Goal: Task Accomplishment & Management: Manage account settings

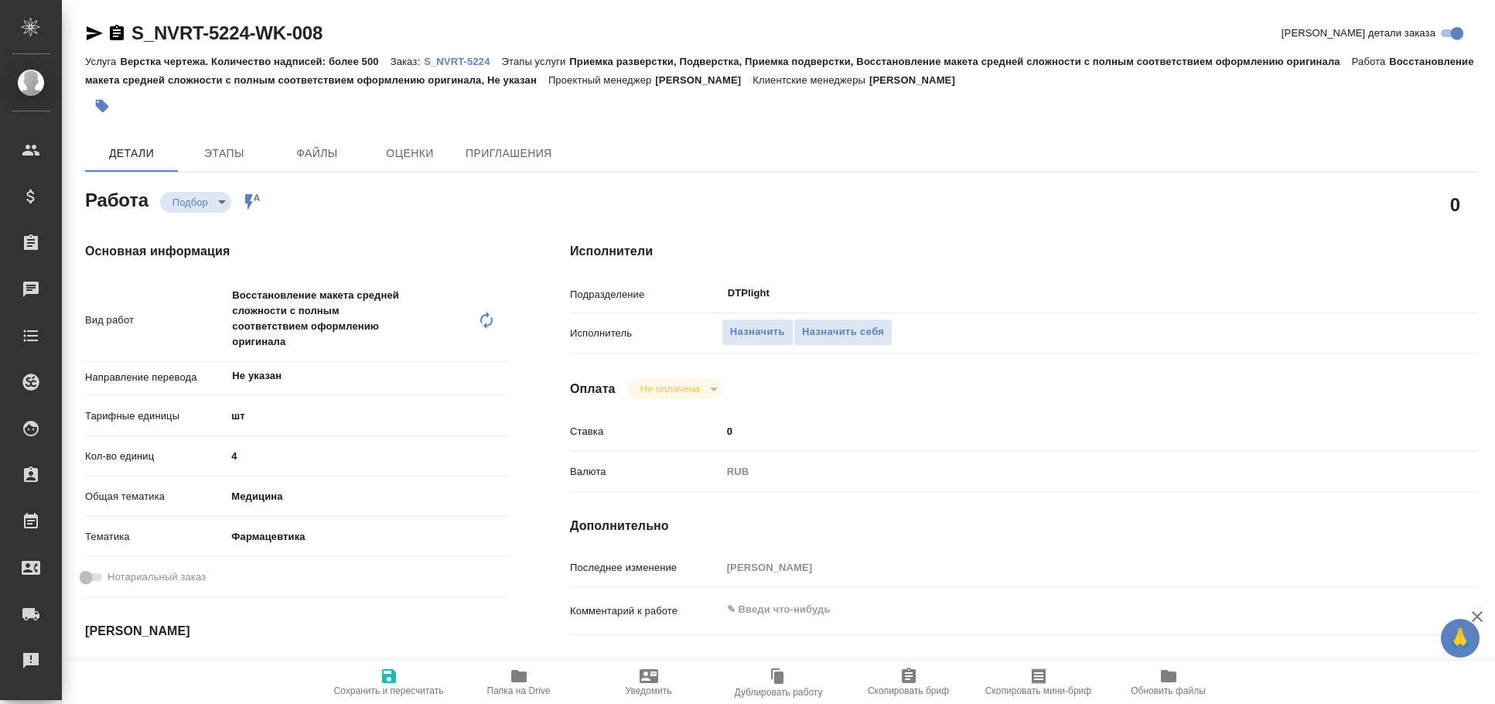
type textarea "x"
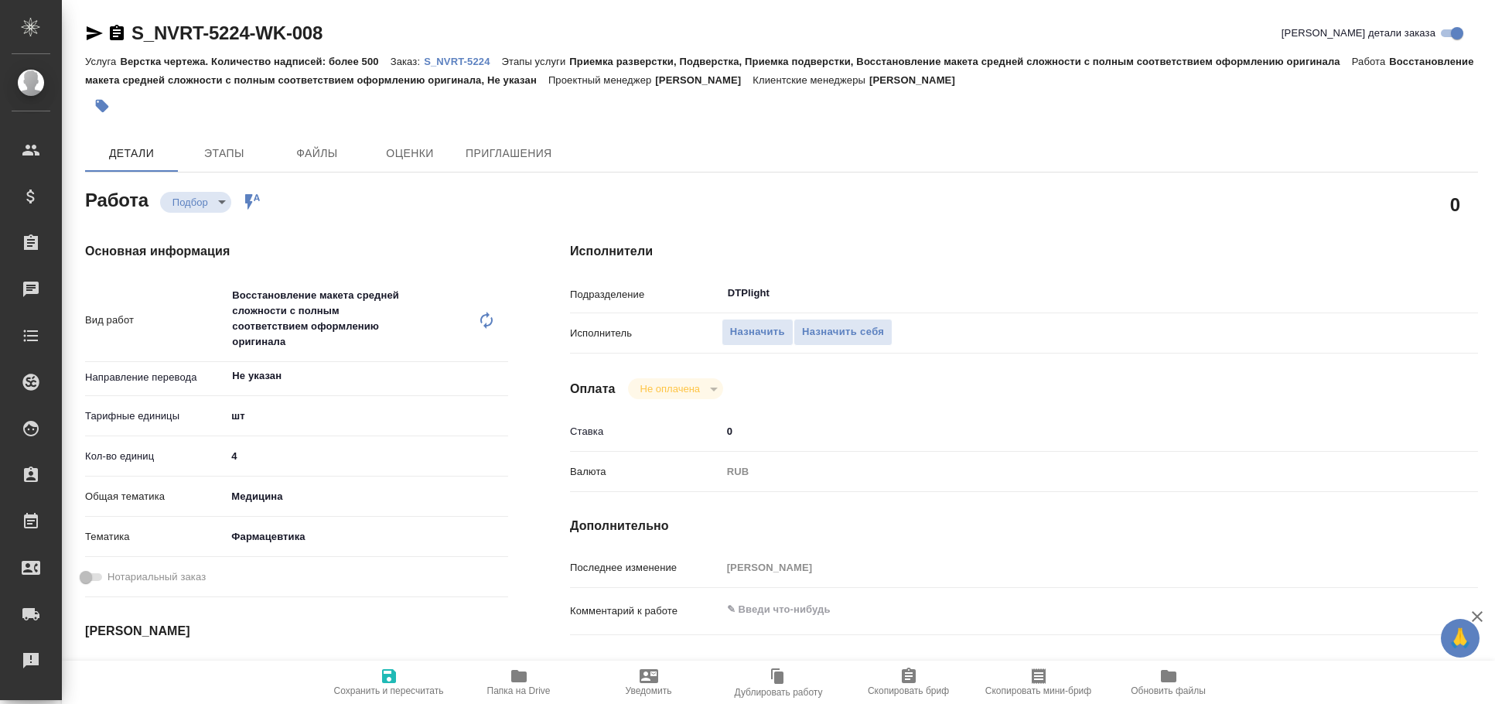
type textarea "x"
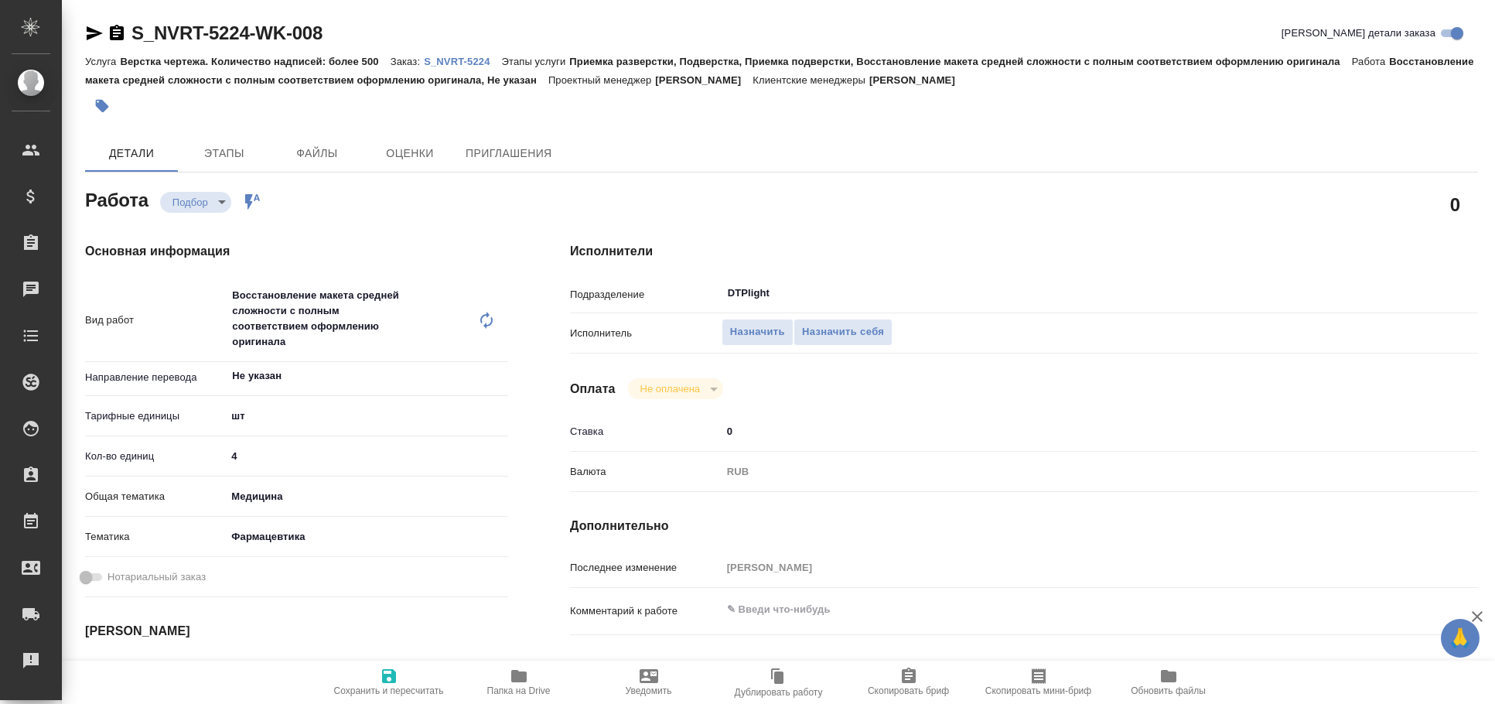
type textarea "x"
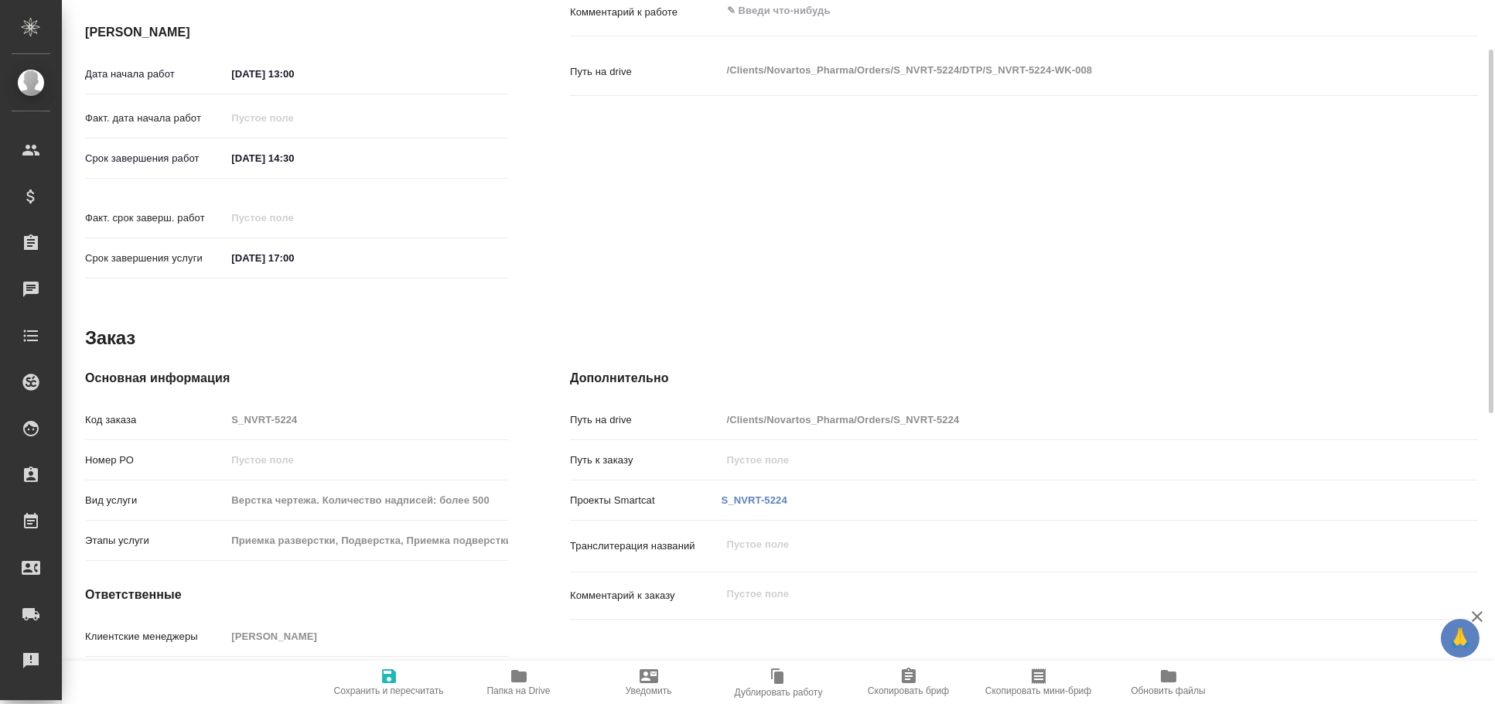
scroll to position [85, 0]
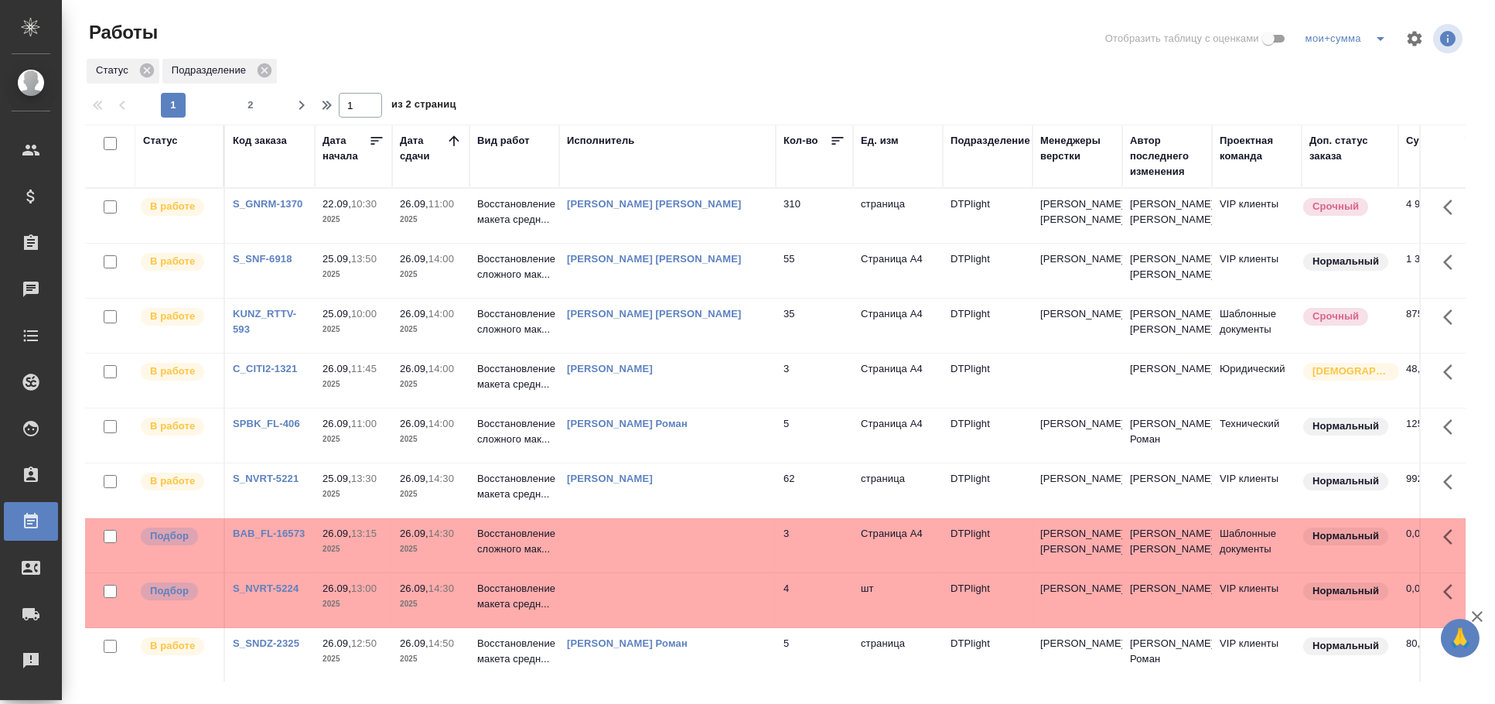
click at [626, 538] on td at bounding box center [667, 545] width 217 height 54
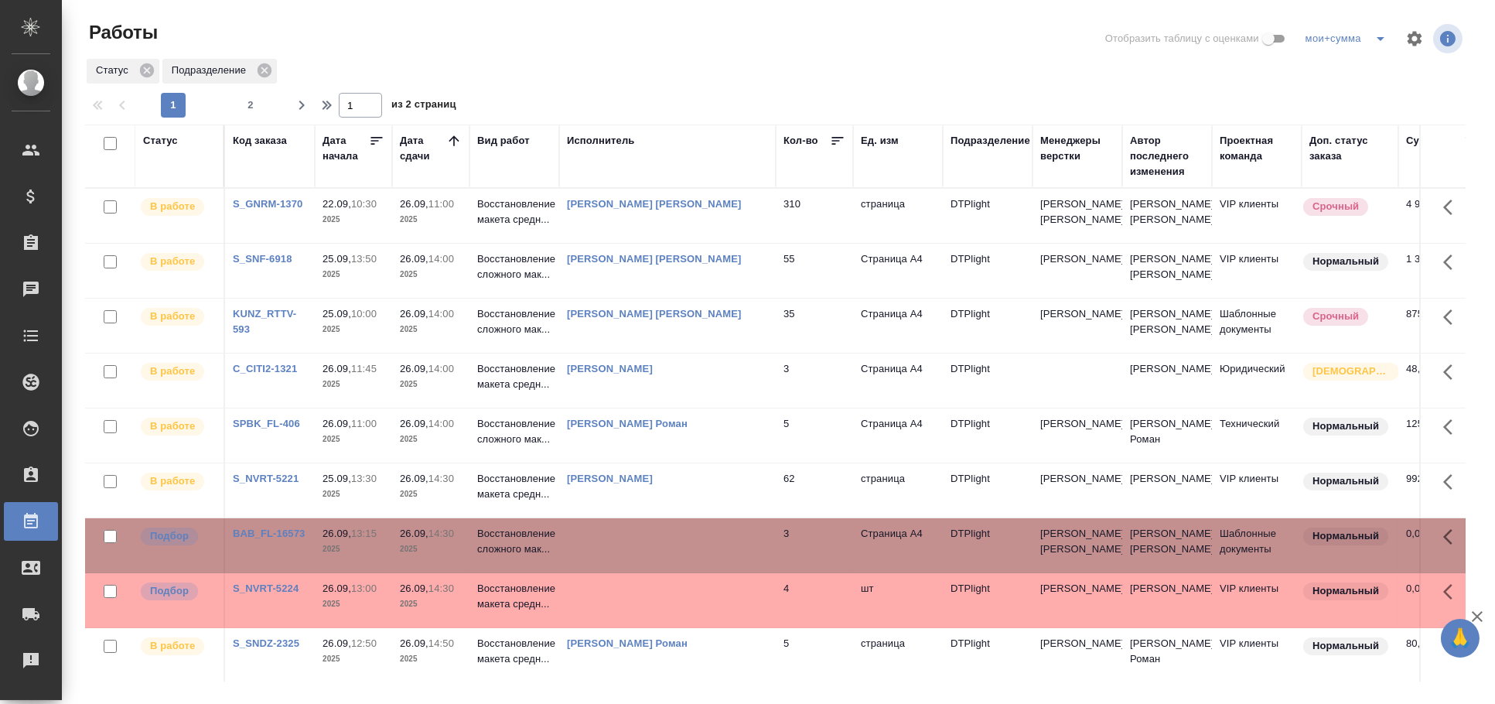
click at [626, 538] on td at bounding box center [667, 545] width 217 height 54
click at [625, 583] on td at bounding box center [667, 600] width 217 height 54
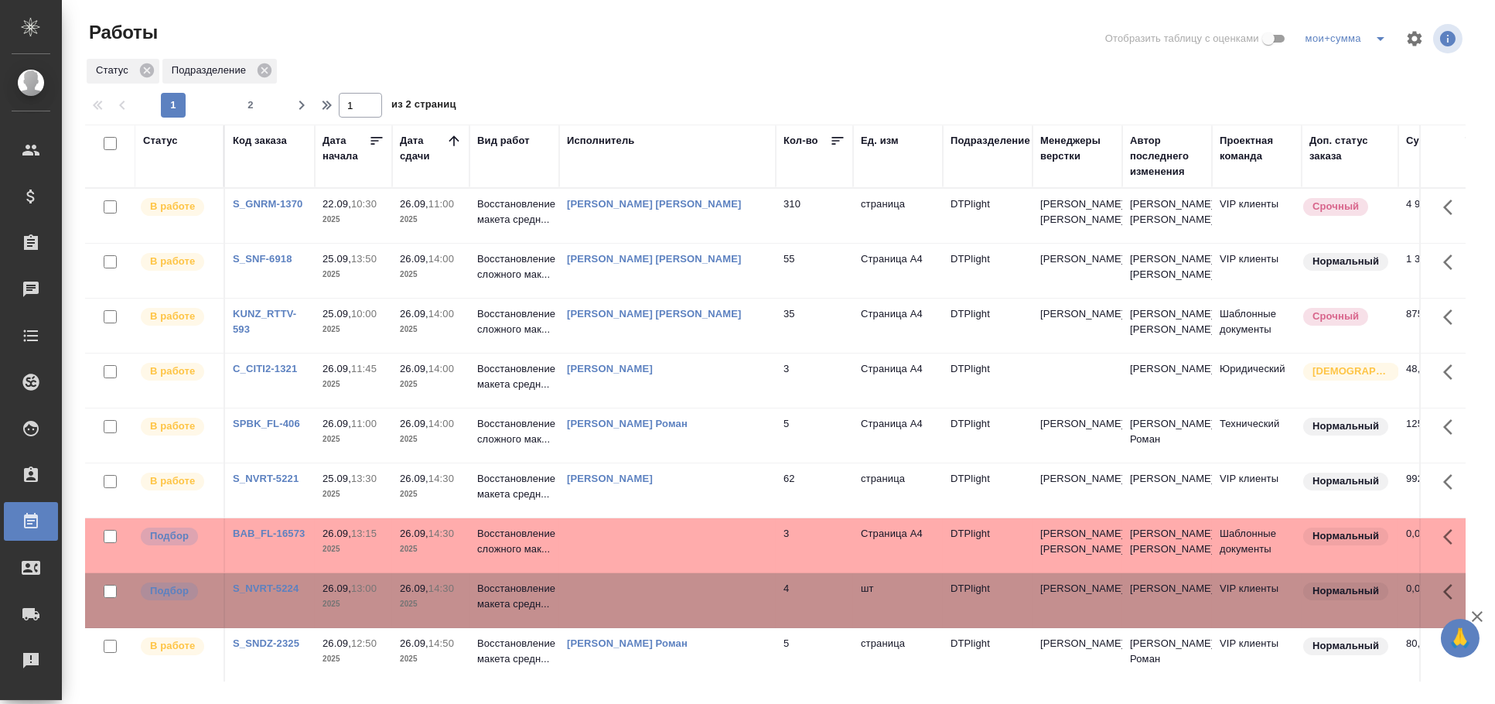
click at [625, 583] on td at bounding box center [667, 600] width 217 height 54
click at [715, 559] on td at bounding box center [667, 545] width 217 height 54
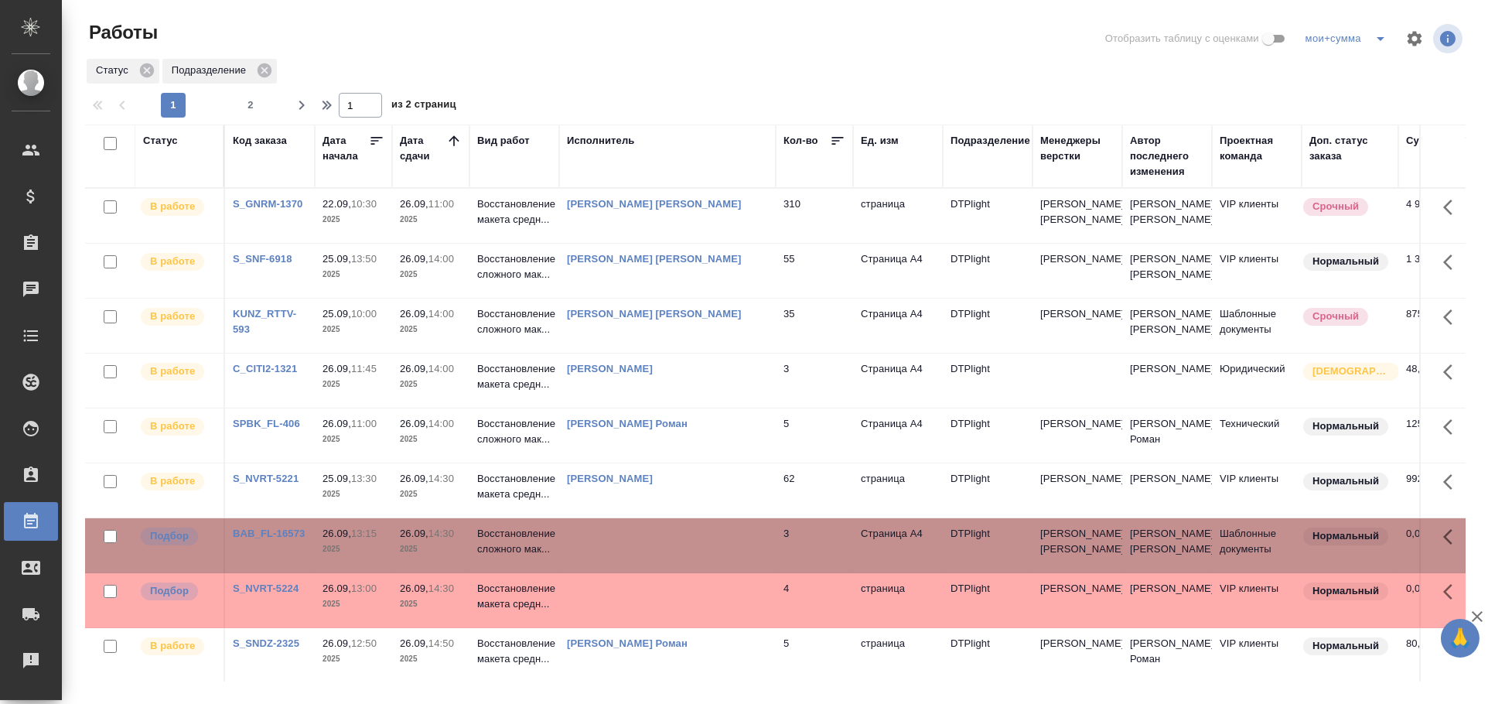
click at [715, 559] on td at bounding box center [667, 545] width 217 height 54
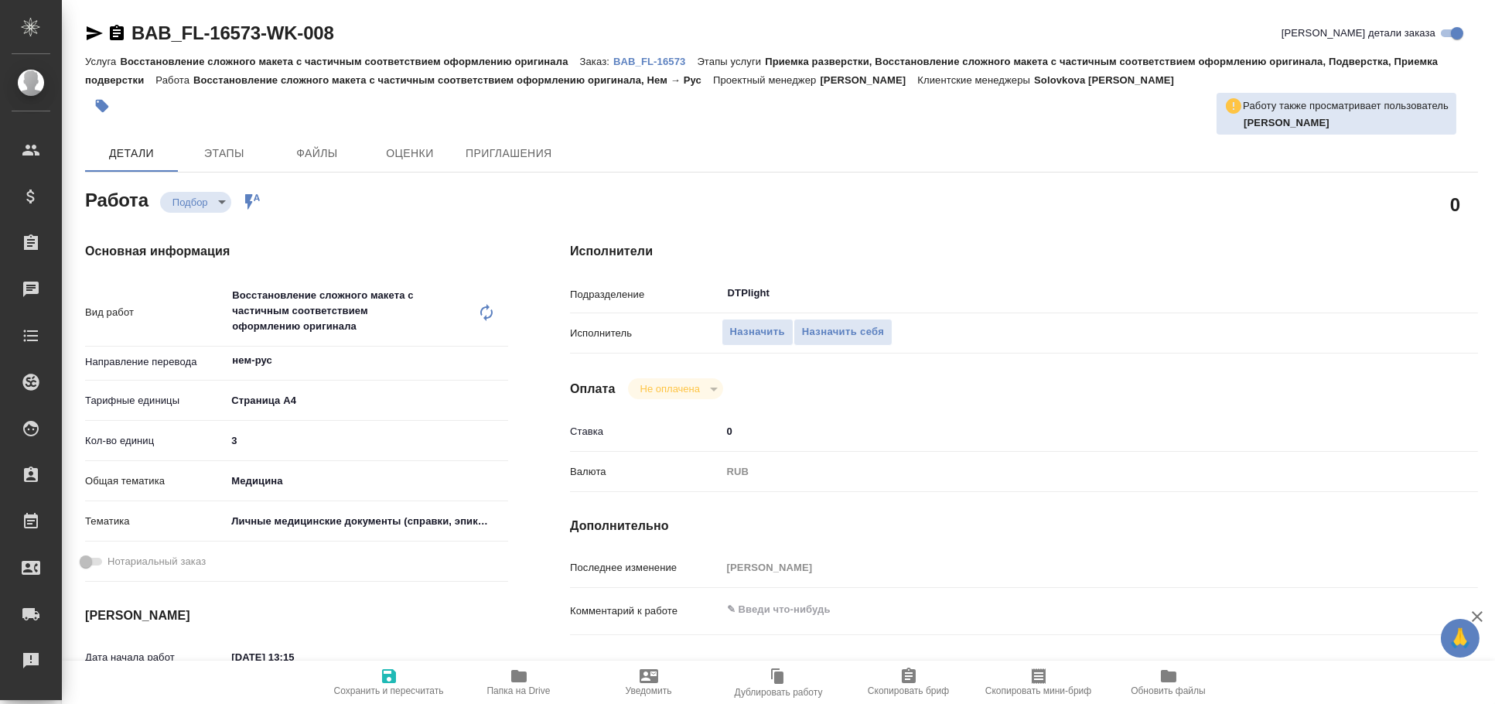
type textarea "x"
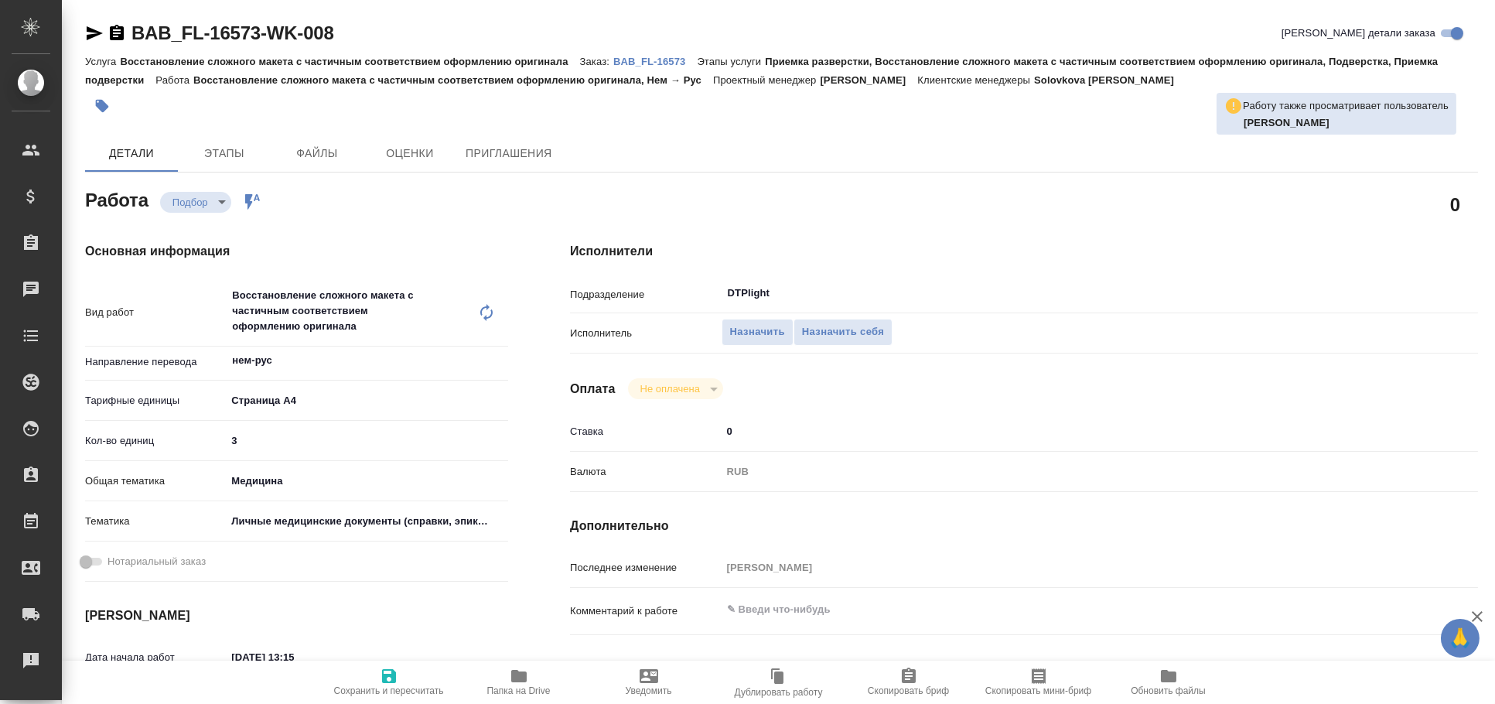
type textarea "x"
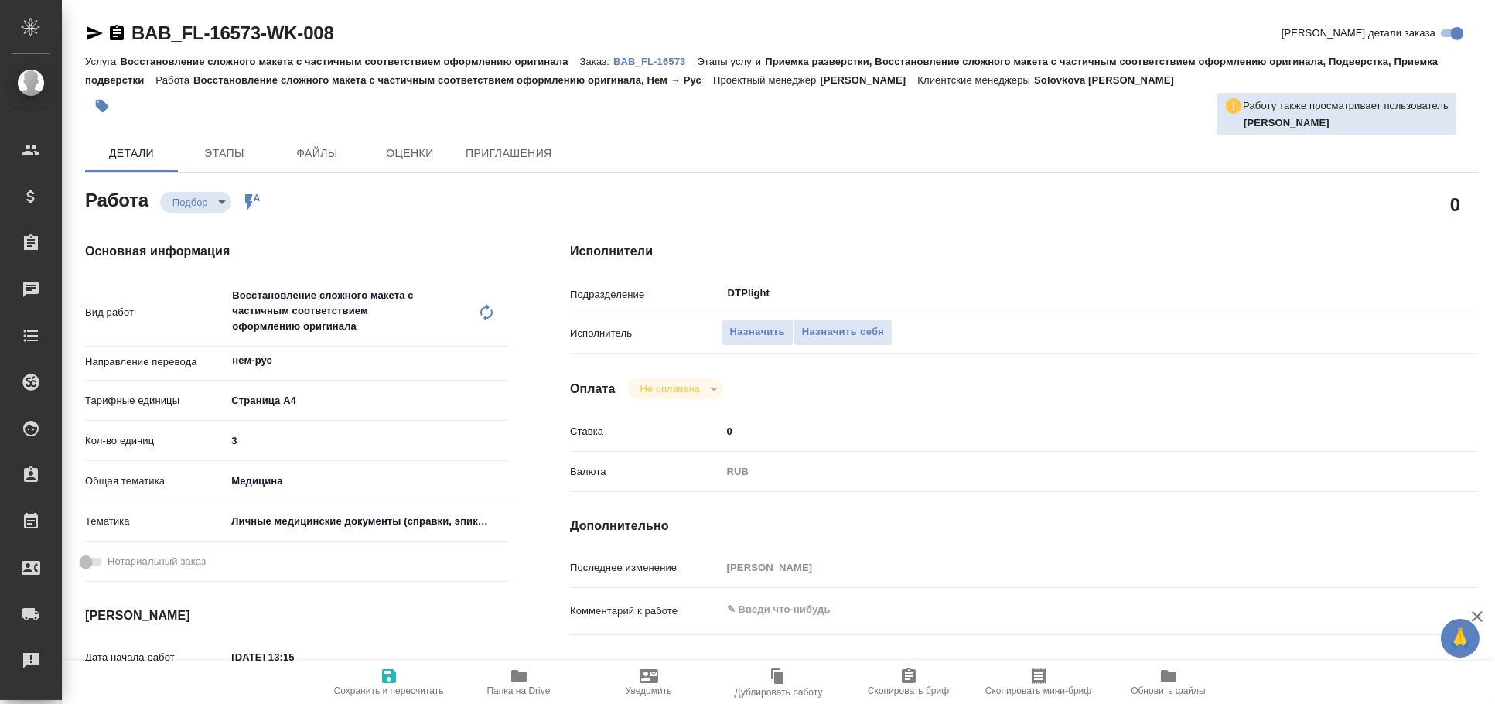
type textarea "x"
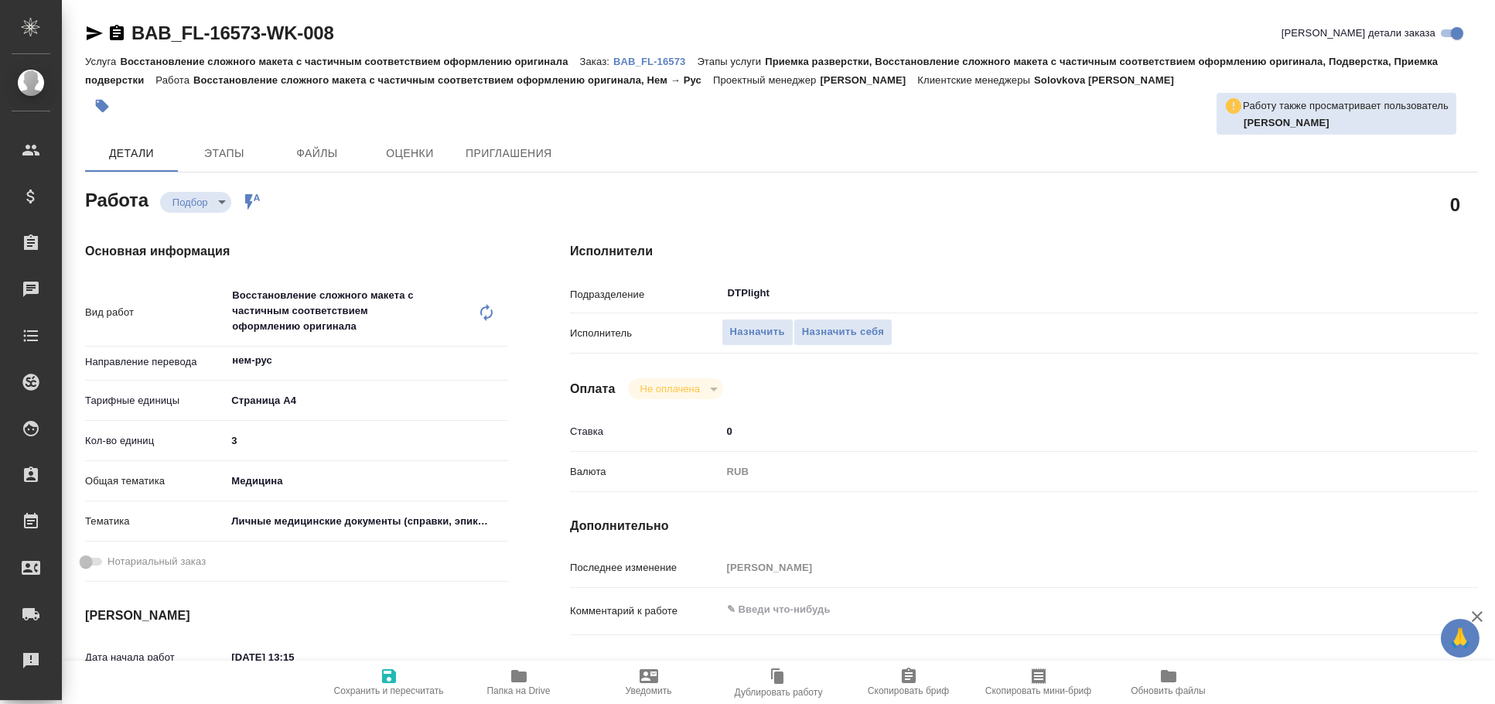
type textarea "x"
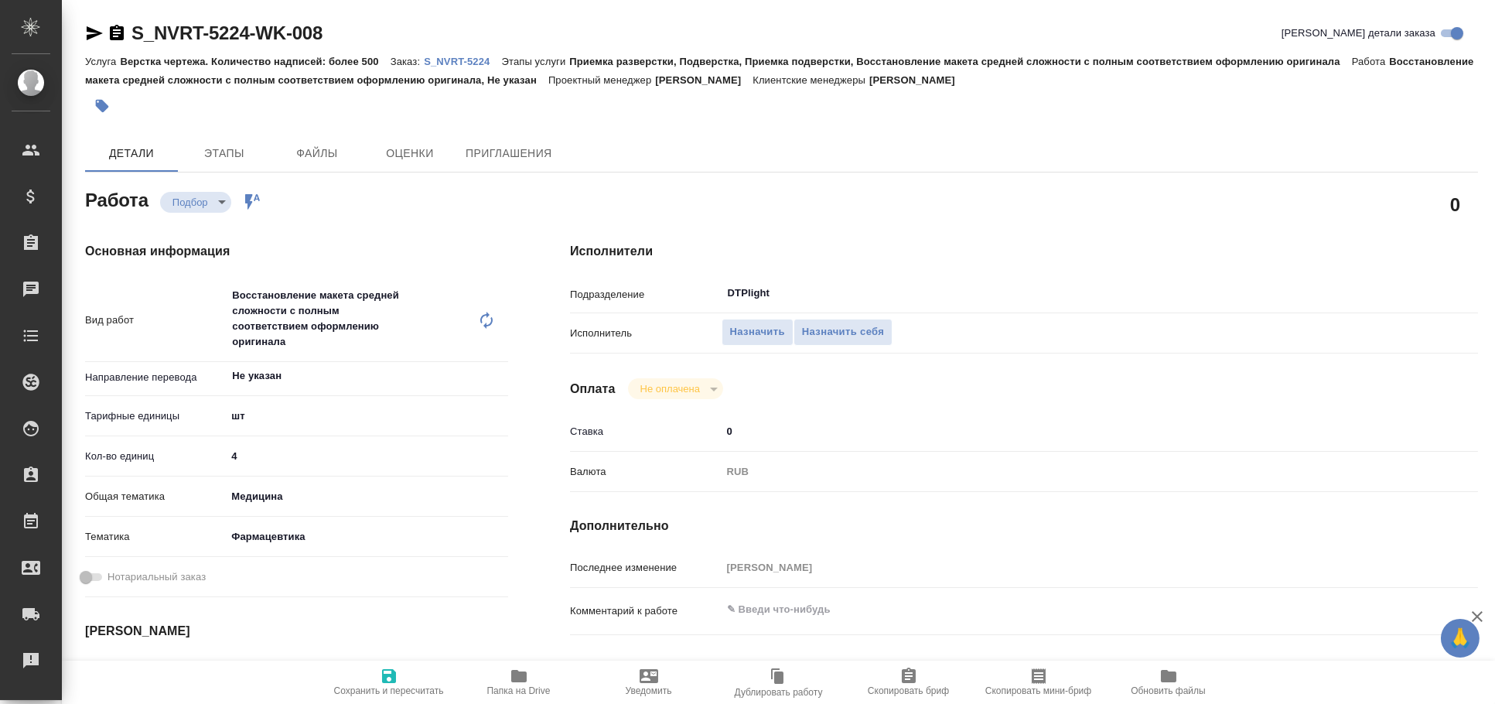
type textarea "x"
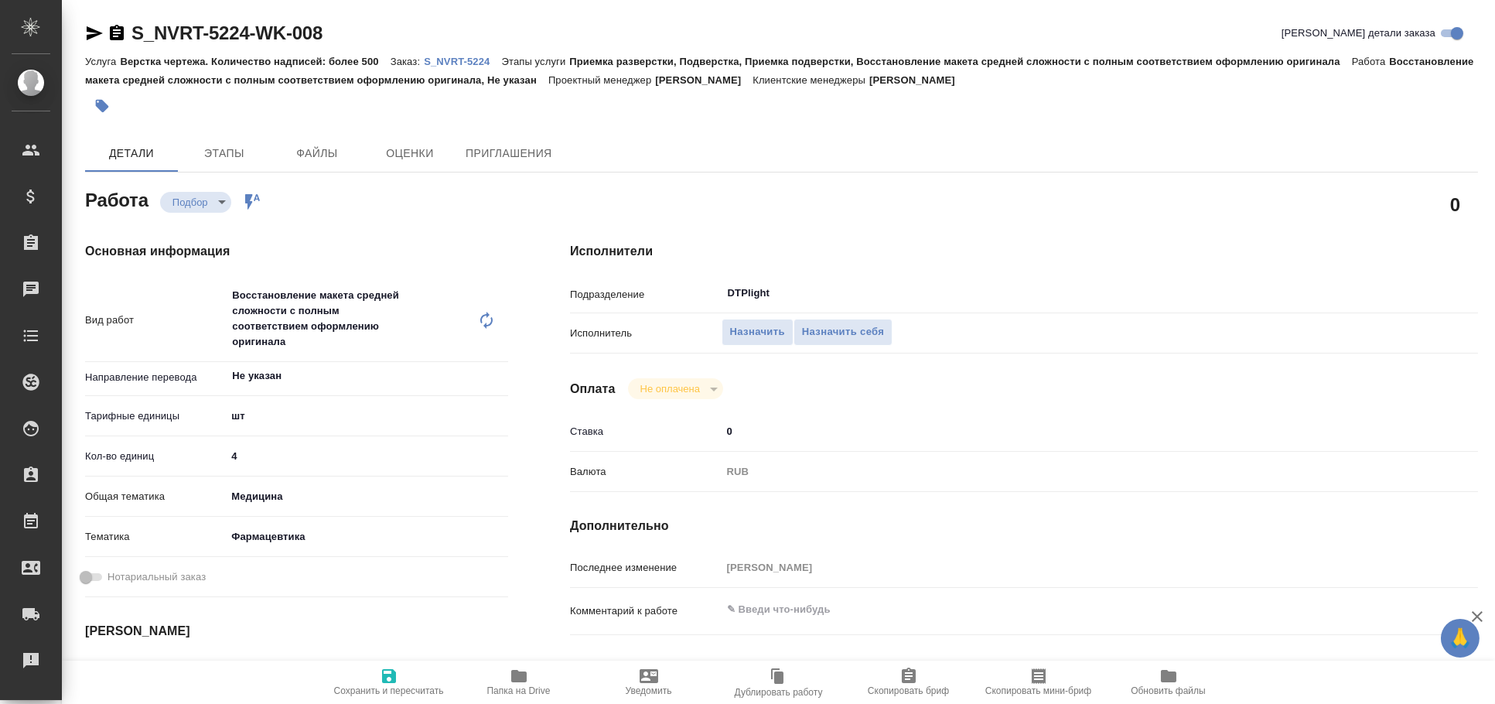
type textarea "x"
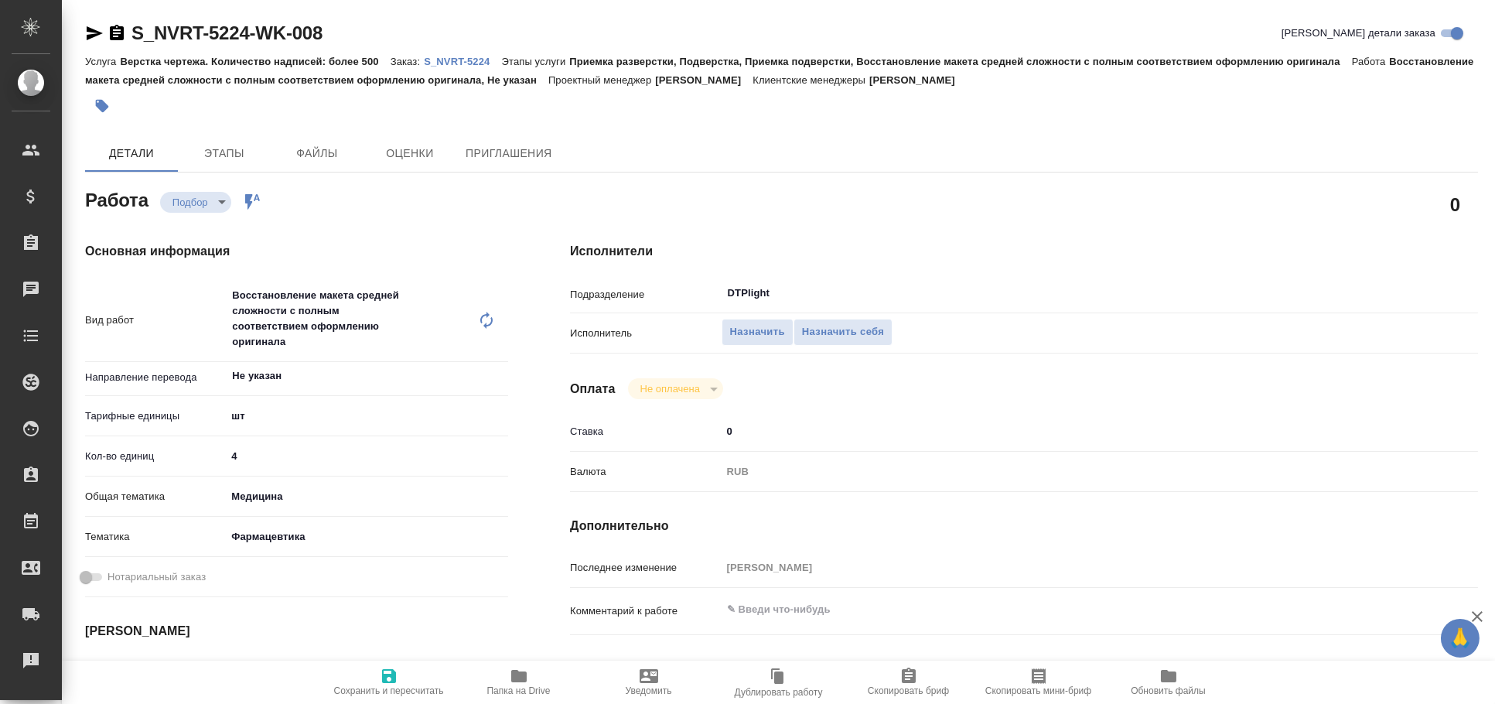
type textarea "x"
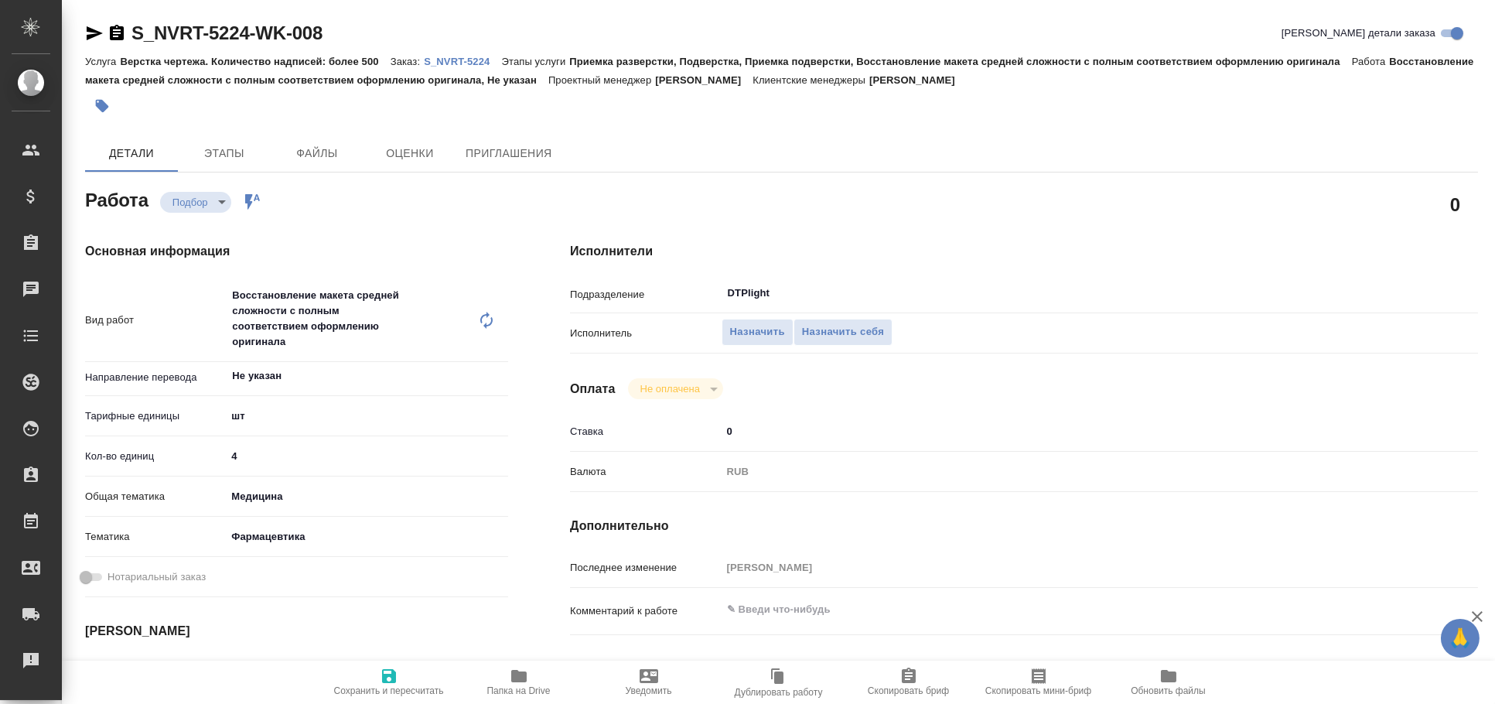
type textarea "x"
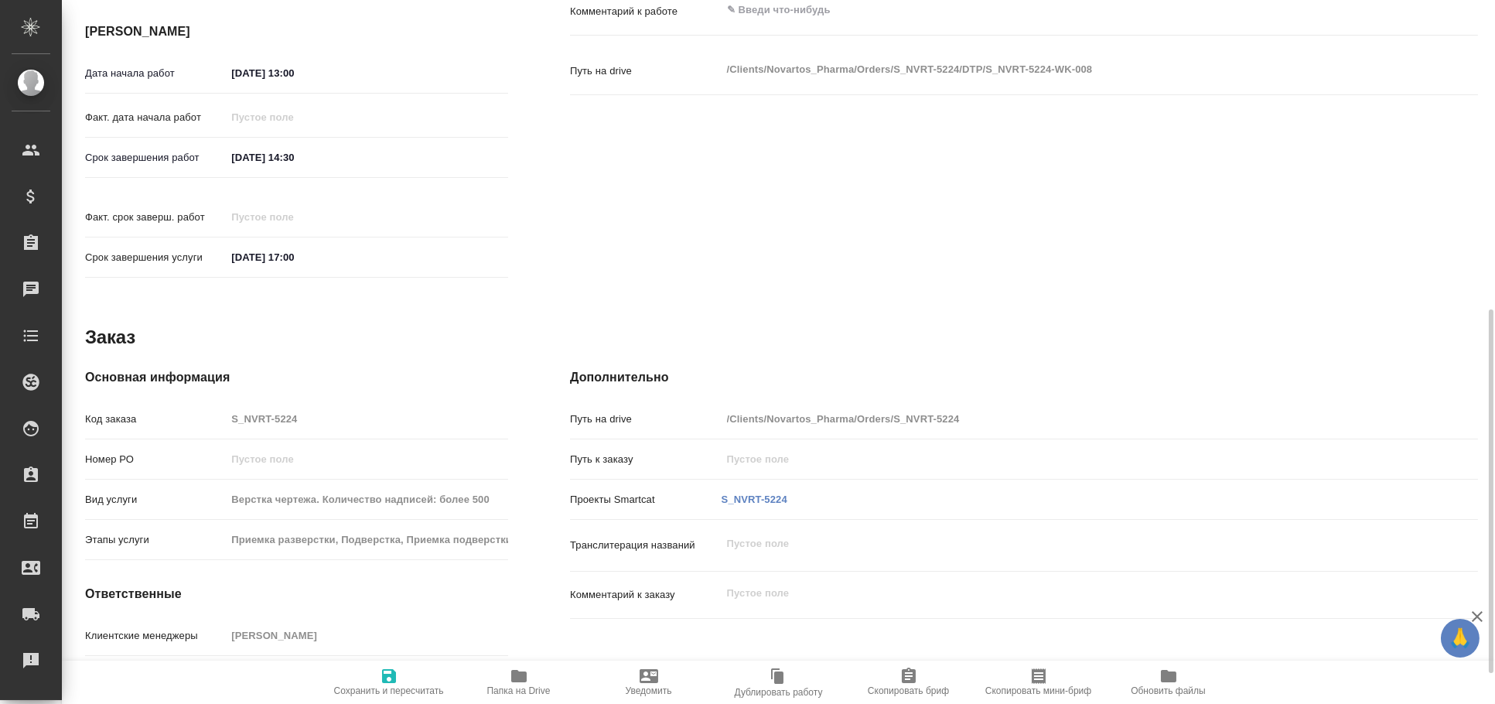
scroll to position [660, 0]
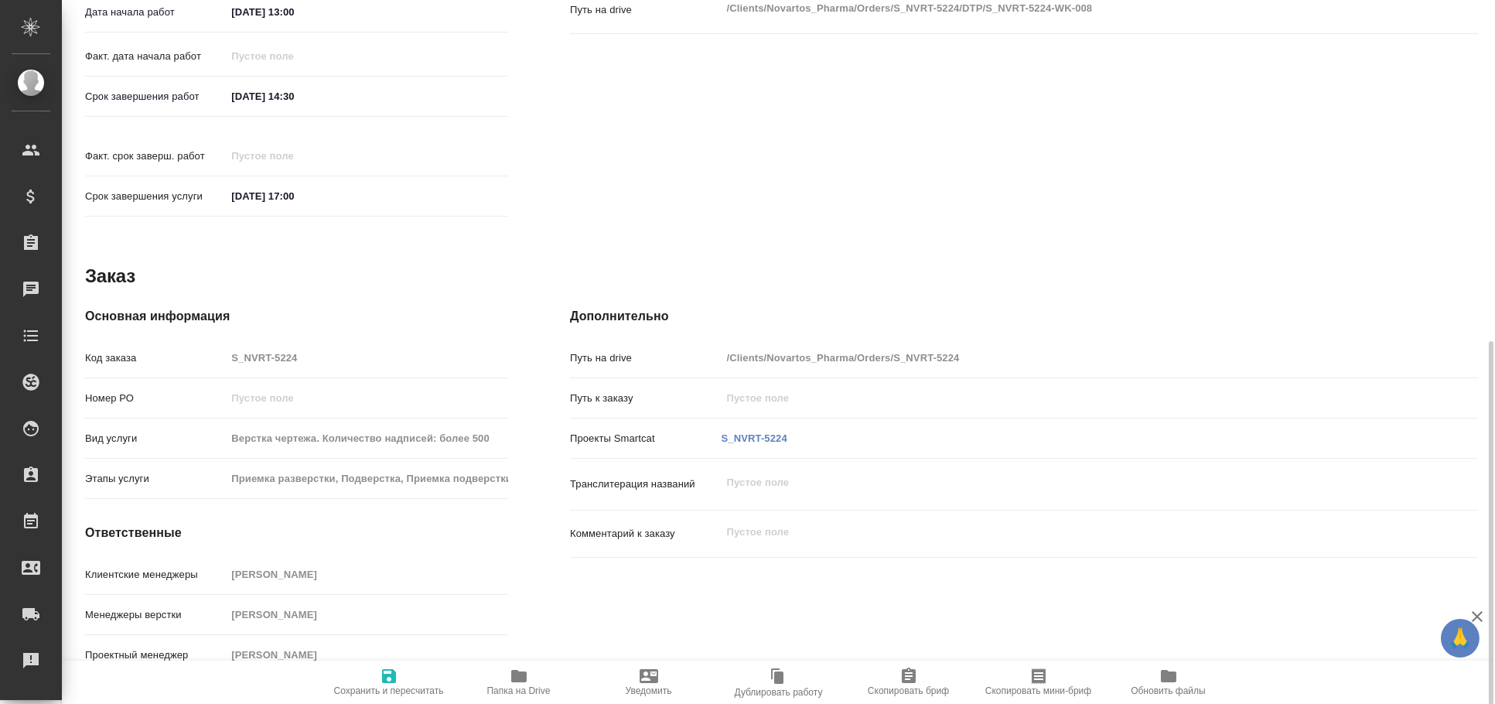
type textarea "x"
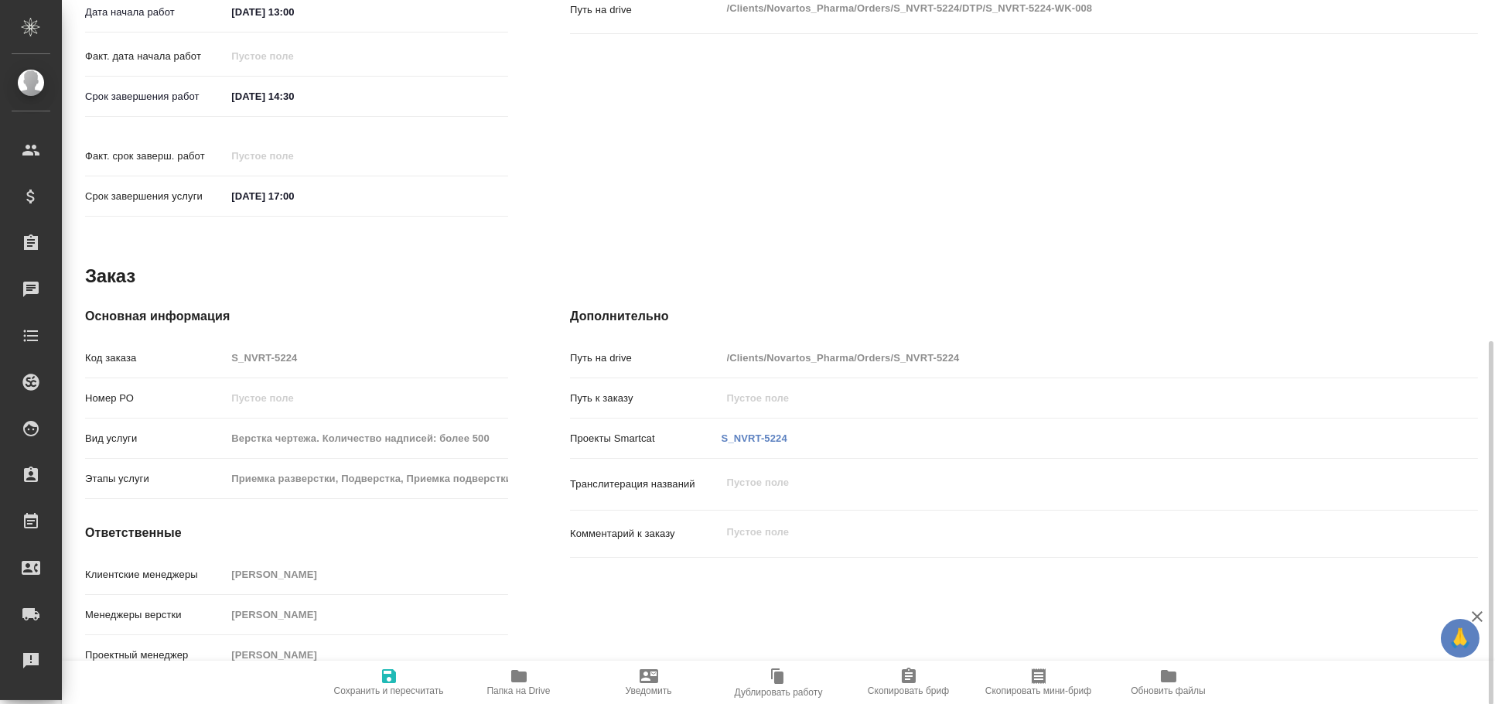
click at [518, 681] on icon "button" at bounding box center [518, 676] width 15 height 12
type textarea "x"
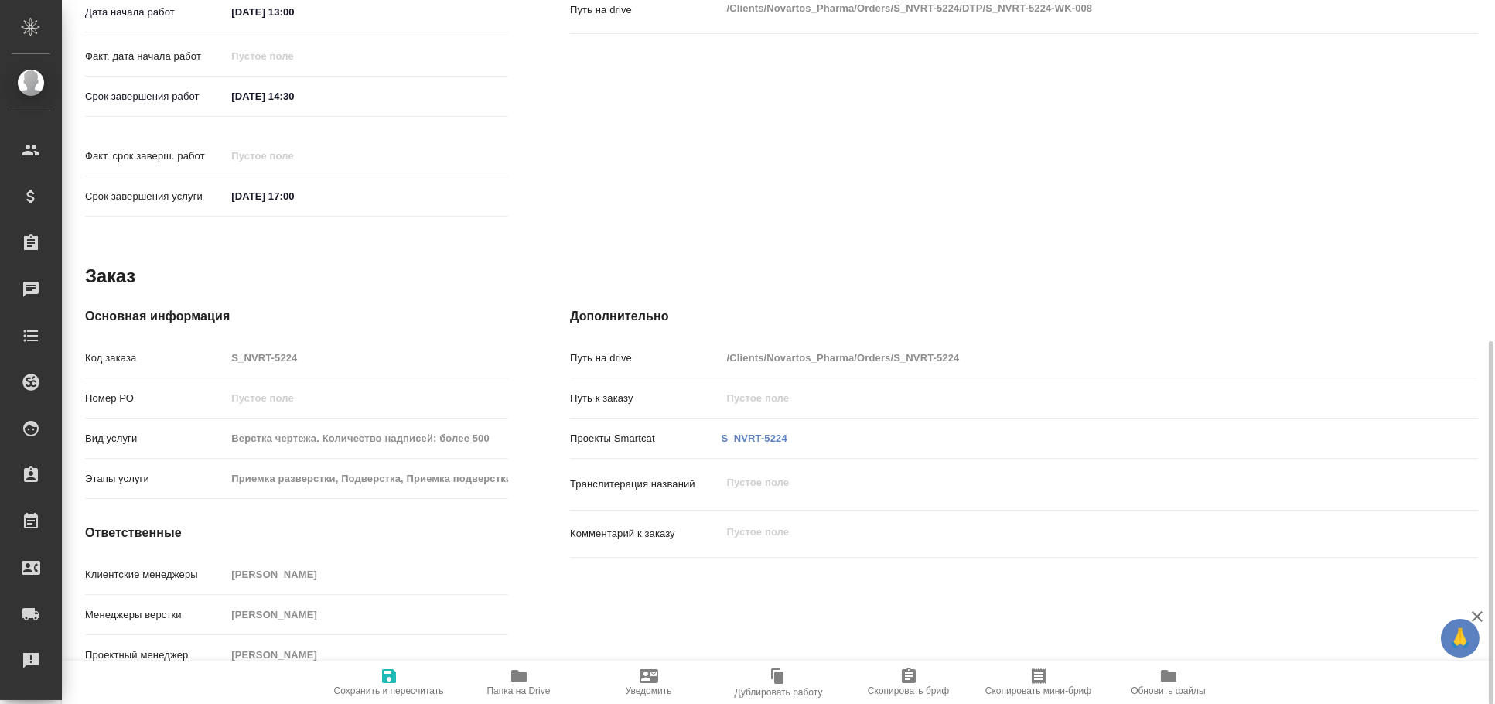
type textarea "x"
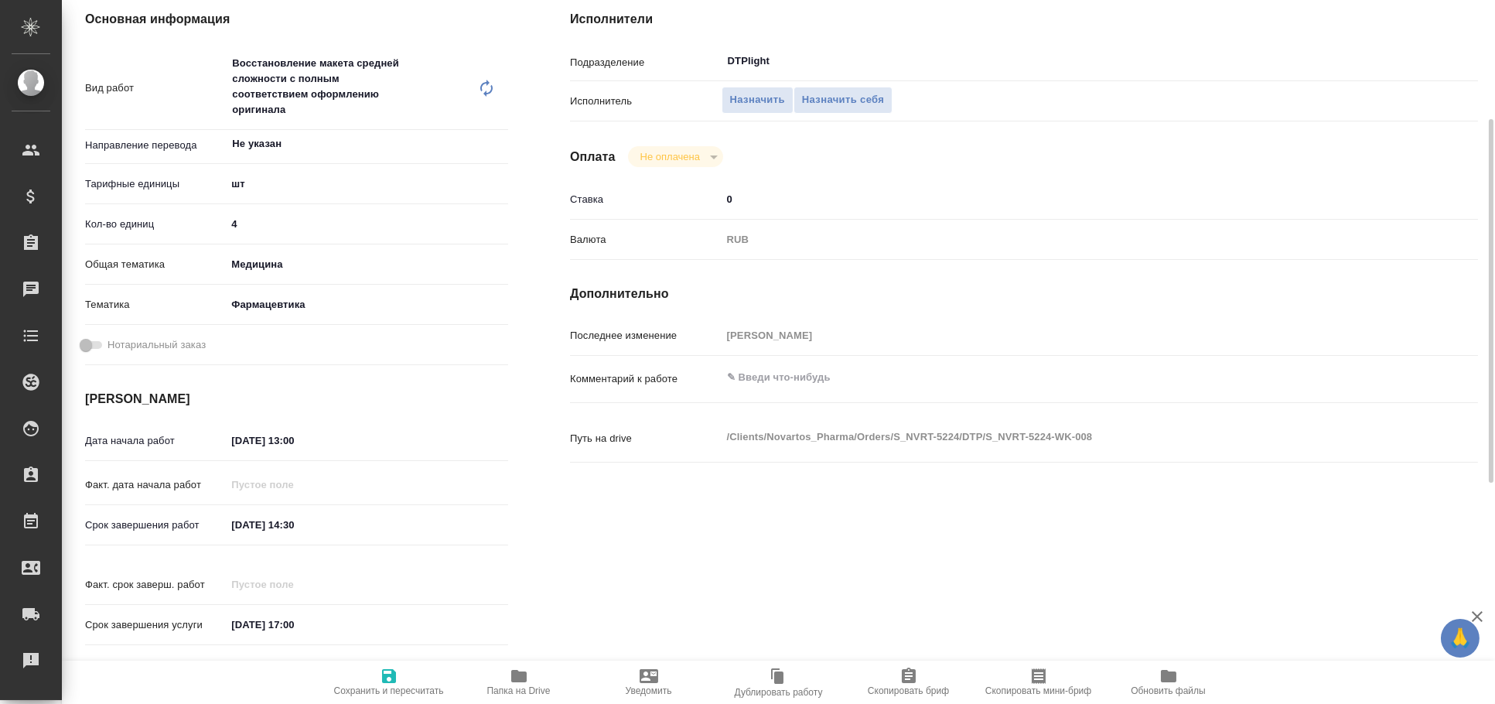
scroll to position [147, 0]
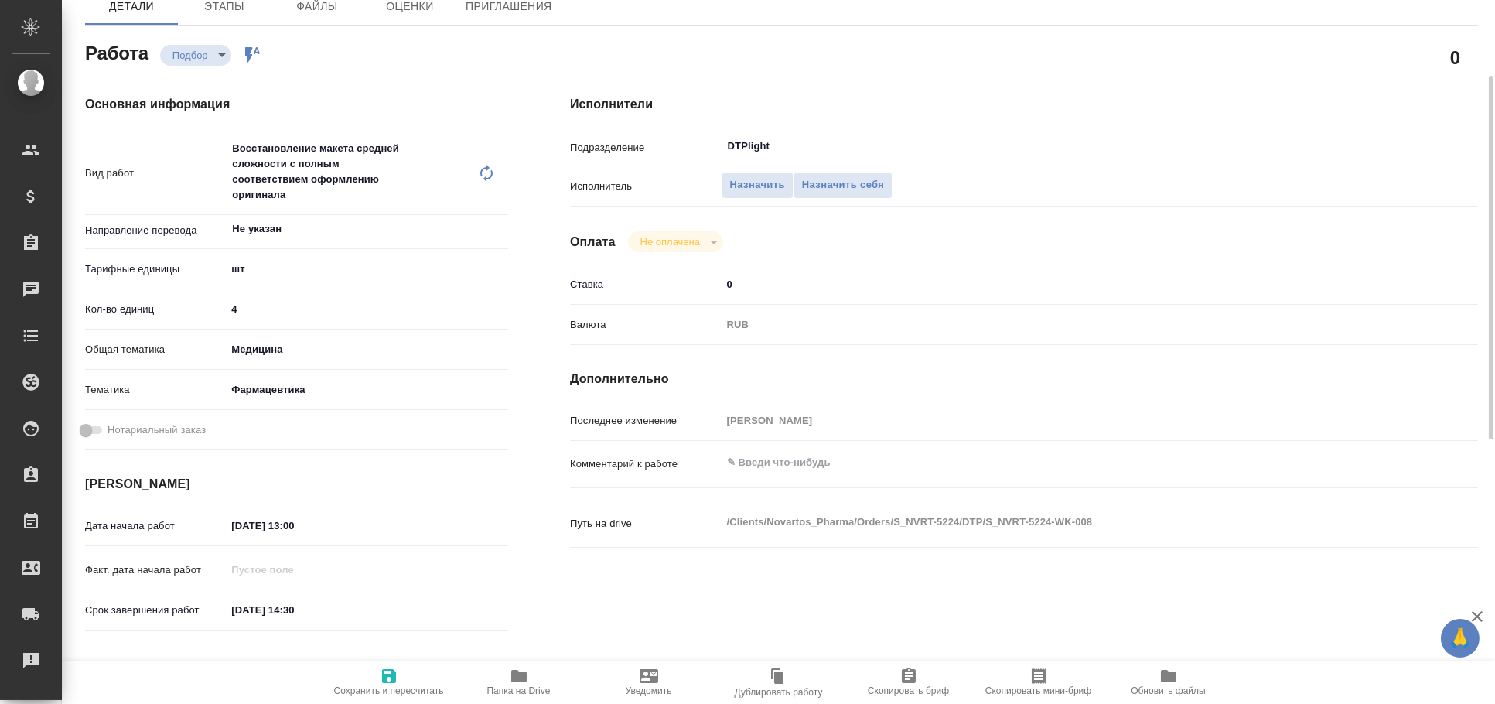
click at [283, 268] on body "🙏 .cls-1 fill:#fff; AWATERA Arkhipova Ekaterina Клиенты Спецификации Заказы 0 Ч…" at bounding box center [747, 352] width 1495 height 704
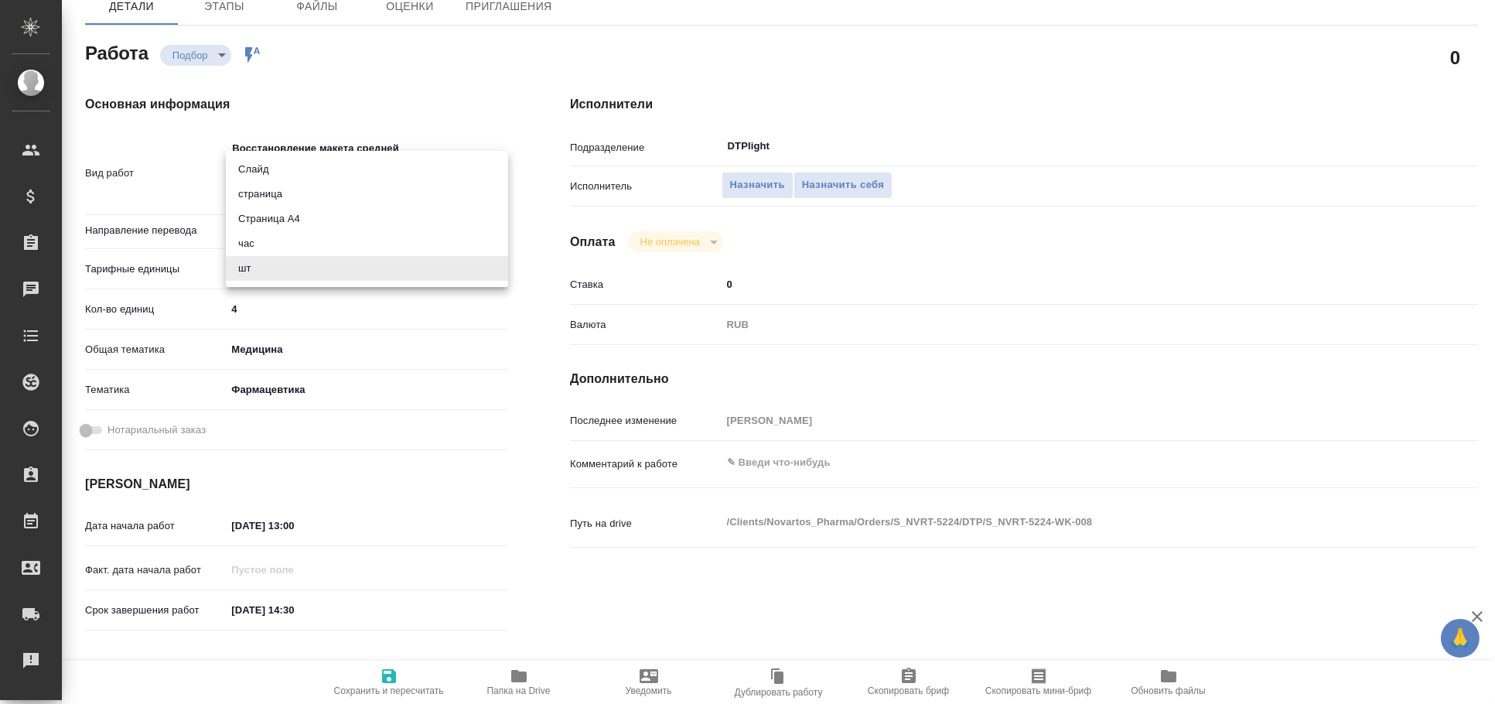
click at [292, 188] on li "страница" at bounding box center [367, 194] width 282 height 25
type textarea "x"
type input "5a8b1489cc6b4906c91bfdb2"
type textarea "x"
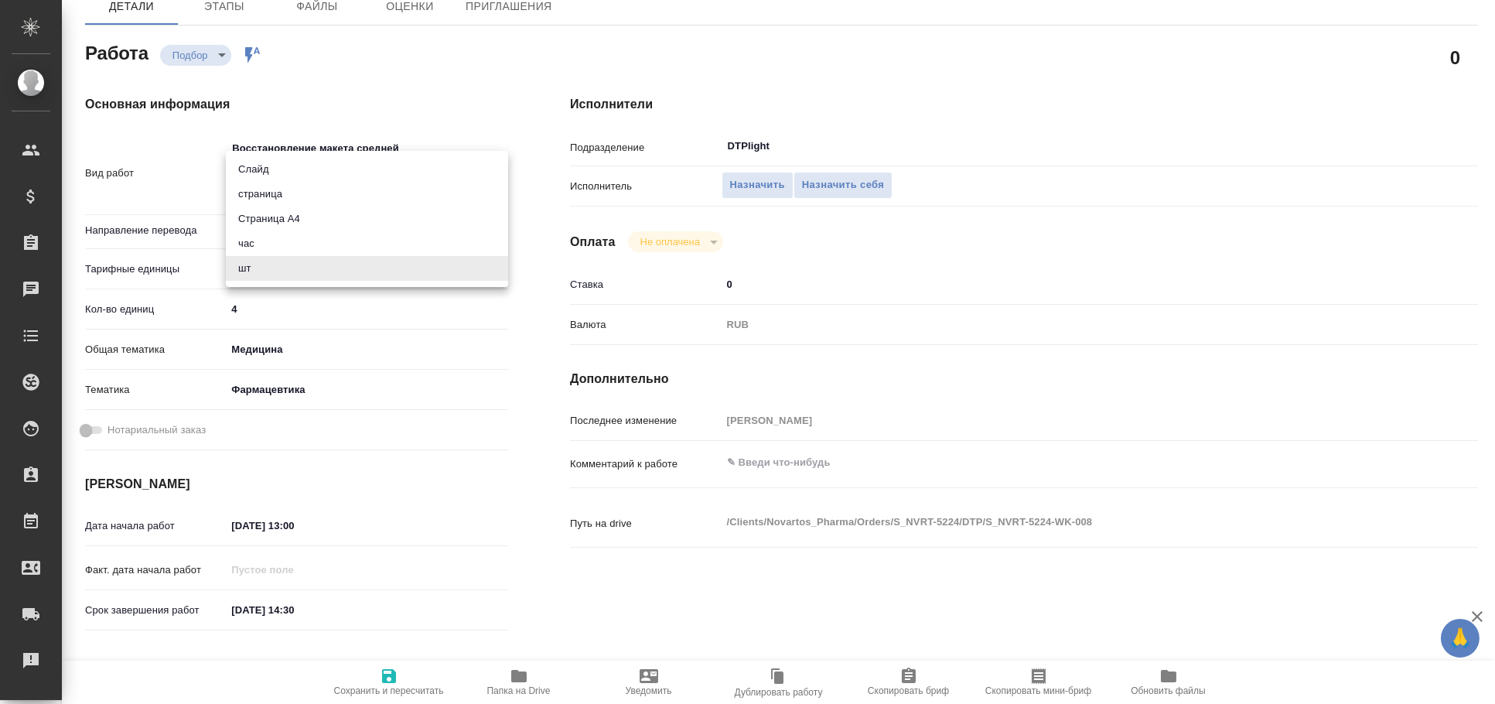
type textarea "x"
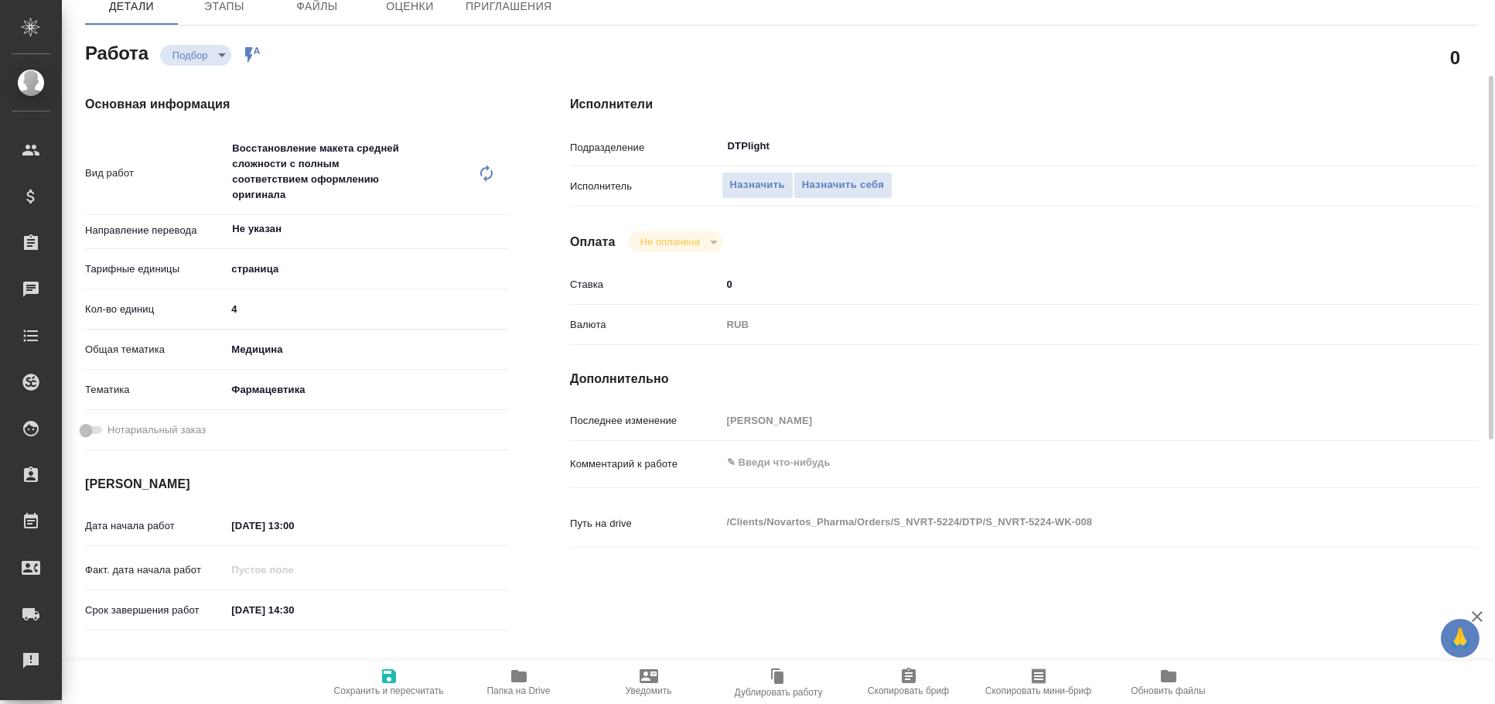
click at [405, 685] on span "Сохранить и пересчитать" at bounding box center [389, 690] width 110 height 11
type textarea "x"
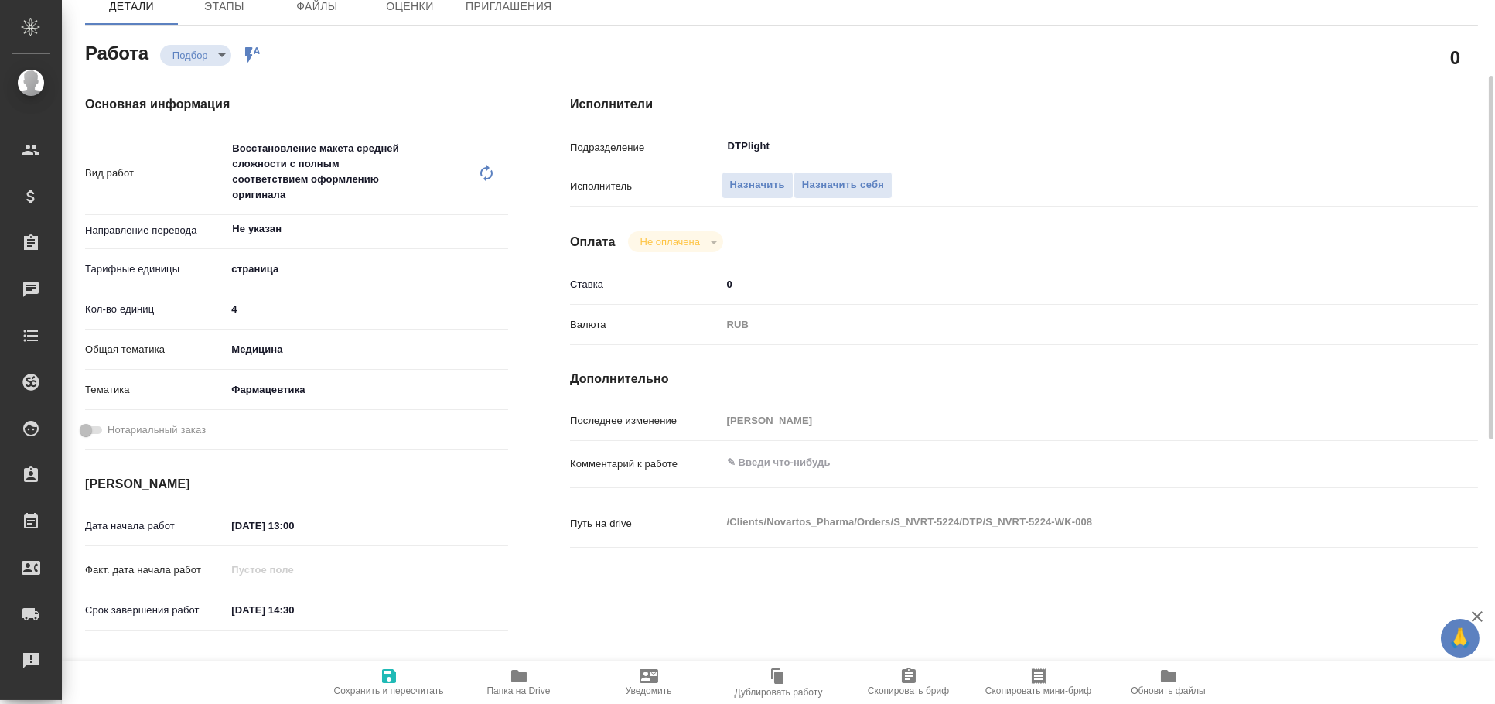
type textarea "x"
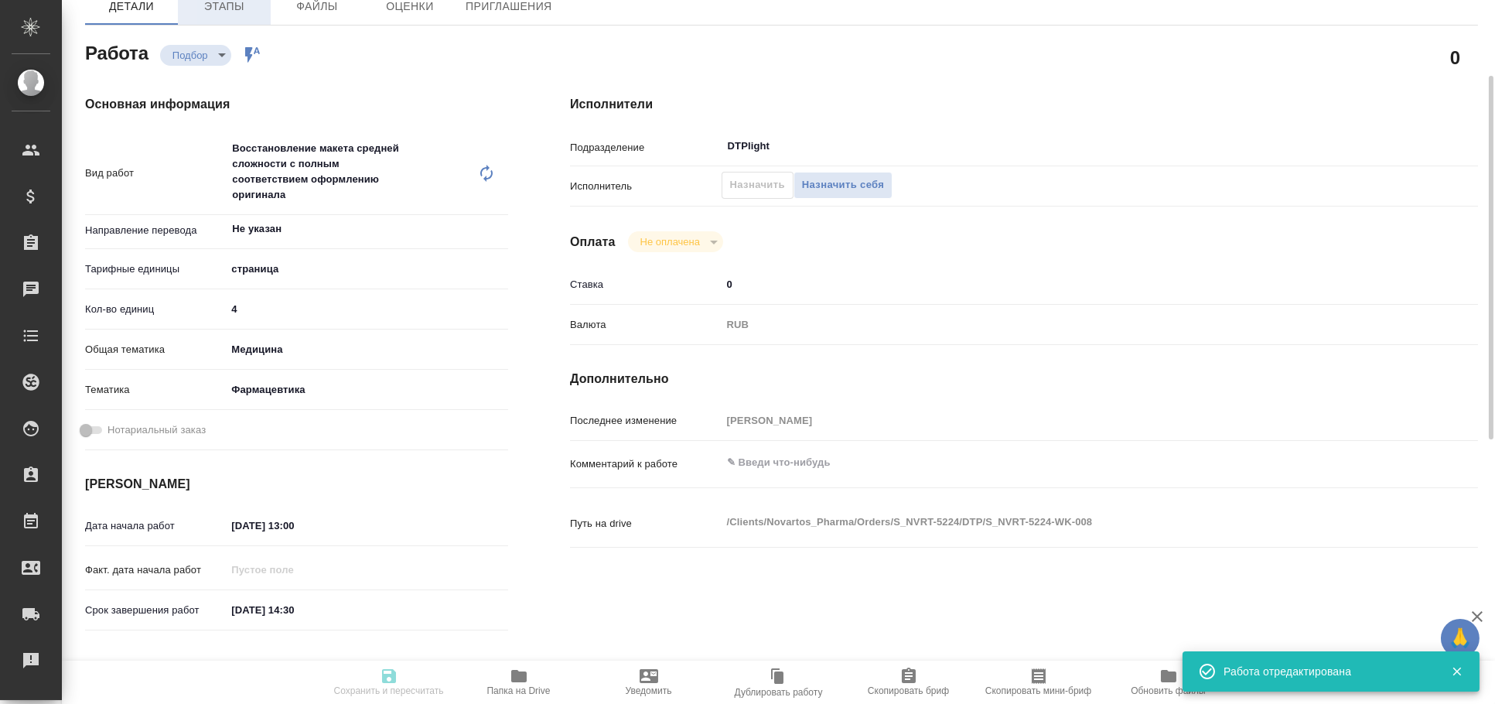
type textarea "x"
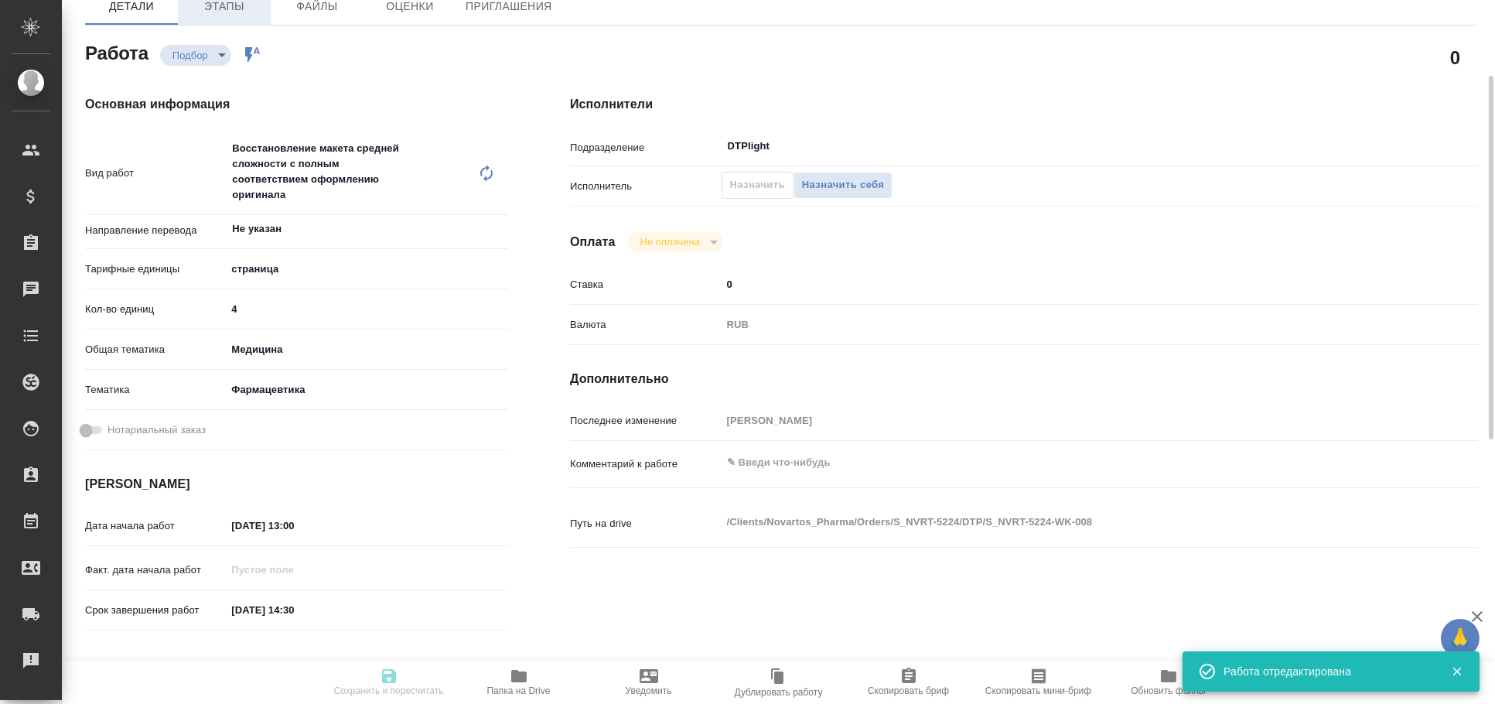
type input "recruiting"
type textarea "Восстановление макета средней сложности с полным соответствием оформлению ориги…"
type textarea "x"
type input "Не указан"
type input "5a8b1489cc6b4906c91bfdb2"
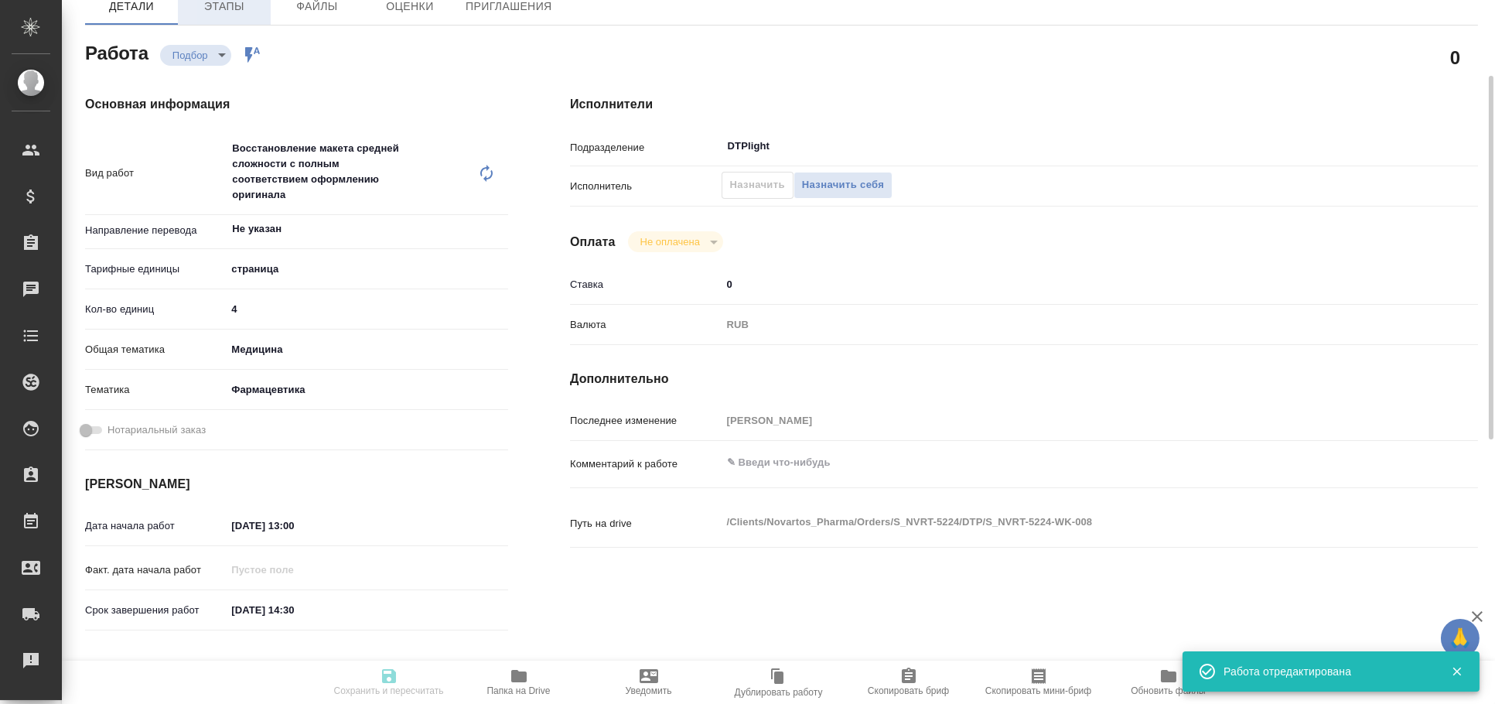
type input "4"
type input "med"
type input "6149832f2b7be24903fd7a82"
type input "[DATE] 13:00"
type input "[DATE] 14:30"
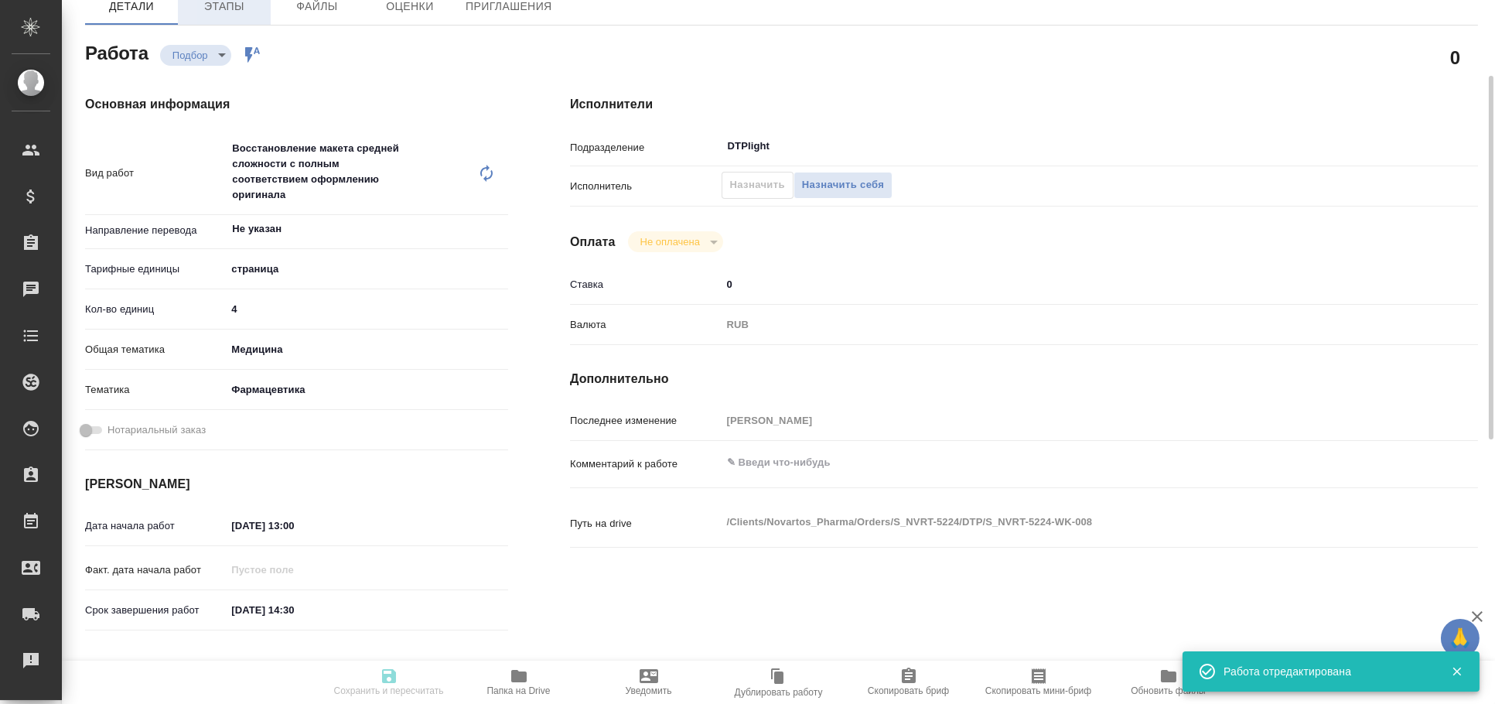
type input "[DATE] 17:00"
type input "DTPlight"
type input "notPayed"
type input "0"
type input "RUB"
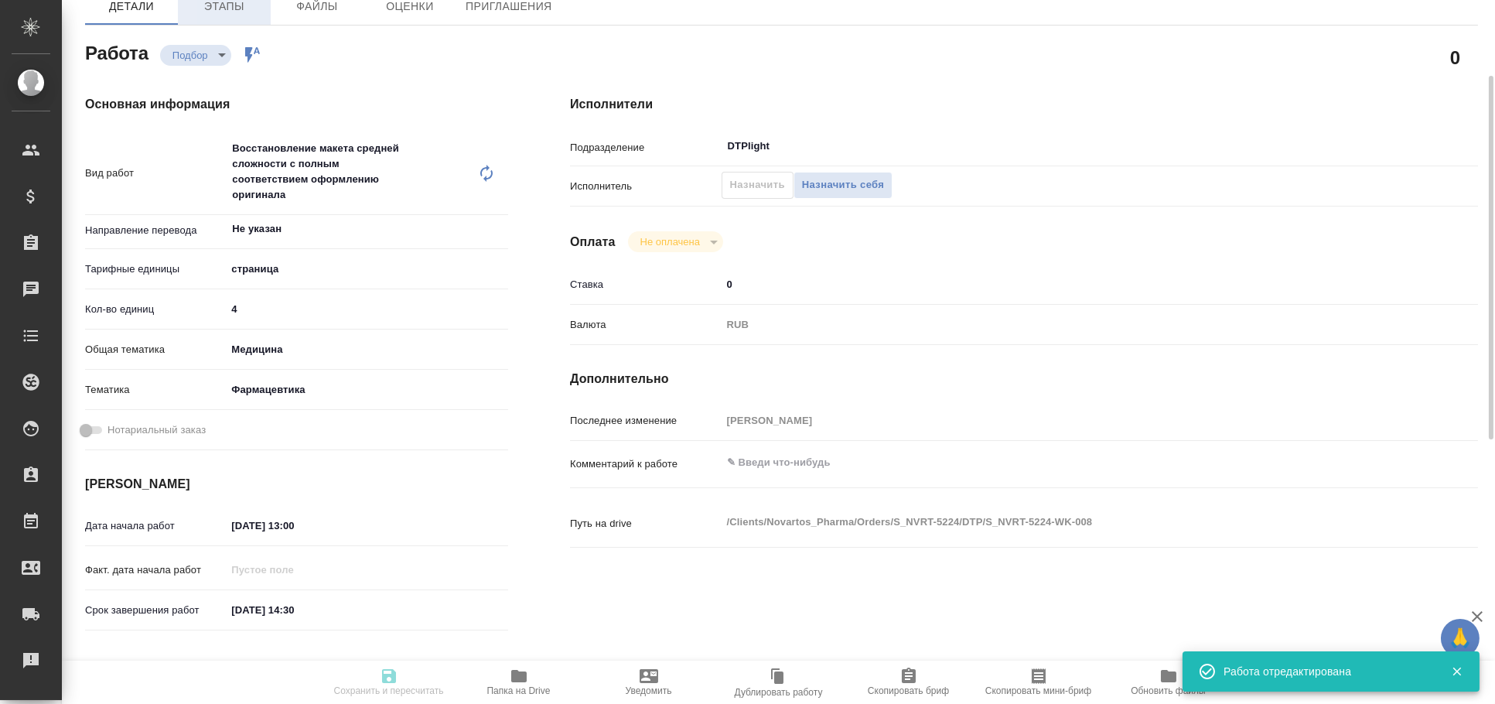
type input "[PERSON_NAME]"
type textarea "x"
type textarea "/Clients/Novartos_Pharma/Orders/S_NVRT-5224/DTP/S_NVRT-5224-WK-008"
type textarea "x"
type input "S_NVRT-5224"
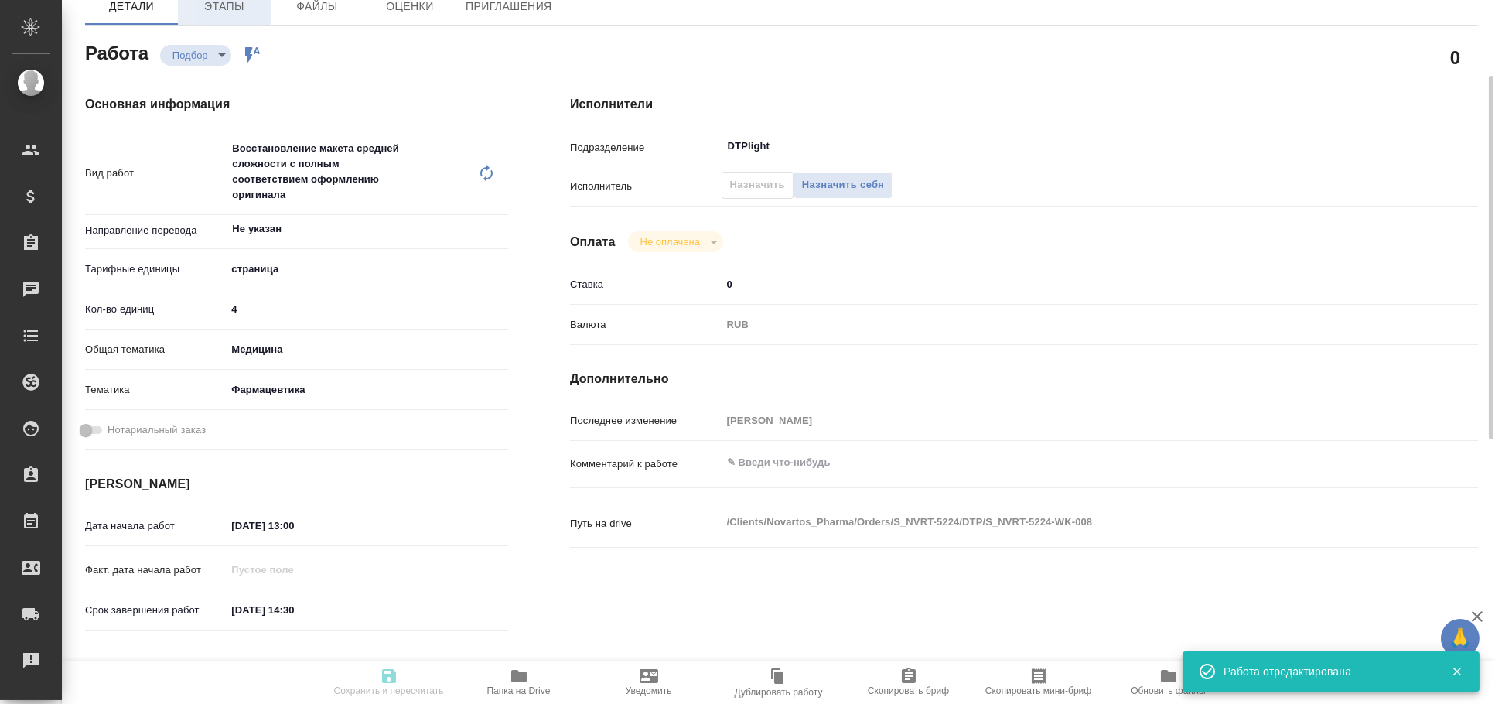
type input "Верстка чертежа. Количество надписей: более 500"
type input "Приемка разверстки, Подверстка, Приемка подверстки, Восстановление макета средн…"
type input "[PERSON_NAME]"
type input "/Clients/Novartos_Pharma/Orders/S_NVRT-5224"
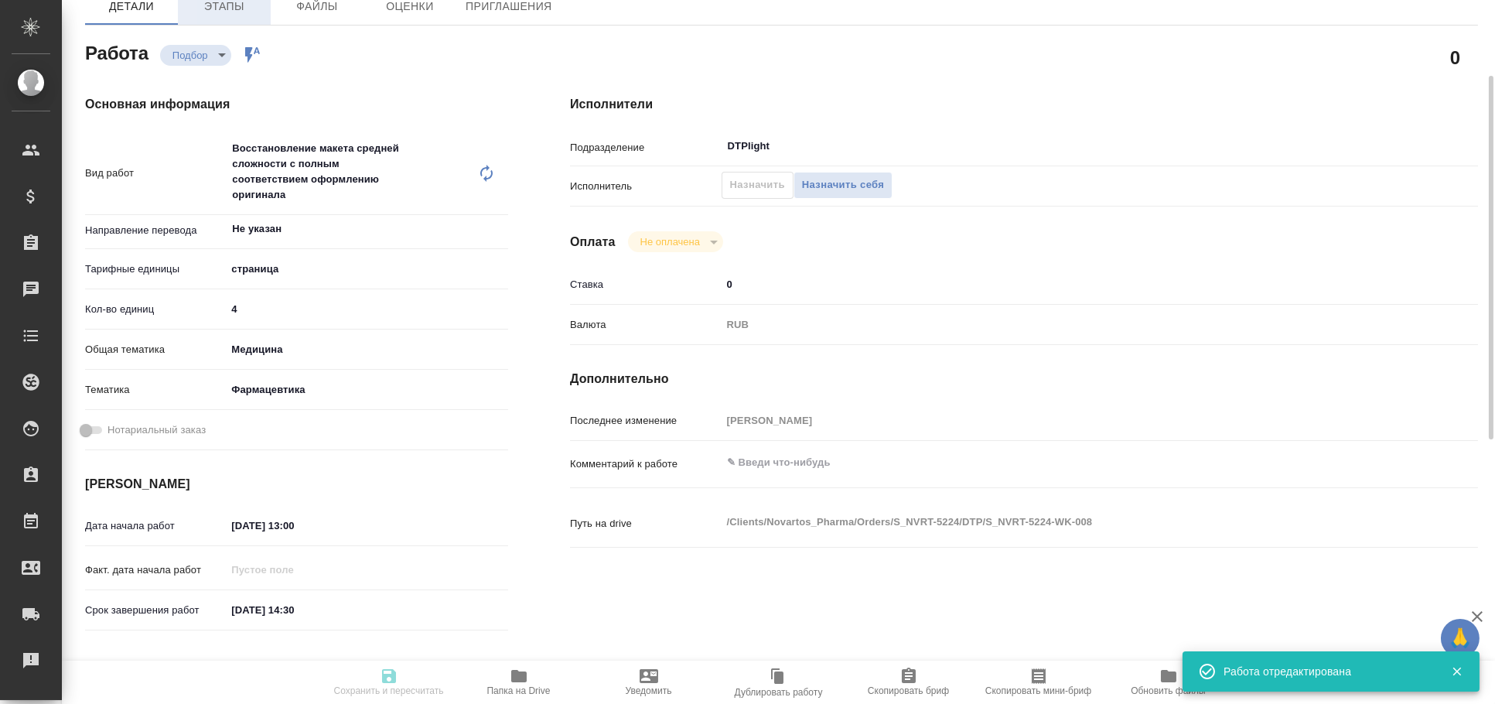
type textarea "x"
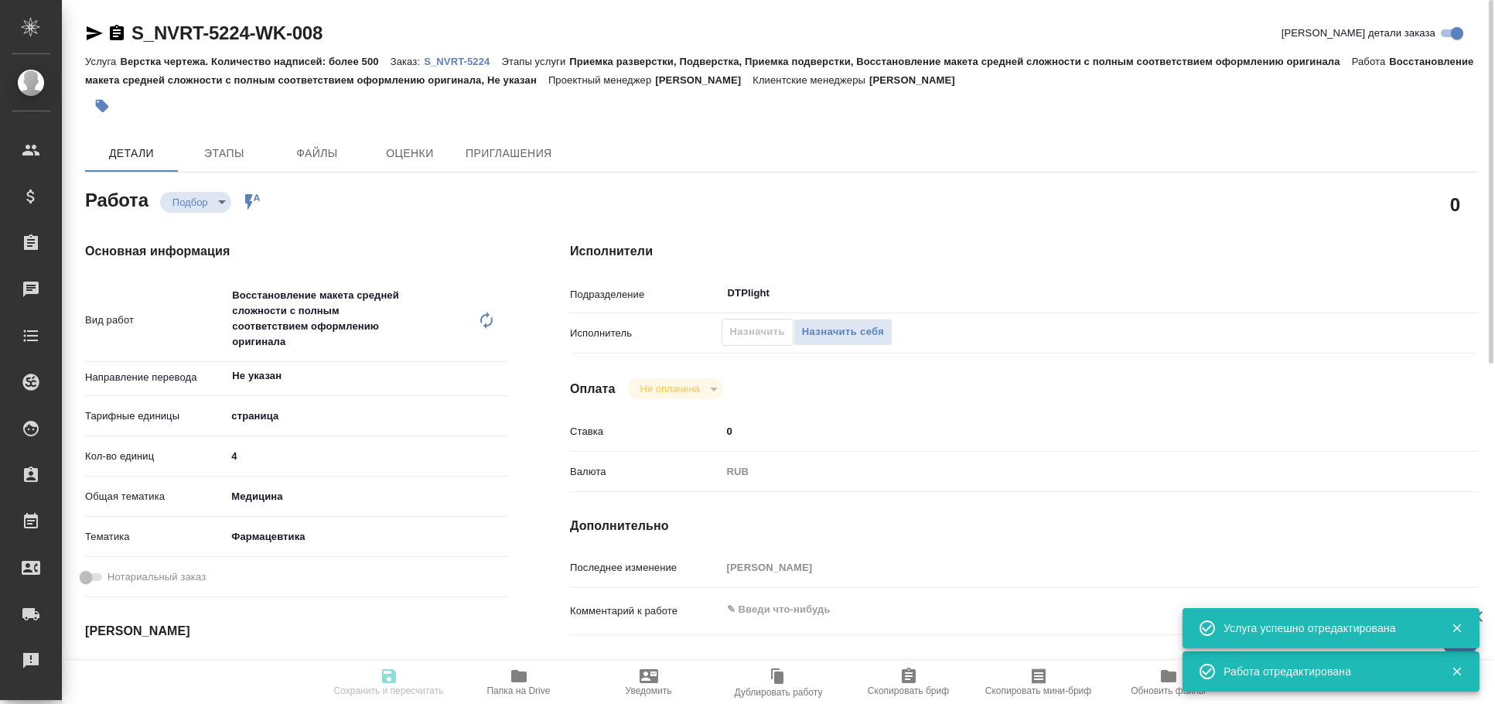
type textarea "x"
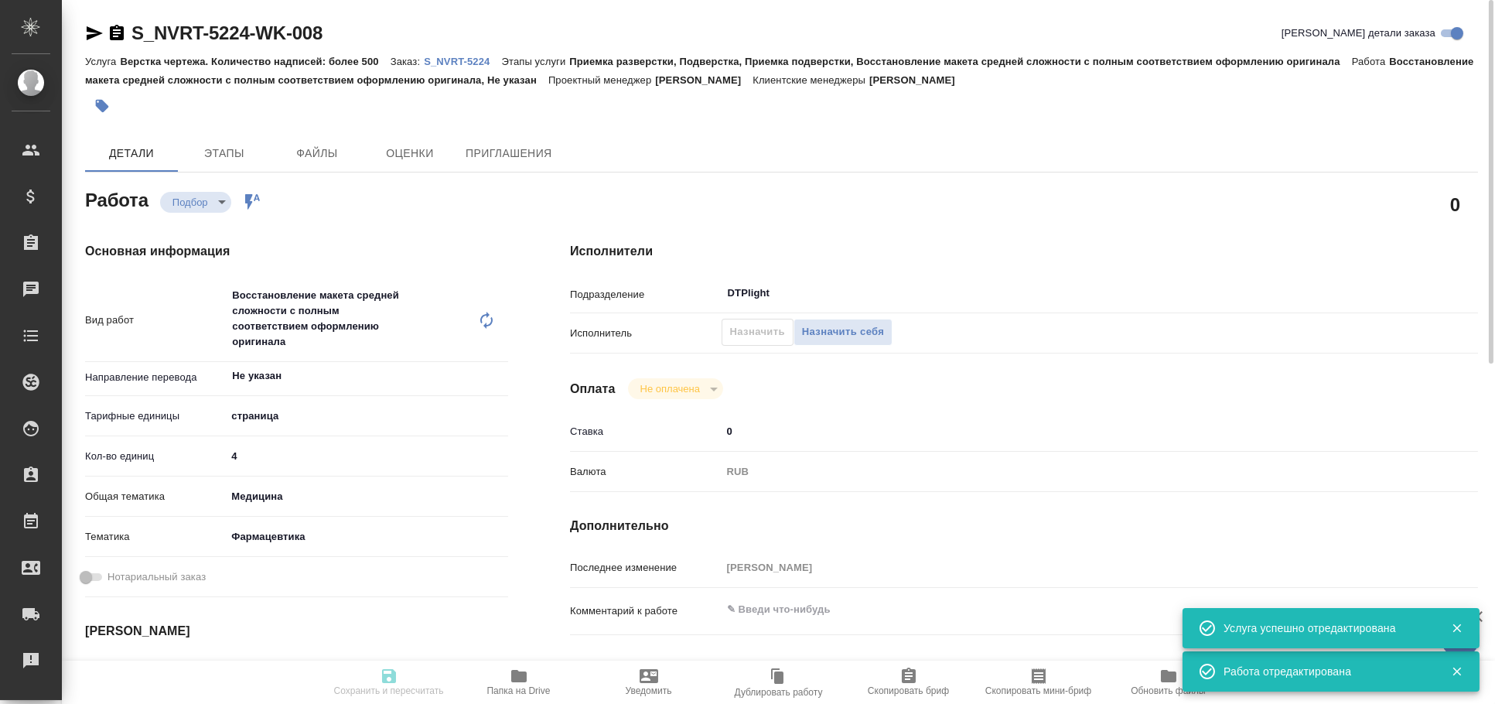
type textarea "x"
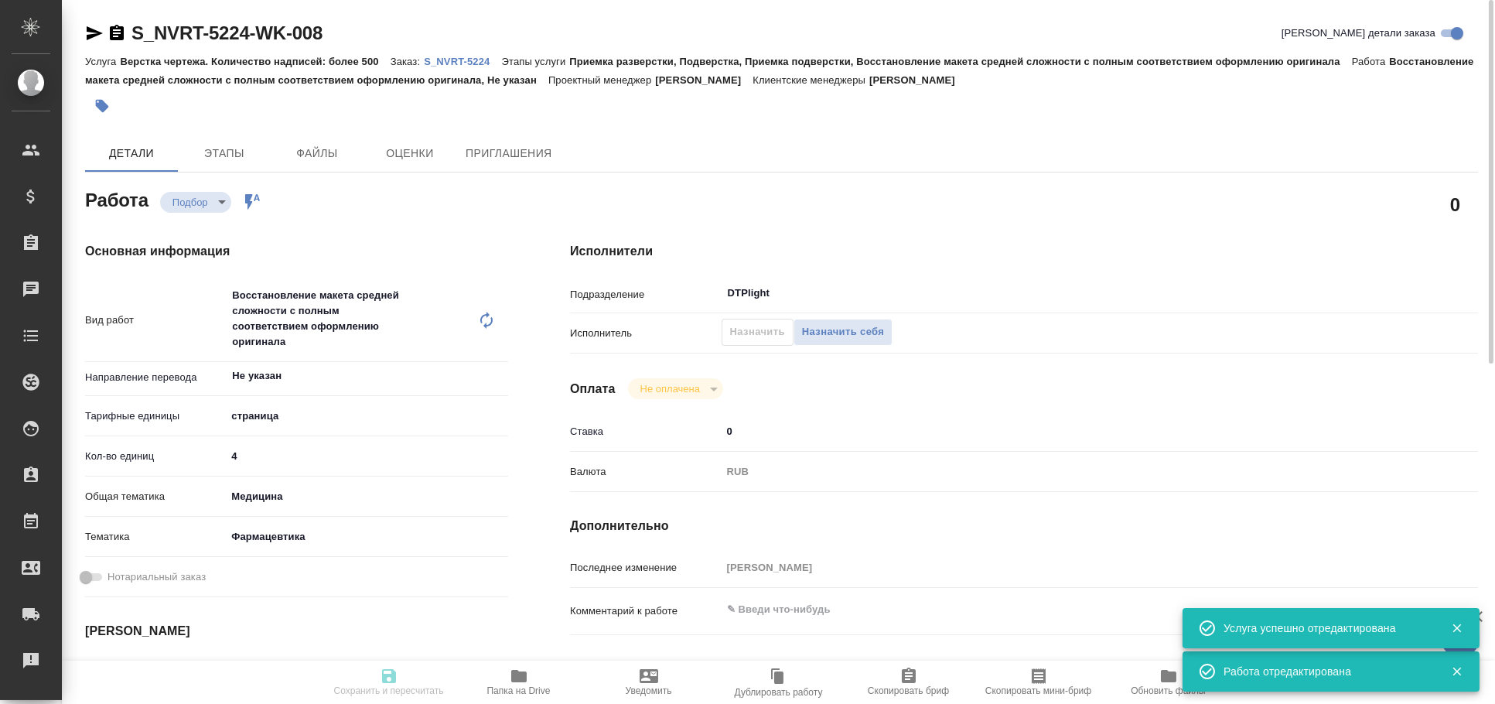
type textarea "x"
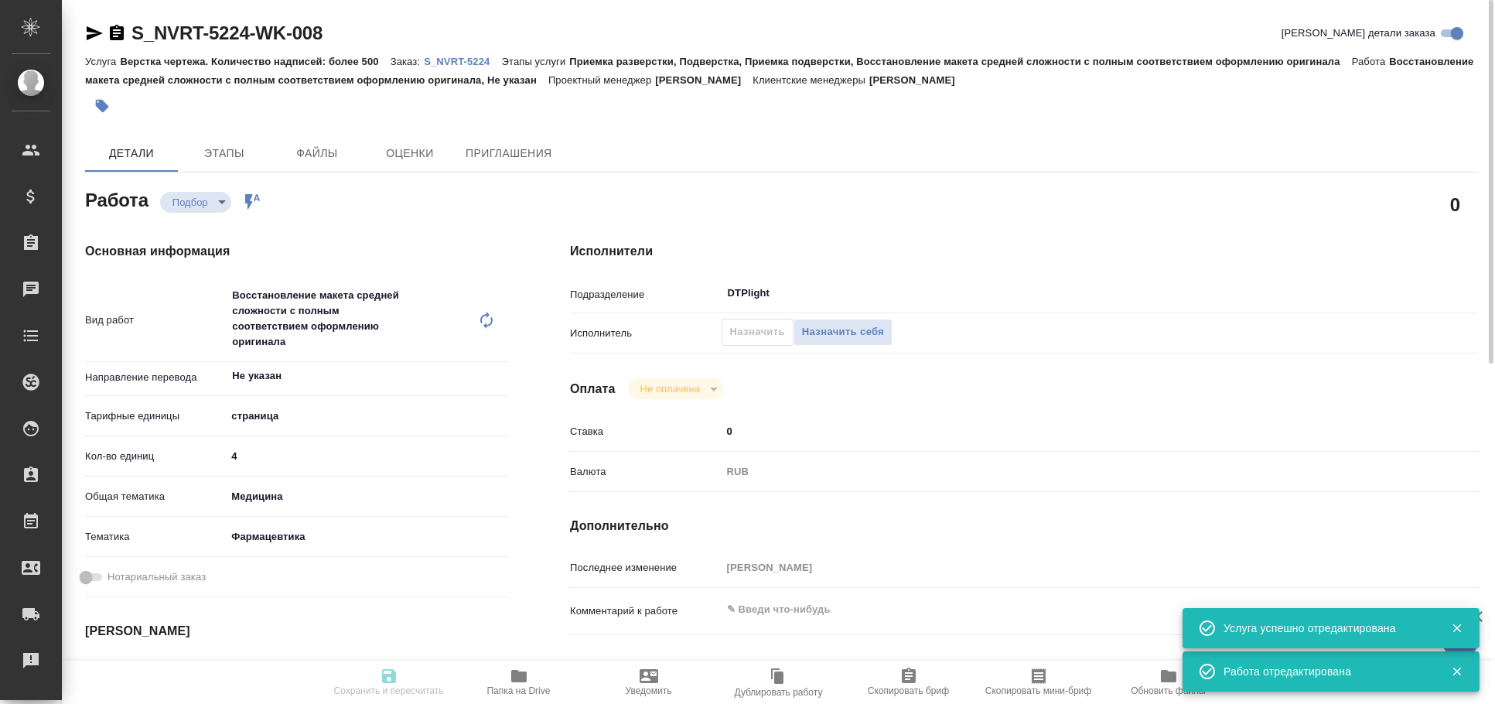
type textarea "x"
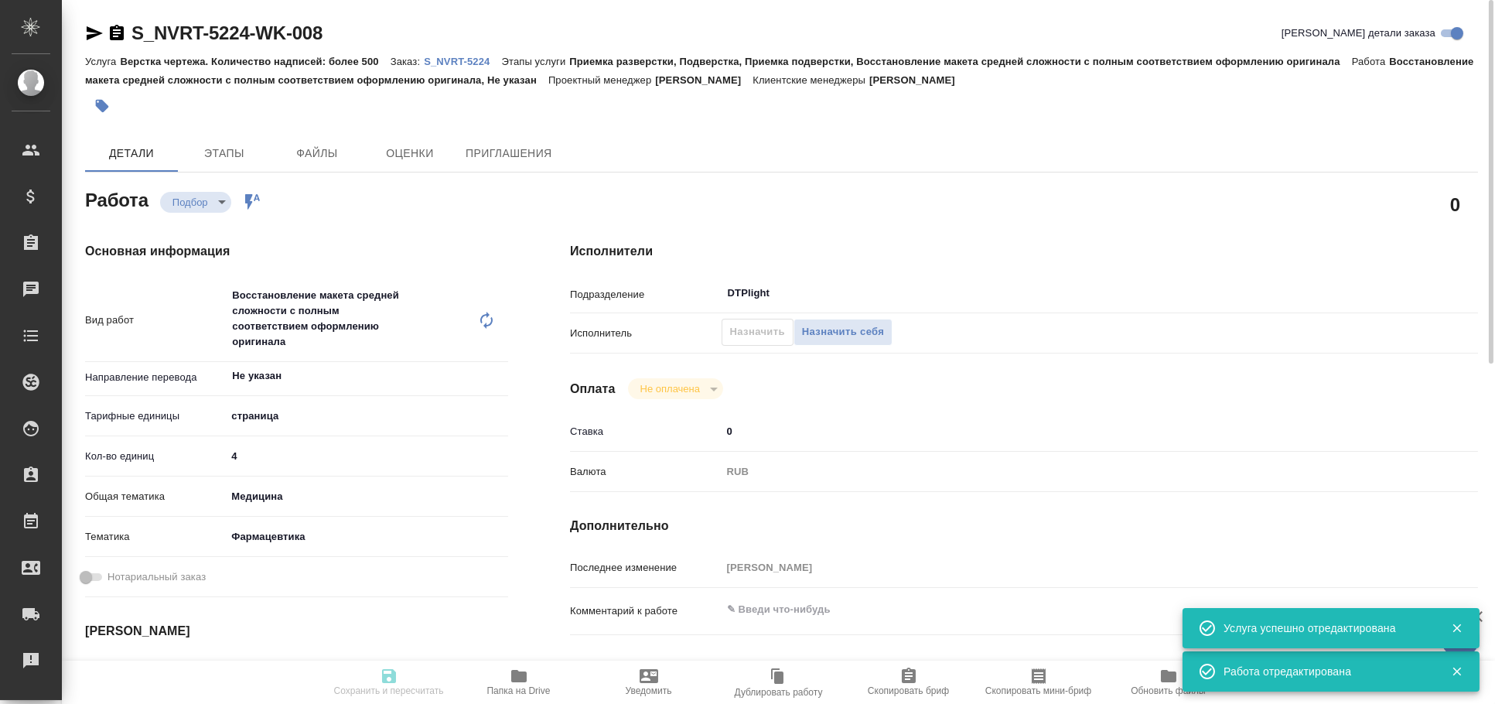
type textarea "x"
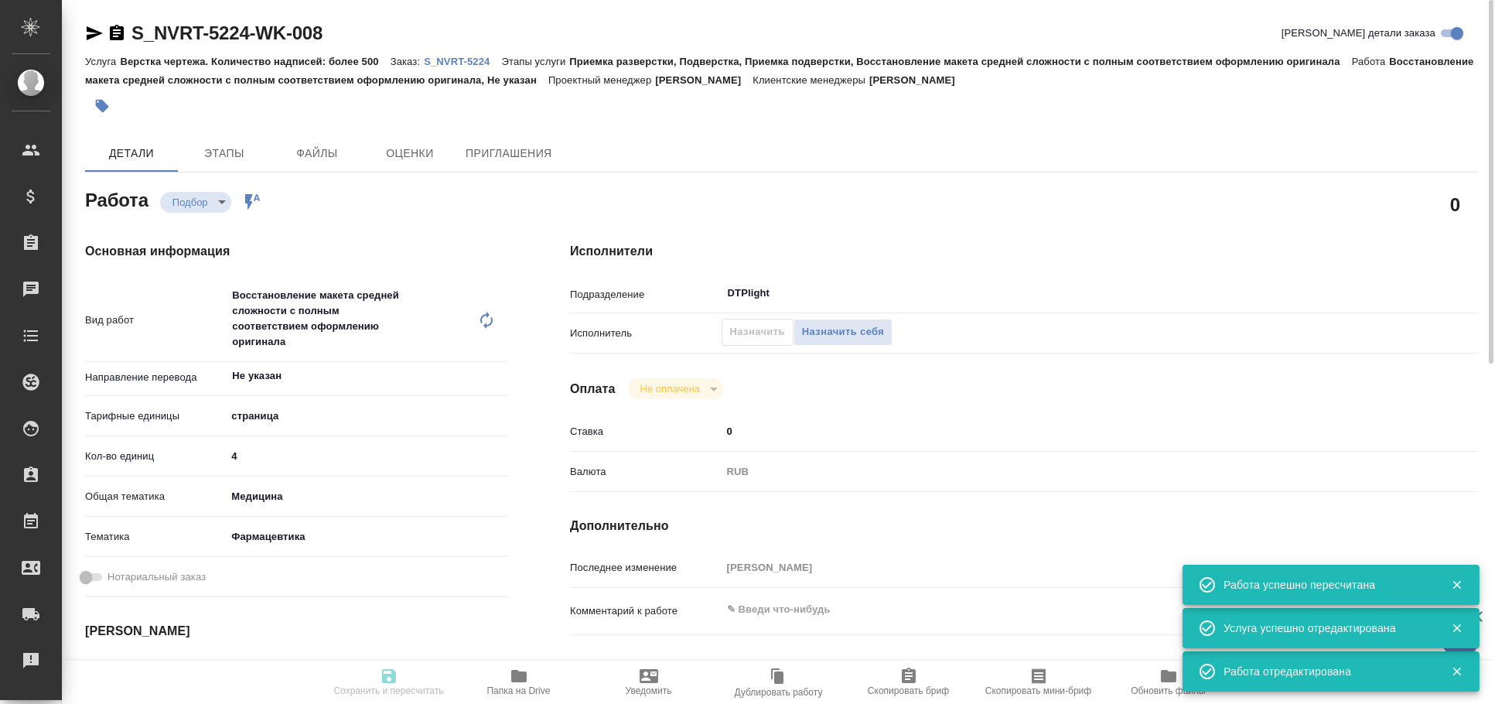
type input "recruiting"
type textarea "Восстановление макета средней сложности с полным соответствием оформлению ориги…"
type textarea "x"
type input "Не указан"
type input "5a8b1489cc6b4906c91bfdb2"
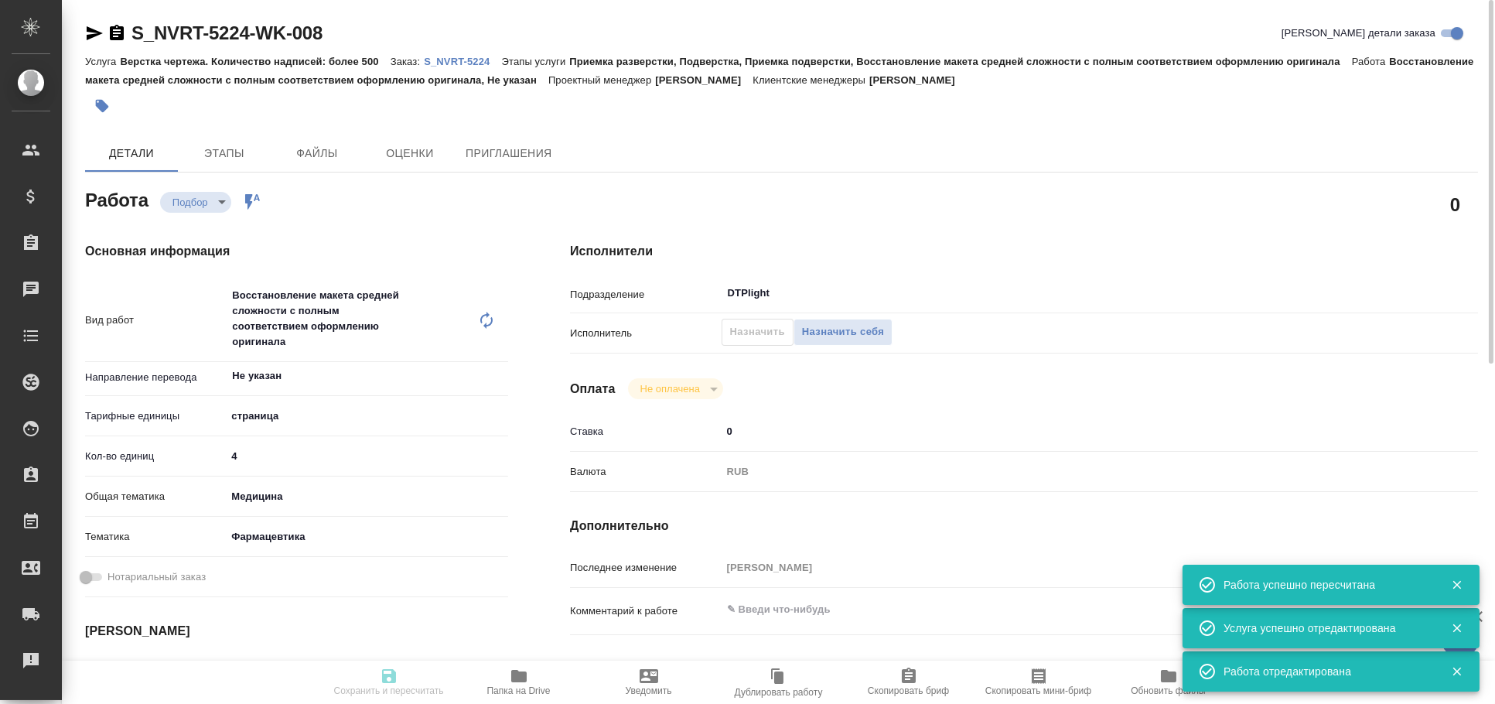
type input "4"
type input "med"
type input "6149832f2b7be24903fd7a82"
type input "[DATE] 13:00"
type input "[DATE] 14:30"
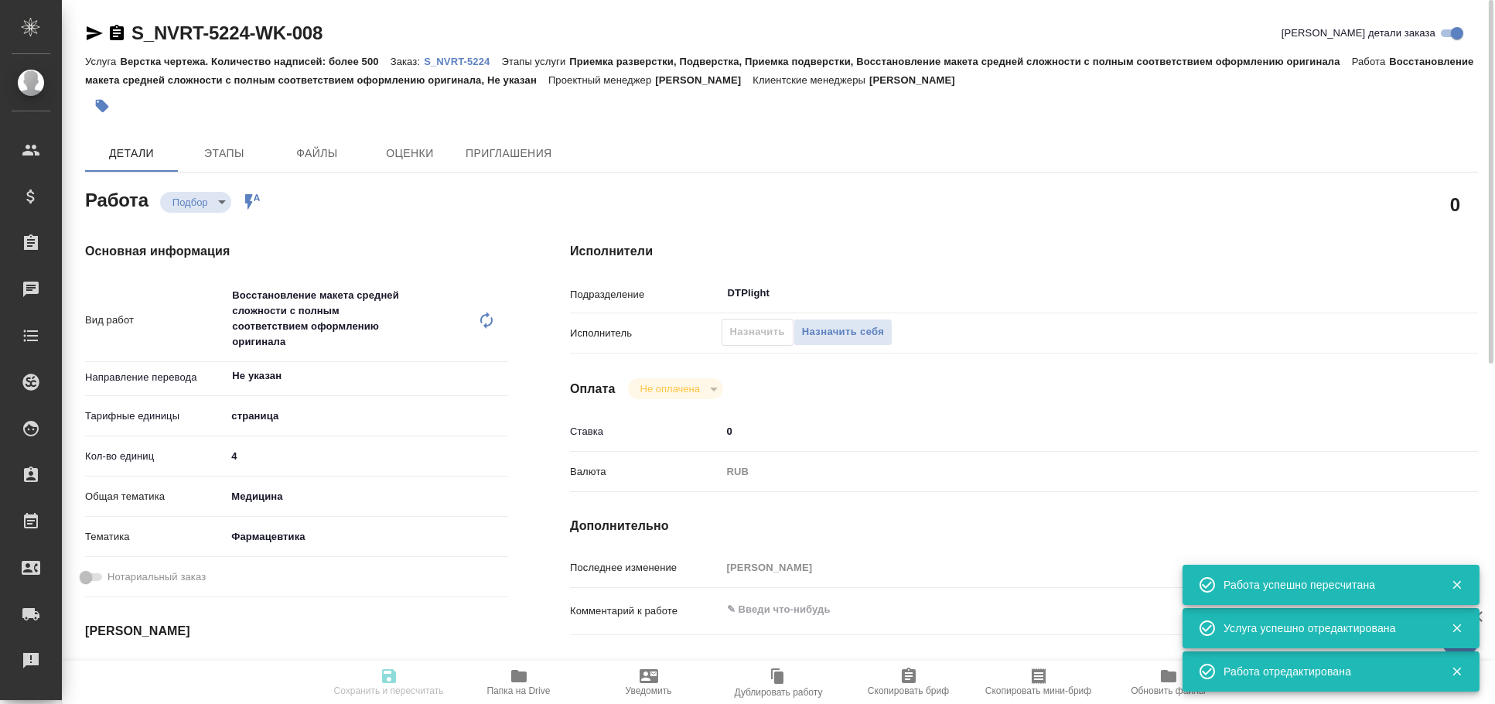
type input "[DATE] 17:00"
type input "DTPlight"
type input "notPayed"
type input "0"
type input "RUB"
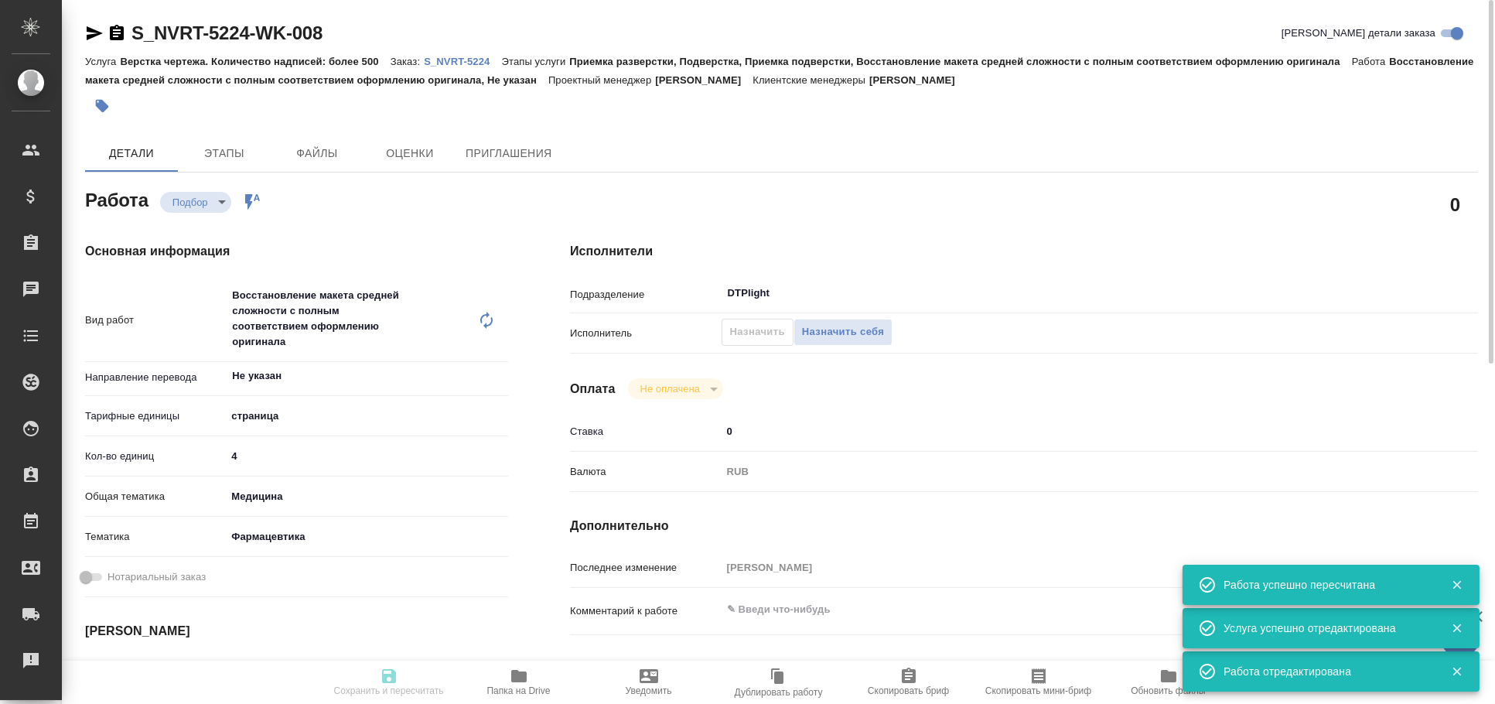
type input "[PERSON_NAME]"
type textarea "x"
type textarea "/Clients/Novartos_Pharma/Orders/S_NVRT-5224/DTP/S_NVRT-5224-WK-008"
type textarea "x"
type input "S_NVRT-5224"
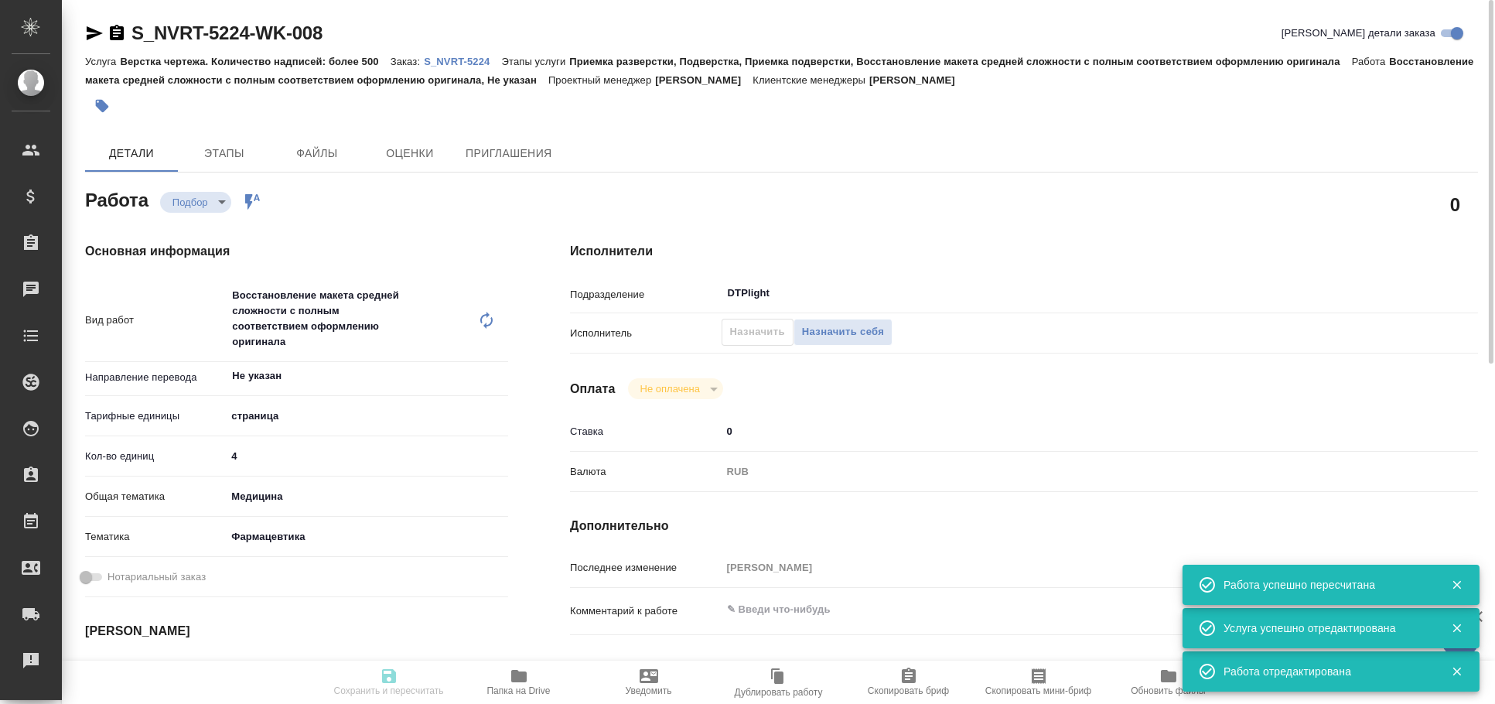
type input "Верстка чертежа. Количество надписей: более 500"
type input "Приемка разверстки, Подверстка, Приемка подверстки, Восстановление макета средн…"
type input "[PERSON_NAME]"
type input "/Clients/Novartos_Pharma/Orders/S_NVRT-5224"
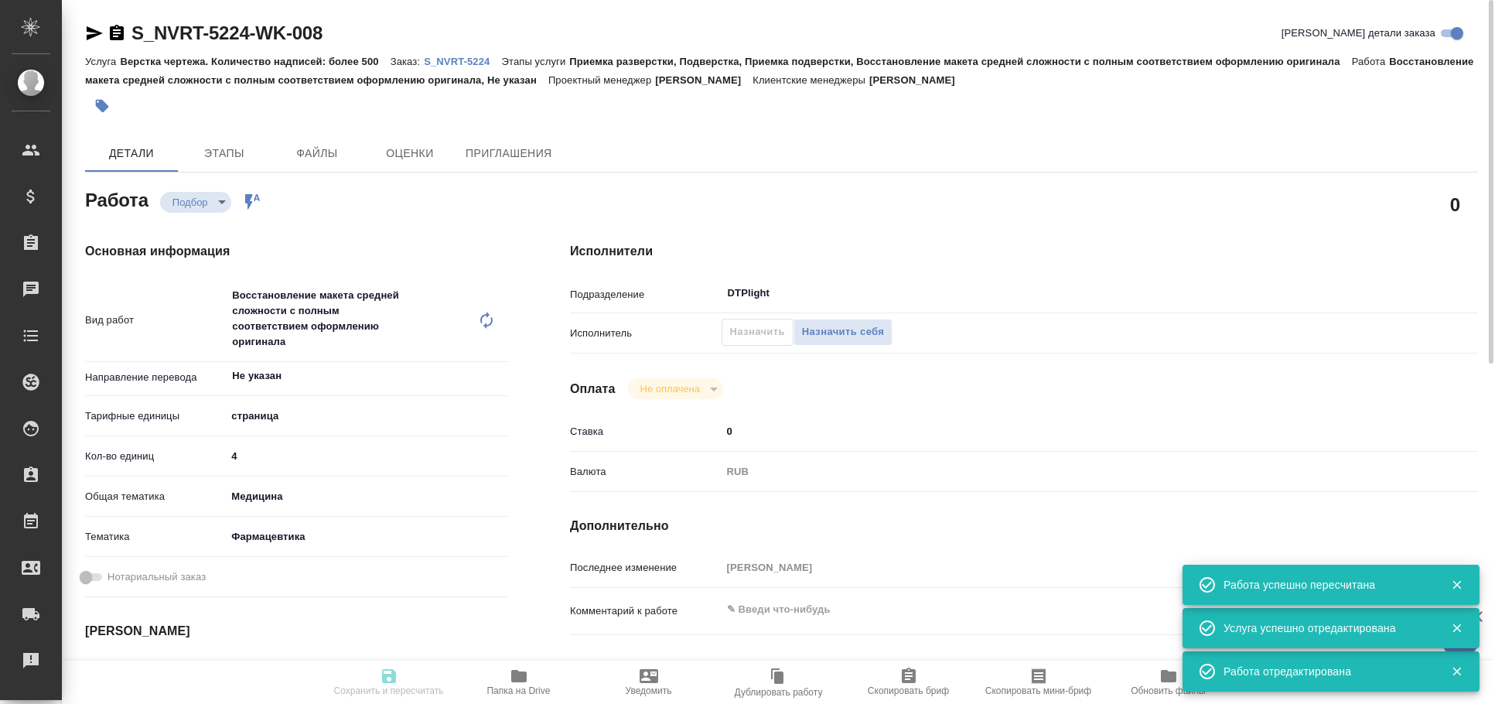
type textarea "x"
click at [88, 33] on icon "button" at bounding box center [94, 33] width 19 height 19
type textarea "x"
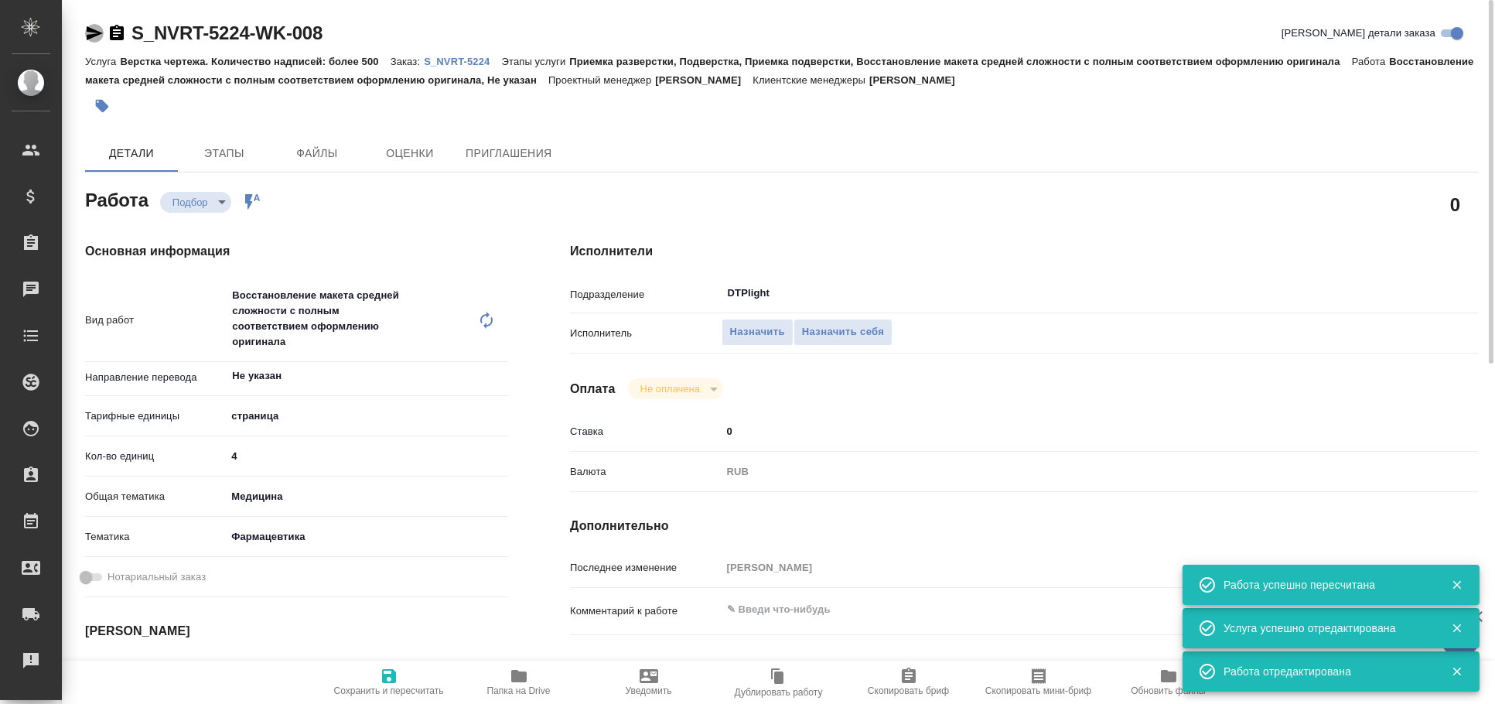
type textarea "x"
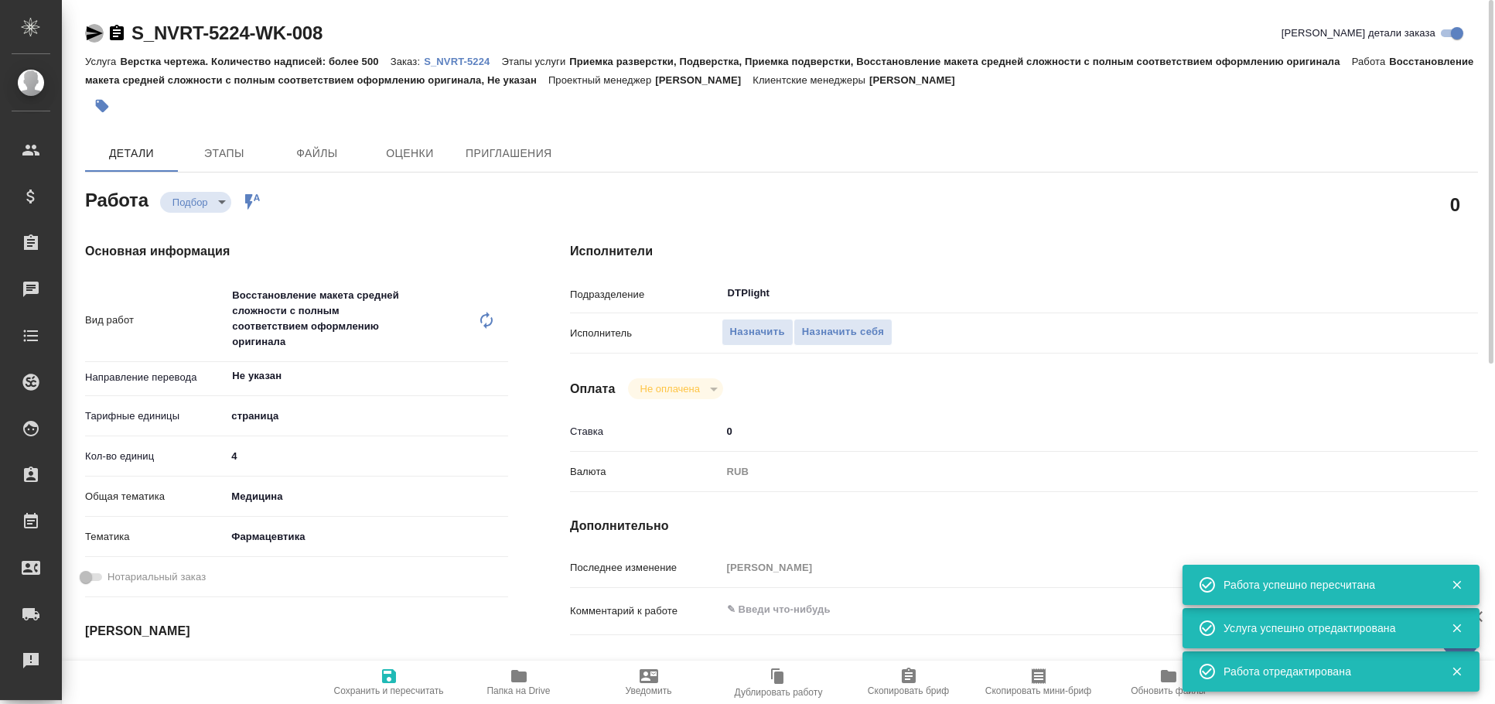
type textarea "x"
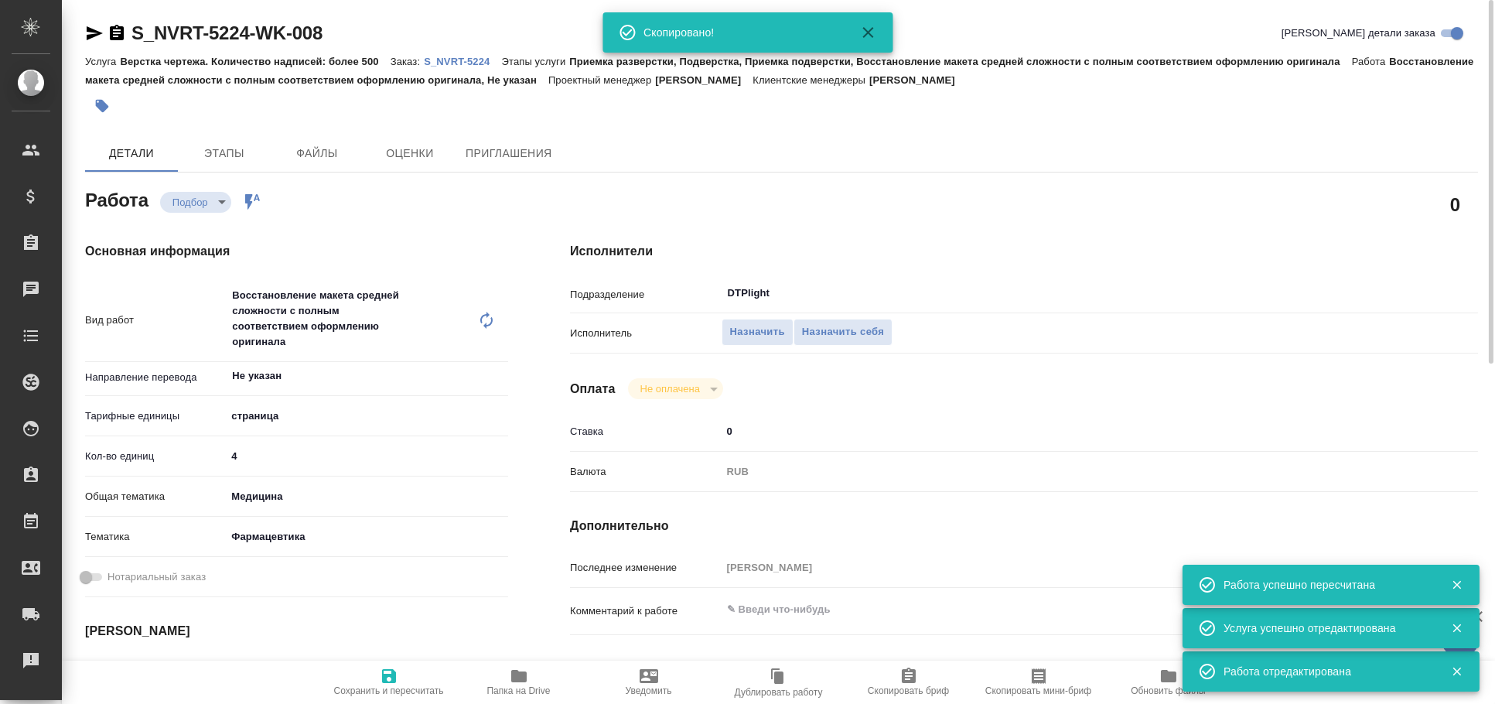
type textarea "x"
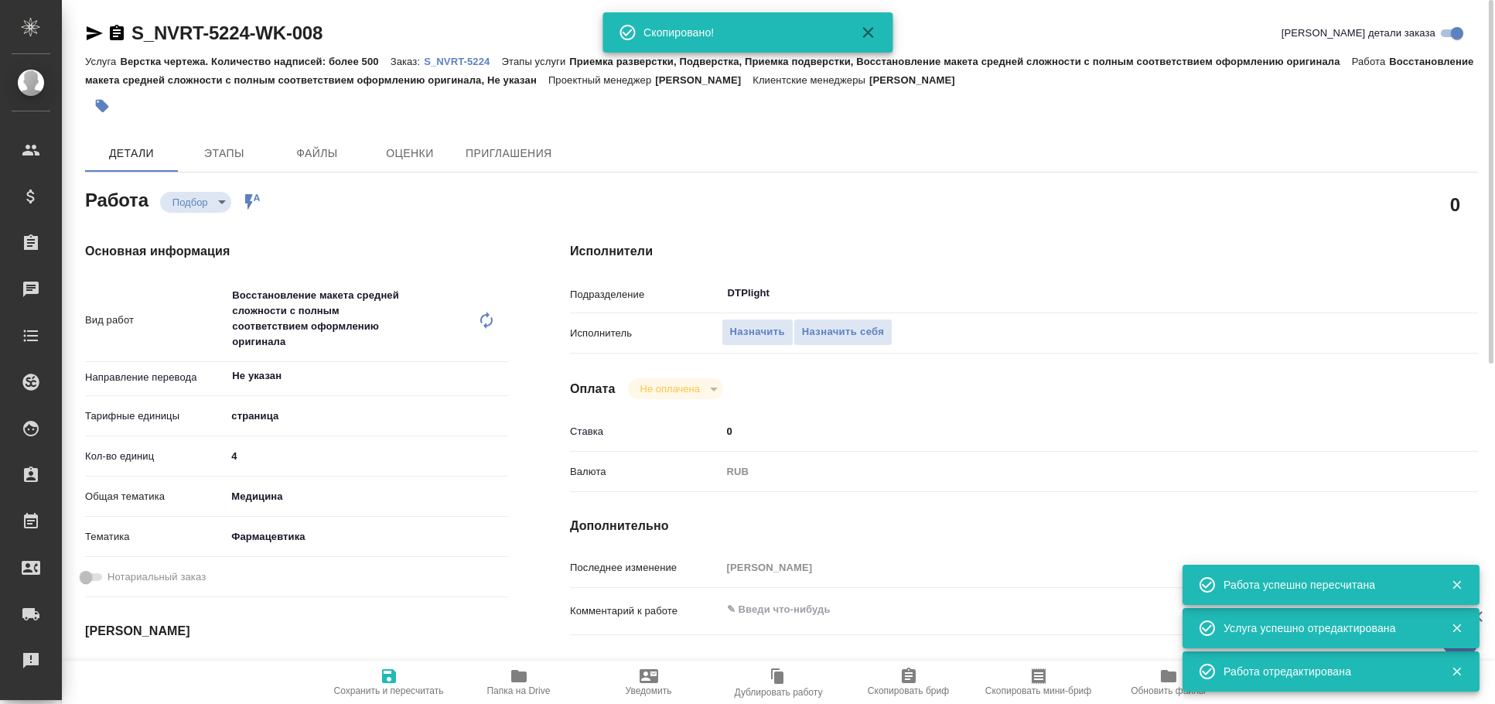
type textarea "x"
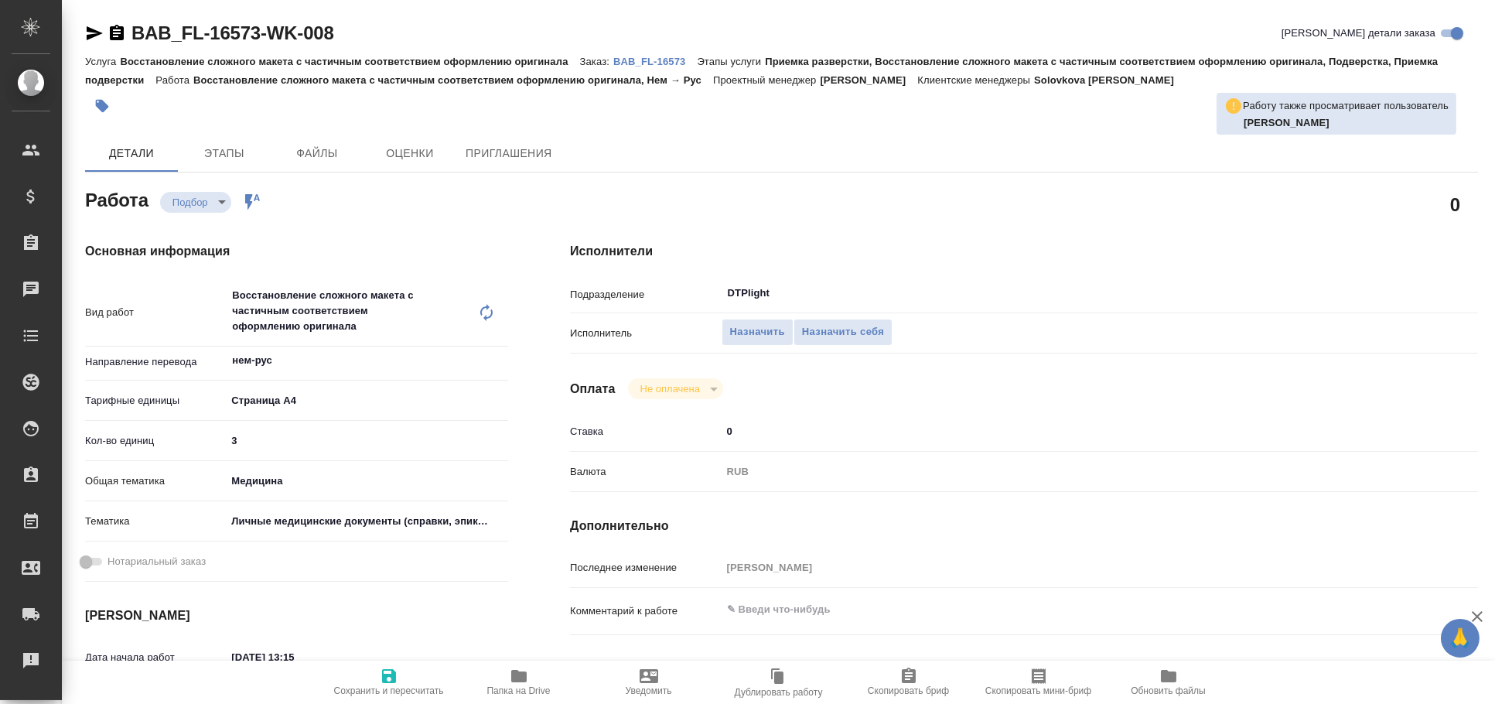
type textarea "x"
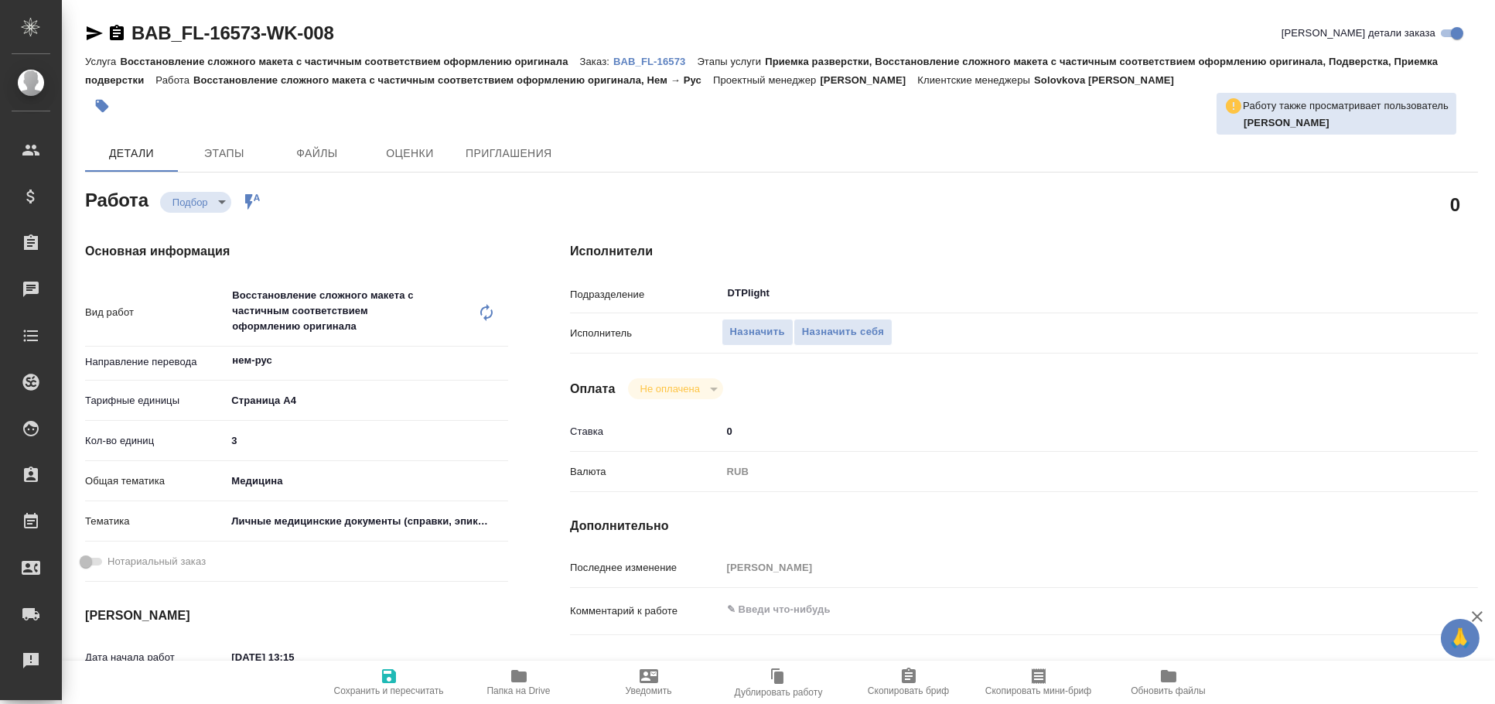
type textarea "x"
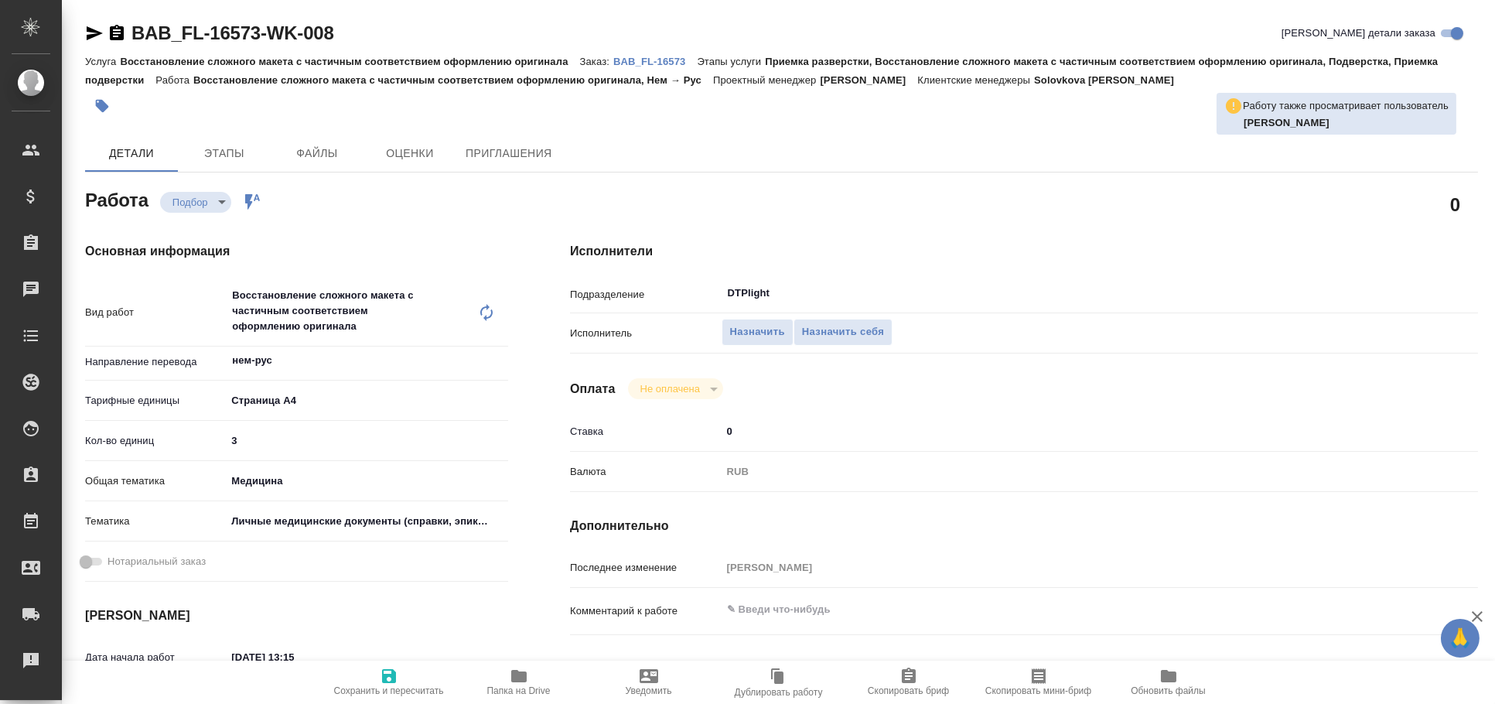
click at [104, 37] on div at bounding box center [105, 33] width 41 height 19
type textarea "x"
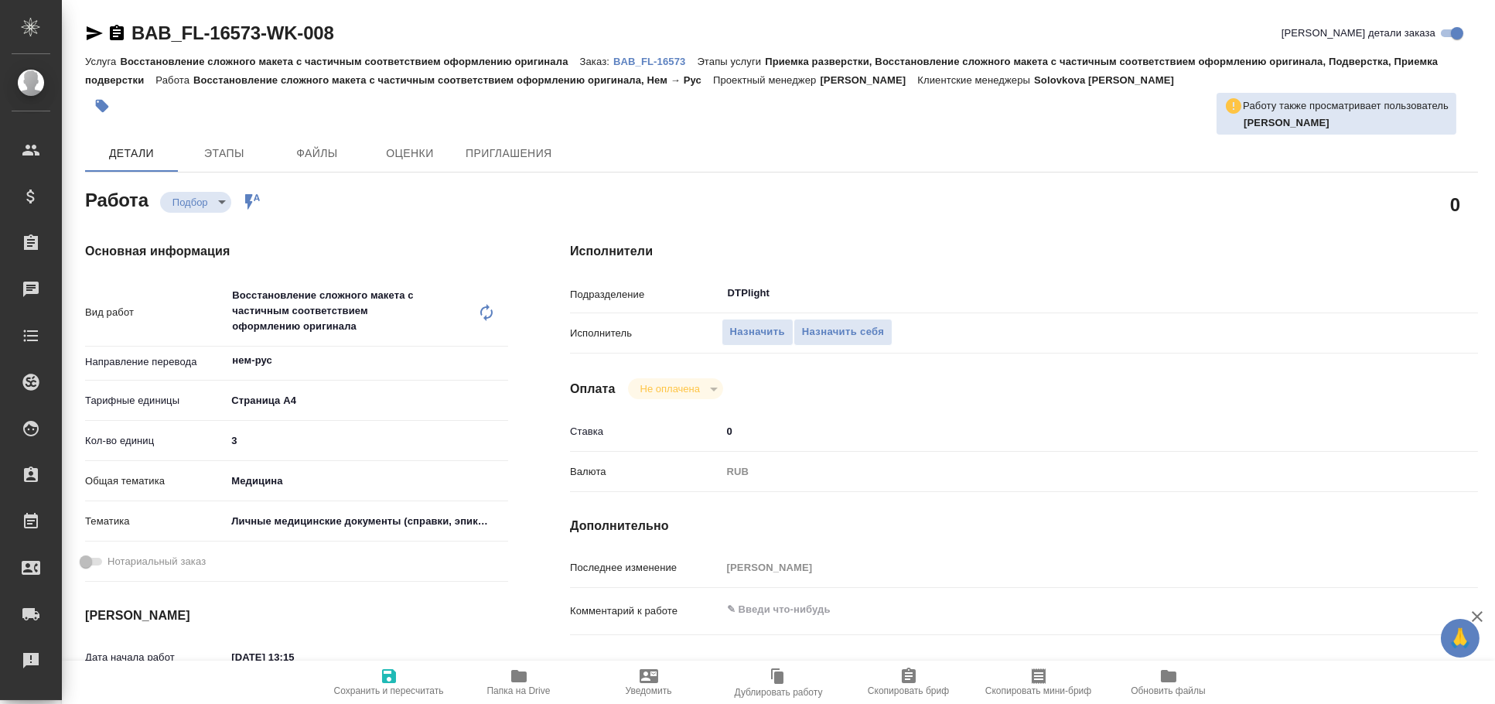
type textarea "x"
click at [101, 25] on icon "button" at bounding box center [94, 33] width 19 height 19
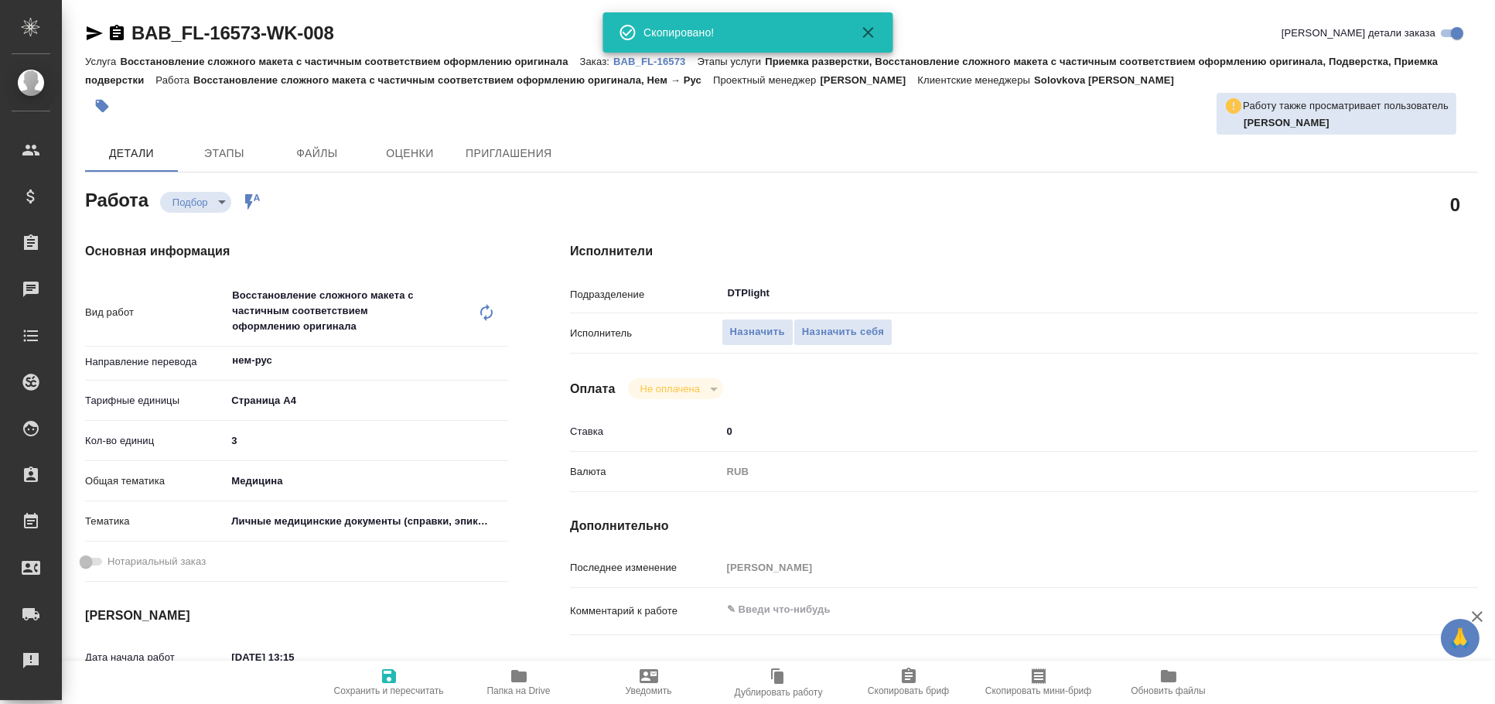
type textarea "x"
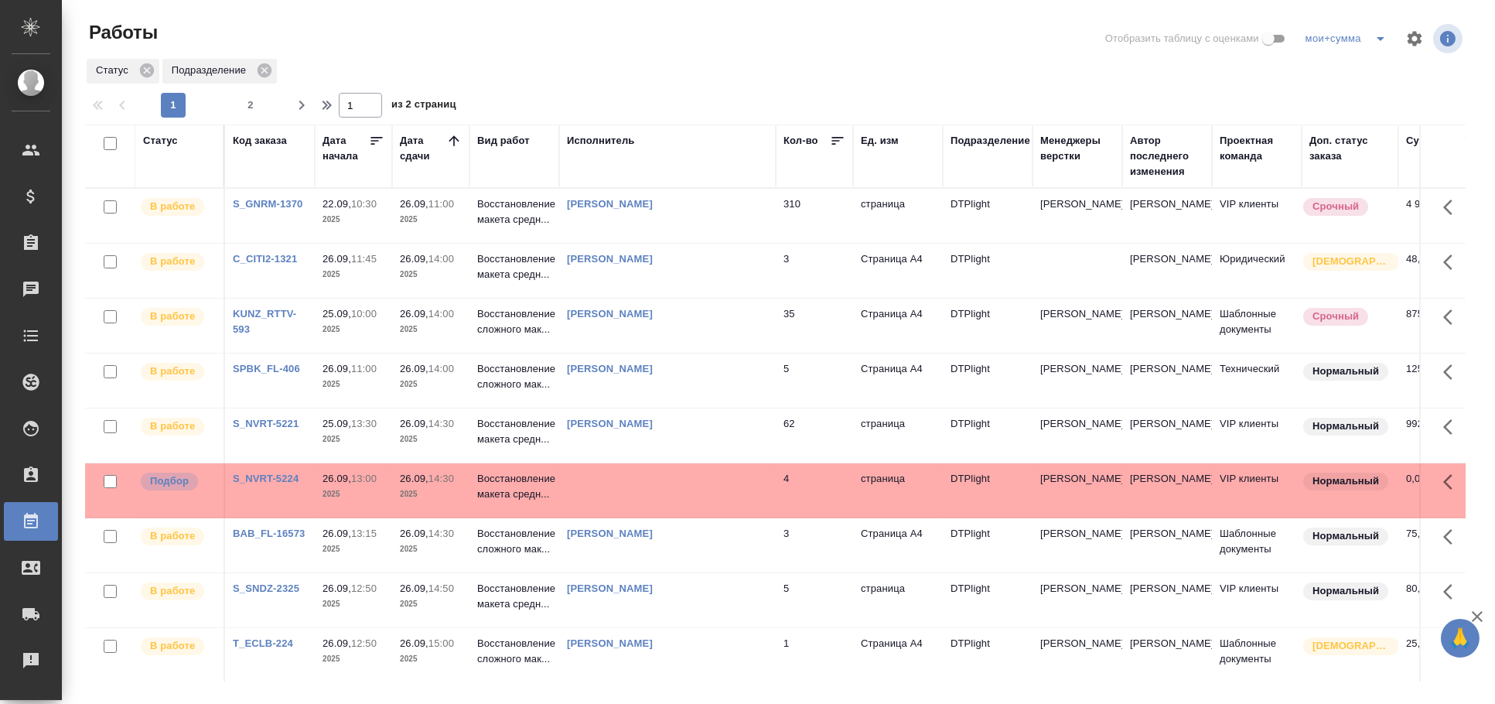
click at [658, 481] on td at bounding box center [667, 490] width 217 height 54
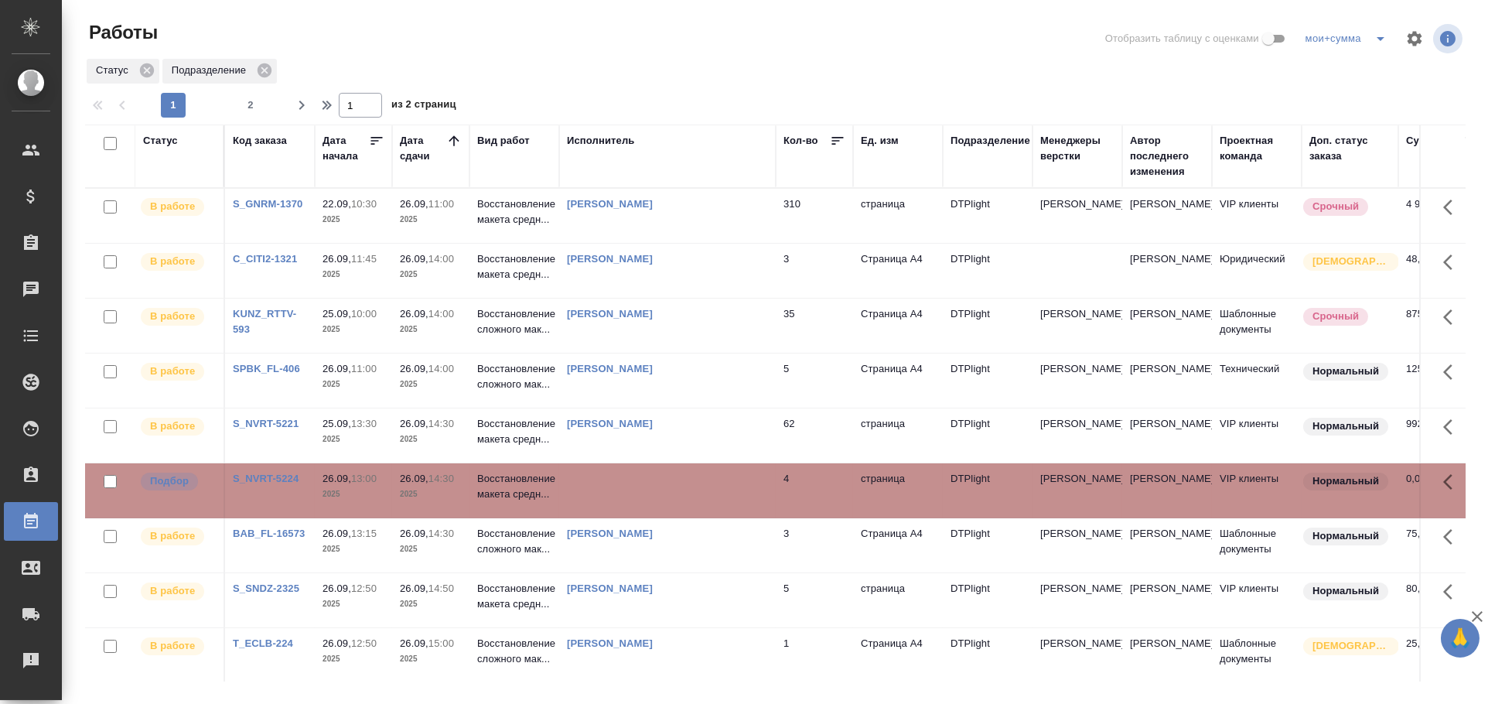
click at [658, 481] on td at bounding box center [667, 490] width 217 height 54
drag, startPoint x: 609, startPoint y: 145, endPoint x: 639, endPoint y: 185, distance: 50.3
click at [609, 145] on div "Исполнитель" at bounding box center [601, 140] width 68 height 15
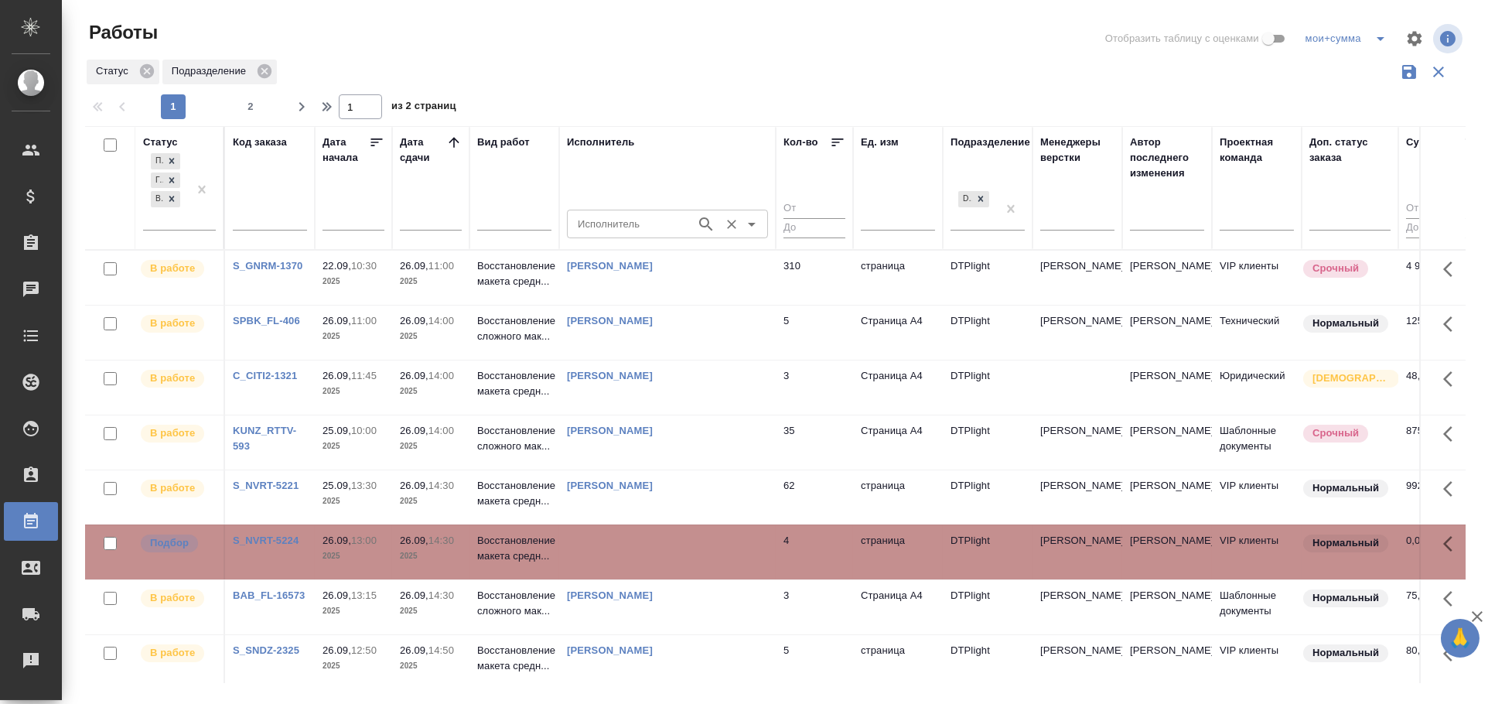
click at [622, 223] on input "Исполнитель" at bounding box center [630, 223] width 117 height 19
type input "ямковенко"
click at [631, 263] on p "[PERSON_NAME]" at bounding box center [621, 258] width 84 height 15
type input "[PERSON_NAME]"
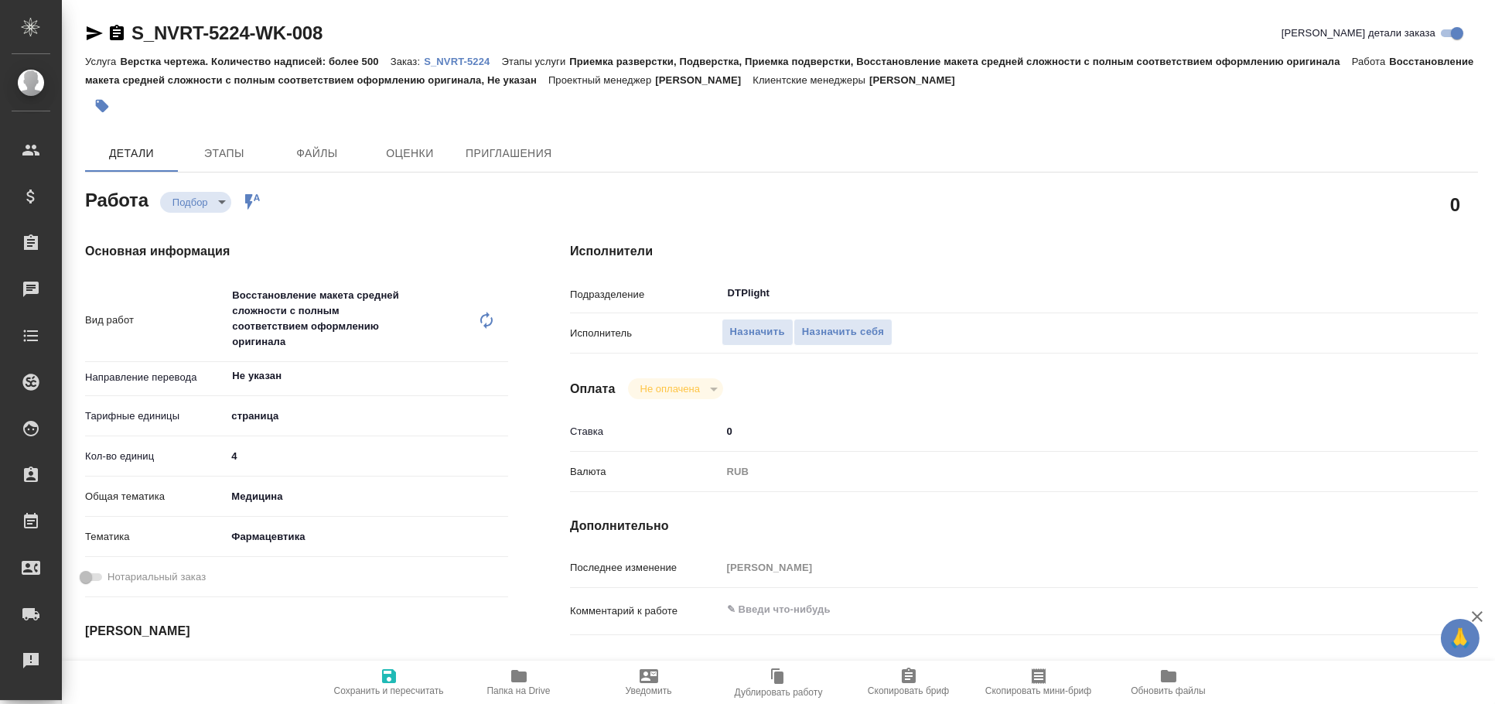
type textarea "x"
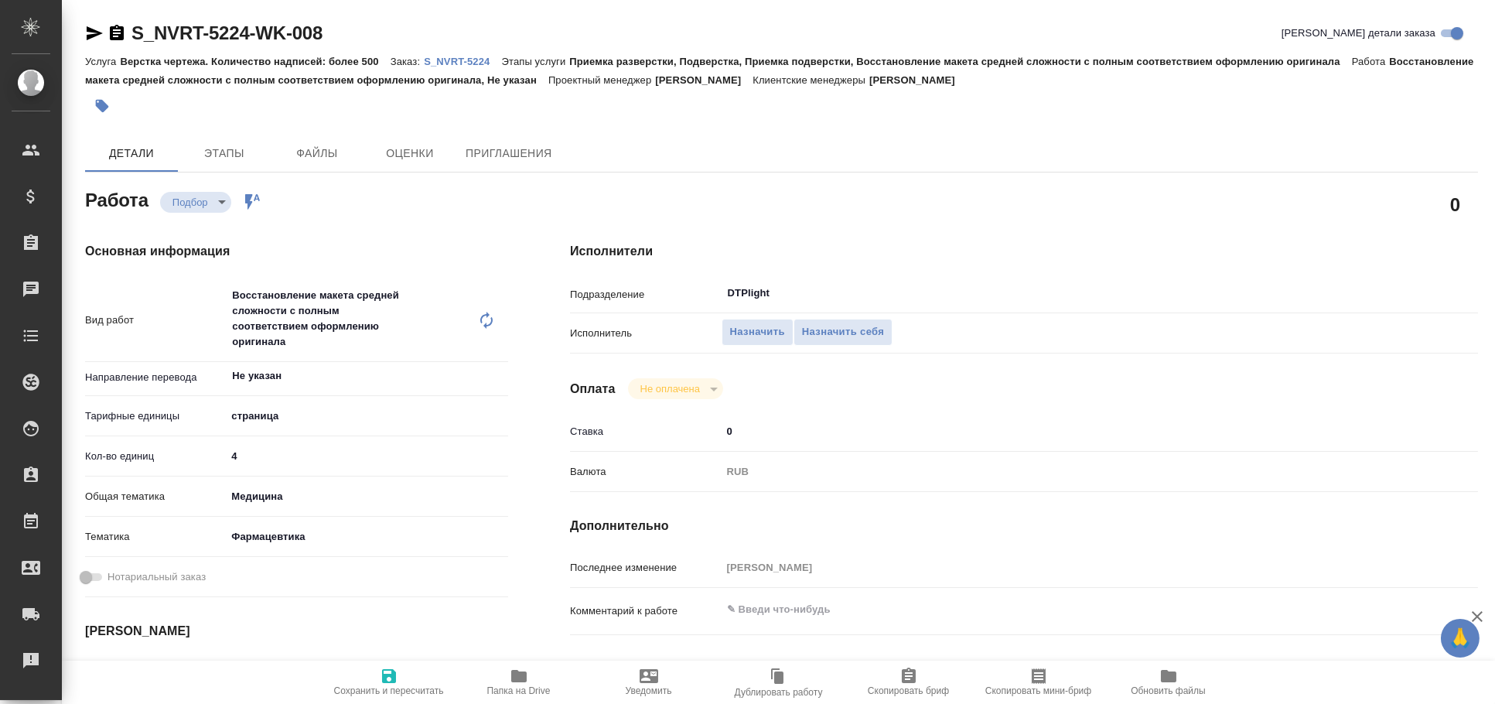
type textarea "x"
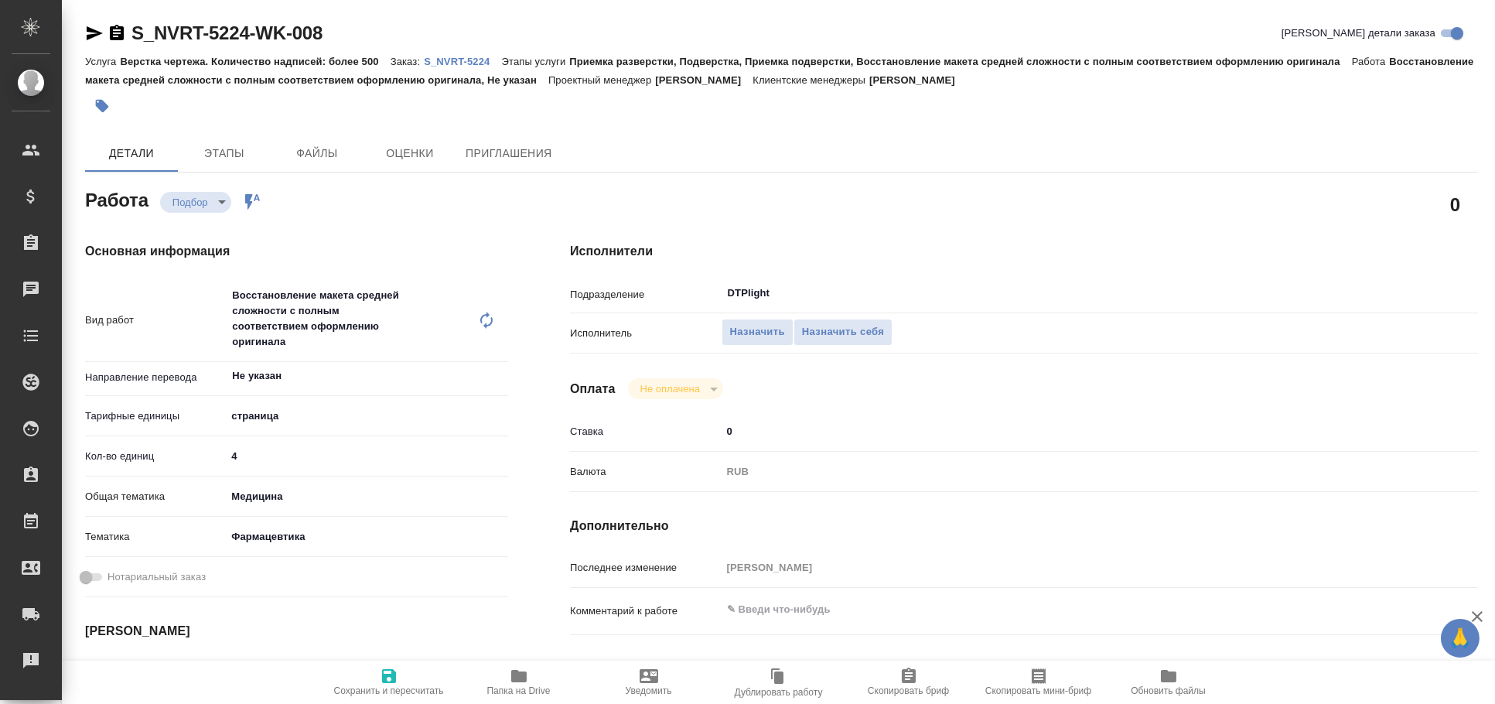
click at [91, 24] on icon "button" at bounding box center [94, 33] width 19 height 19
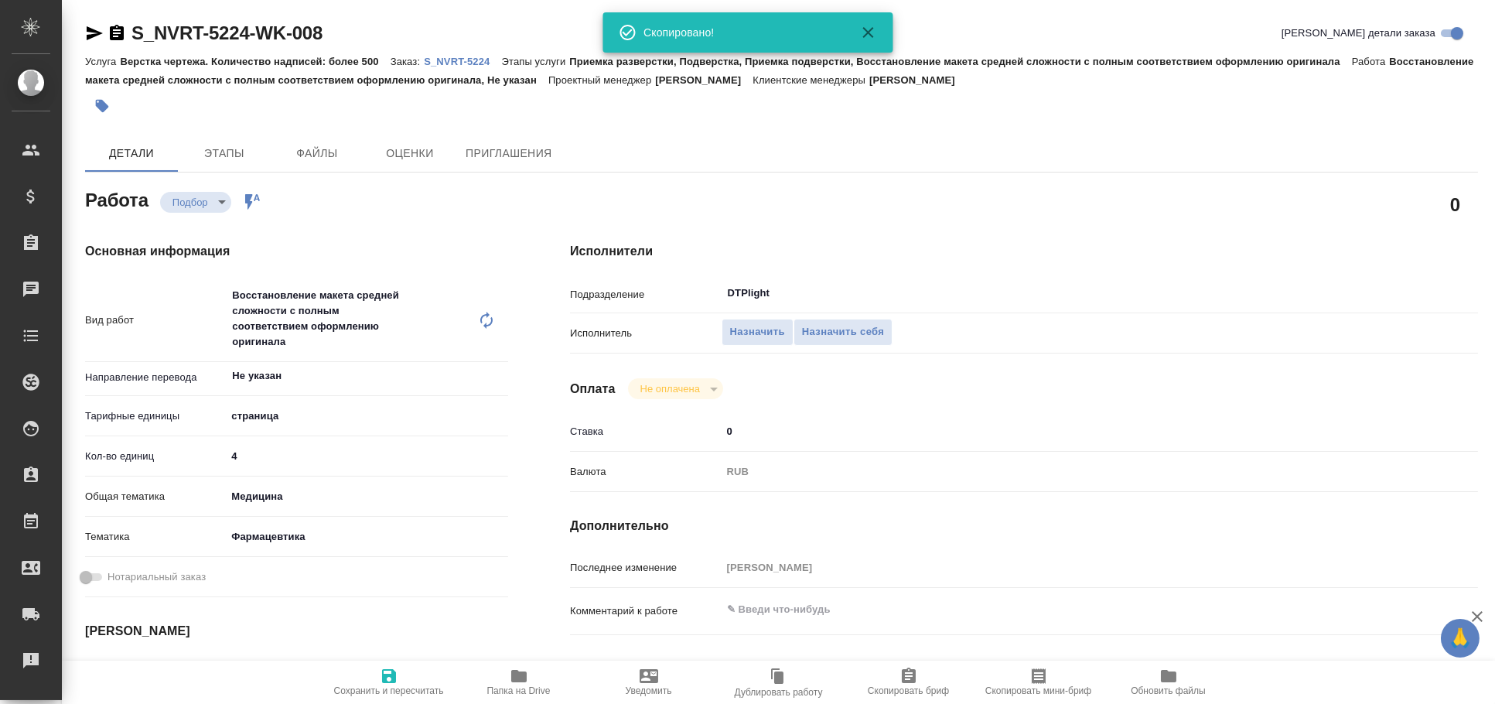
type textarea "x"
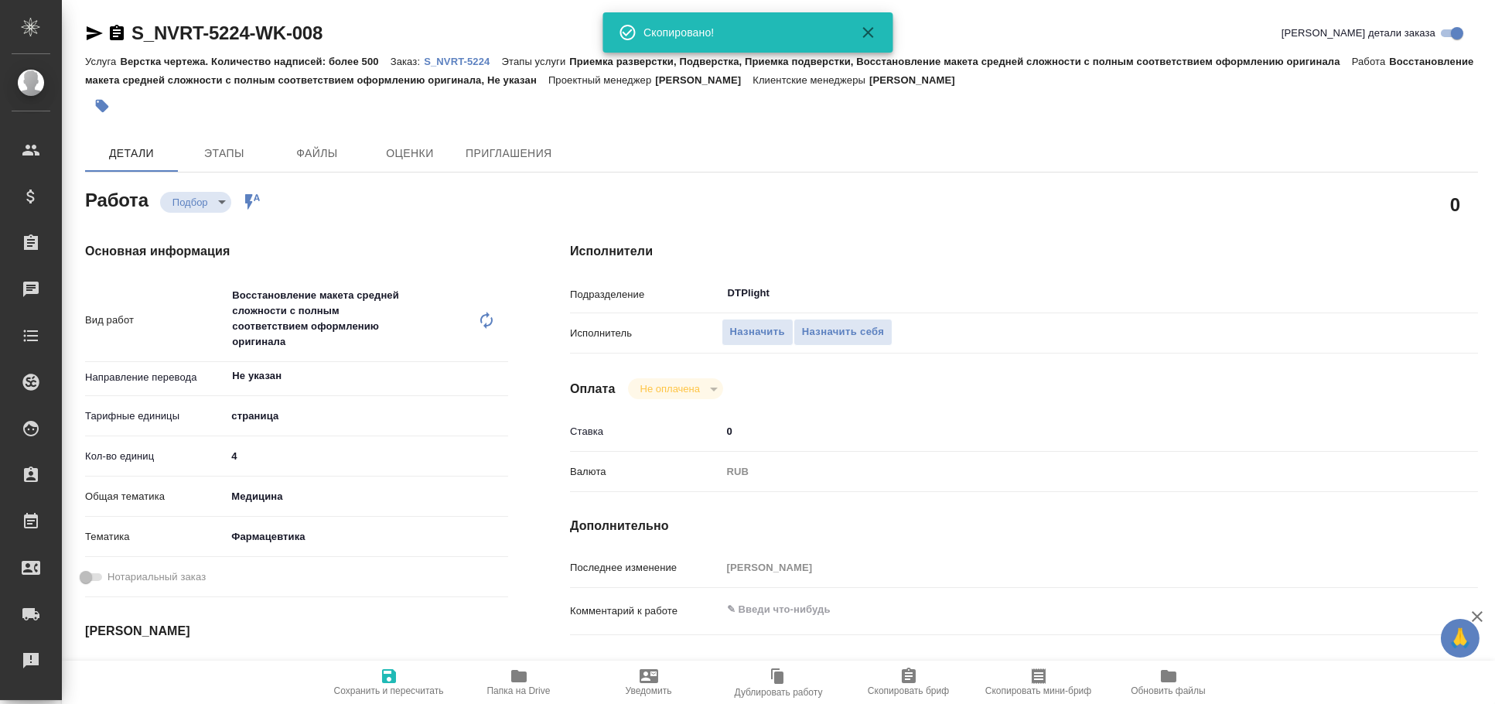
type textarea "x"
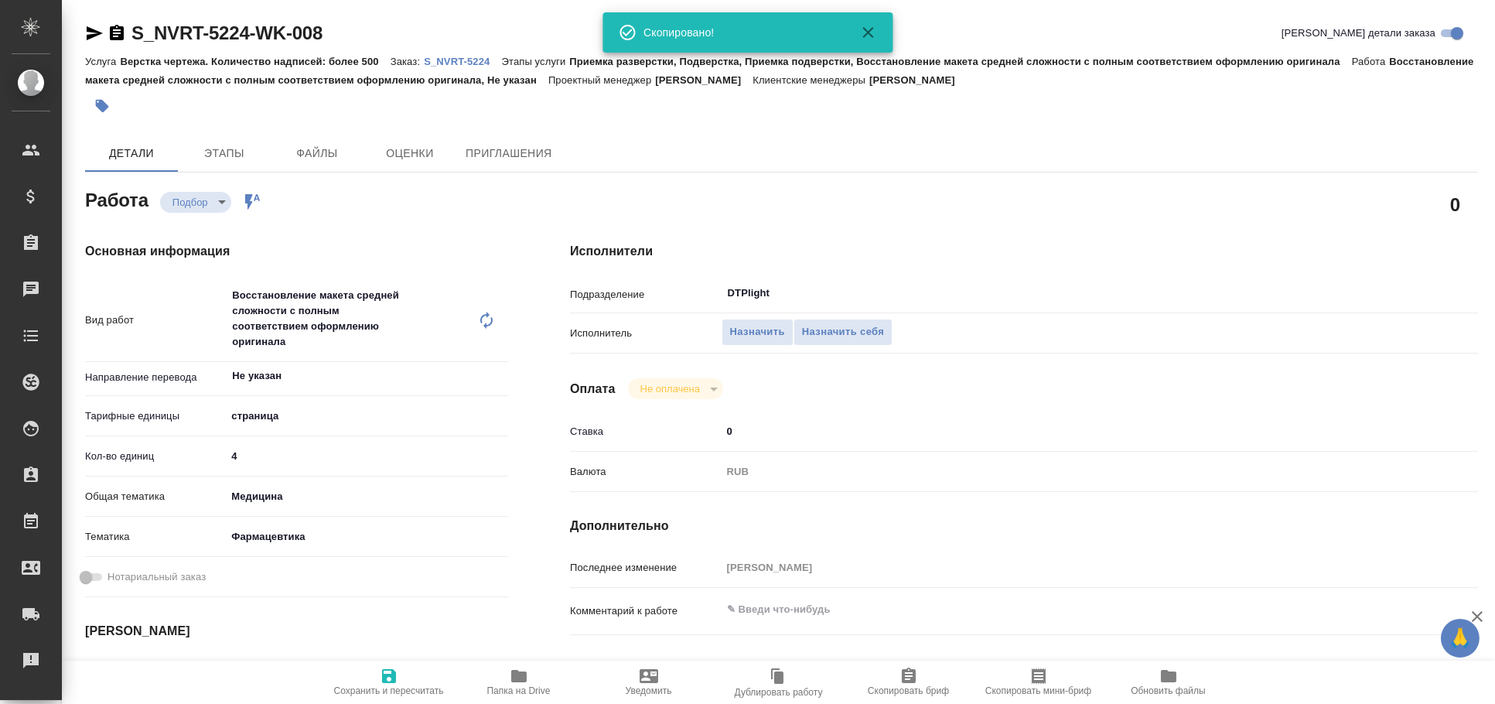
type textarea "x"
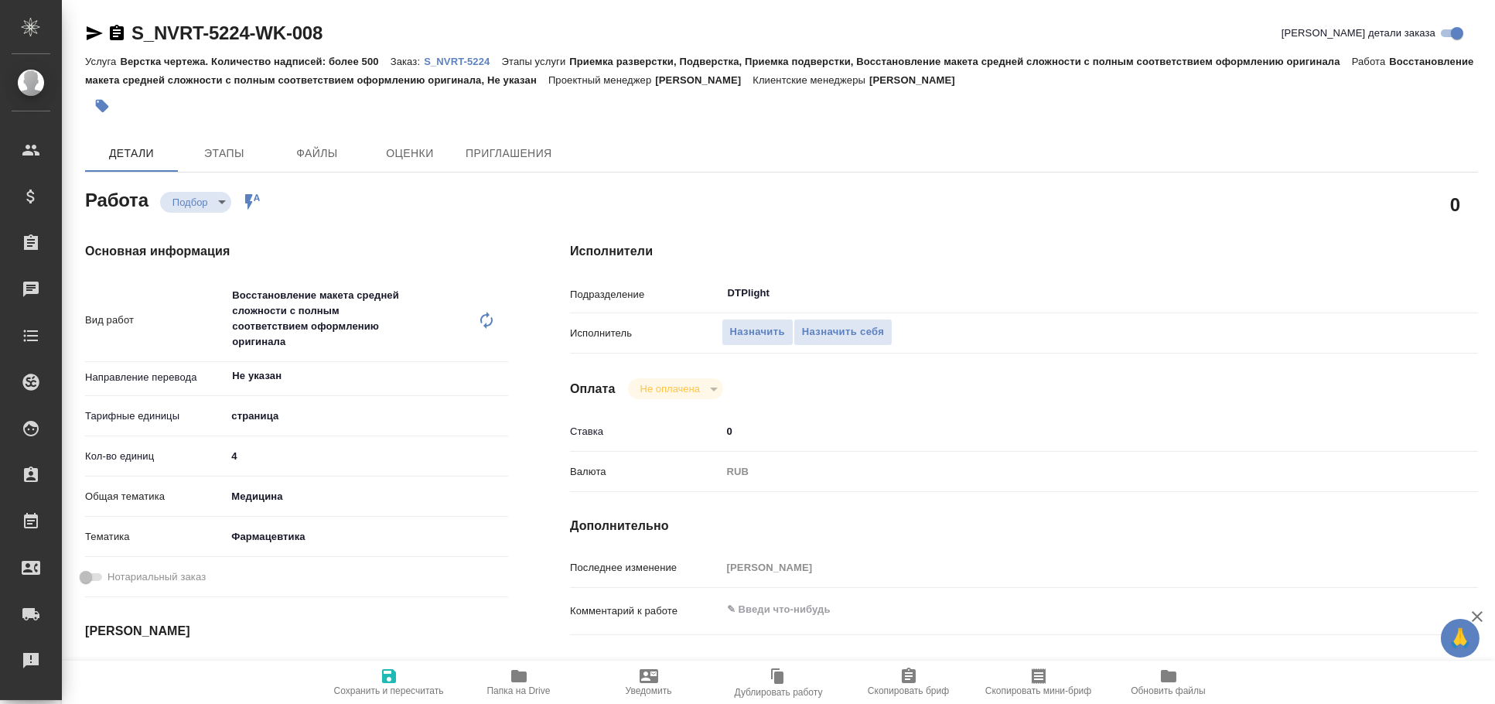
type textarea "x"
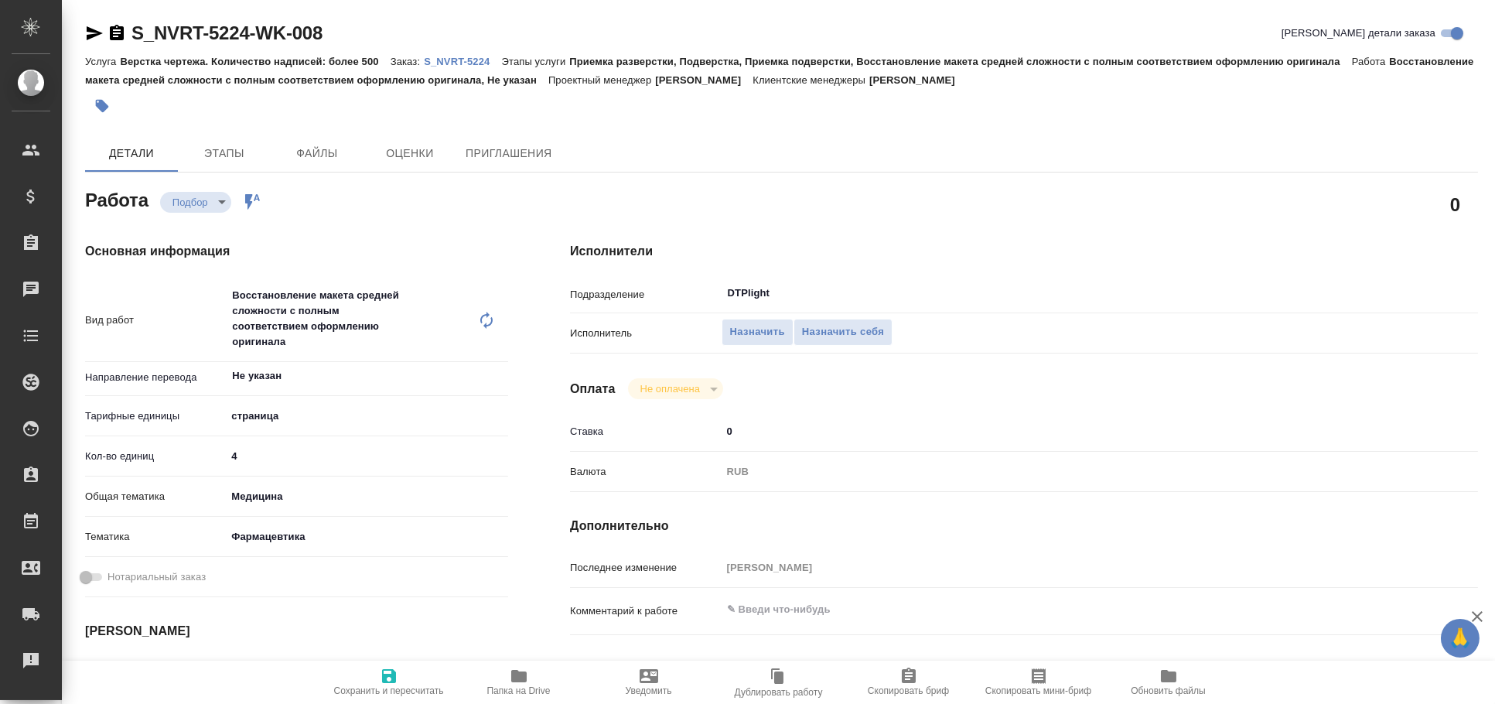
type textarea "x"
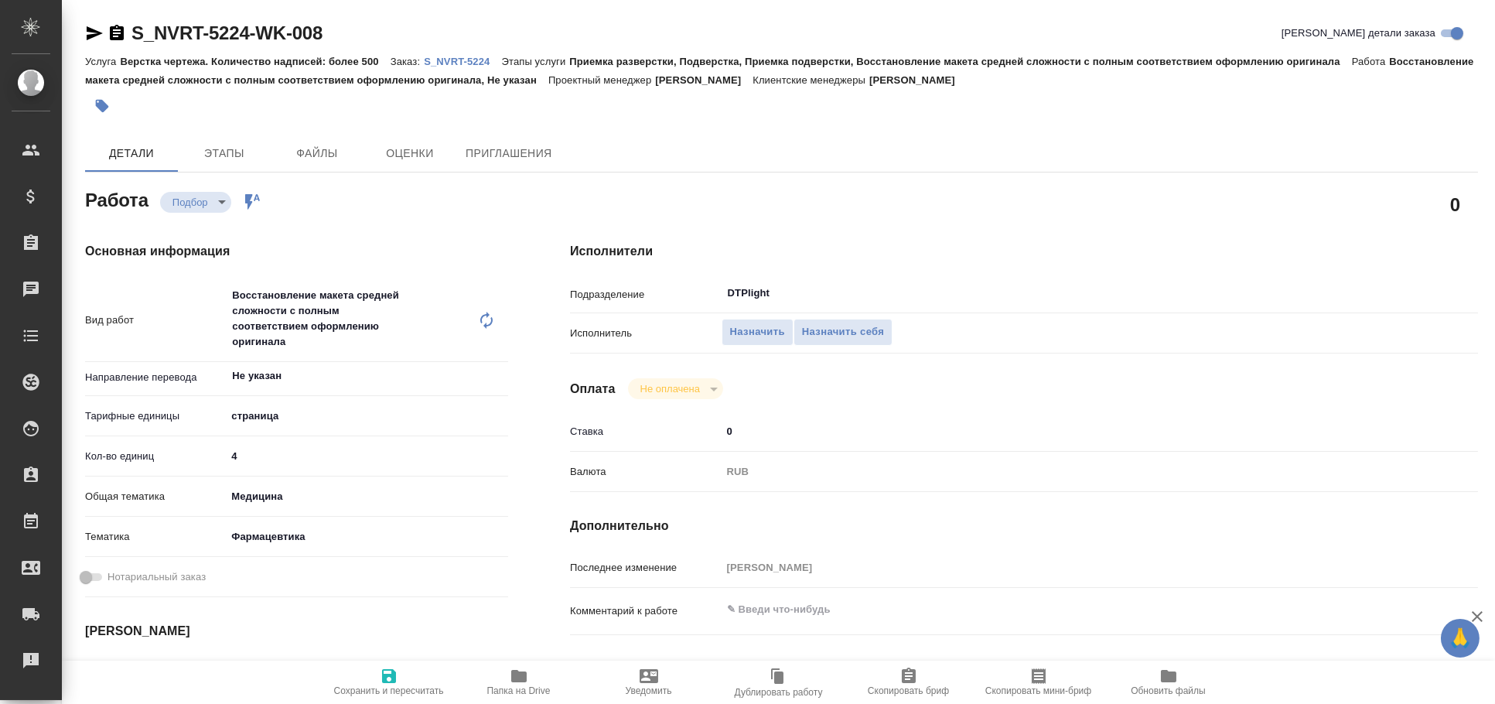
type textarea "x"
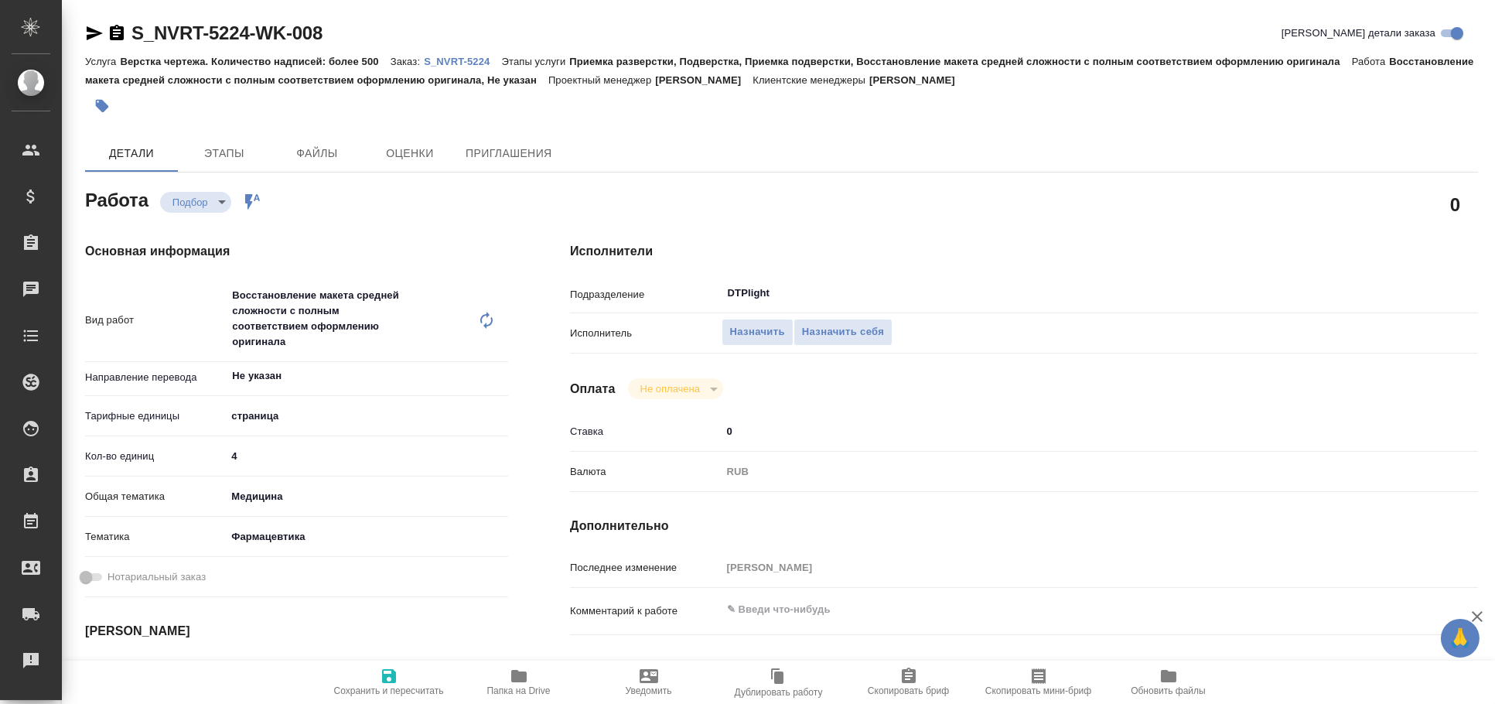
type textarea "x"
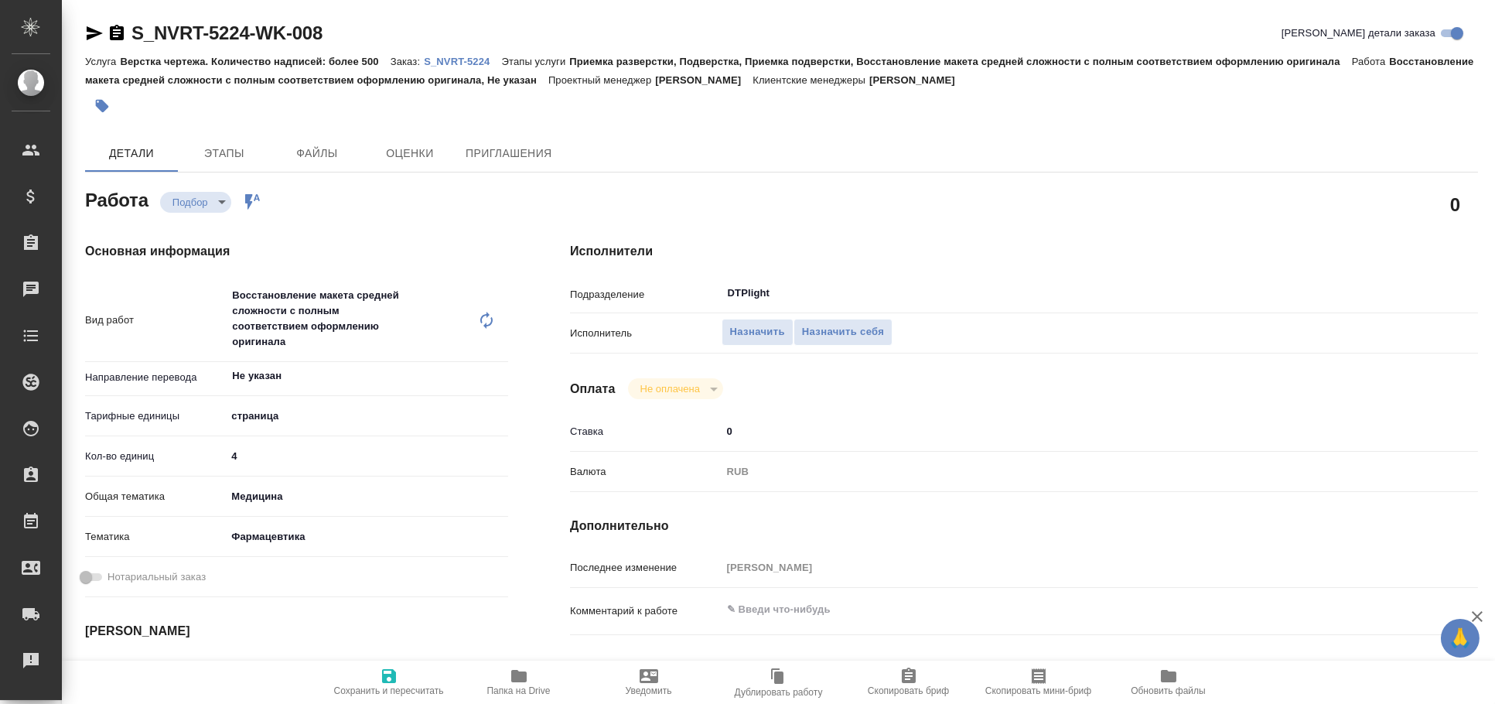
type textarea "x"
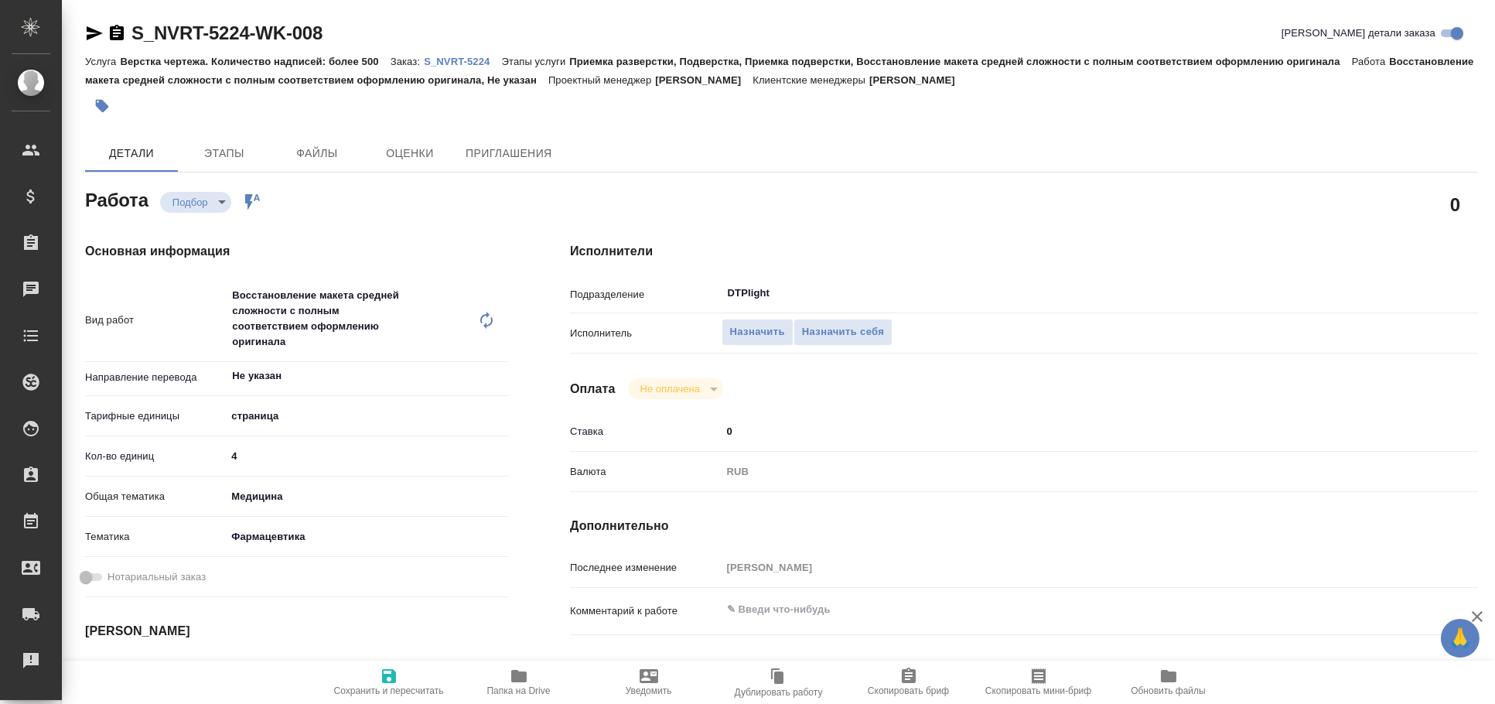
type textarea "x"
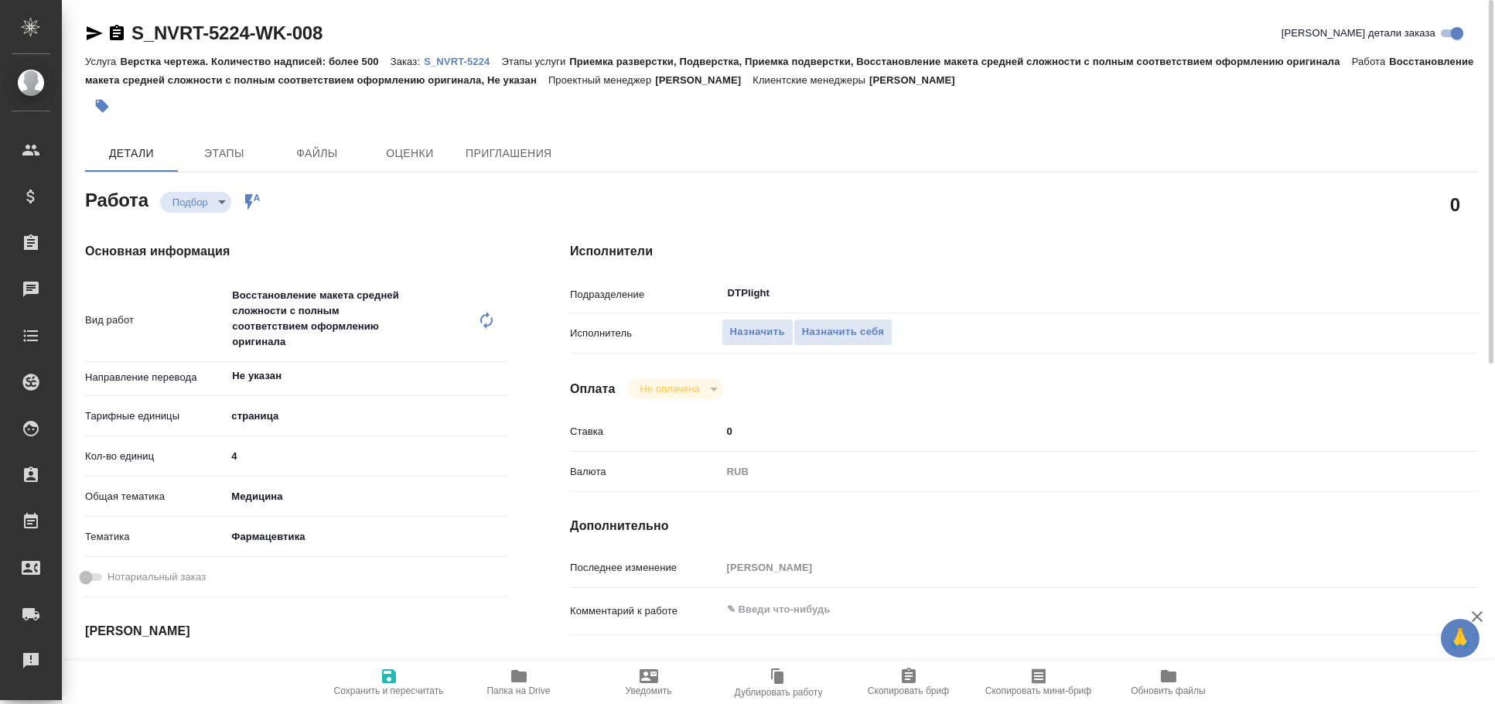
click at [88, 32] on icon "button" at bounding box center [94, 33] width 19 height 19
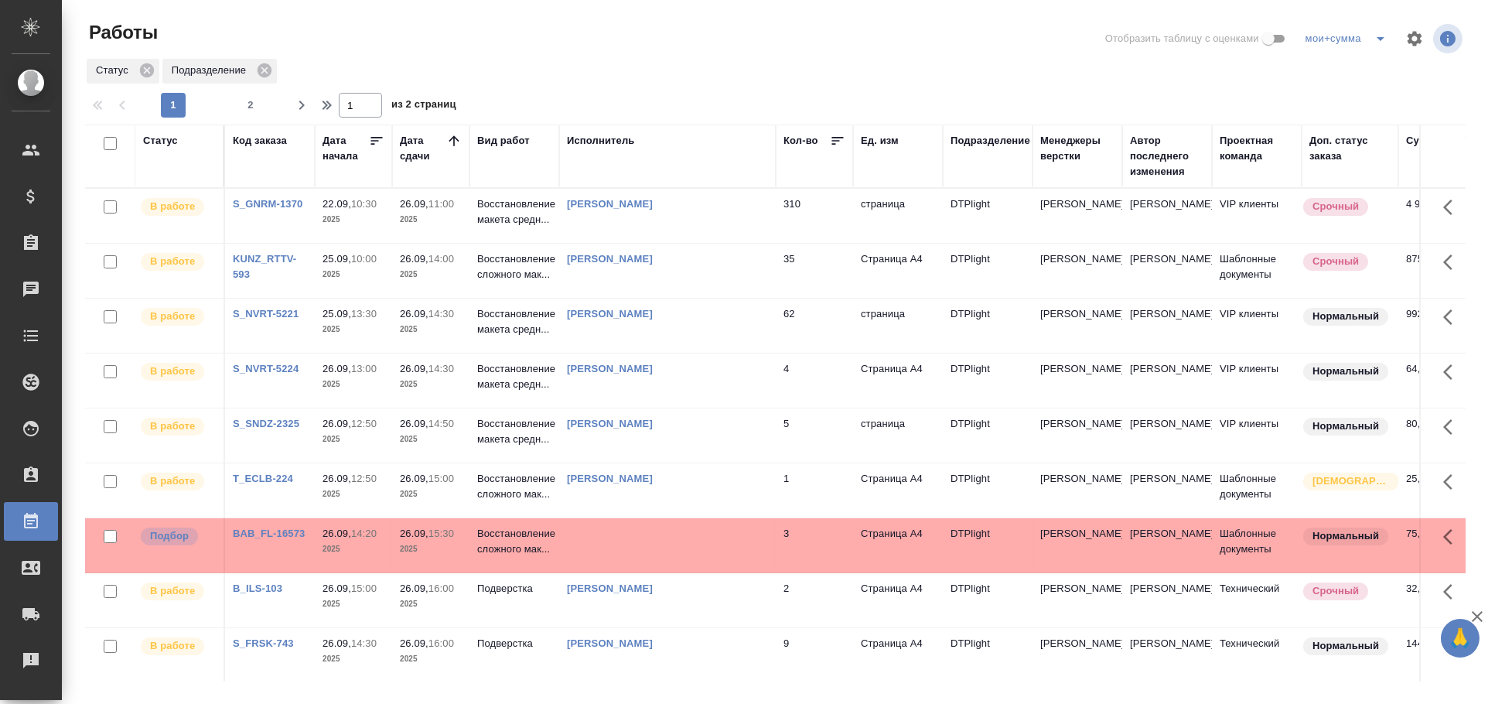
click at [712, 548] on td at bounding box center [667, 545] width 217 height 54
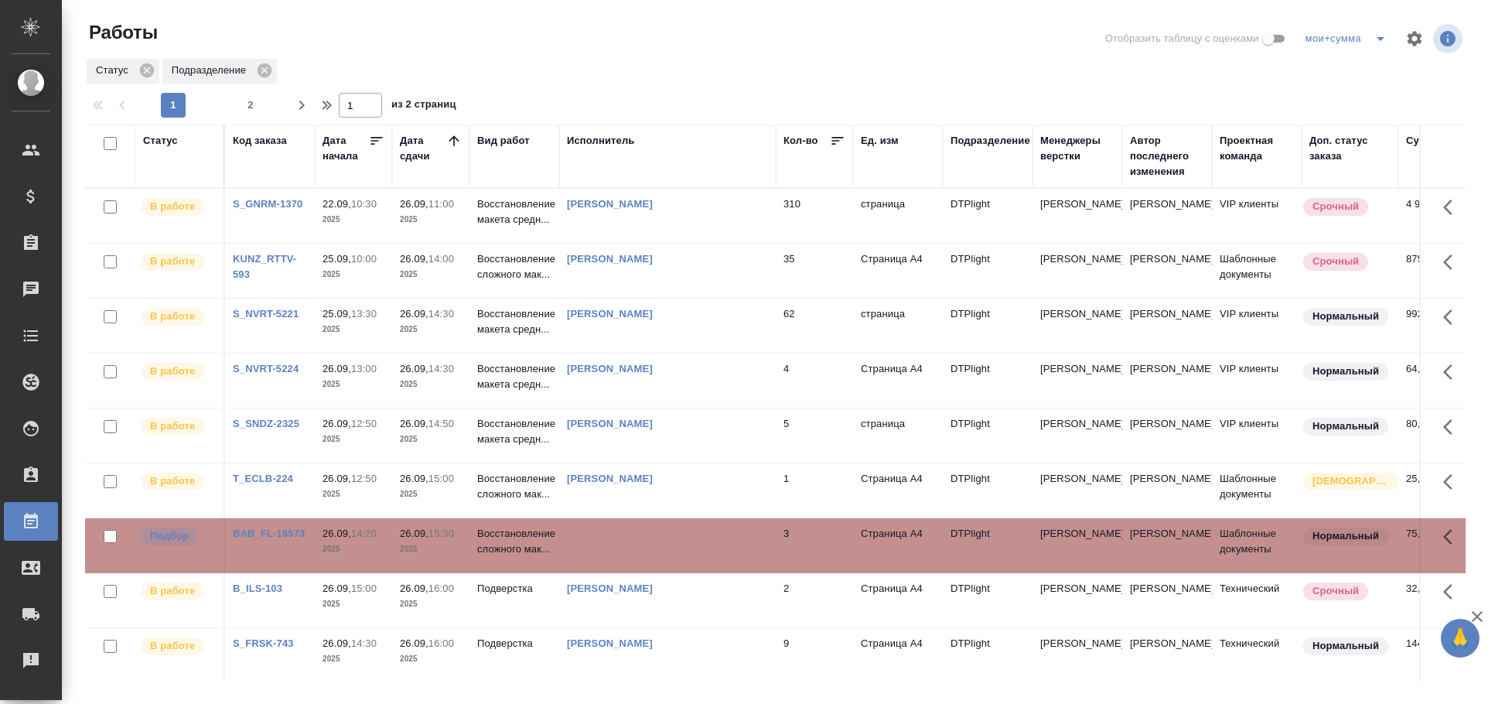
click at [712, 548] on td at bounding box center [667, 545] width 217 height 54
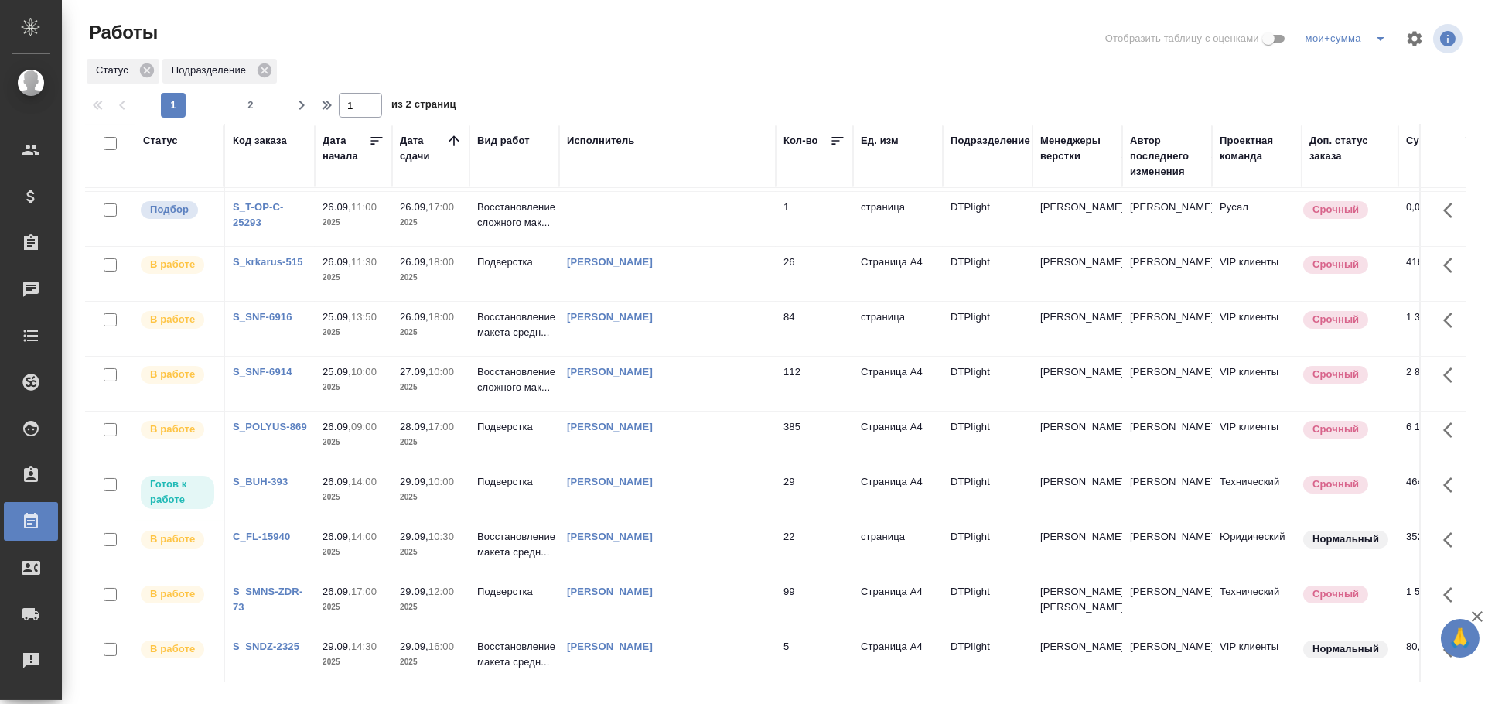
scroll to position [753, 0]
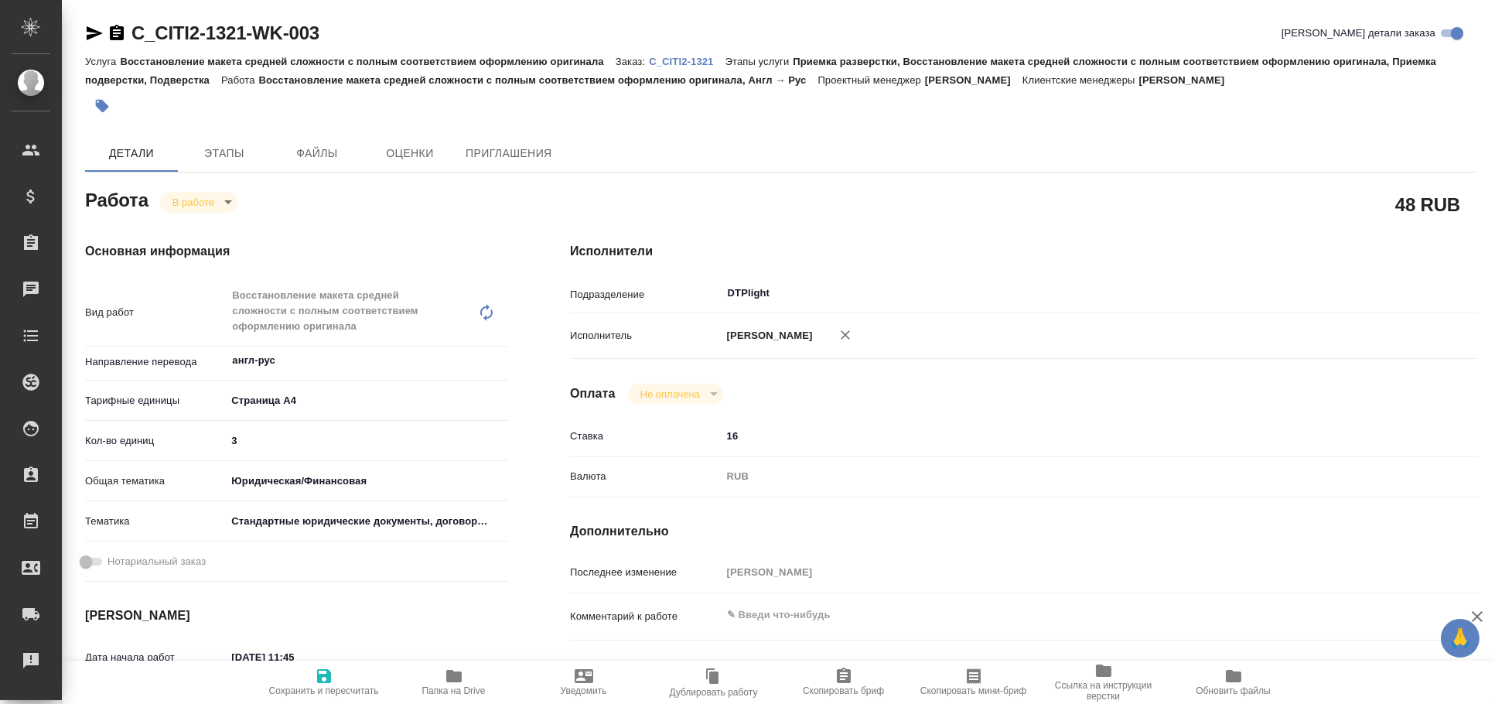
type textarea "x"
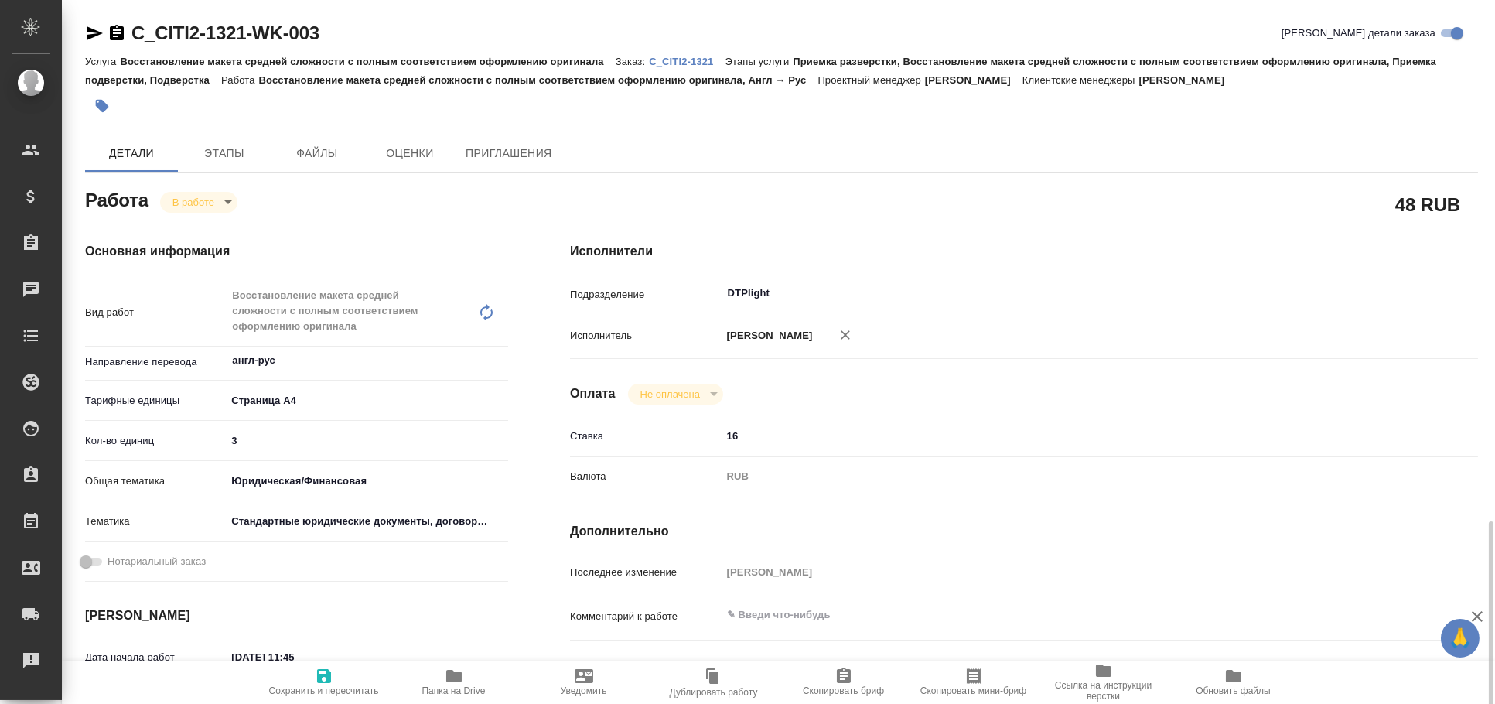
scroll to position [343, 0]
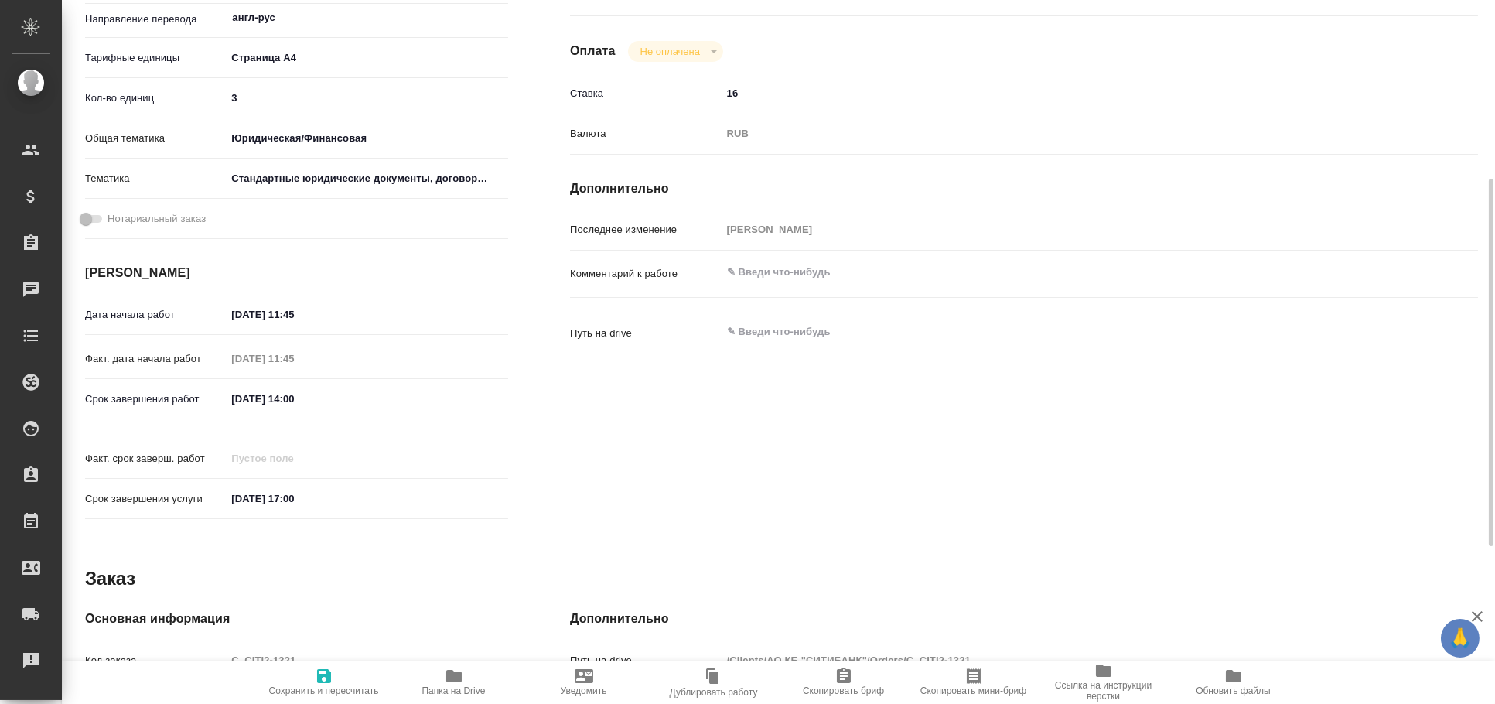
type textarea "x"
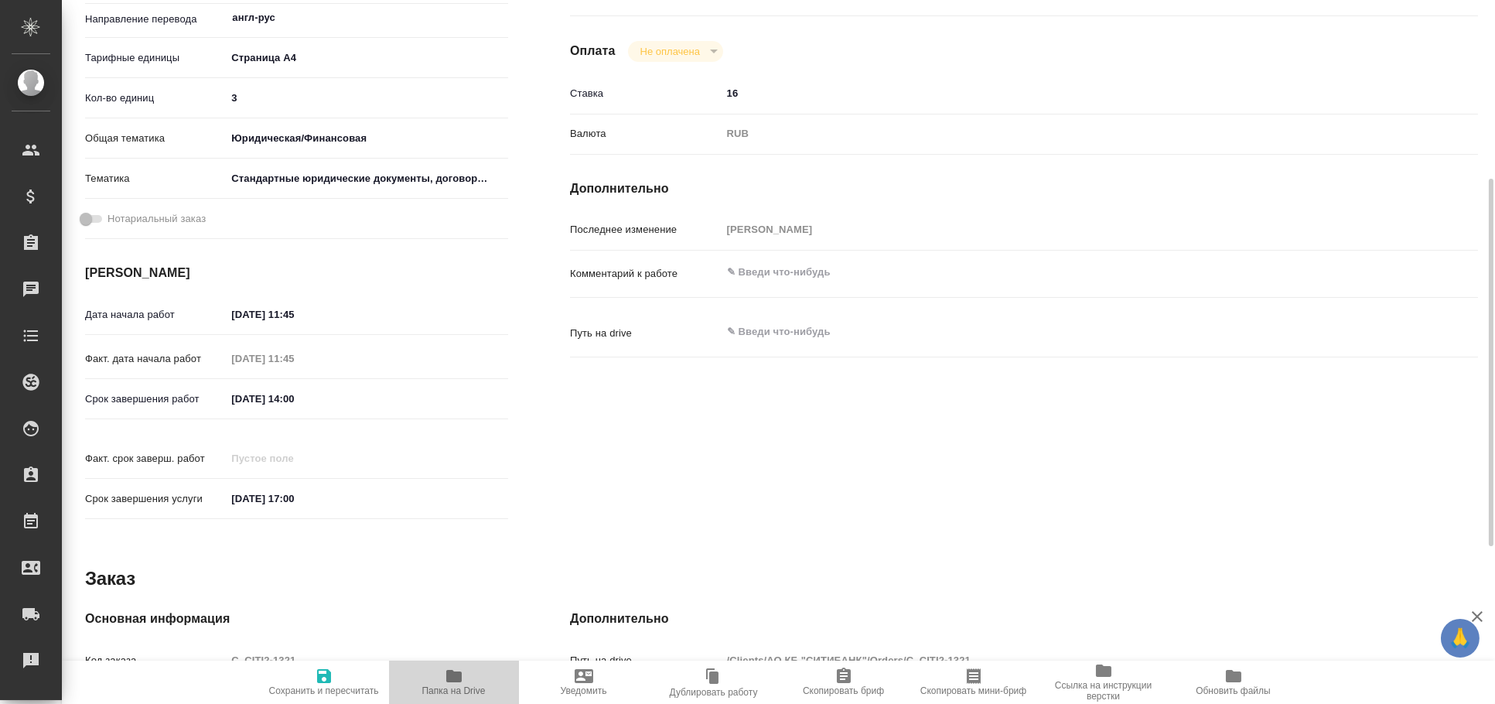
click at [470, 685] on span "Папка на Drive" at bounding box center [453, 690] width 63 height 11
type textarea "x"
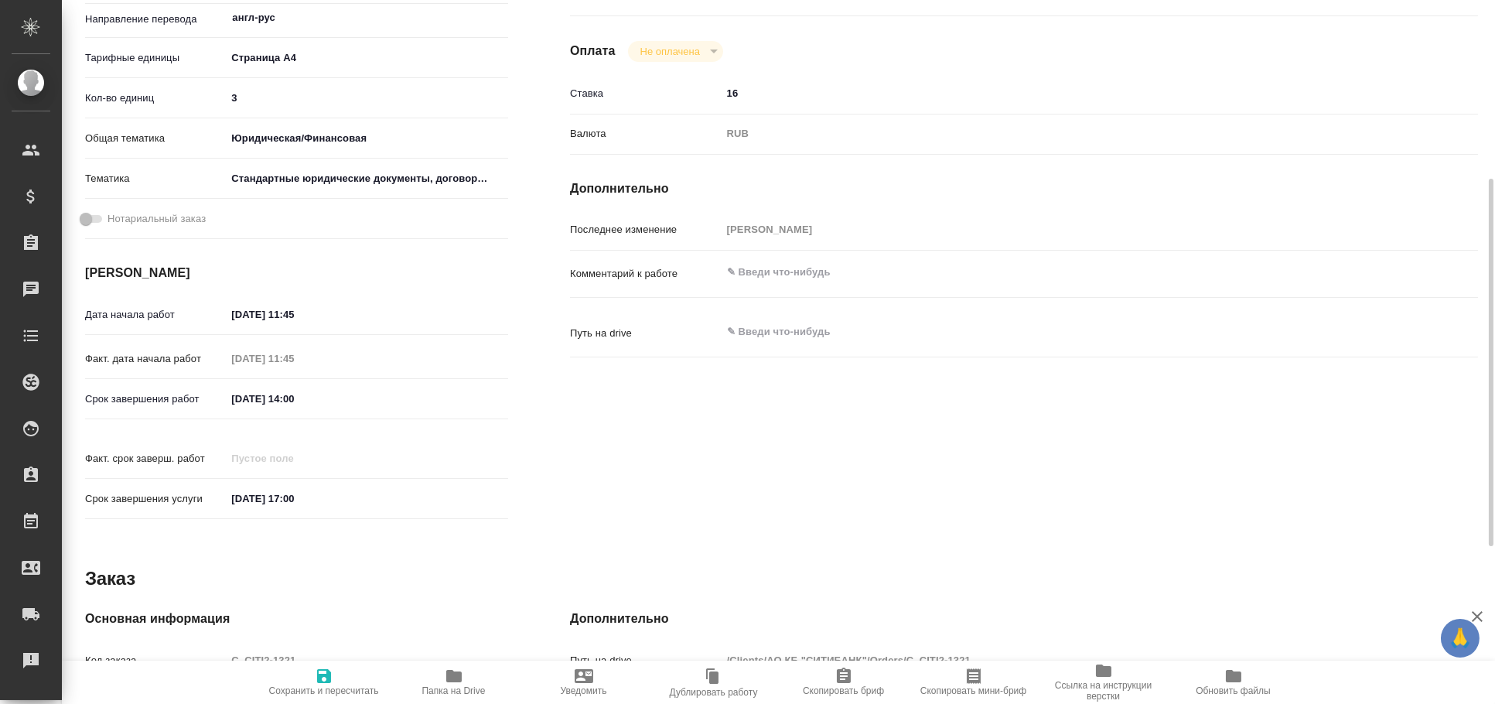
type textarea "x"
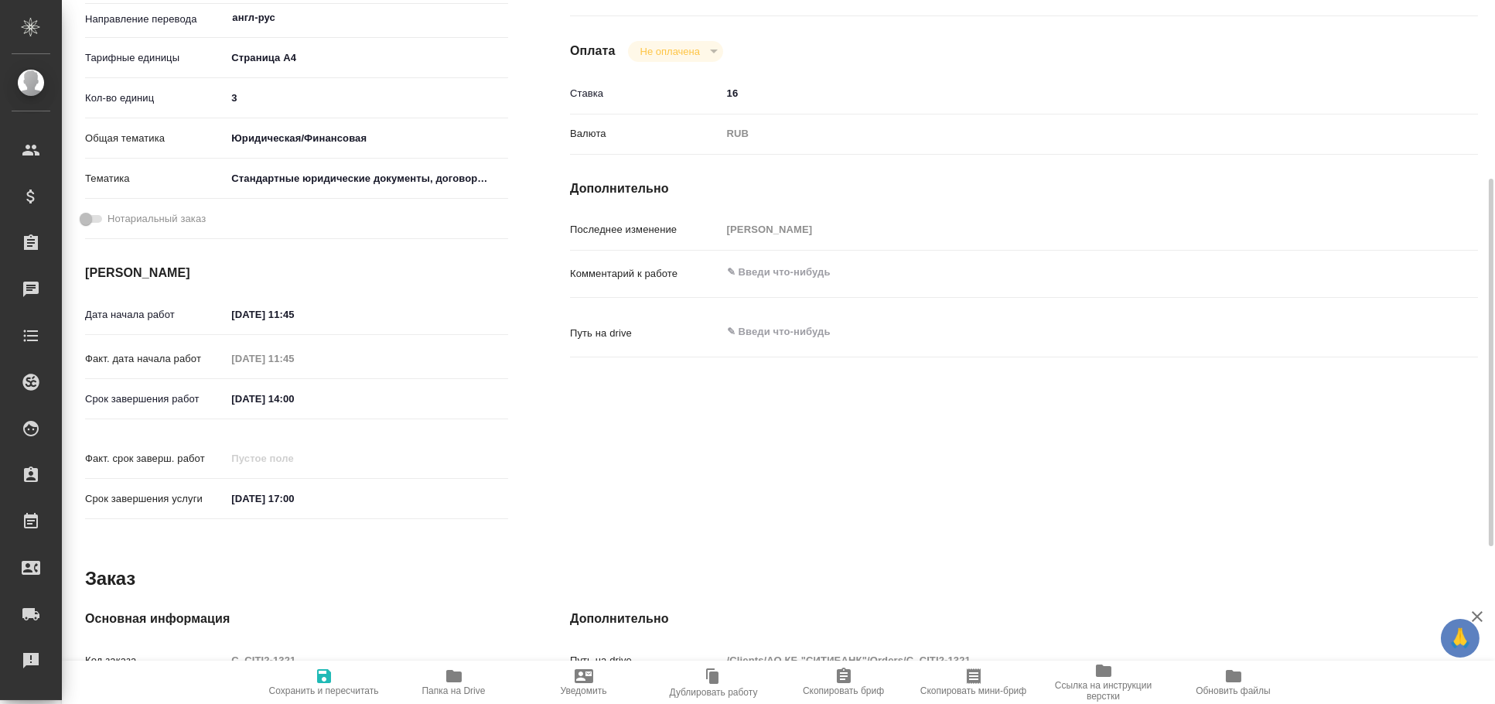
type textarea "x"
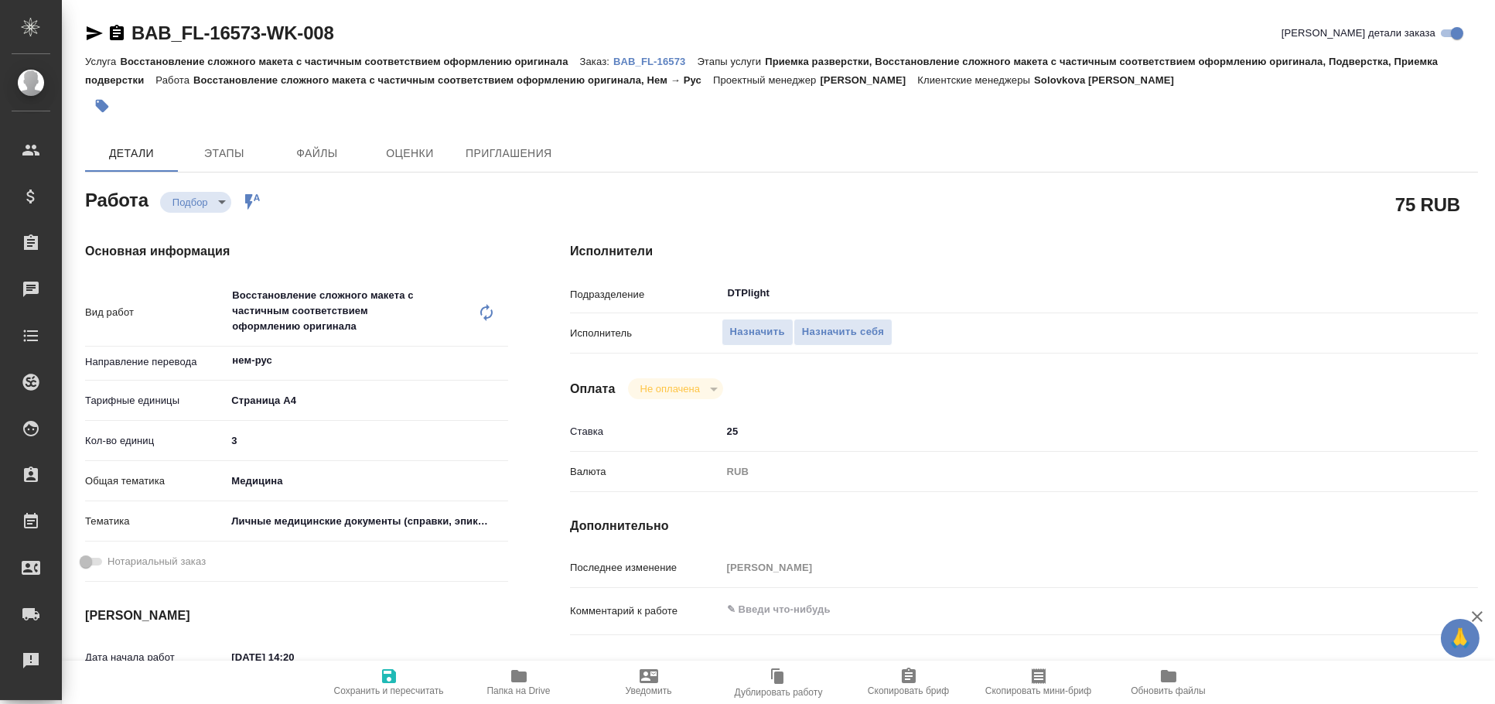
type textarea "x"
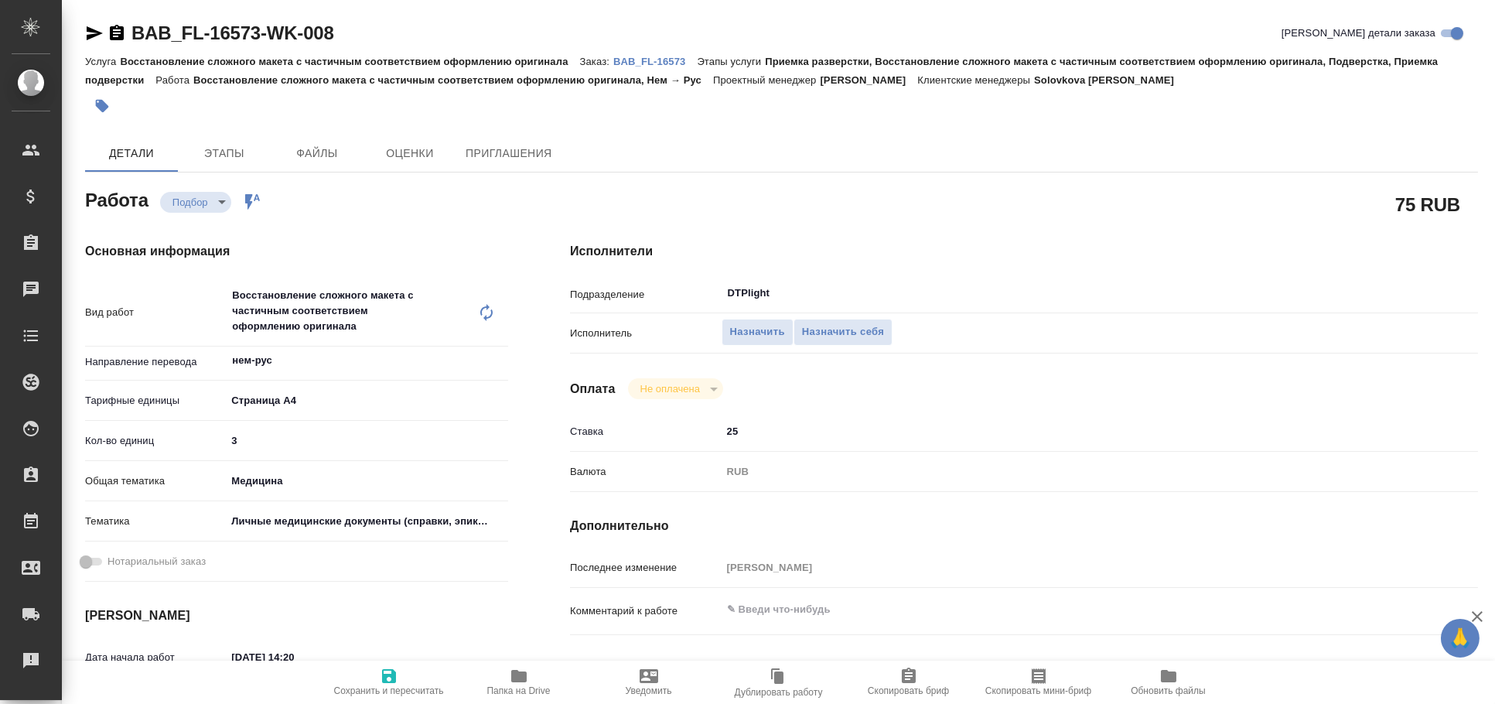
type textarea "x"
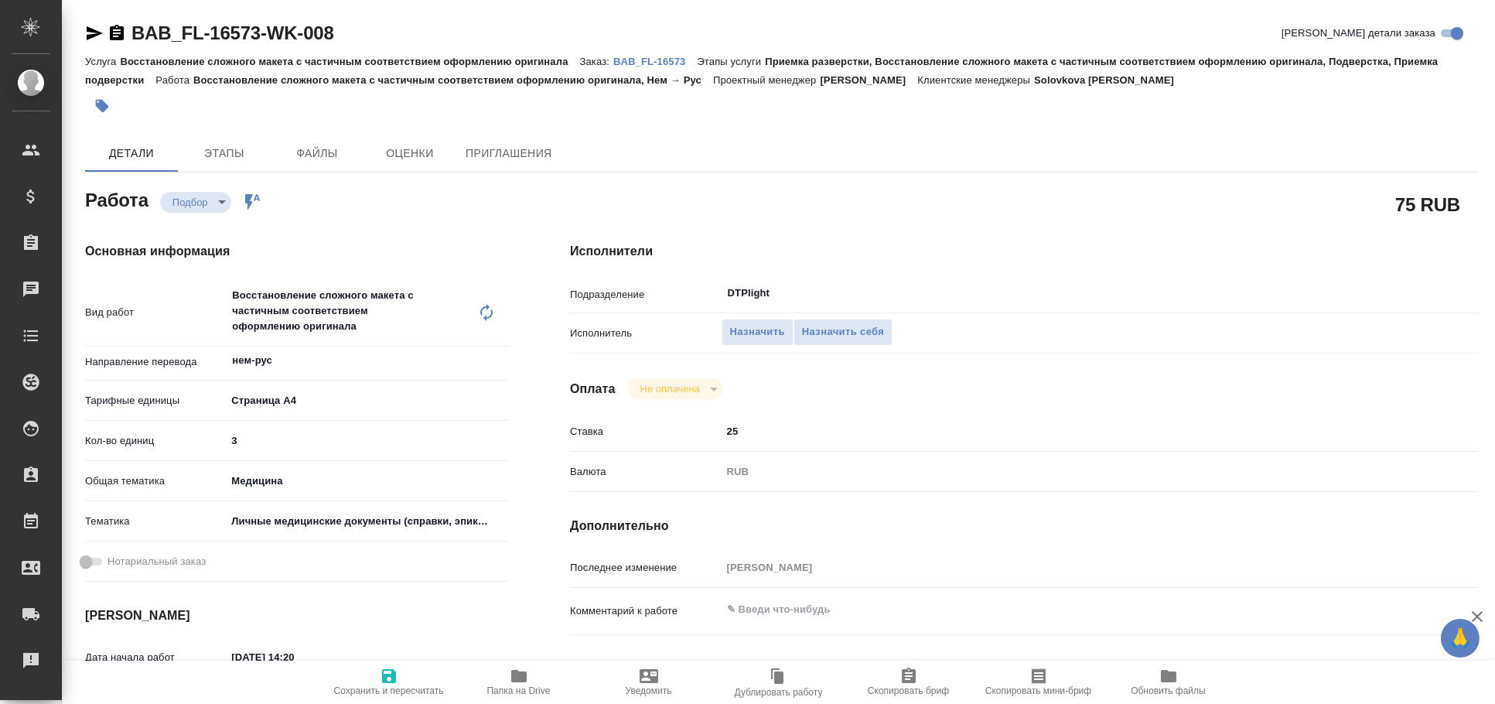
type textarea "x"
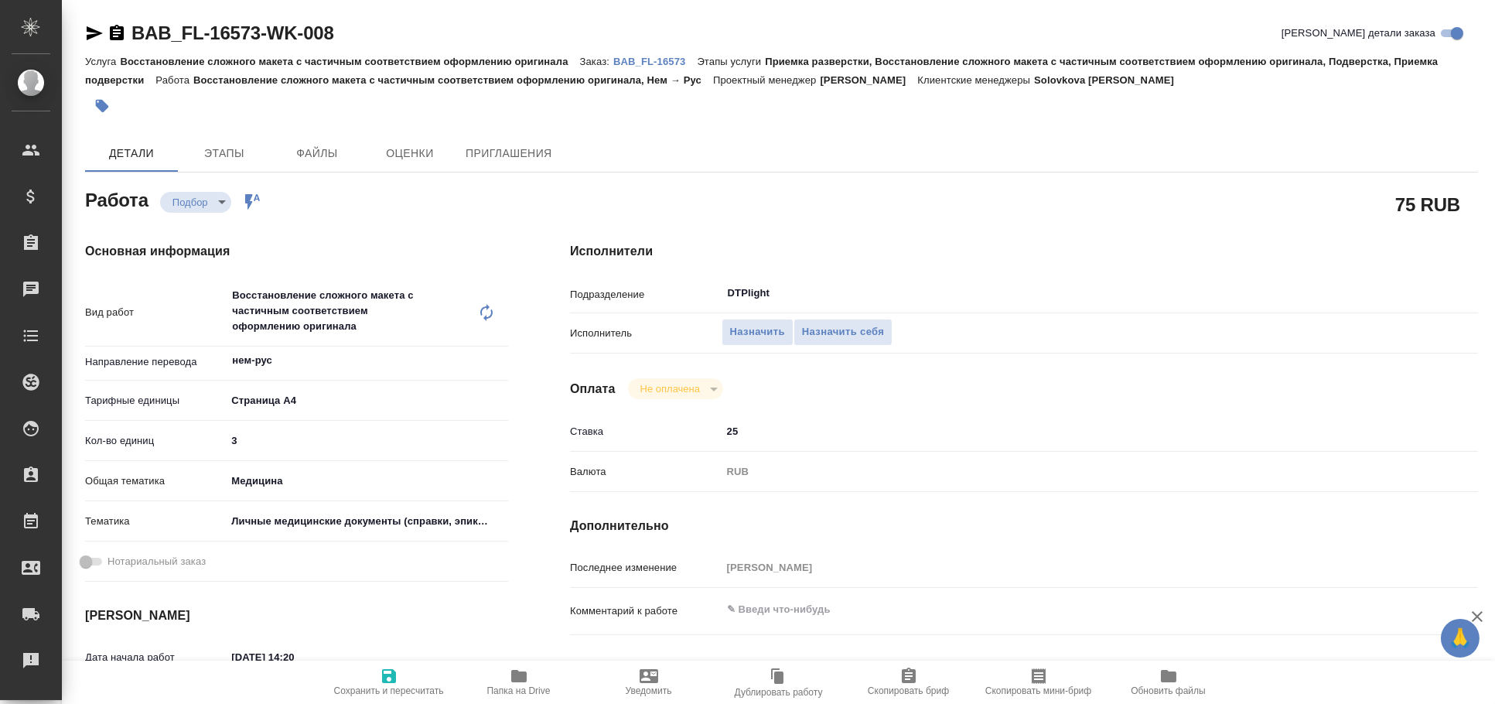
type textarea "x"
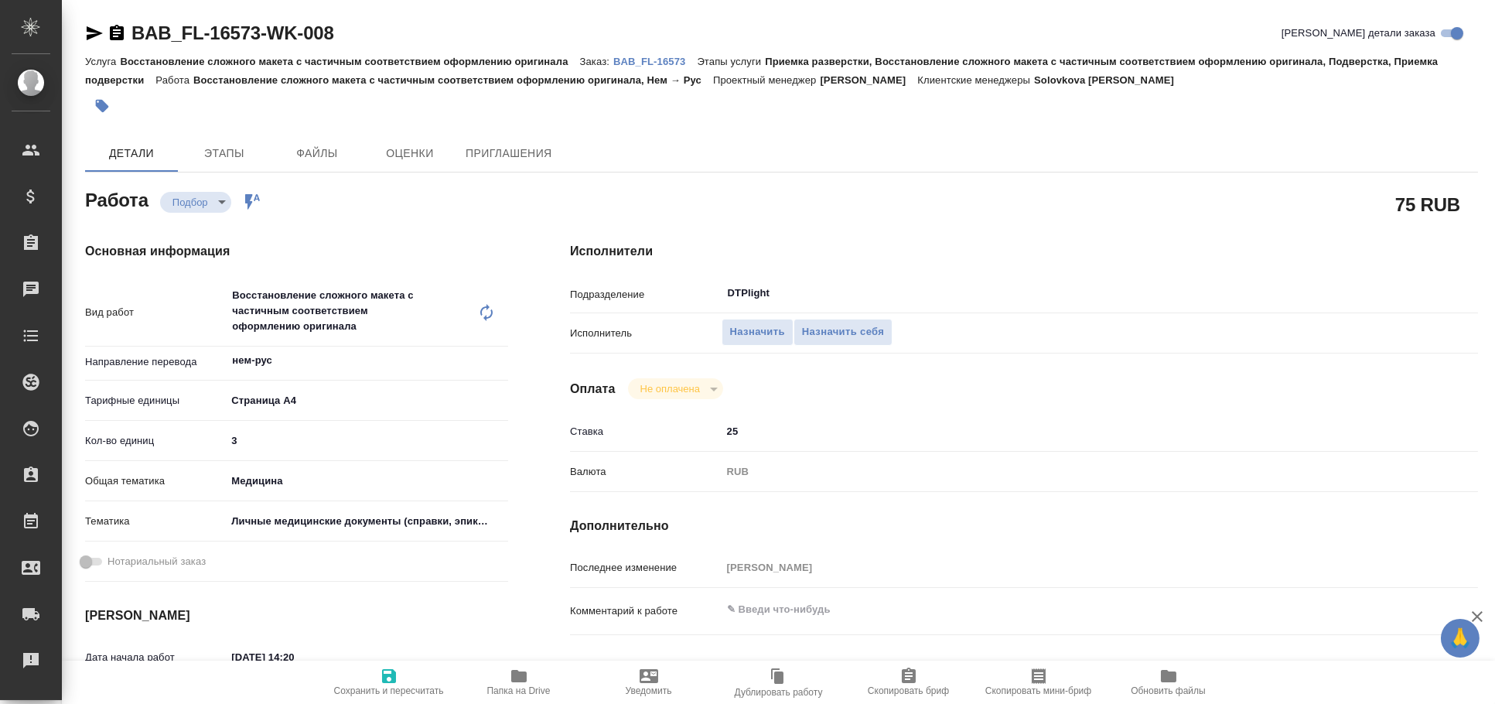
type textarea "x"
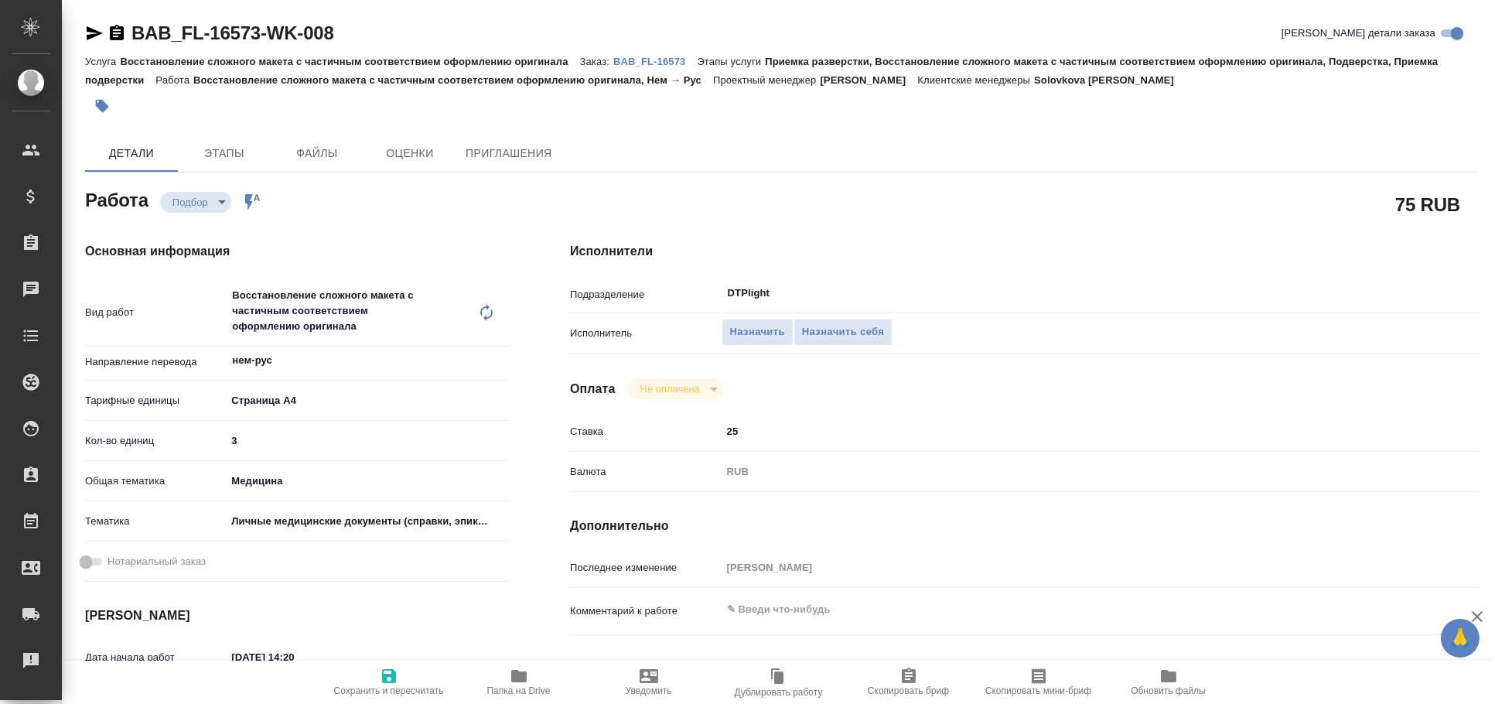
type textarea "x"
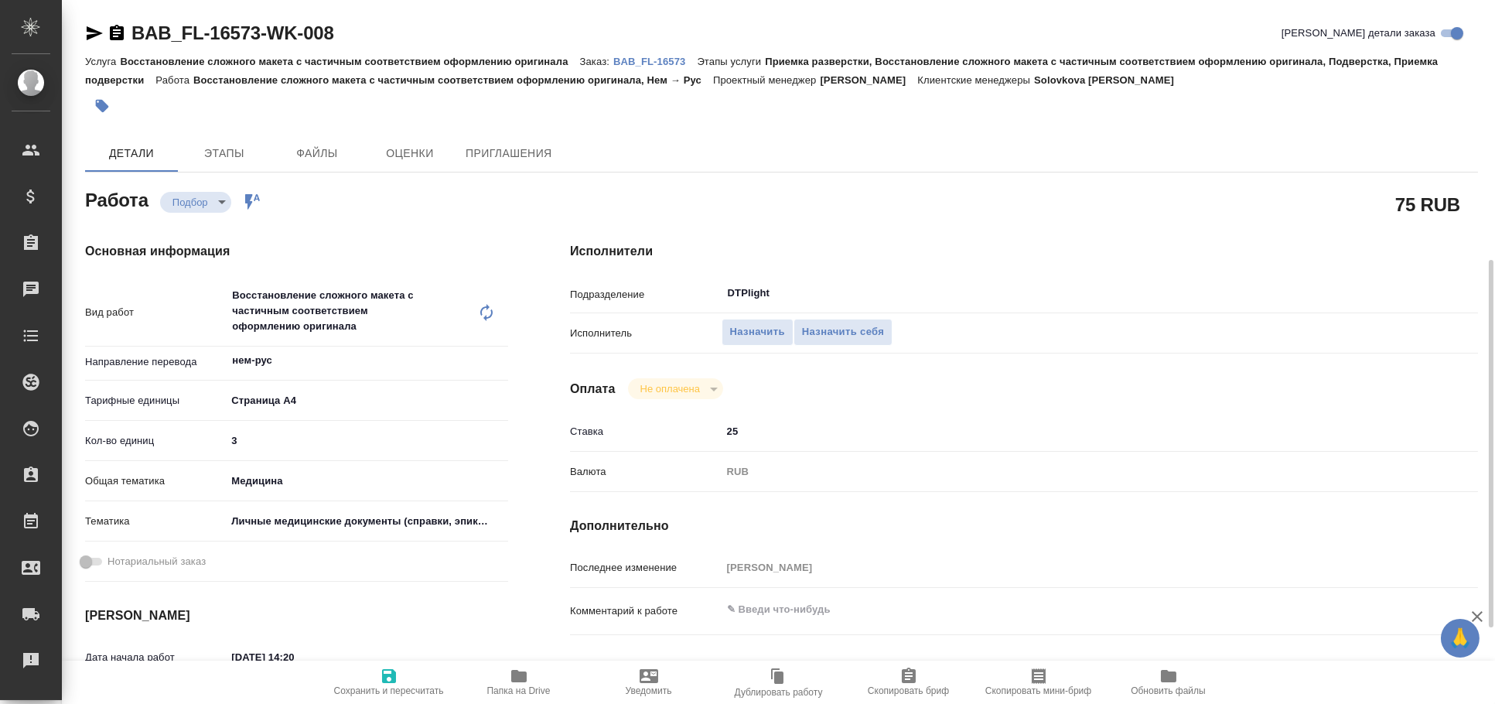
scroll to position [171, 0]
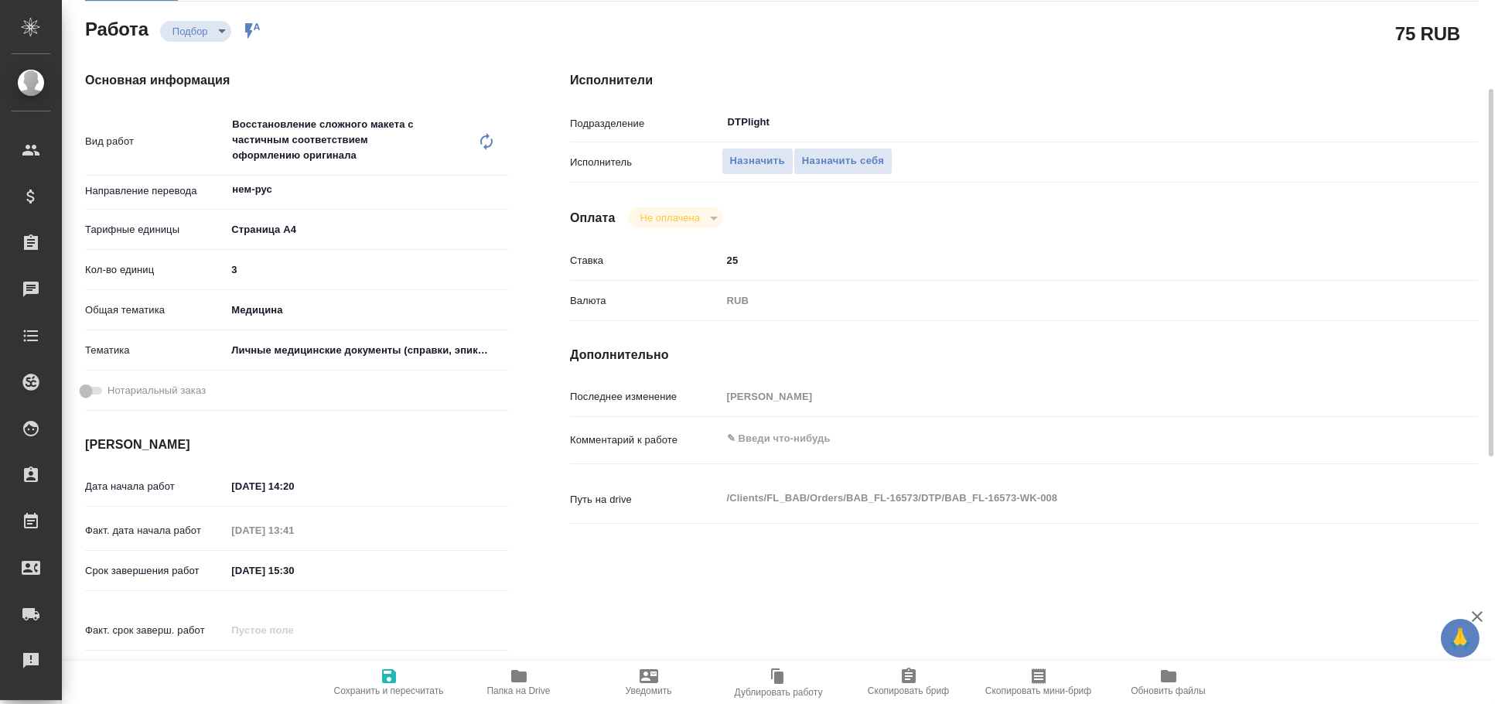
type textarea "x"
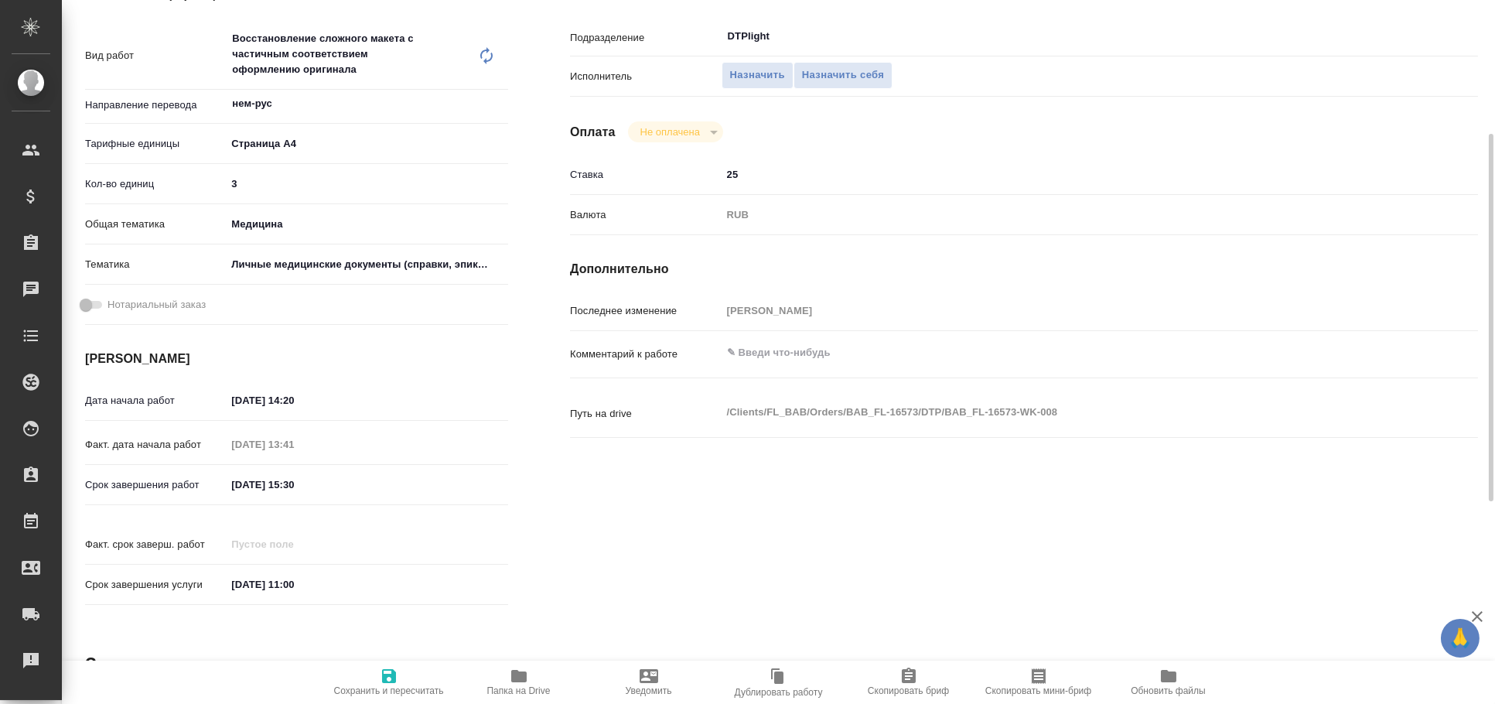
type textarea "x"
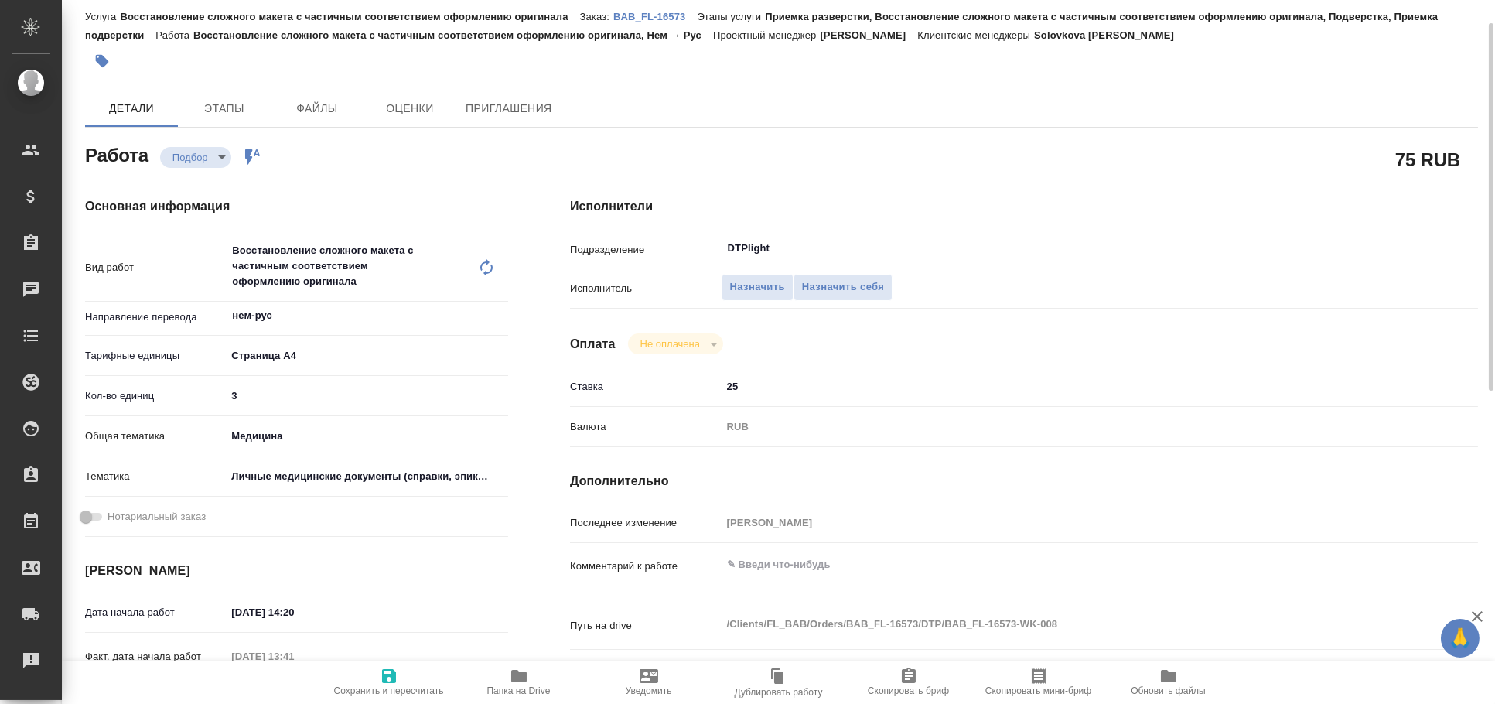
scroll to position [0, 0]
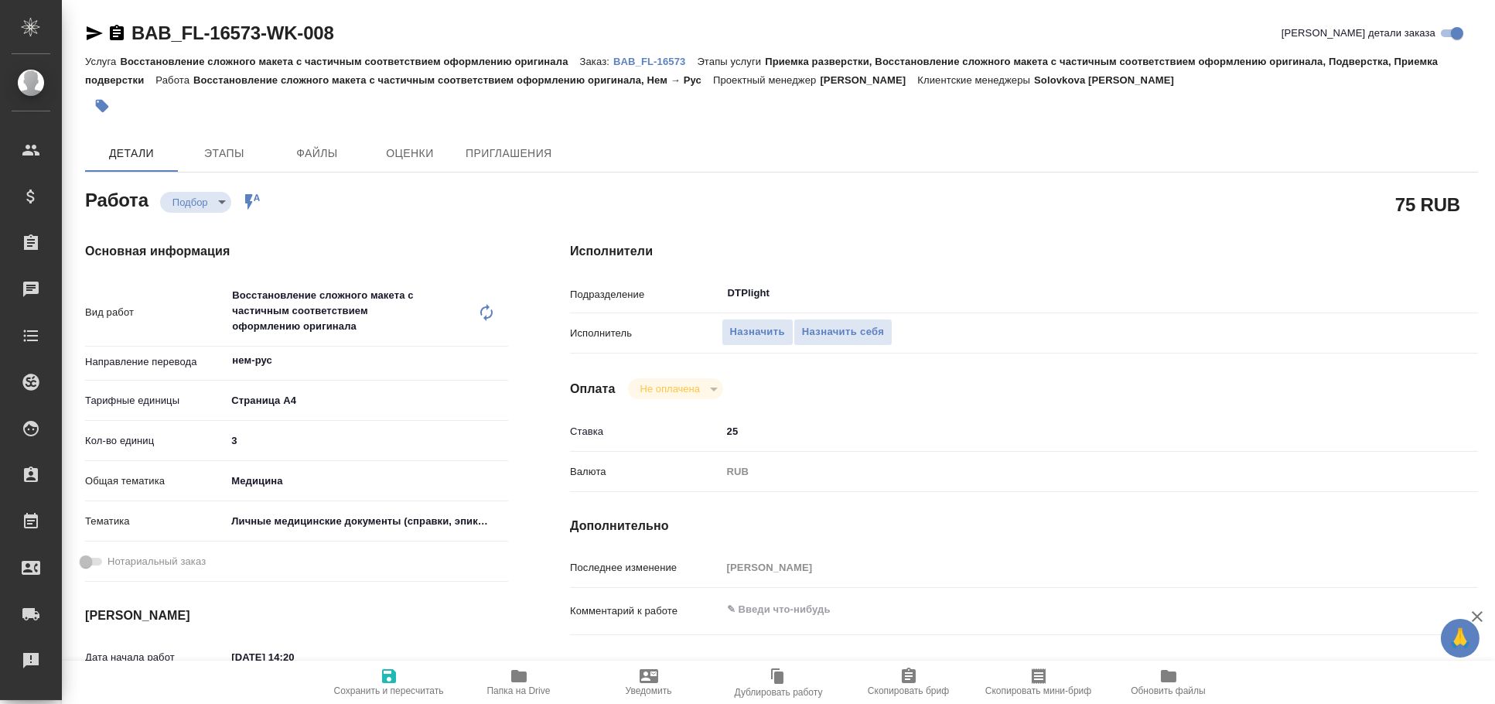
type textarea "x"
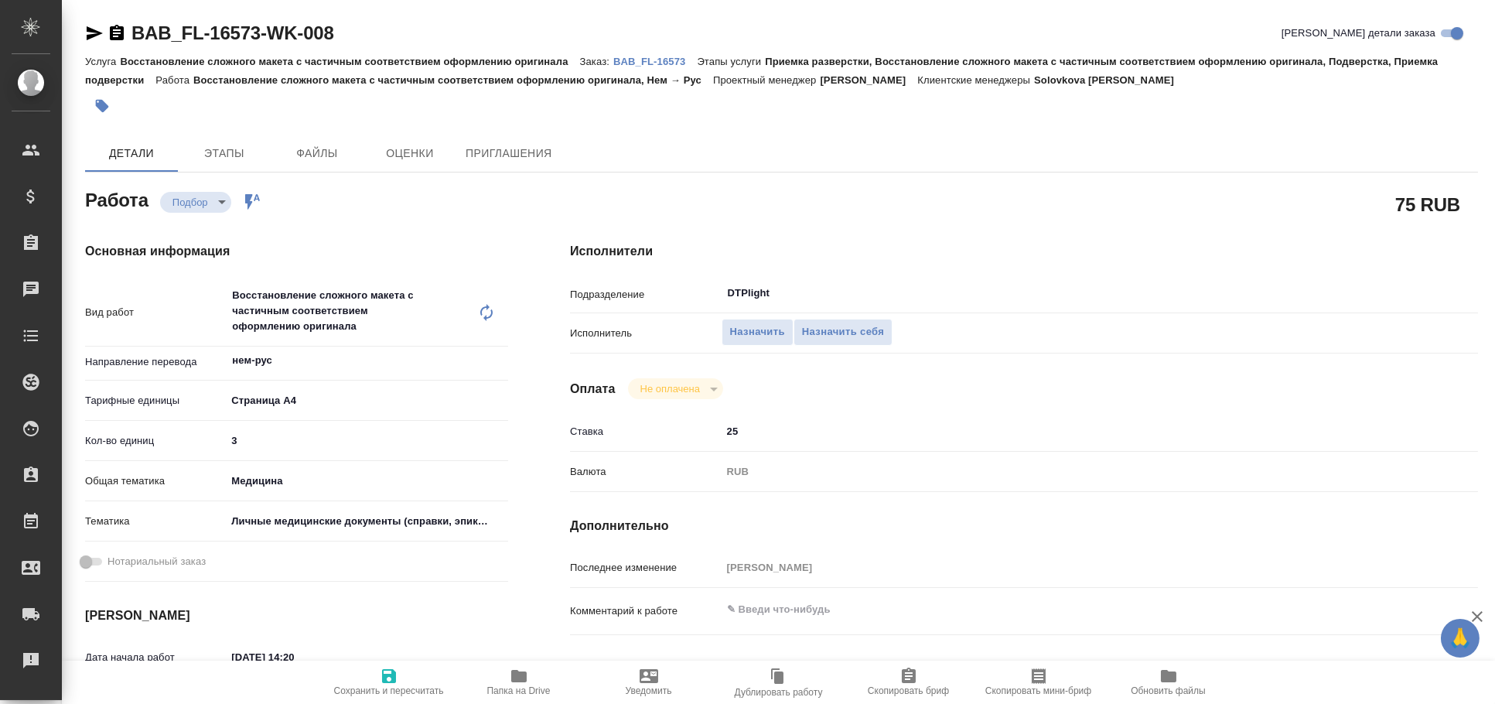
type textarea "x"
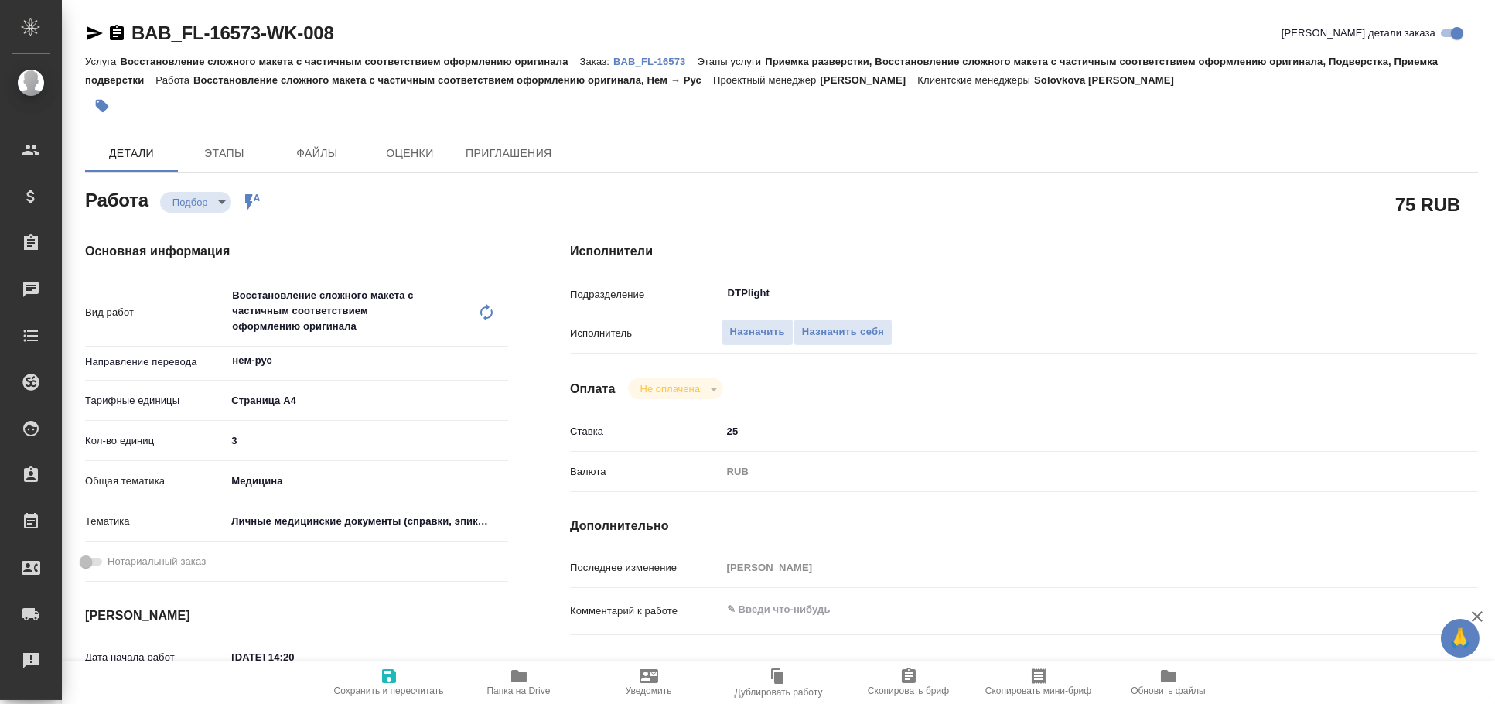
type textarea "x"
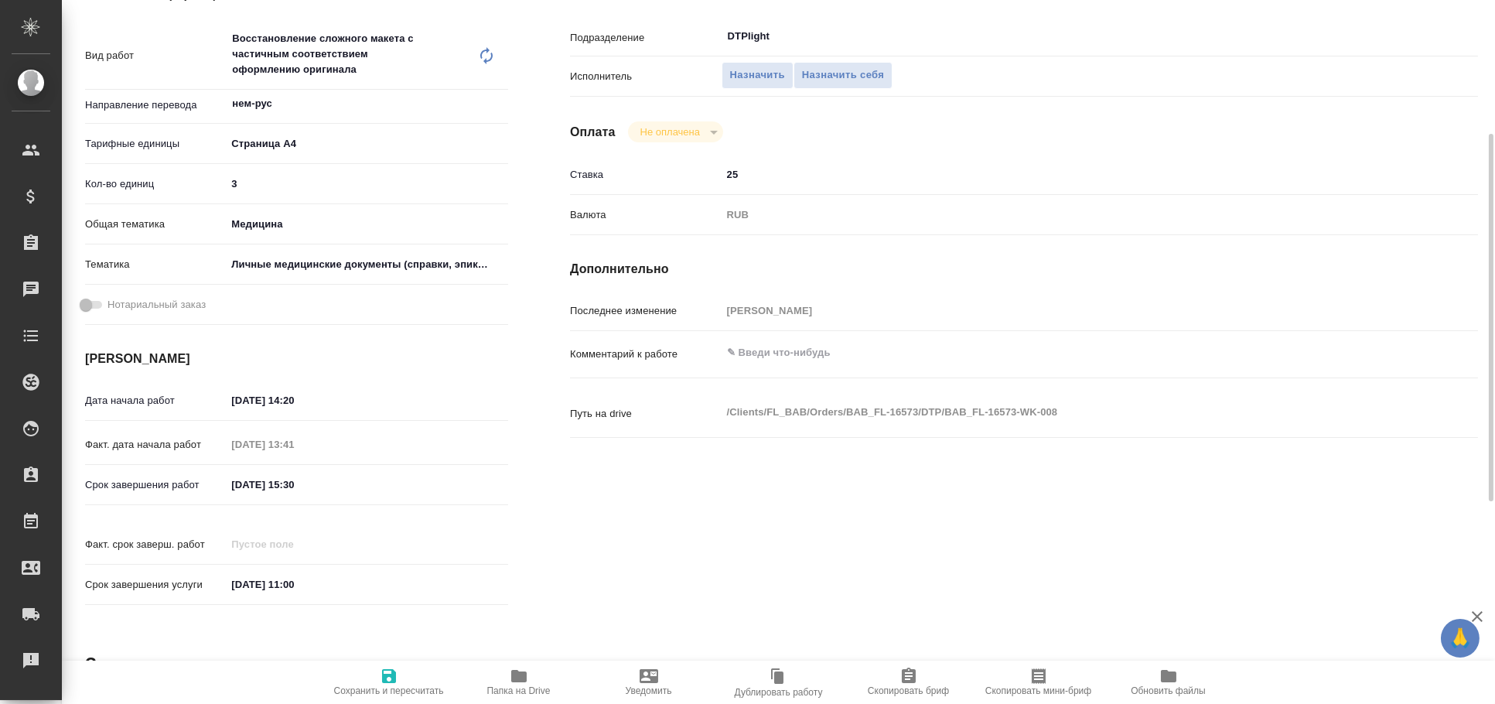
scroll to position [514, 0]
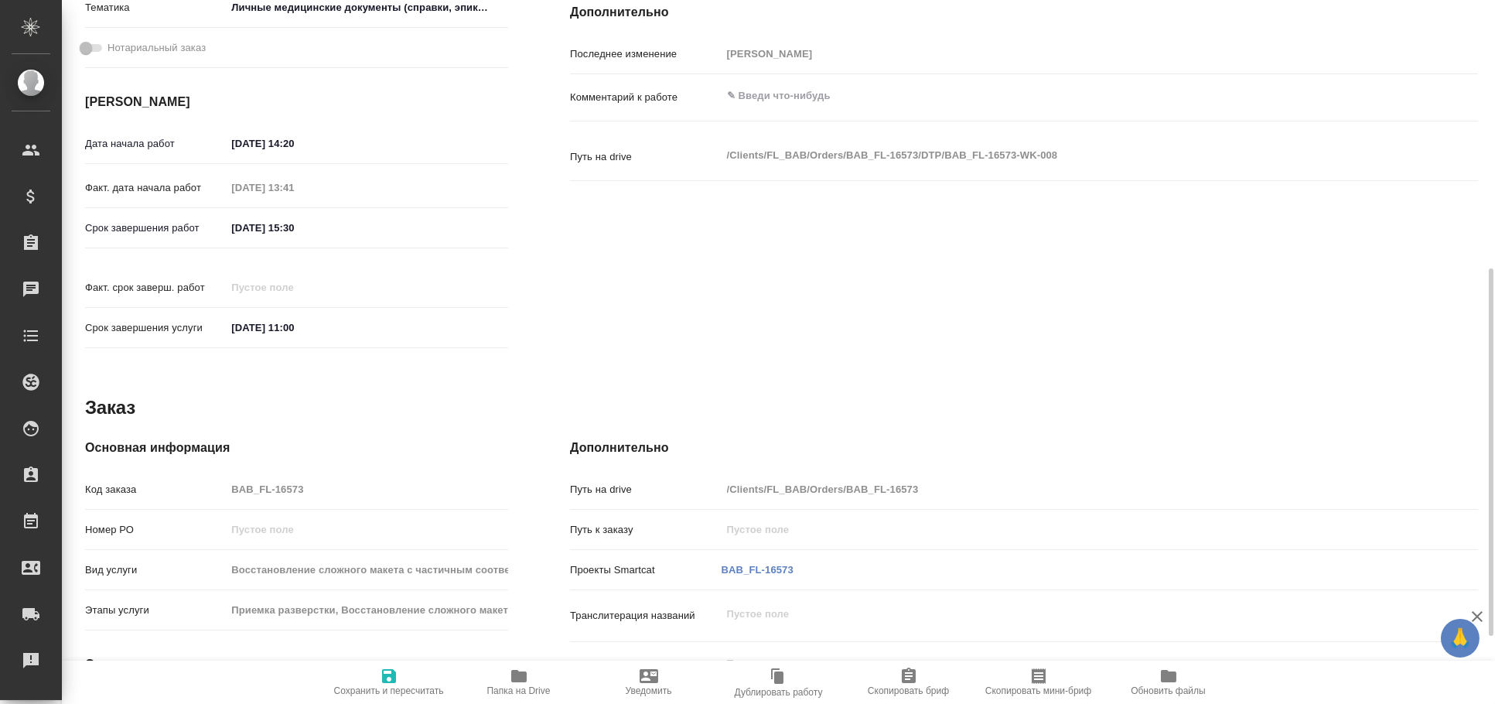
type textarea "x"
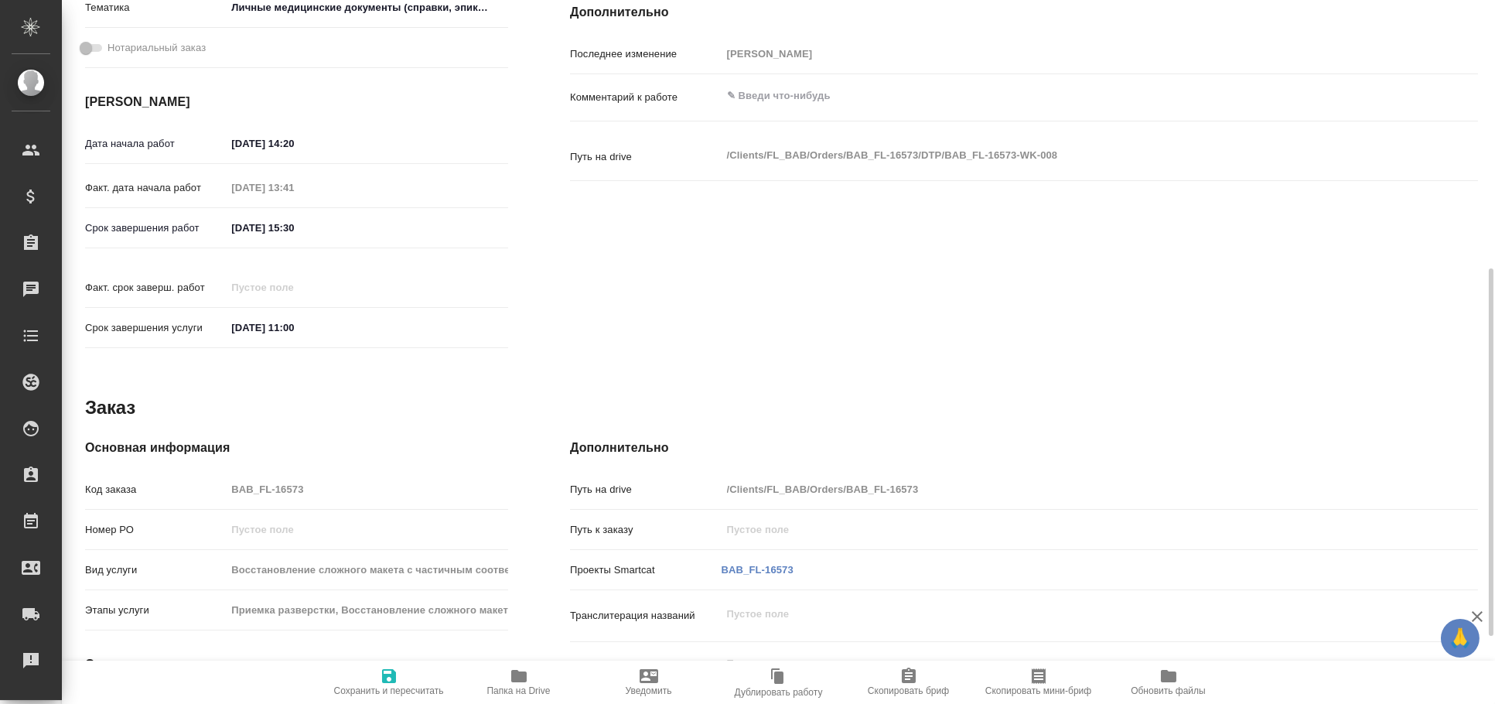
scroll to position [0, 0]
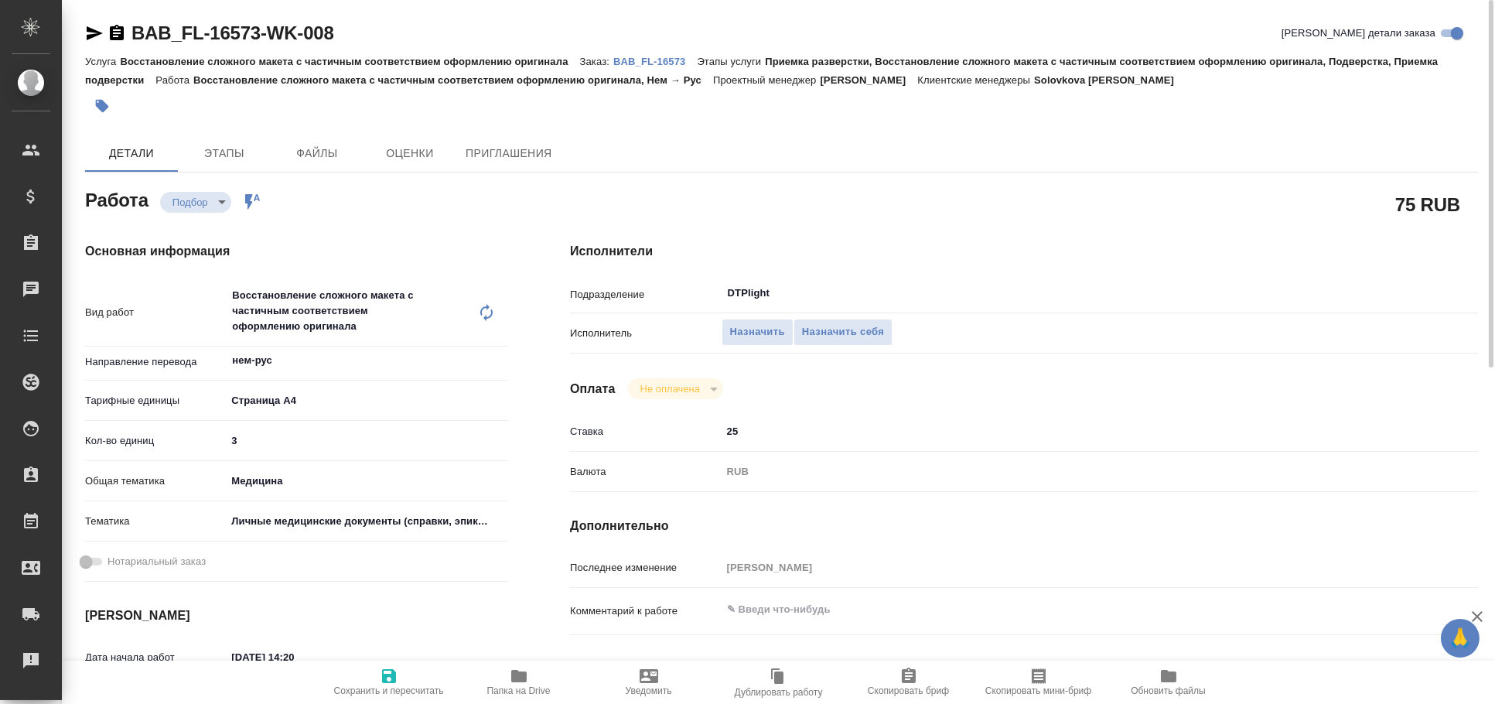
type textarea "x"
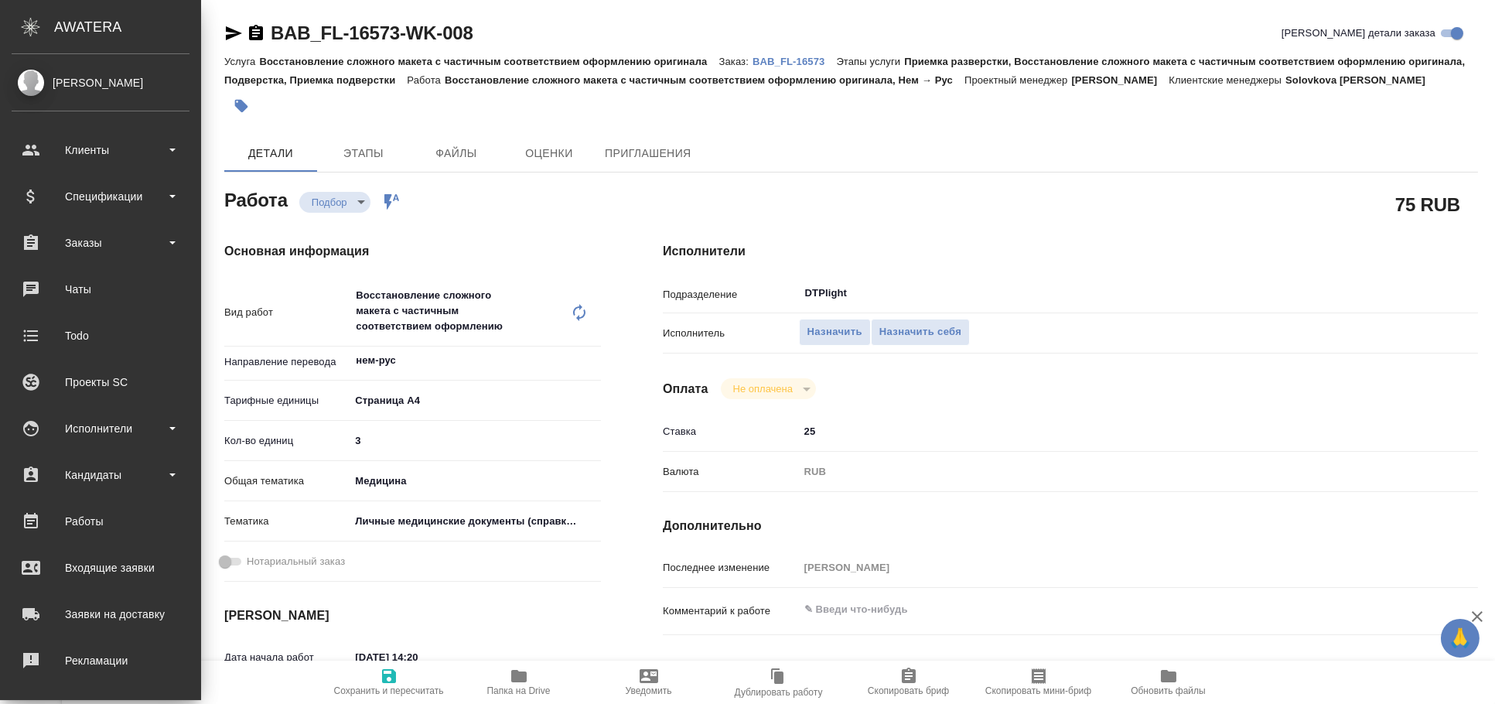
type textarea "x"
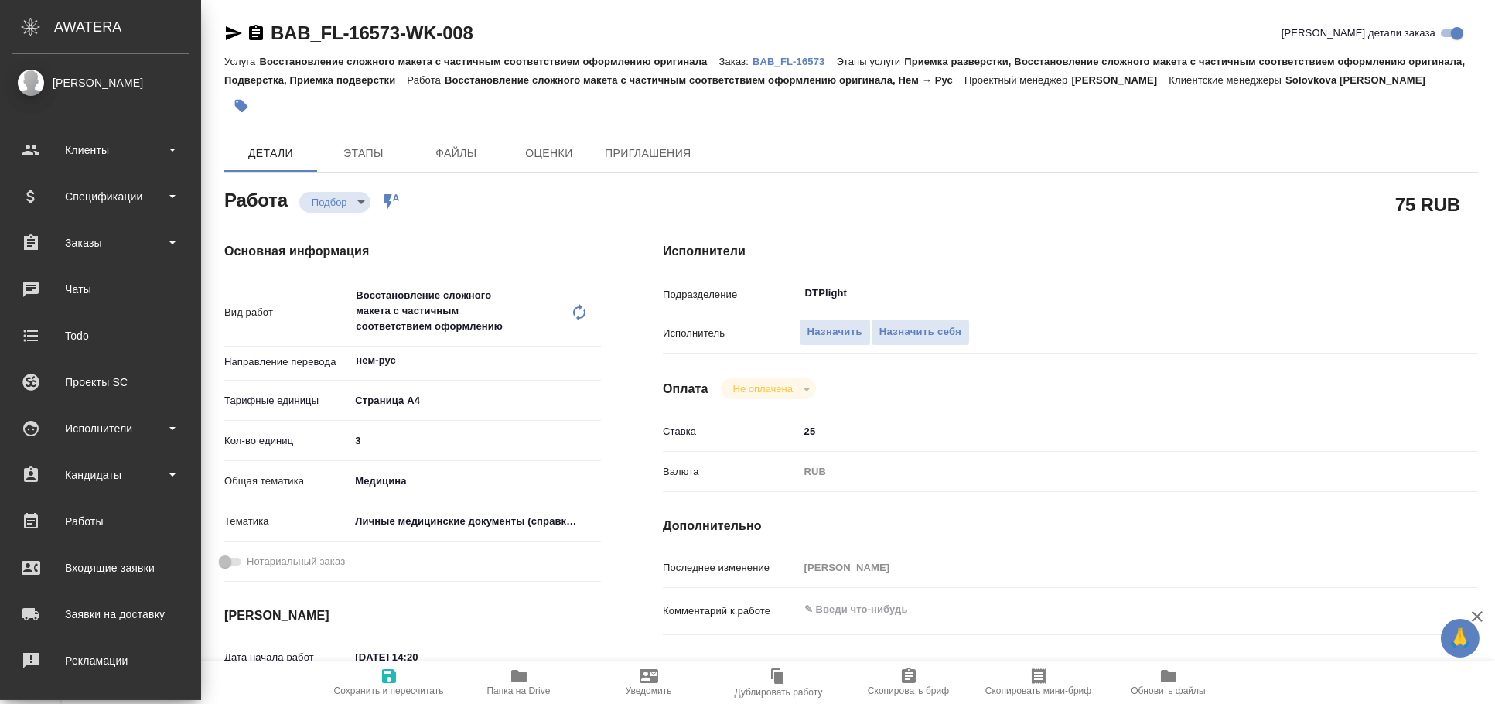
type textarea "x"
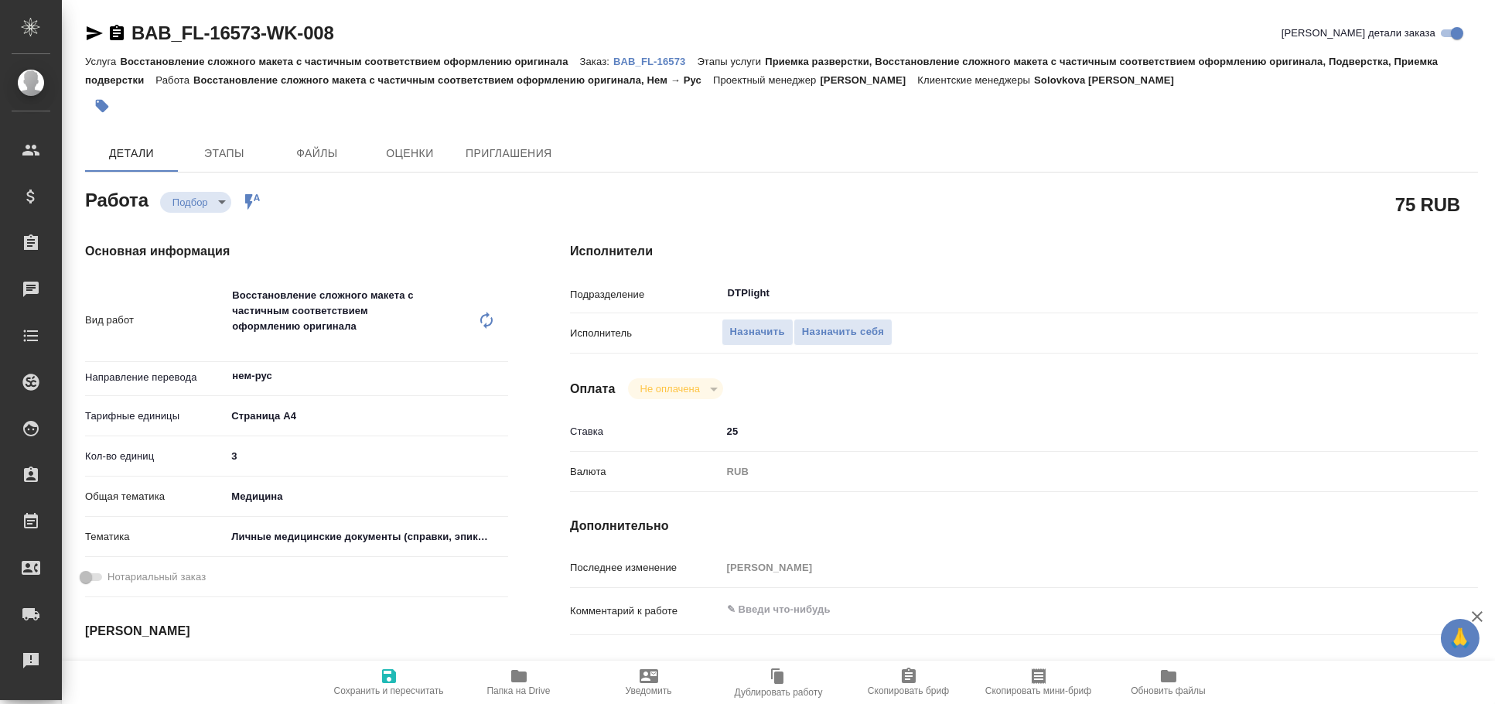
click at [89, 31] on icon "button" at bounding box center [95, 33] width 16 height 14
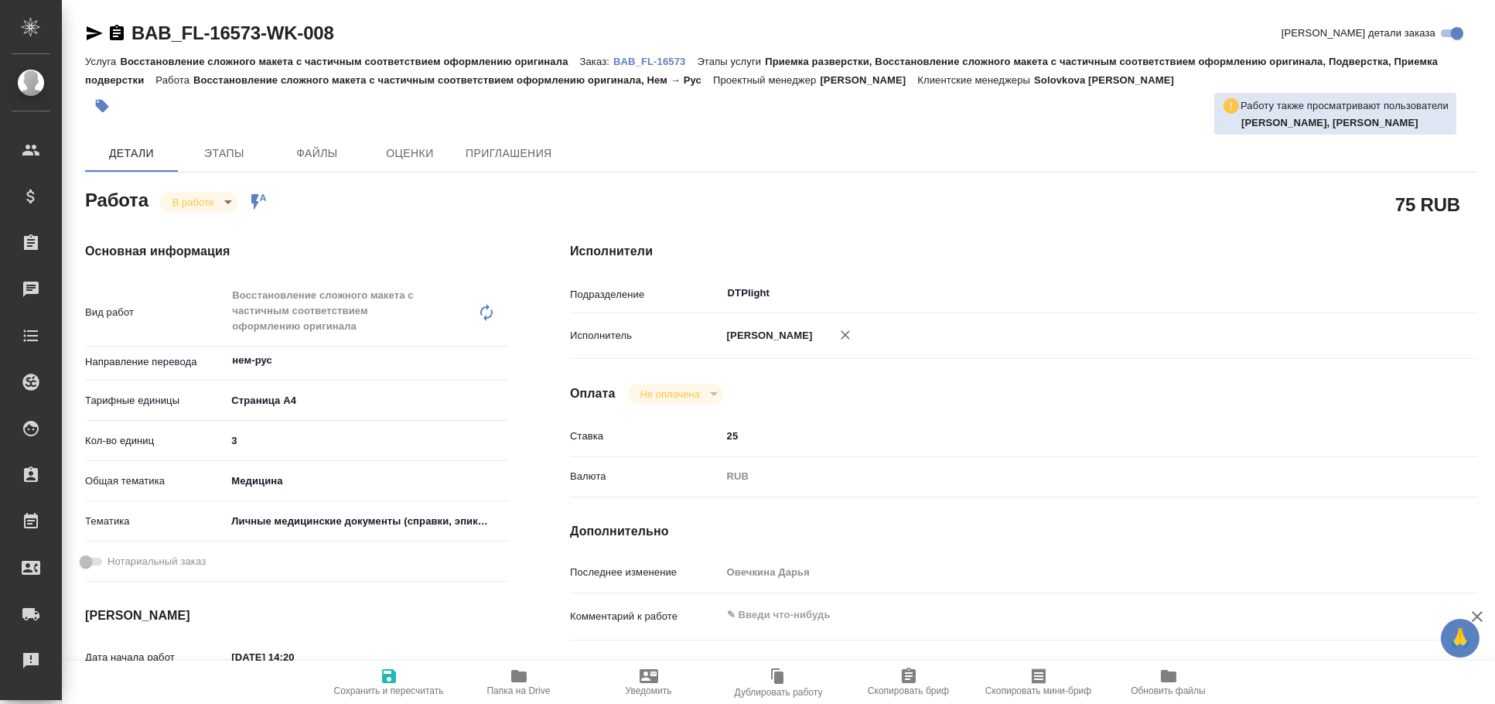
type textarea "x"
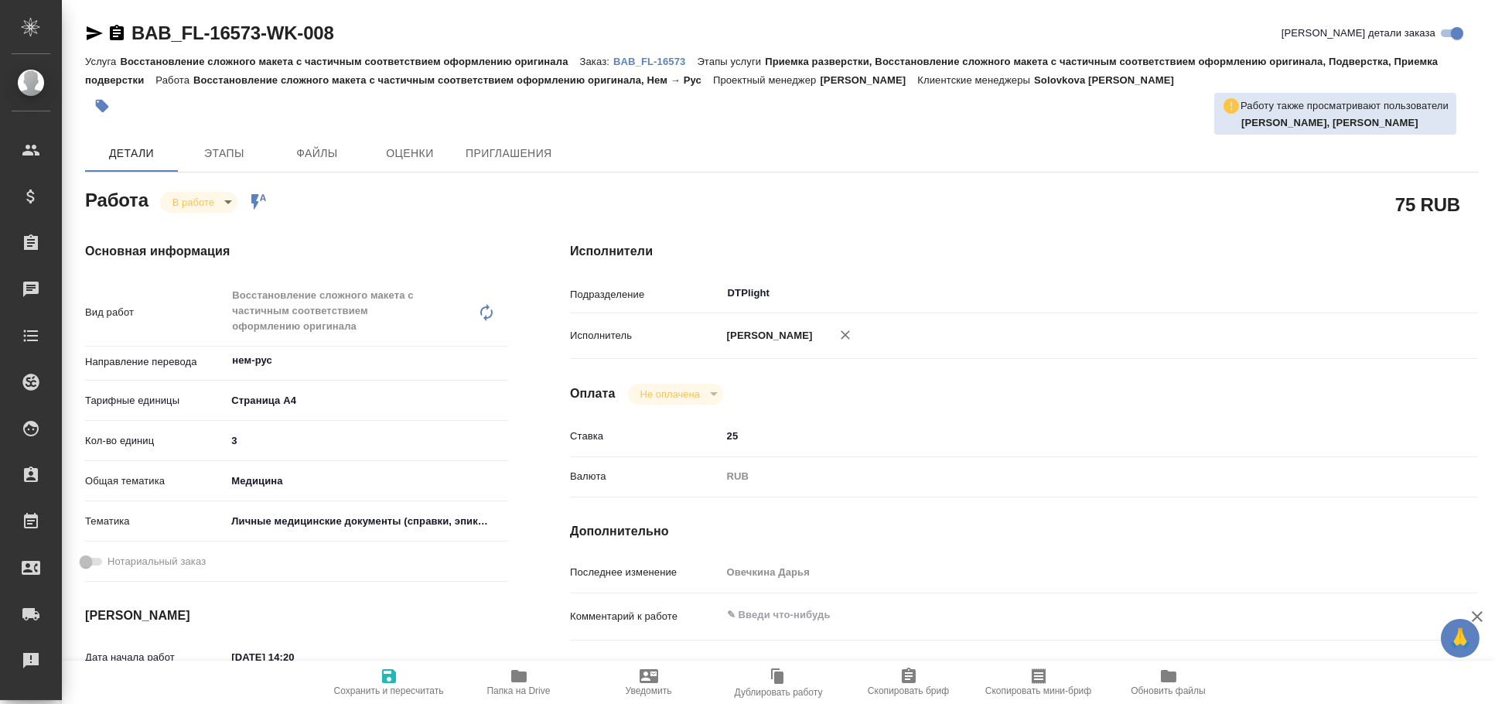
type textarea "x"
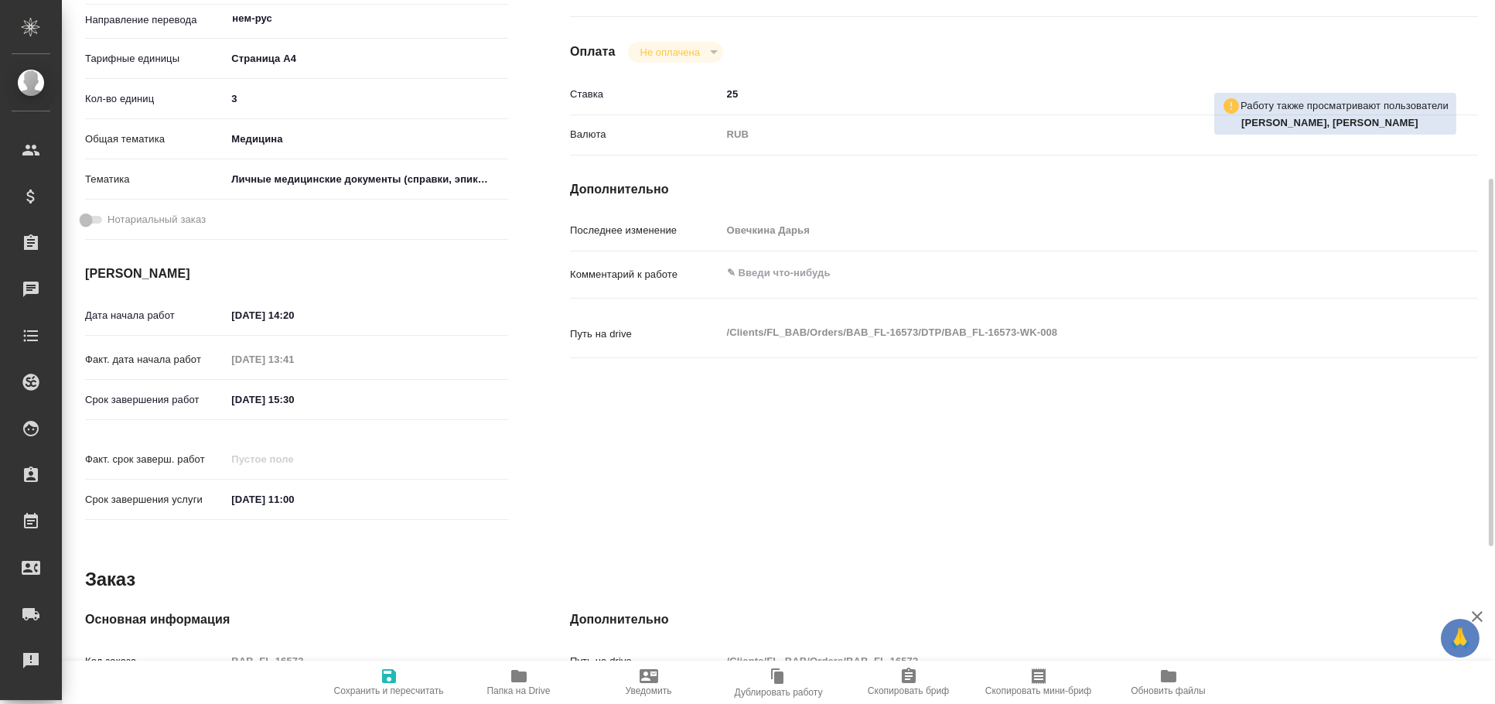
type textarea "x"
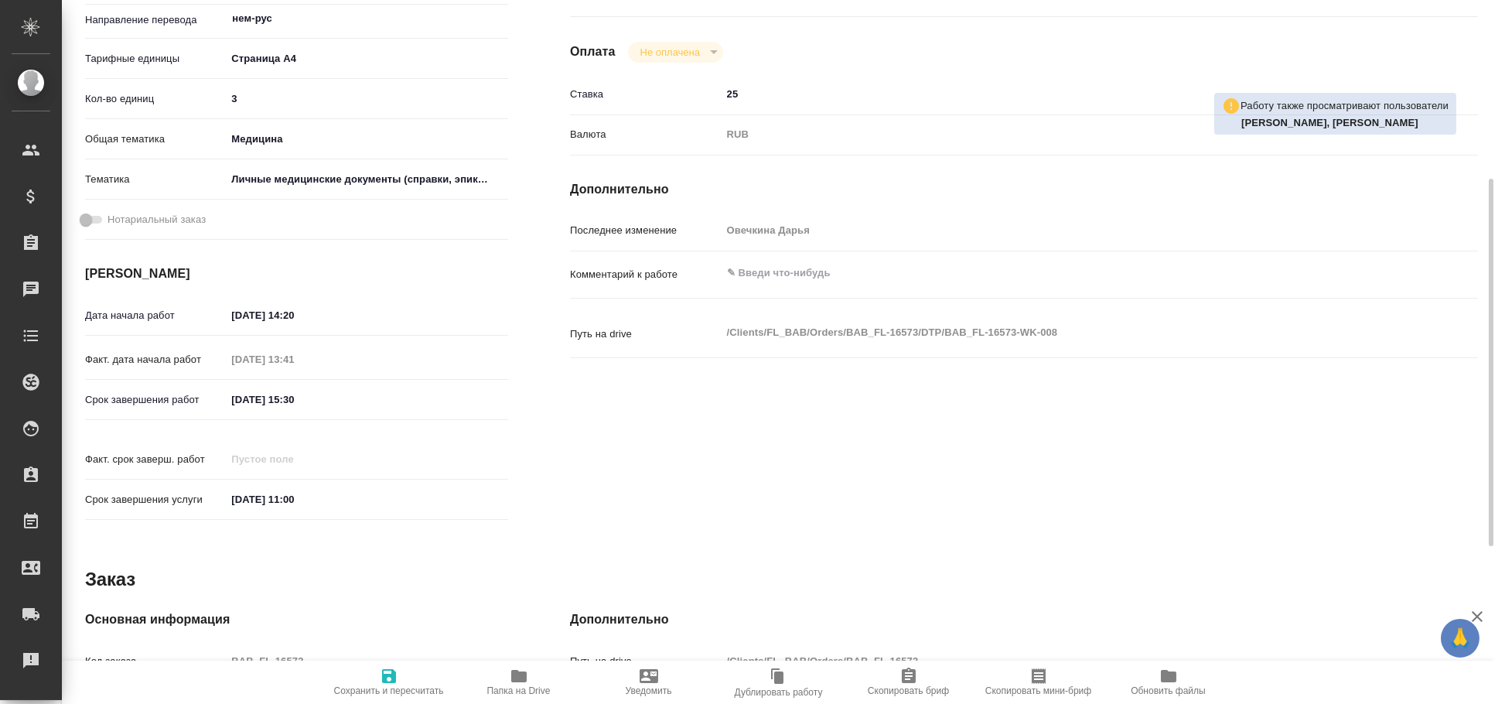
scroll to position [645, 0]
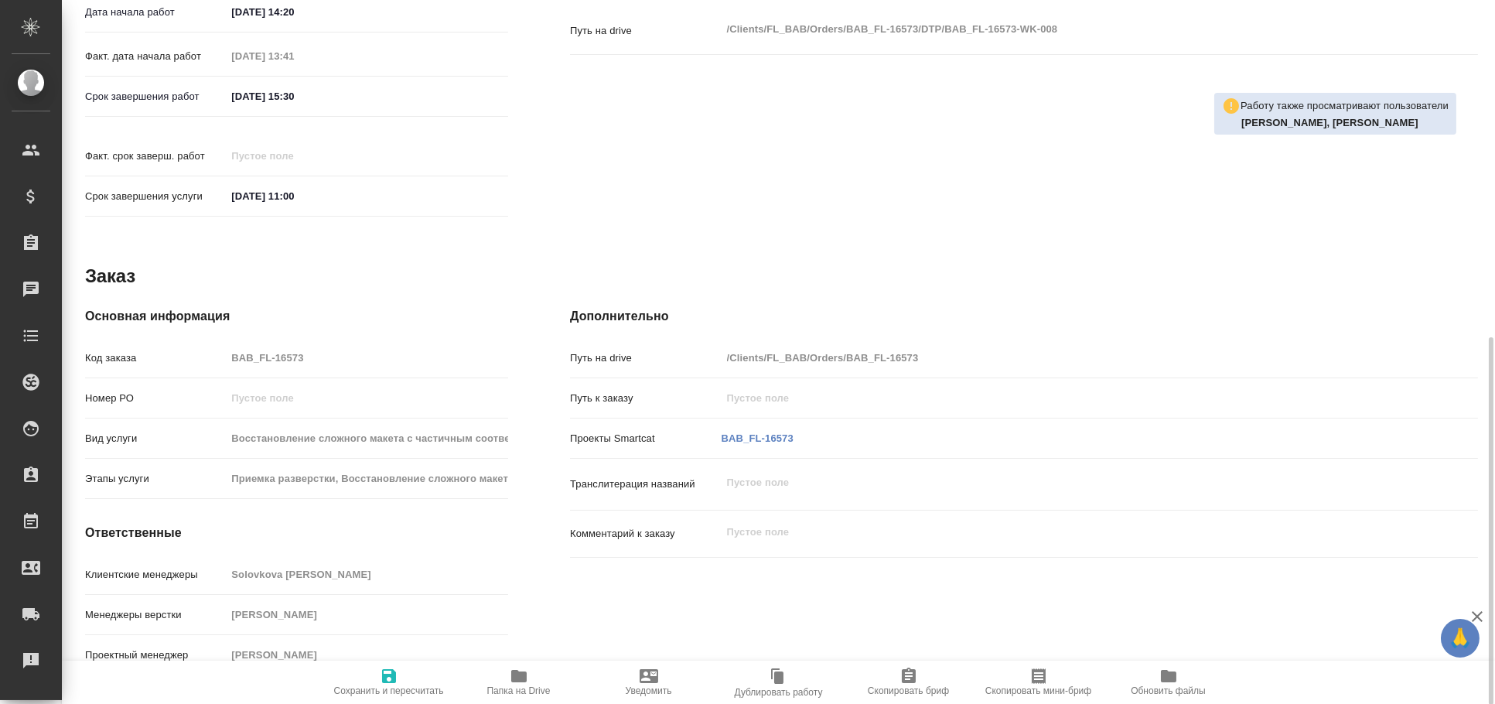
type textarea "x"
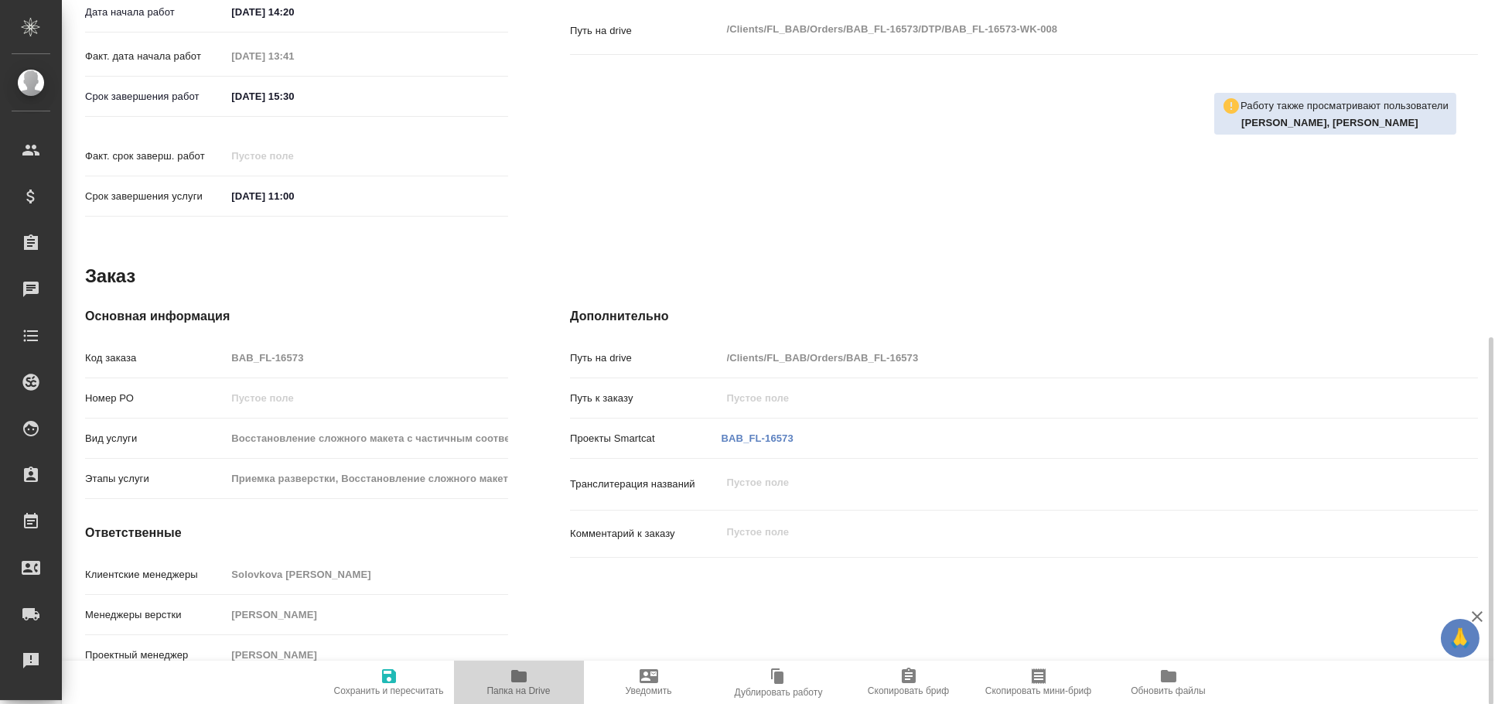
click at [531, 673] on span "Папка на Drive" at bounding box center [518, 681] width 111 height 29
type textarea "x"
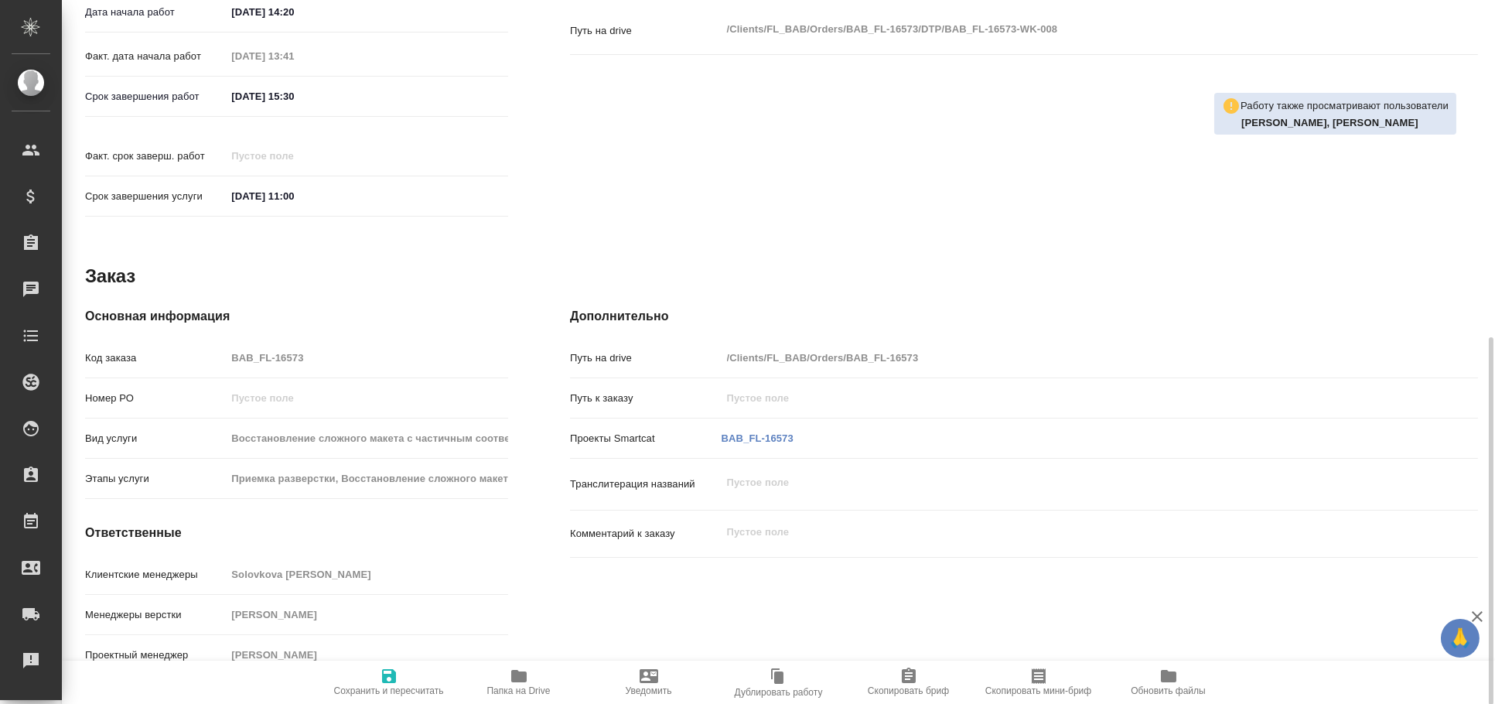
type textarea "x"
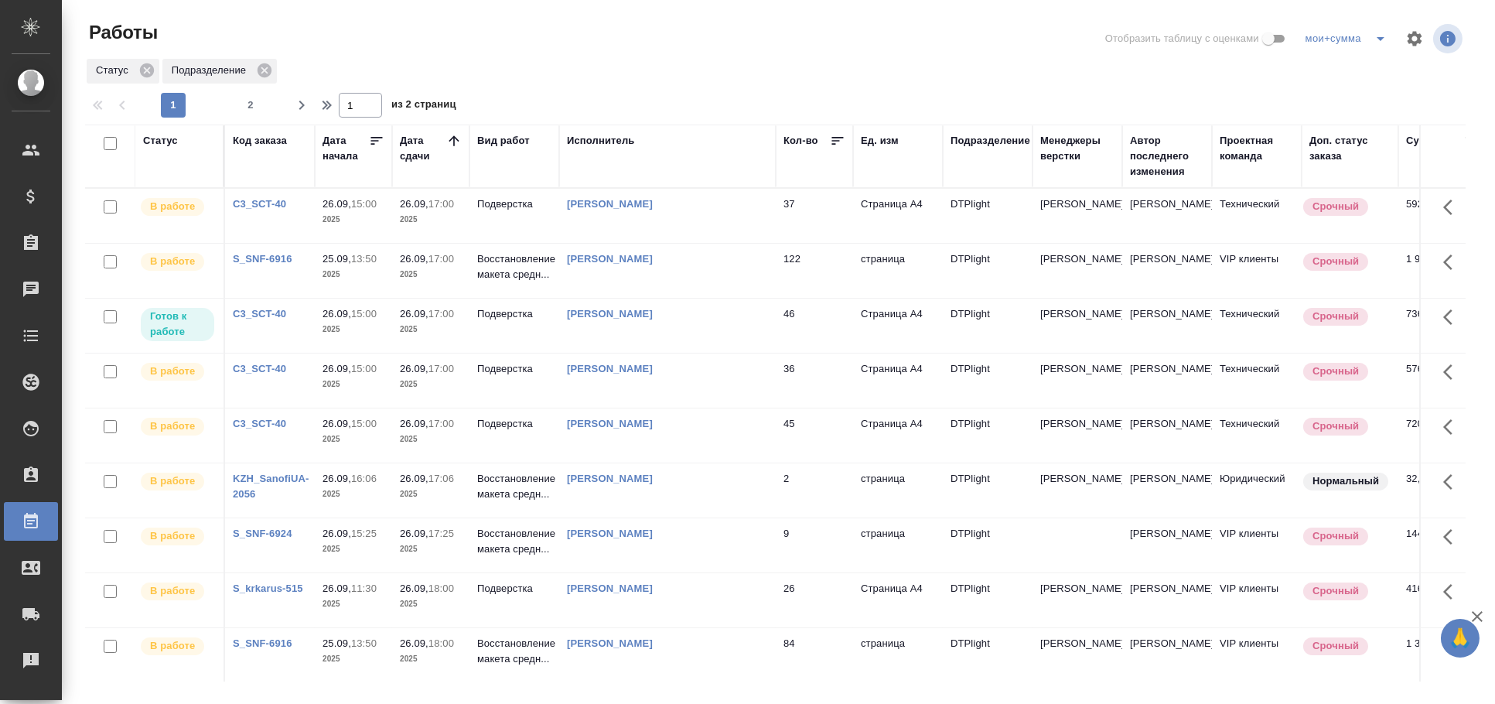
click at [657, 326] on td "[PERSON_NAME]" at bounding box center [667, 326] width 217 height 54
click at [657, 326] on td "Третьякова Мария Сергеевна" at bounding box center [667, 326] width 217 height 54
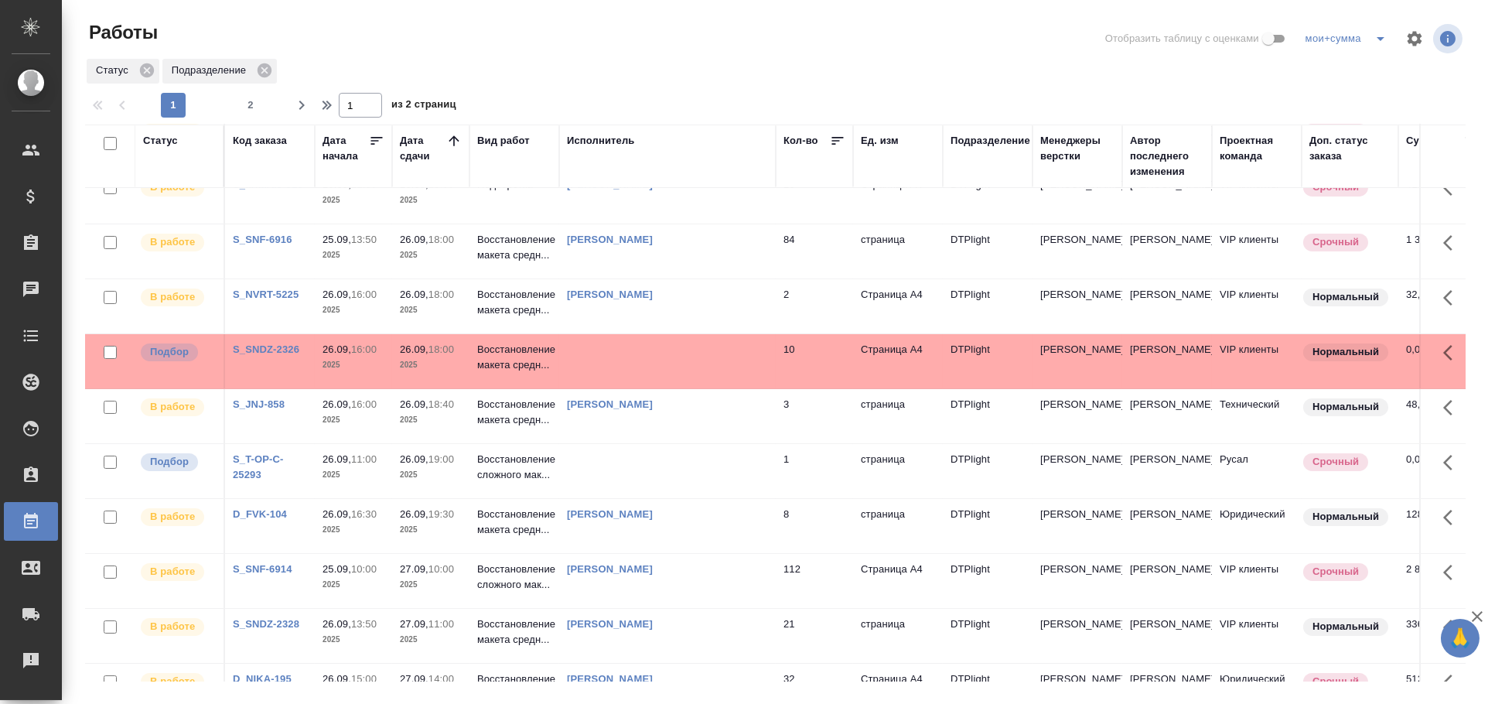
scroll to position [407, 0]
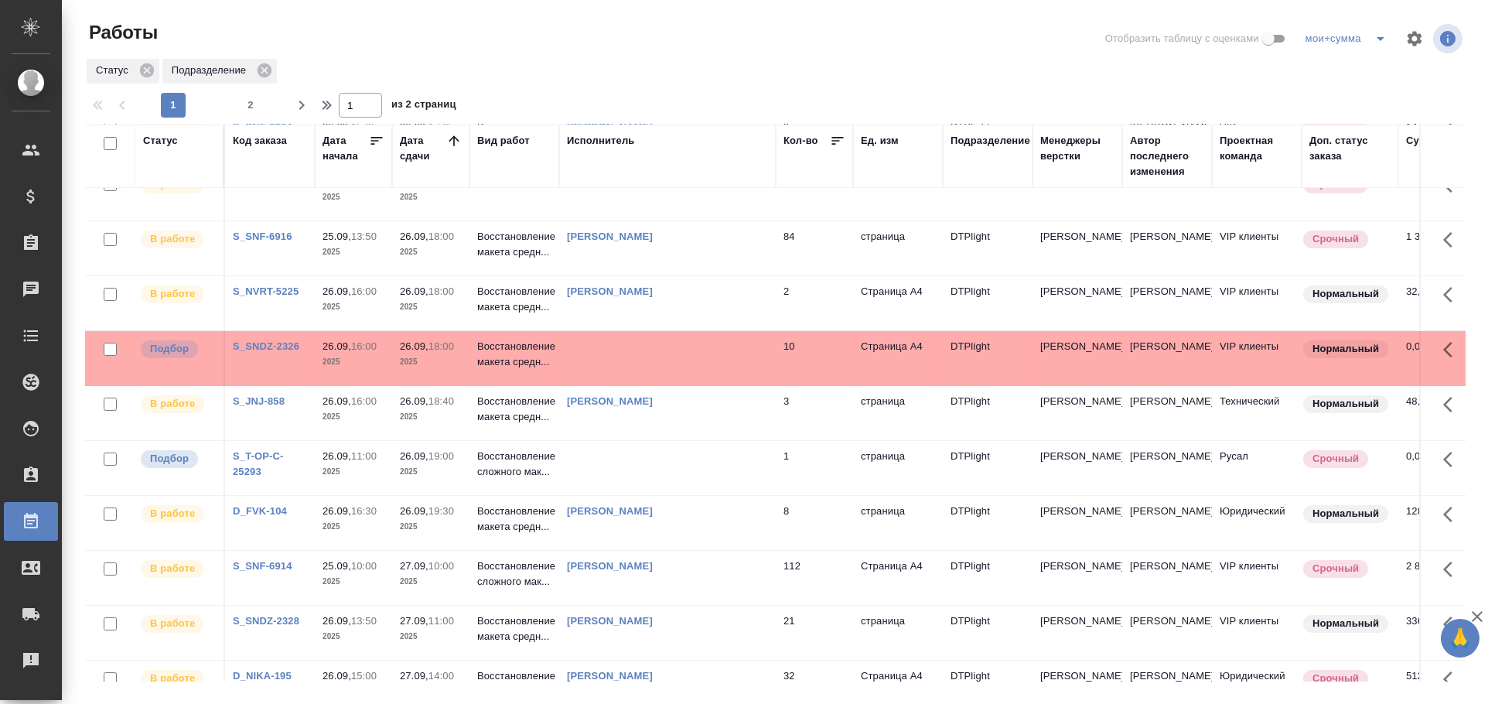
click at [586, 354] on td at bounding box center [667, 358] width 217 height 54
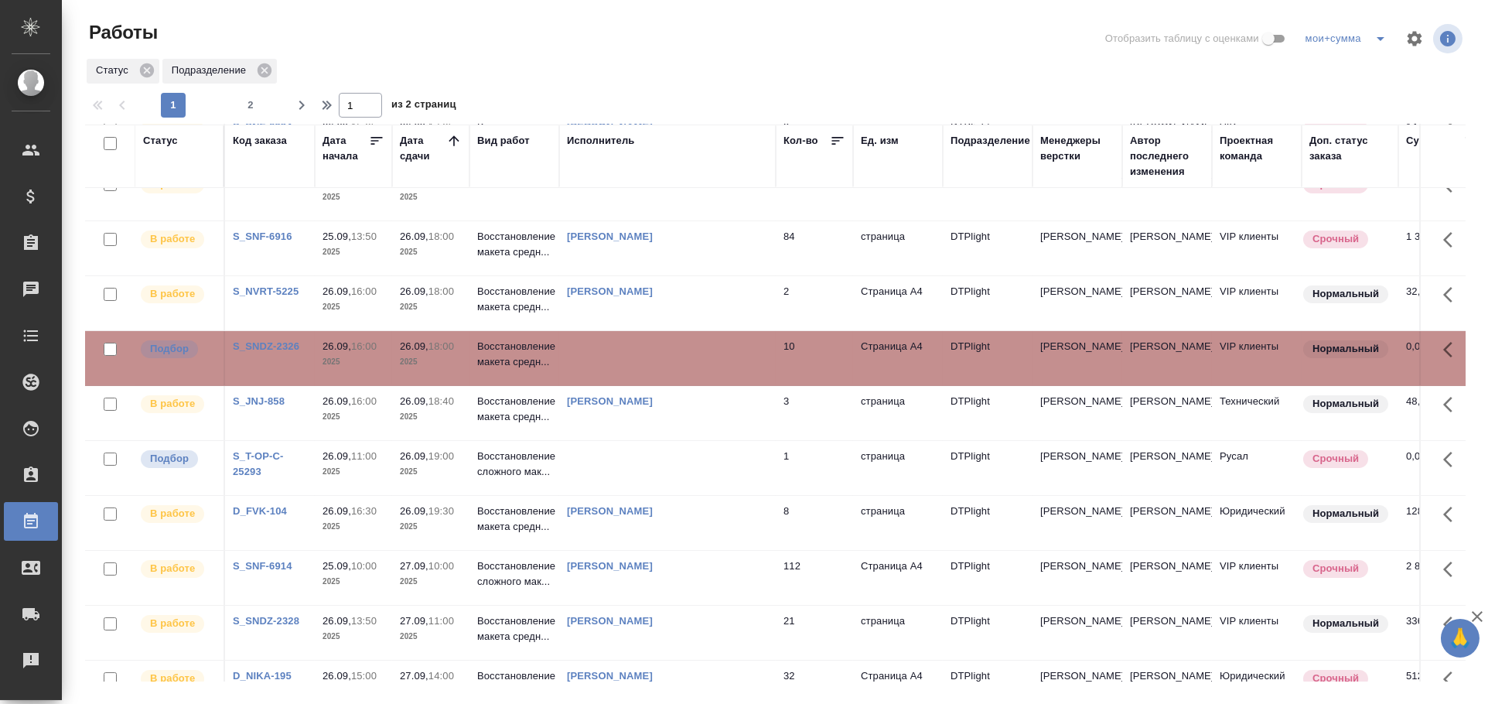
click at [586, 354] on td at bounding box center [667, 358] width 217 height 54
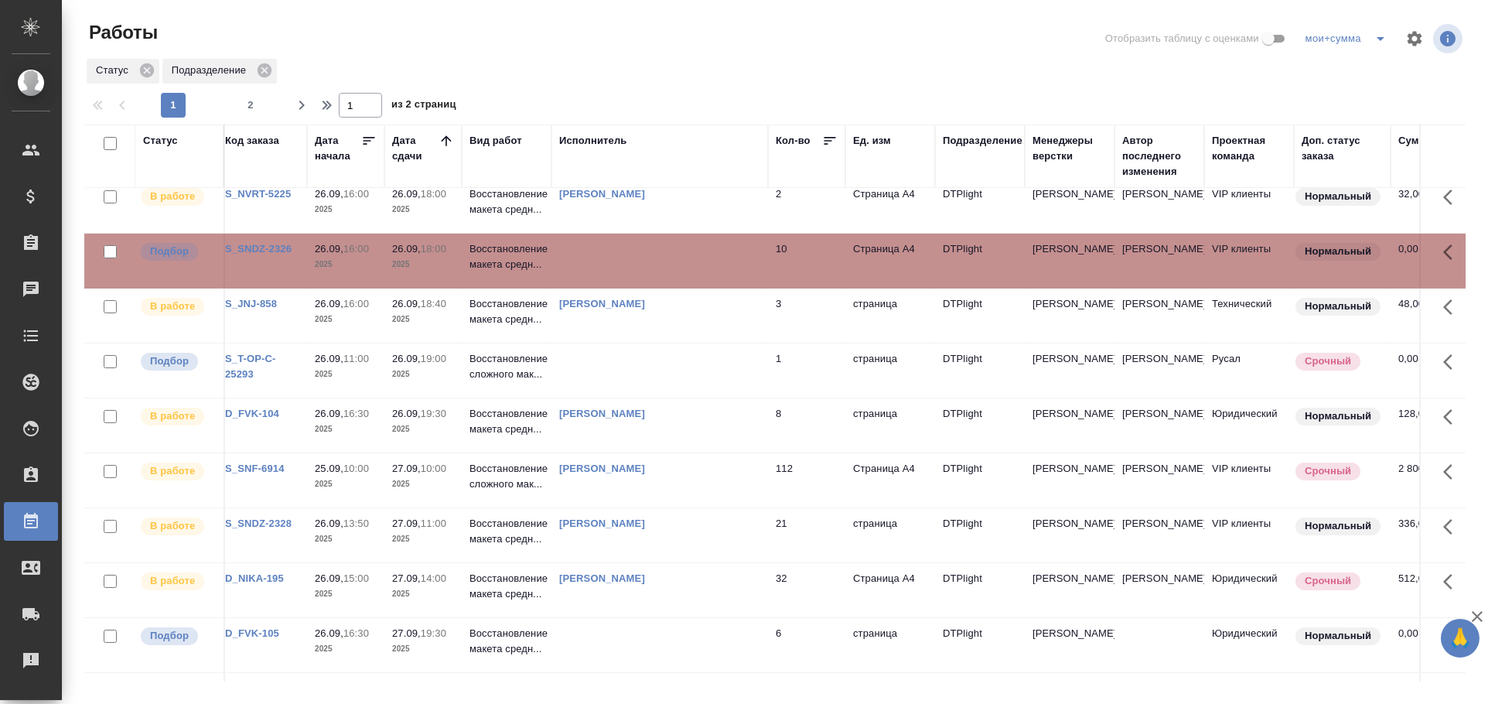
scroll to position [505, 8]
click at [604, 244] on td at bounding box center [659, 260] width 217 height 54
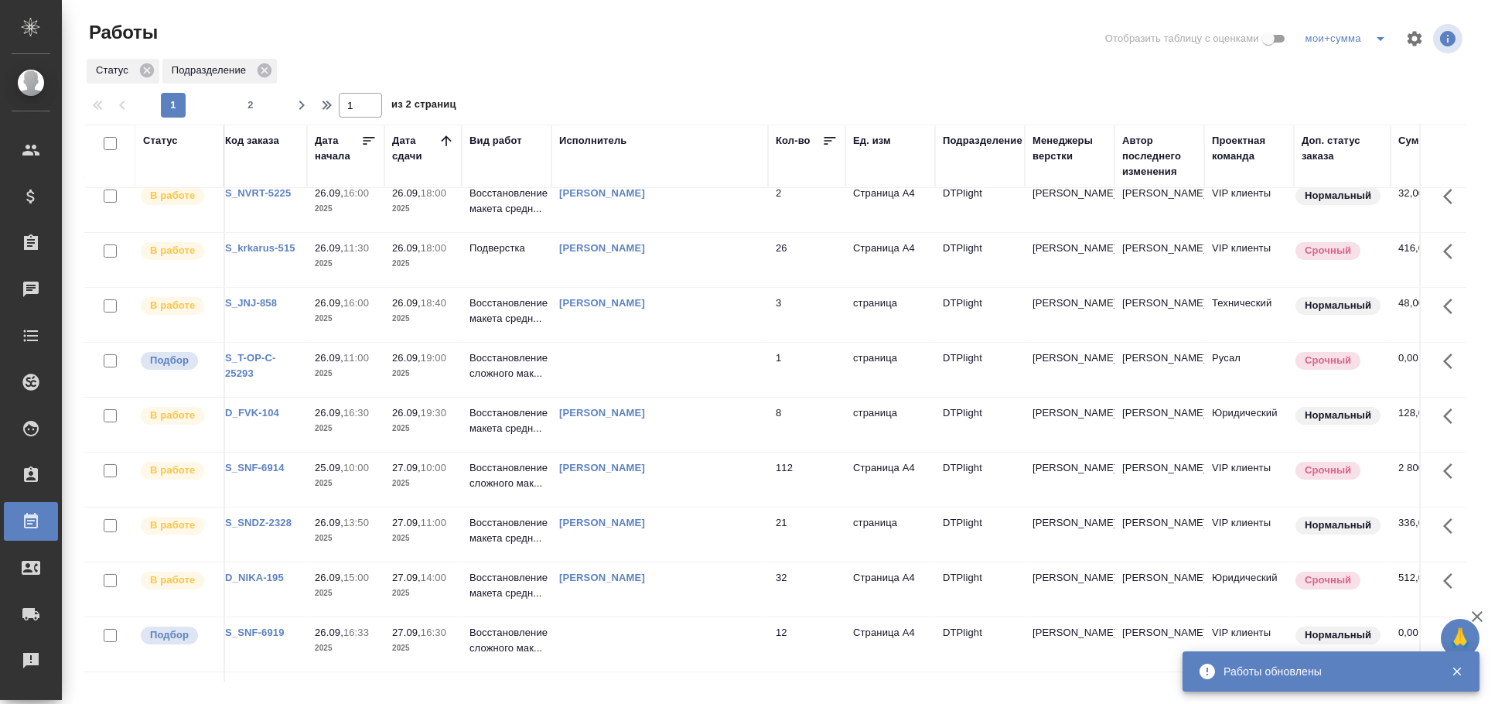
click at [173, 135] on div "Статус" at bounding box center [160, 140] width 35 height 15
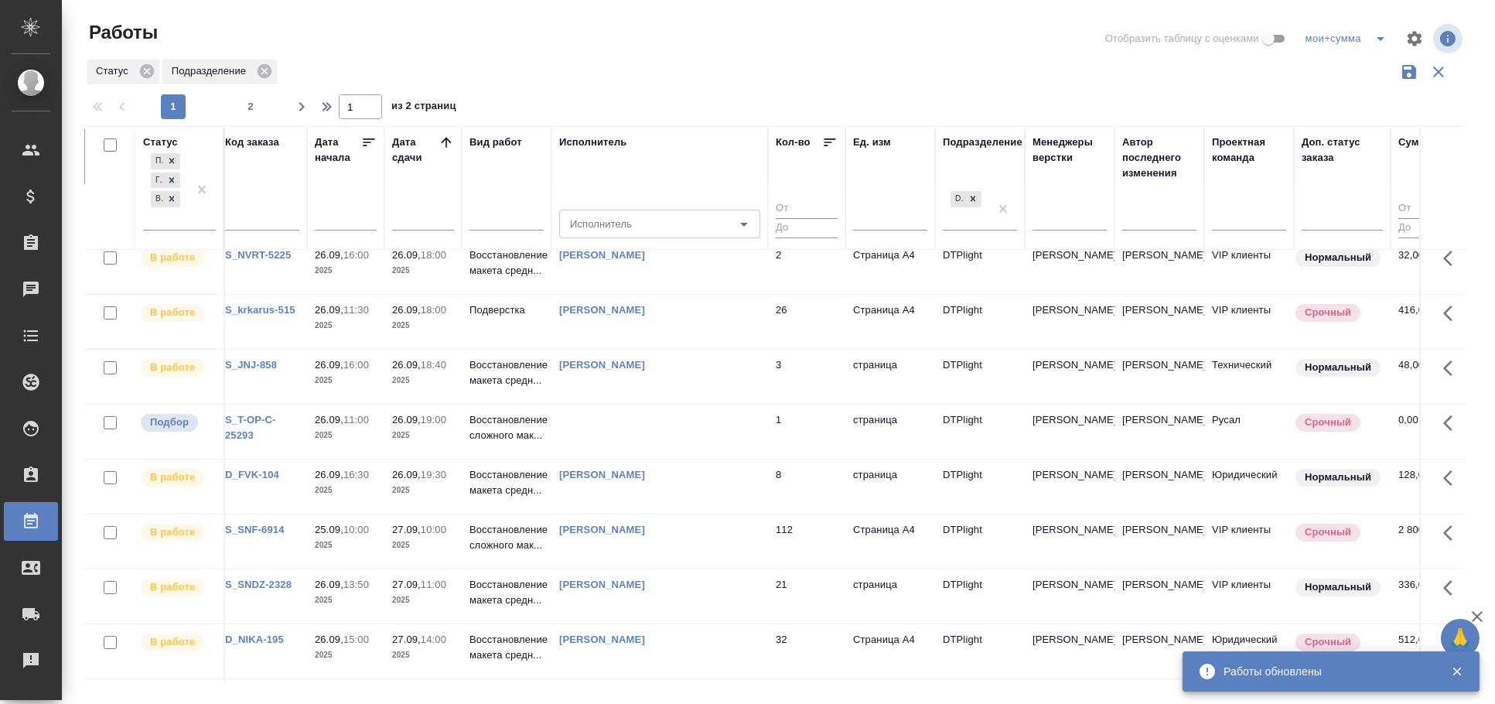
scroll to position [565, 8]
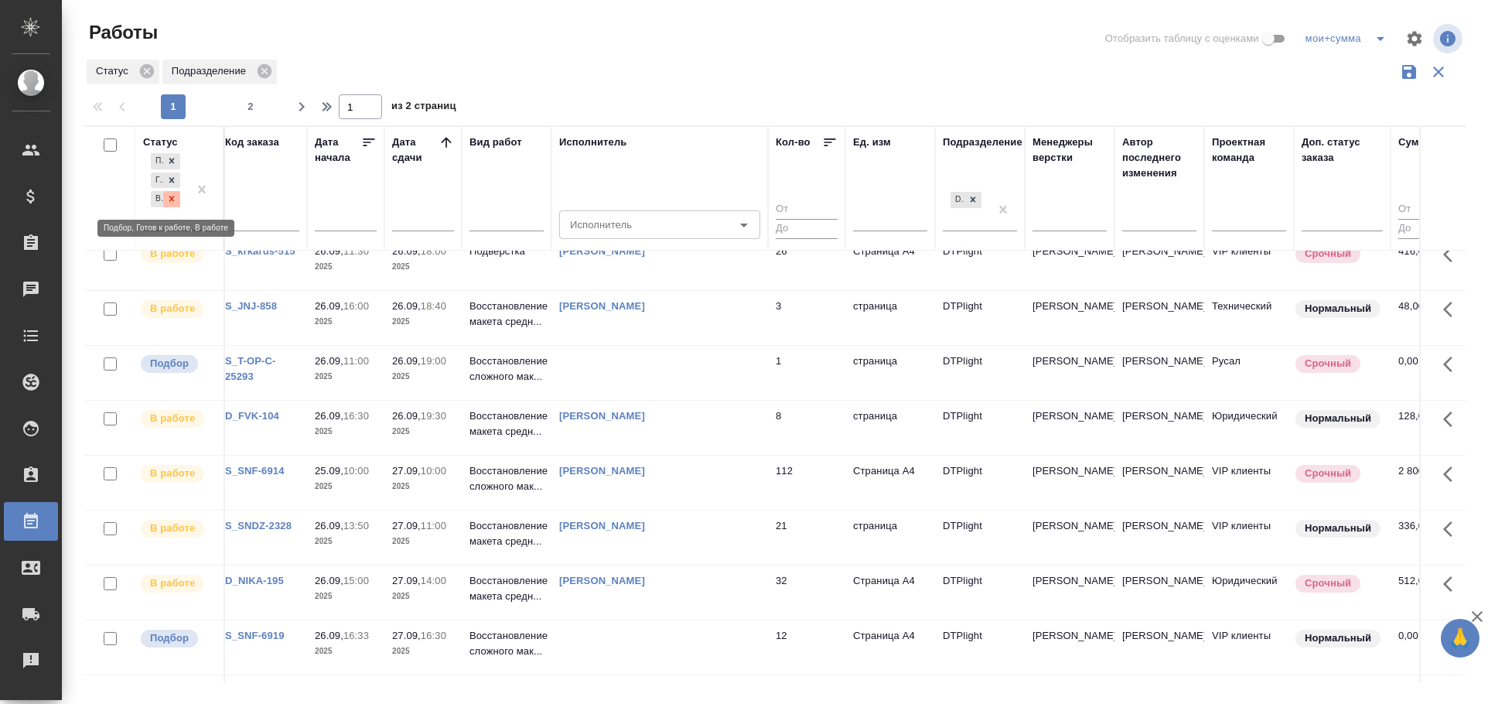
click at [174, 199] on icon at bounding box center [171, 198] width 11 height 11
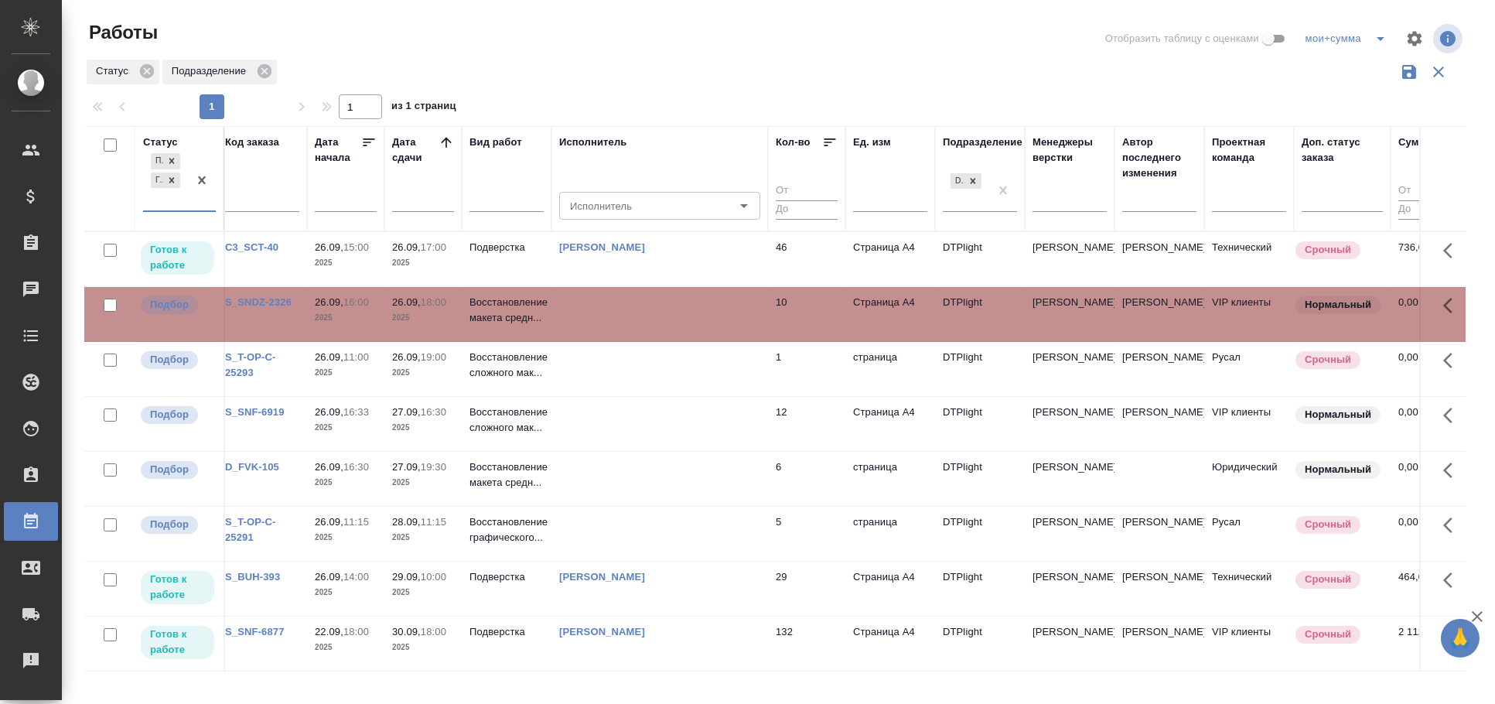
scroll to position [0, 8]
click at [581, 374] on td at bounding box center [659, 369] width 217 height 54
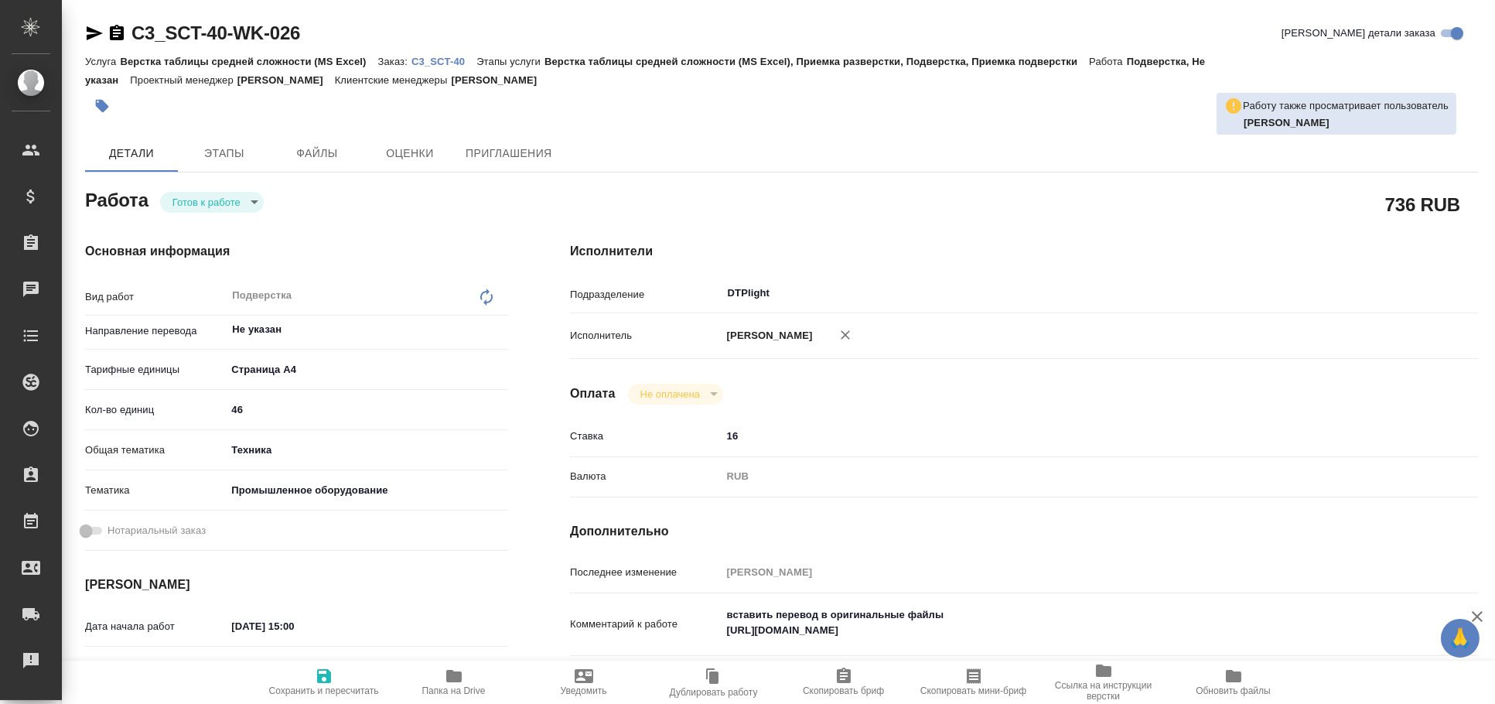
type textarea "x"
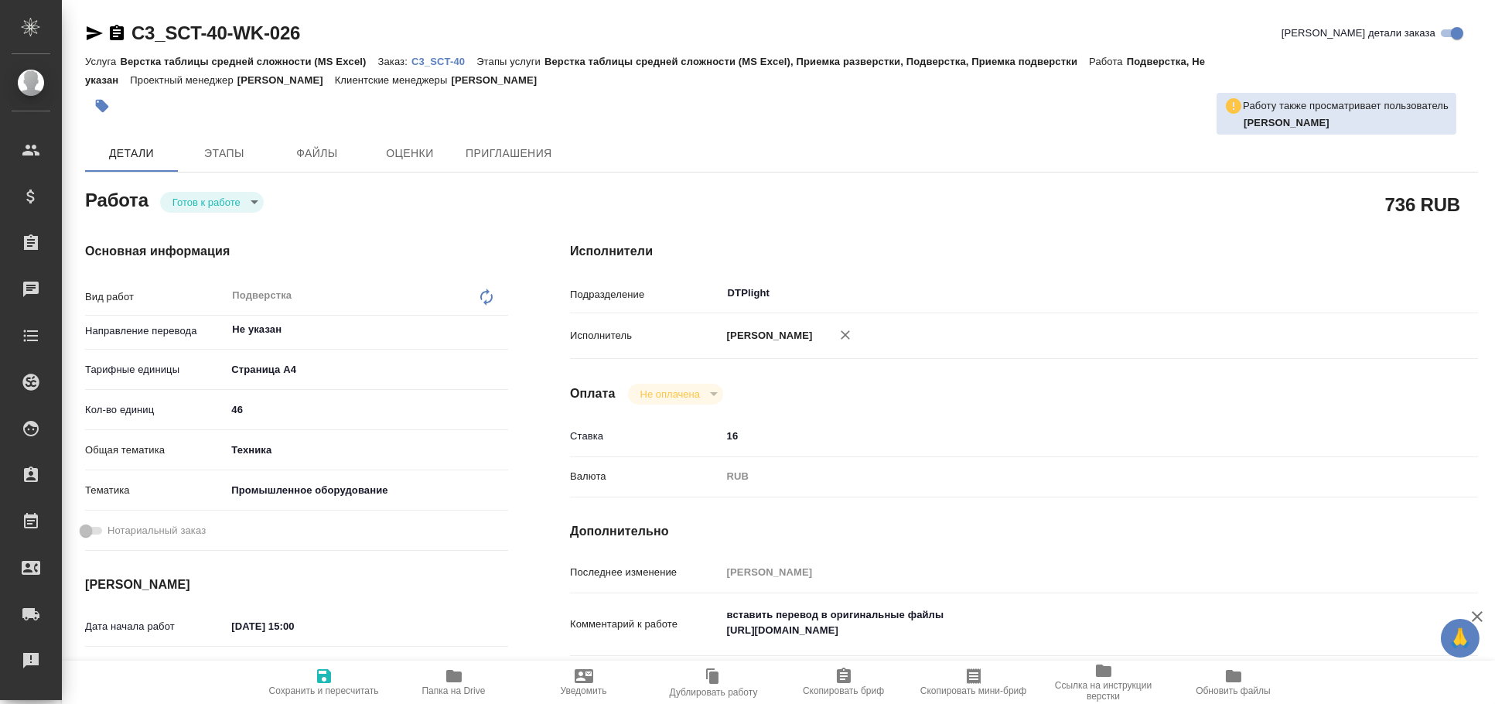
type textarea "x"
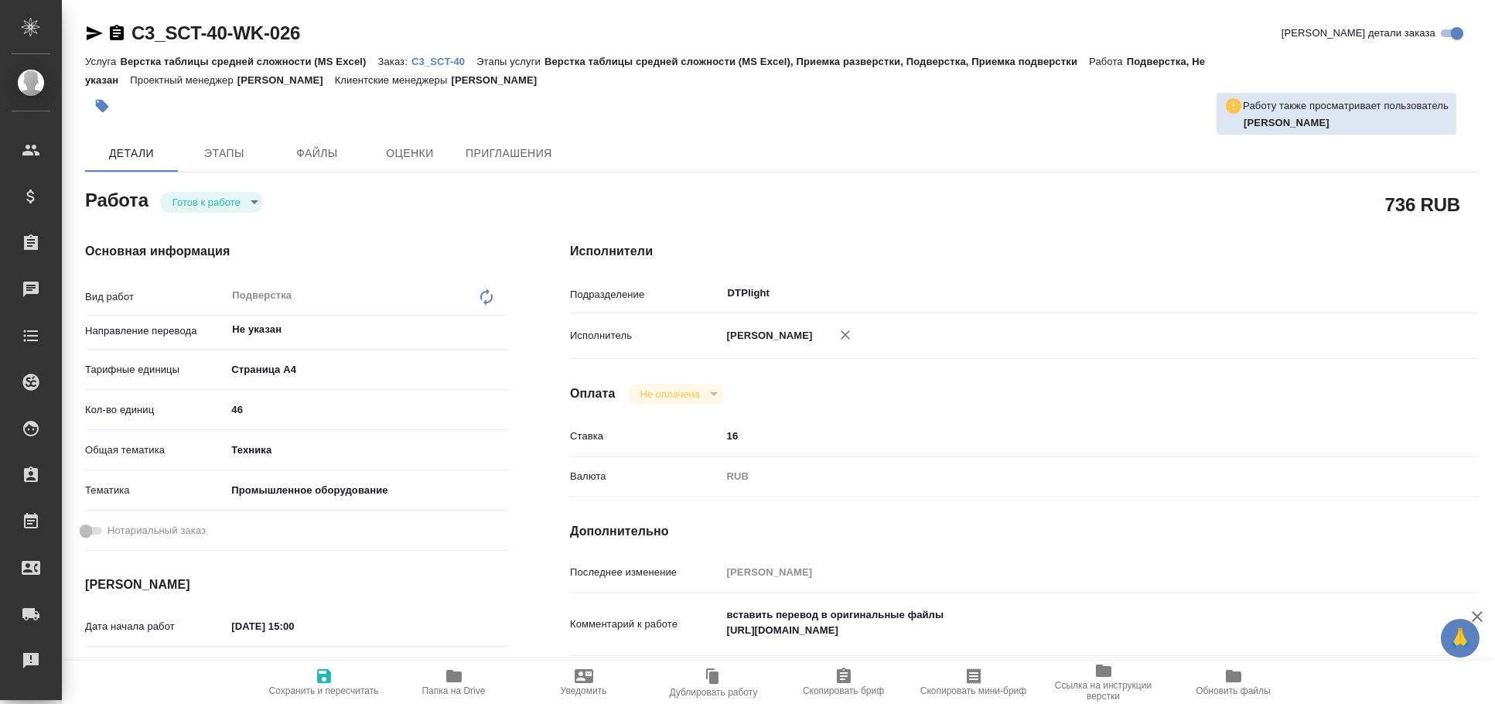
type textarea "x"
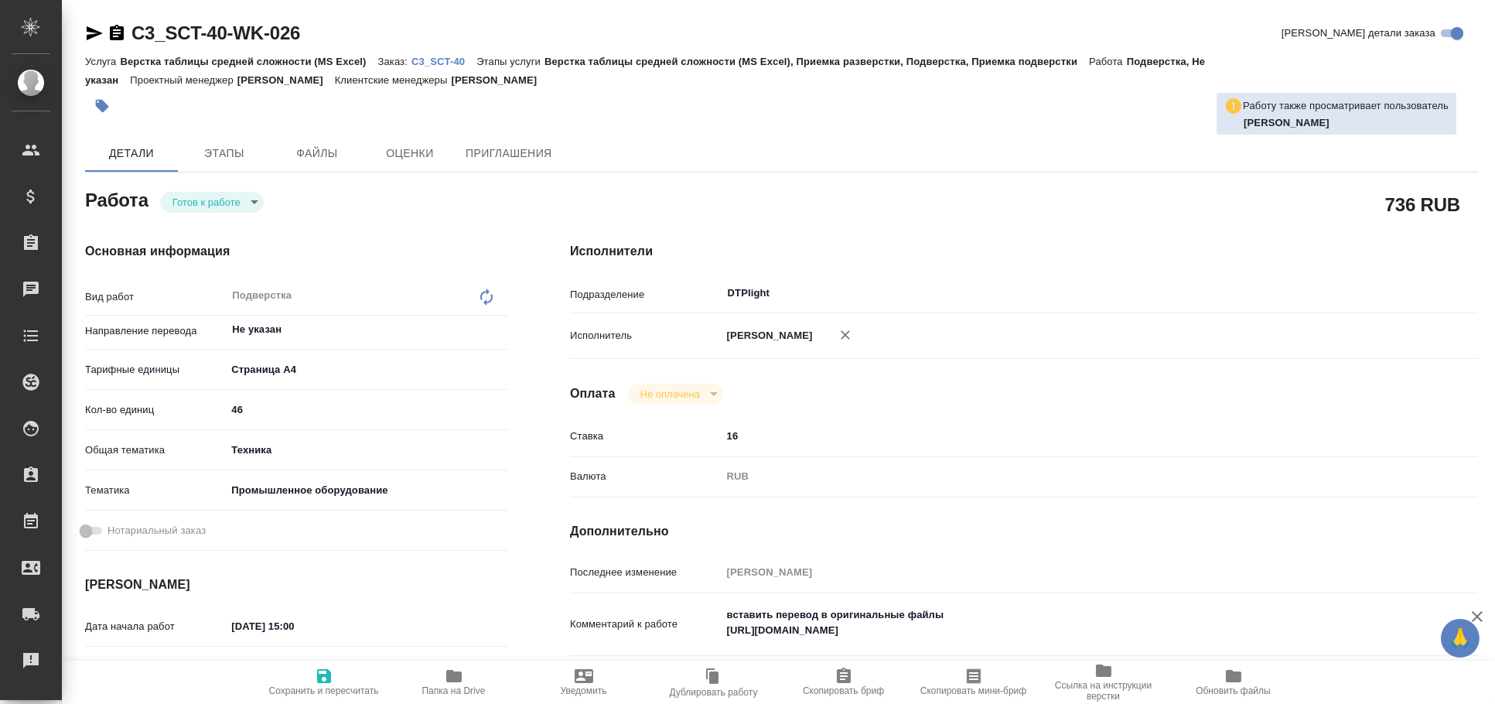
type textarea "x"
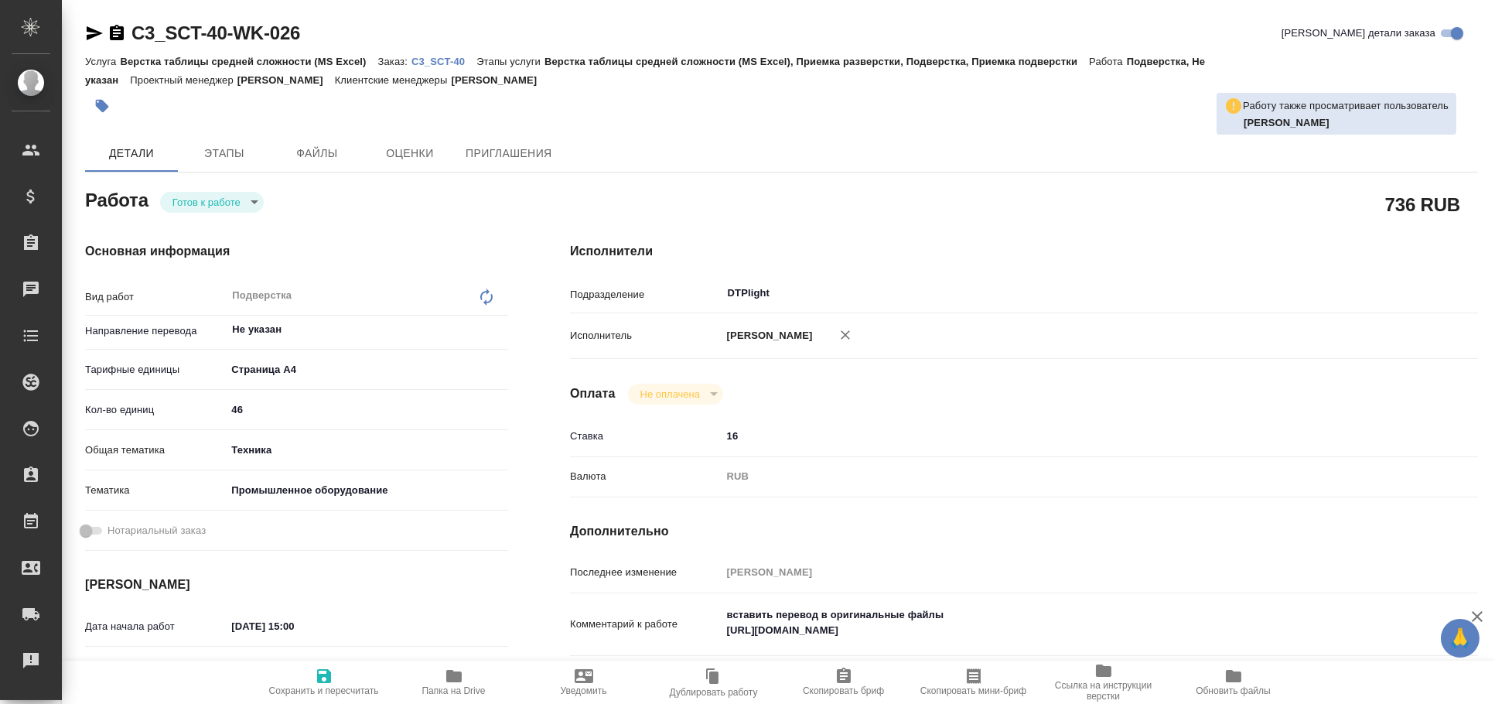
type textarea "x"
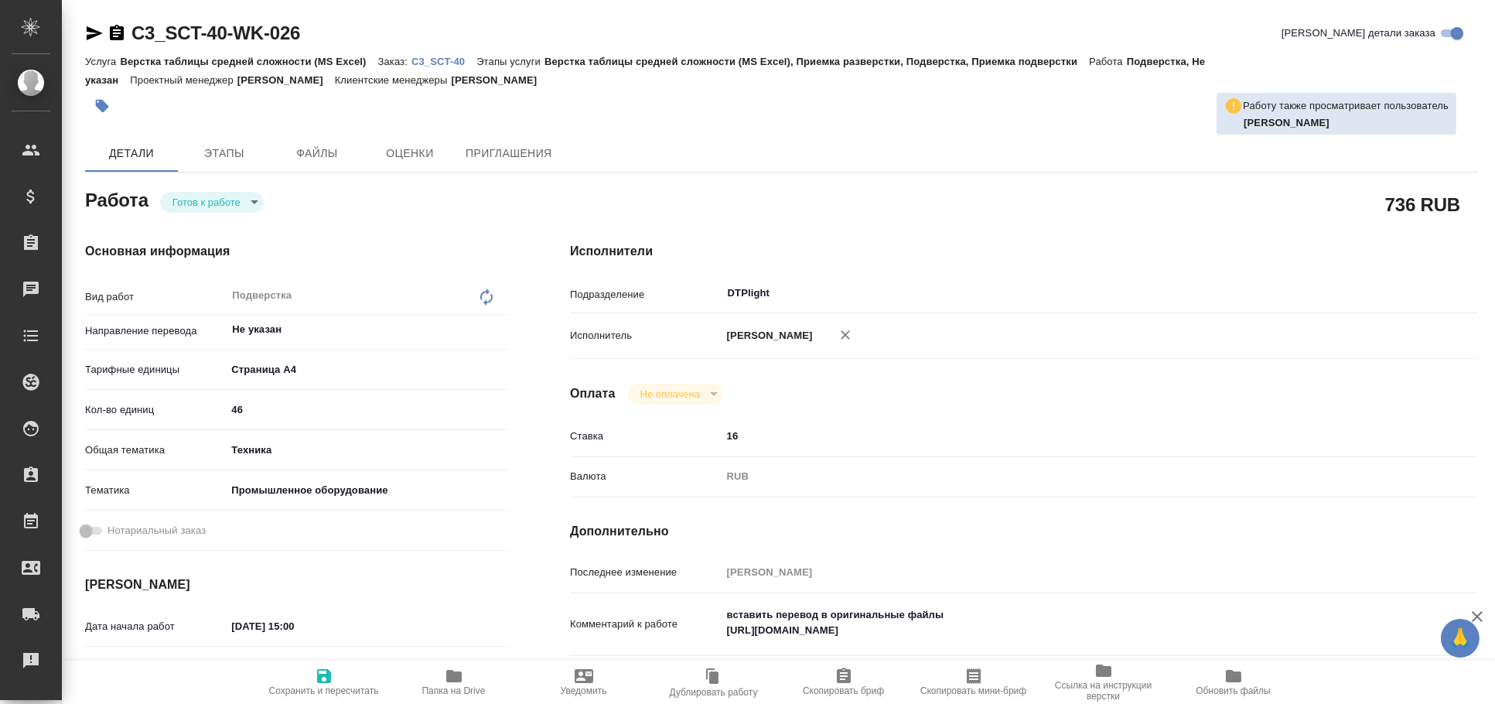
type textarea "x"
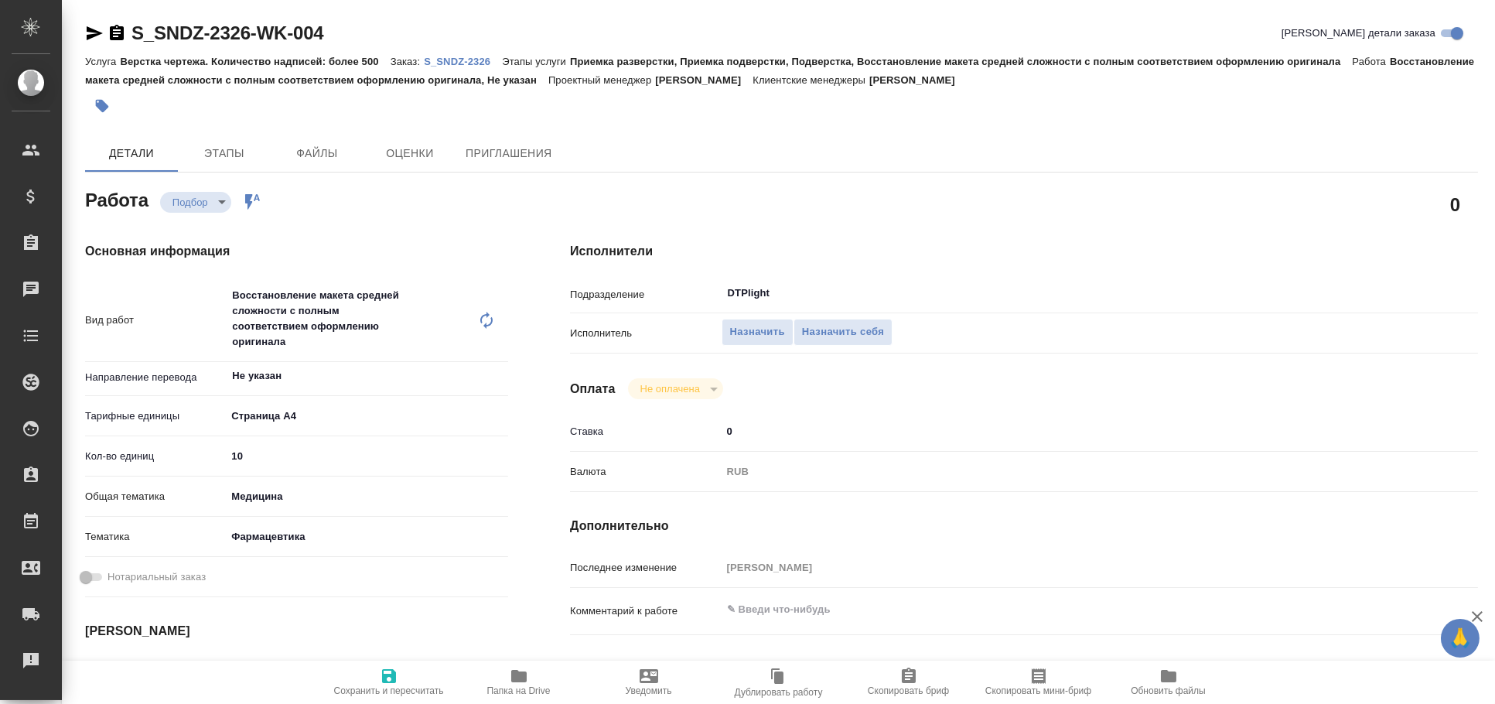
type textarea "x"
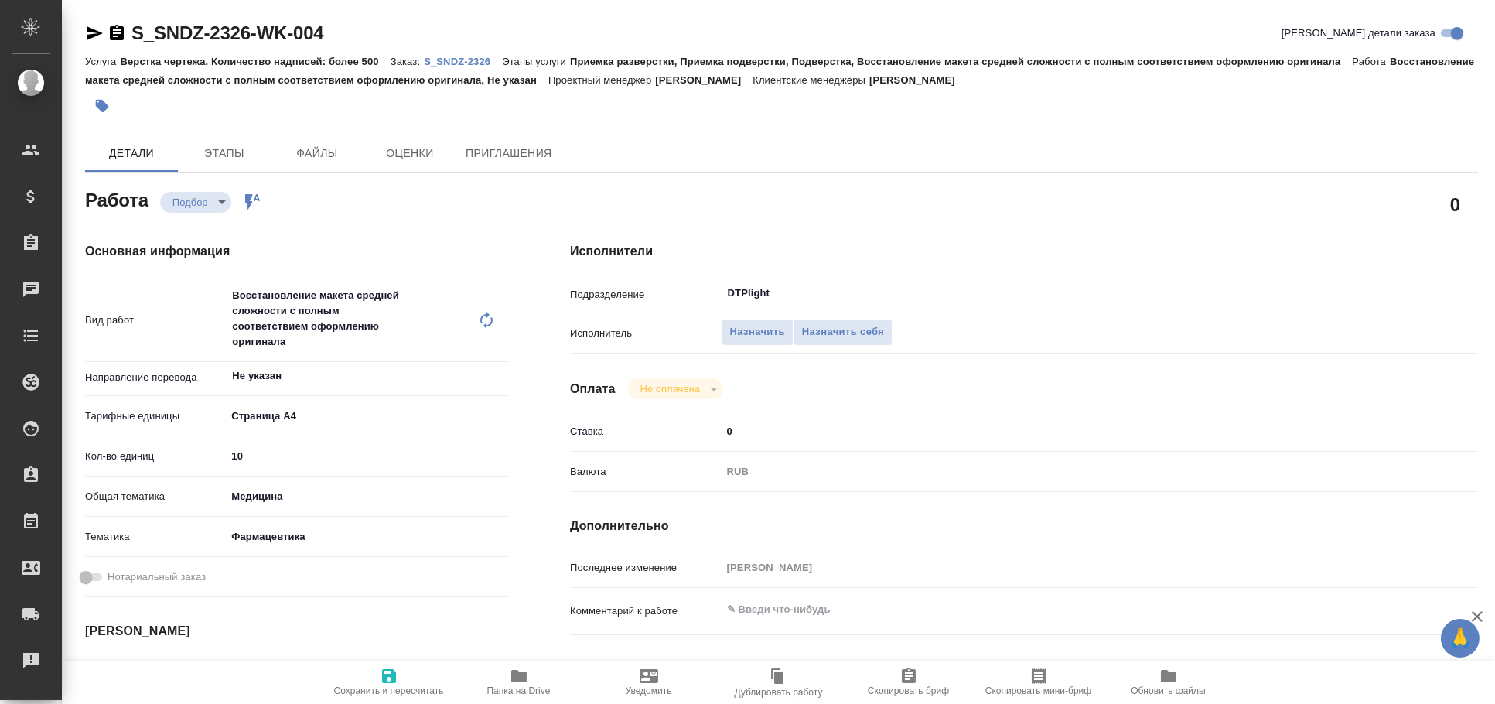
type textarea "x"
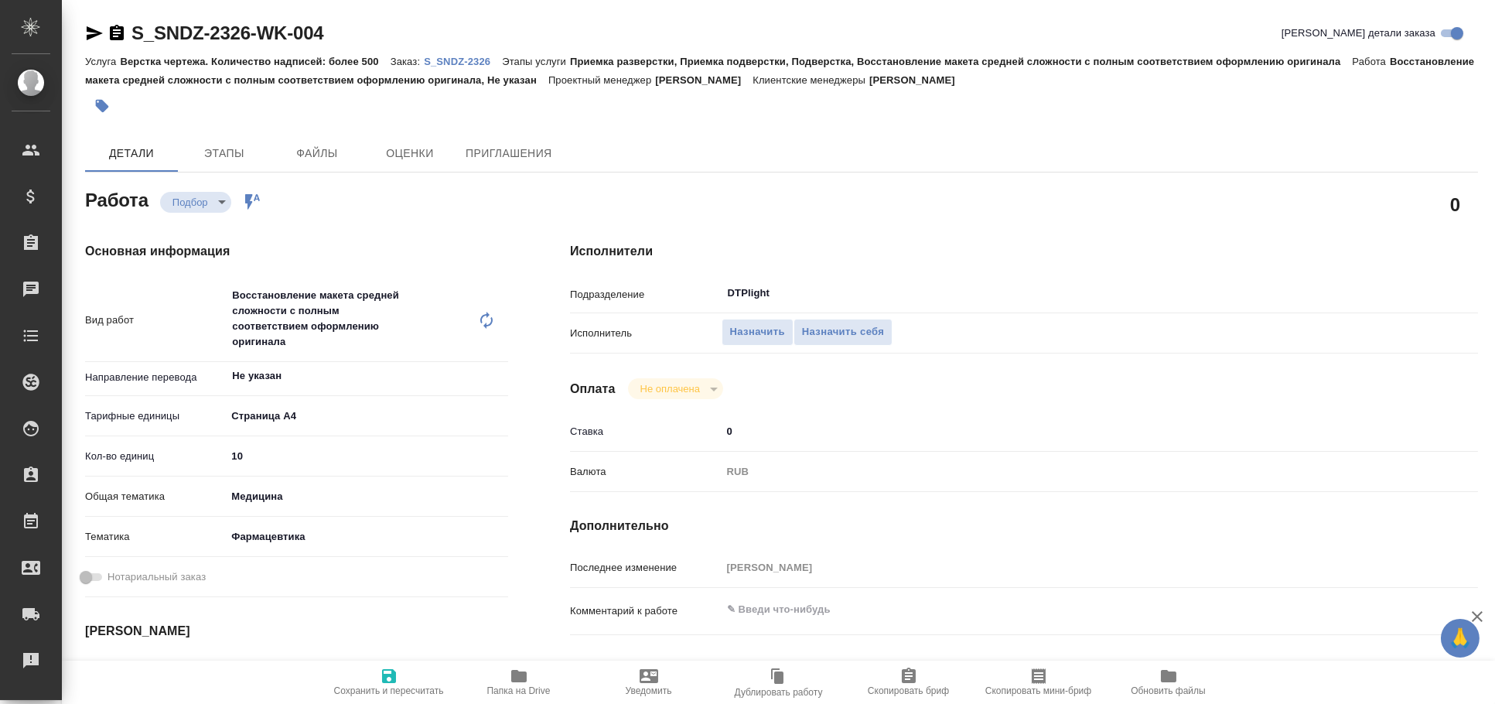
type textarea "x"
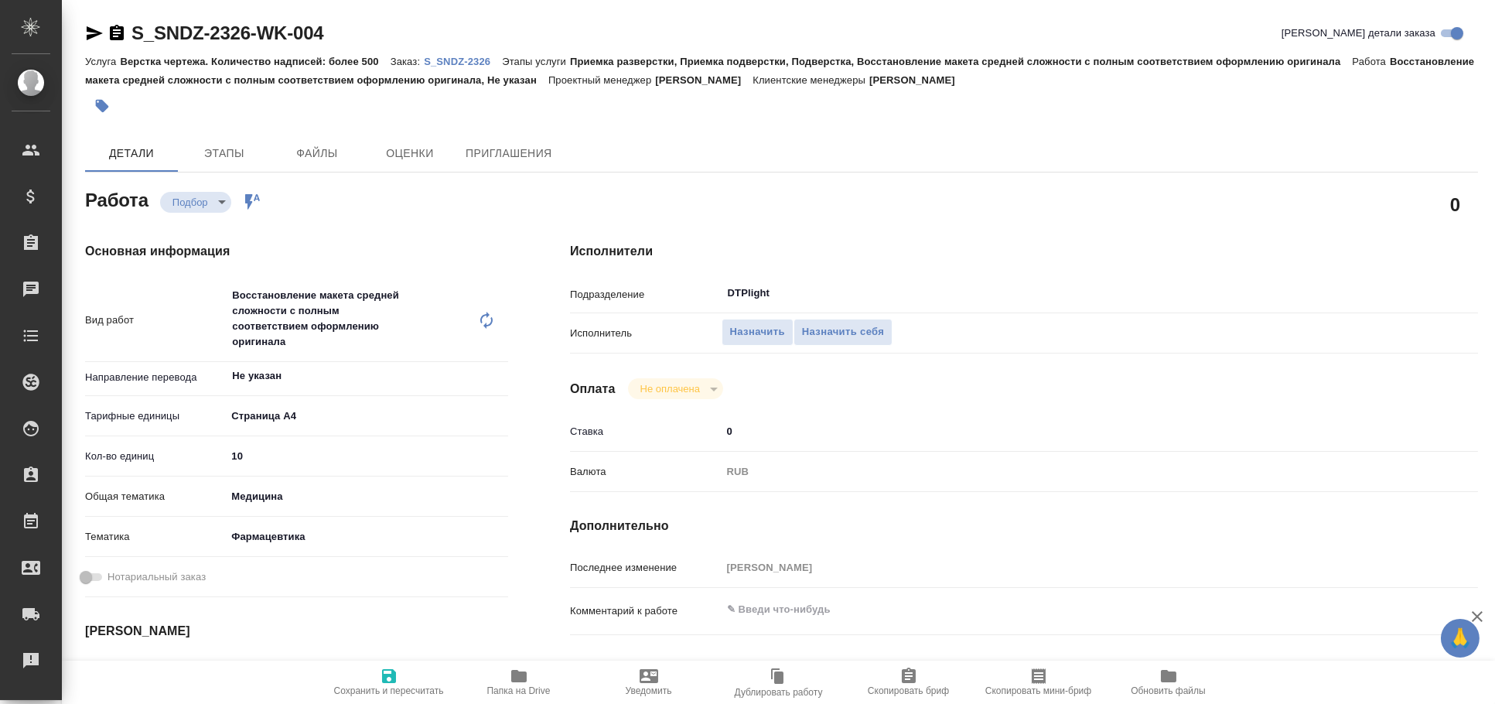
type textarea "x"
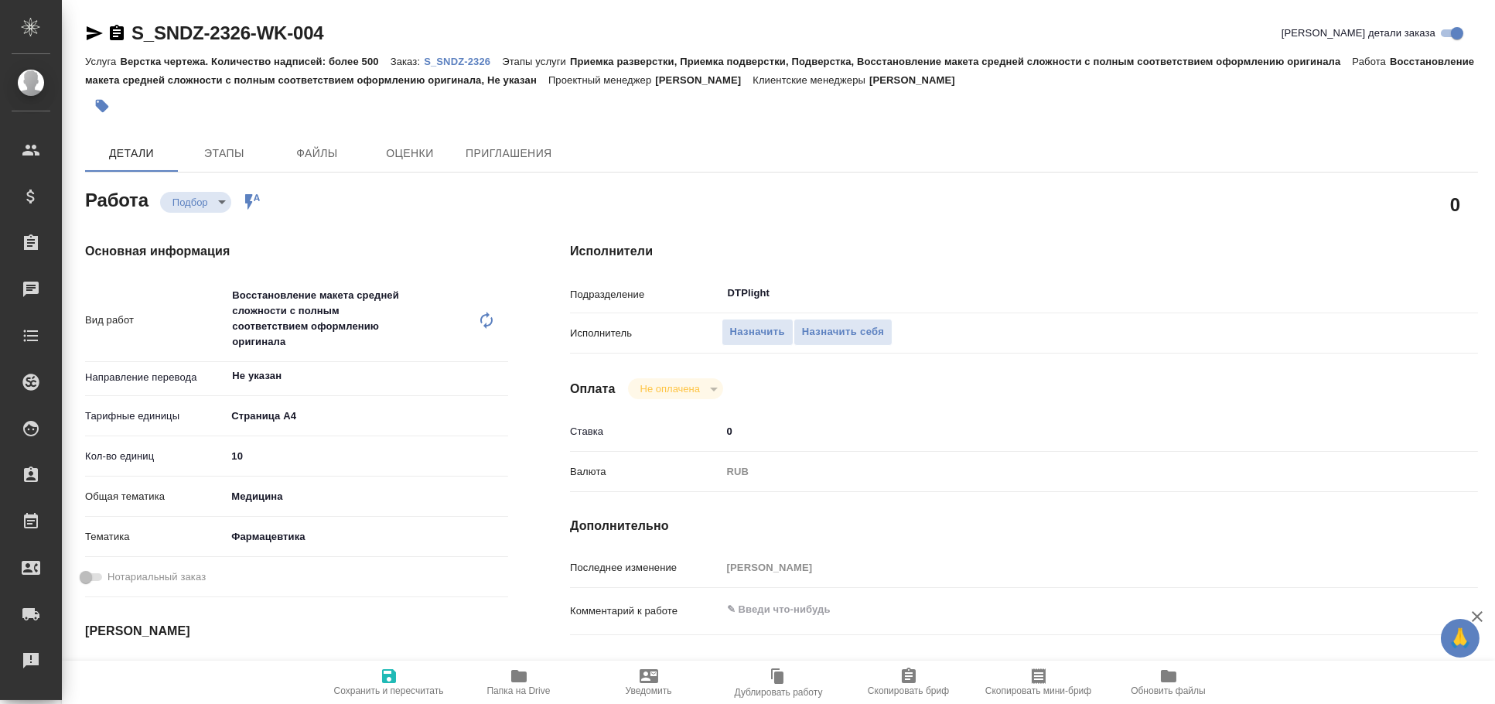
type textarea "x"
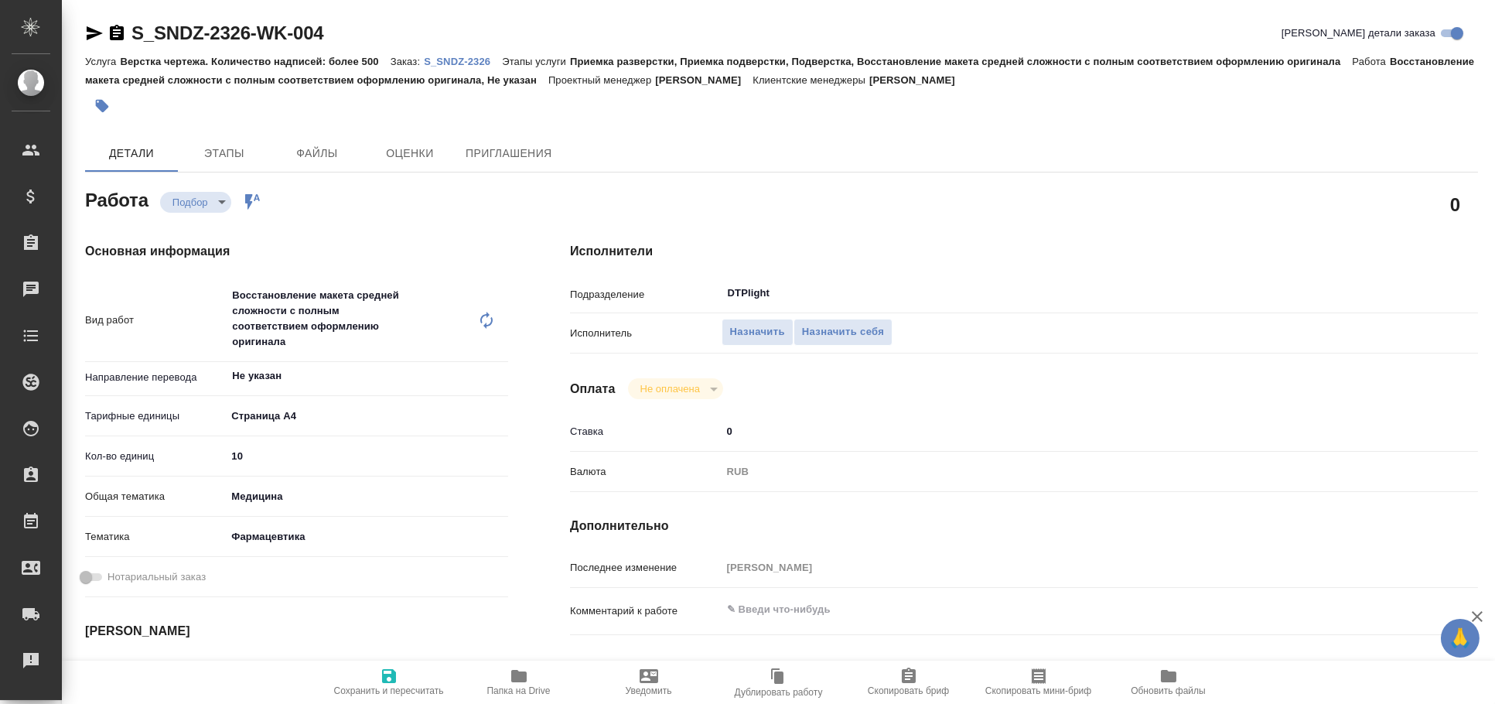
type textarea "x"
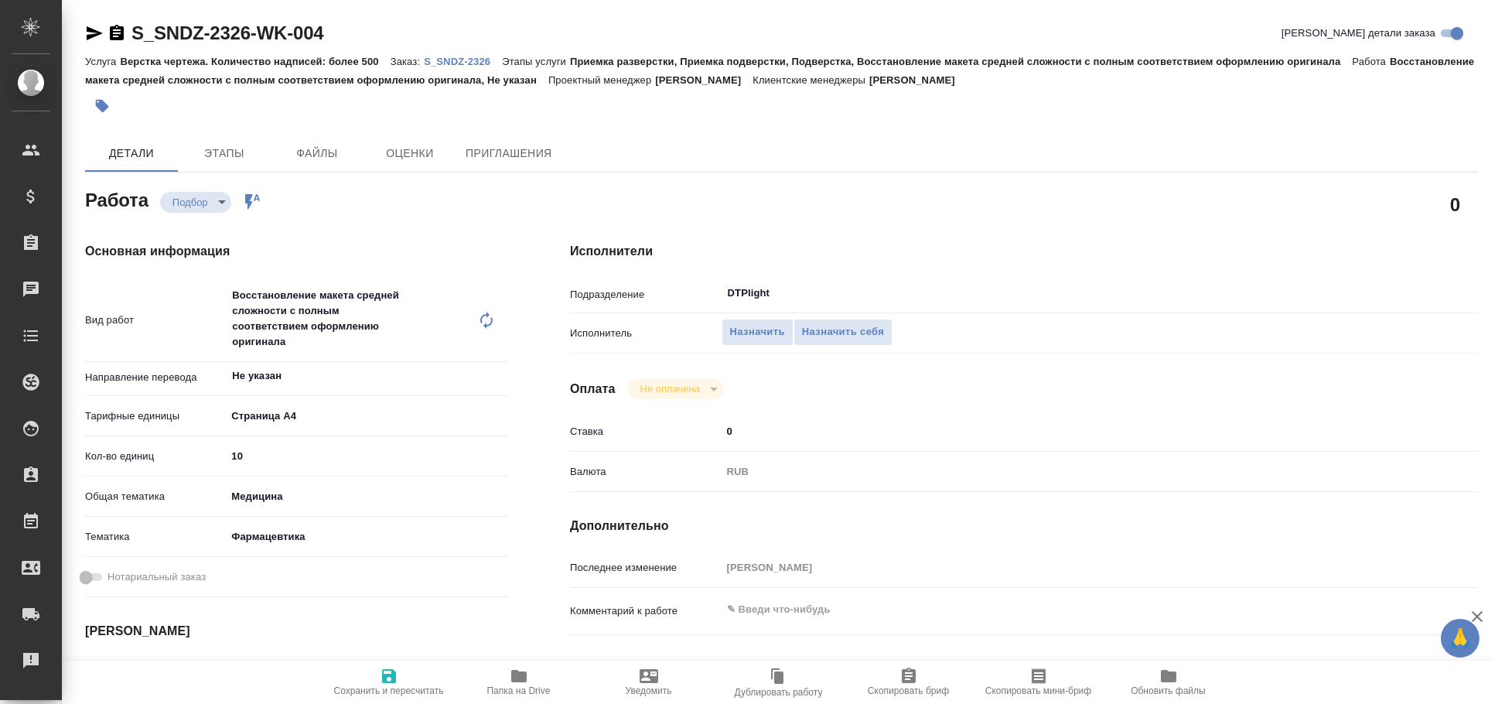
type textarea "x"
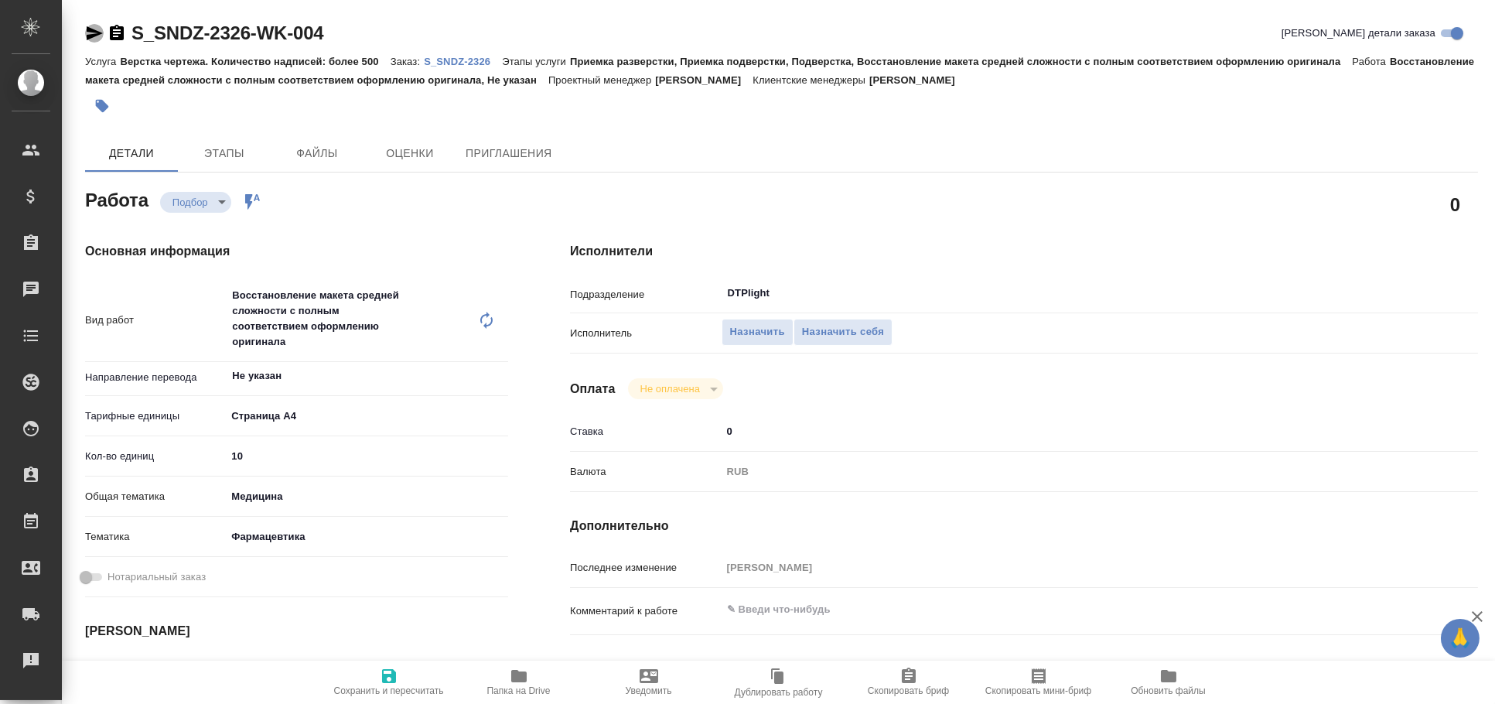
click at [92, 29] on icon "button" at bounding box center [95, 33] width 16 height 14
type textarea "x"
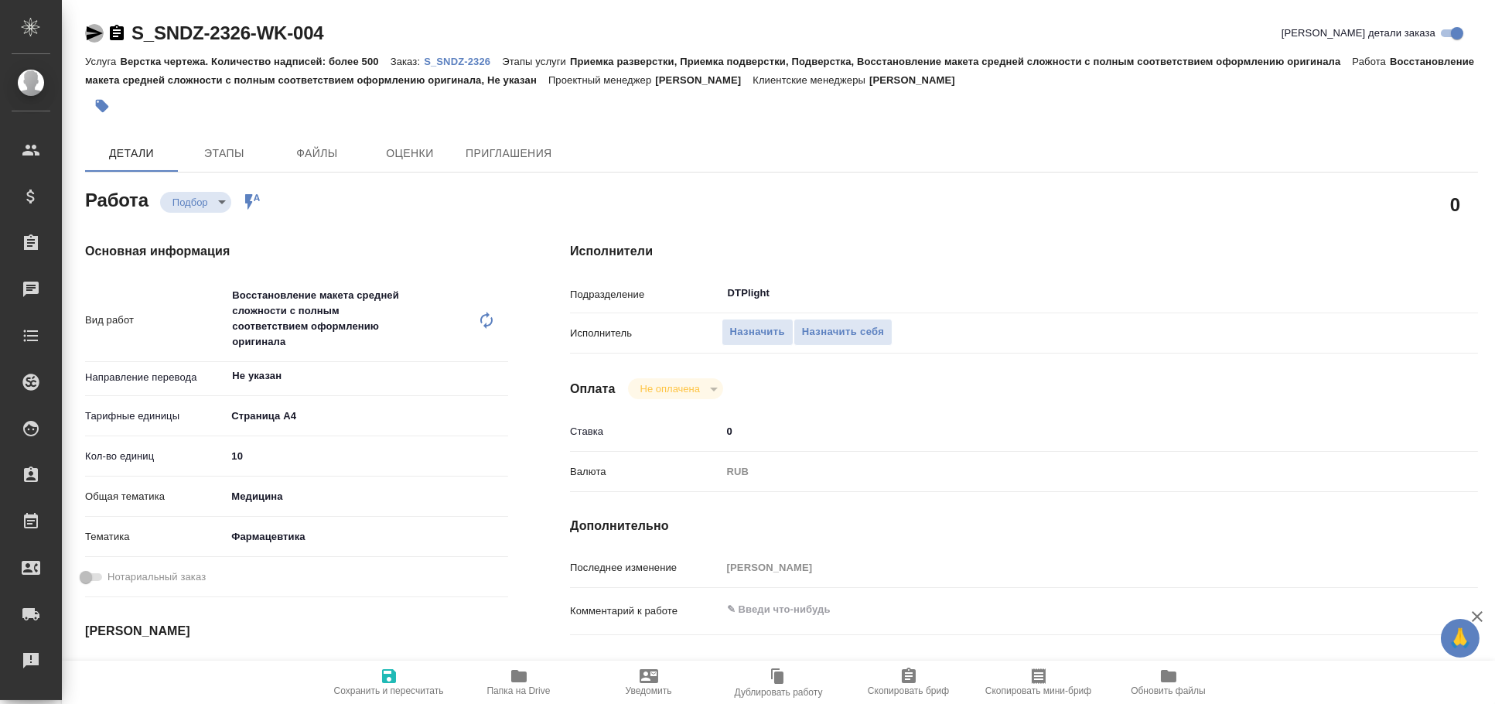
type textarea "x"
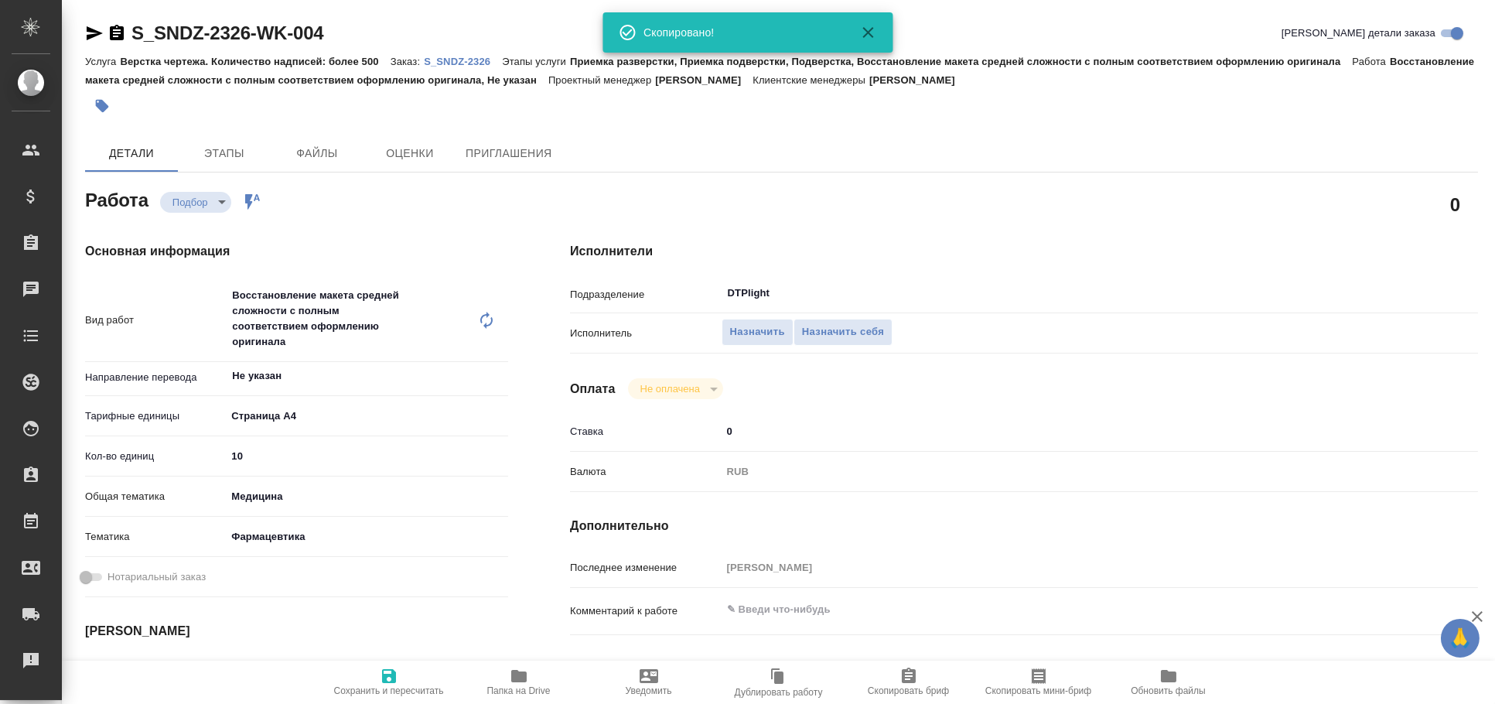
type textarea "x"
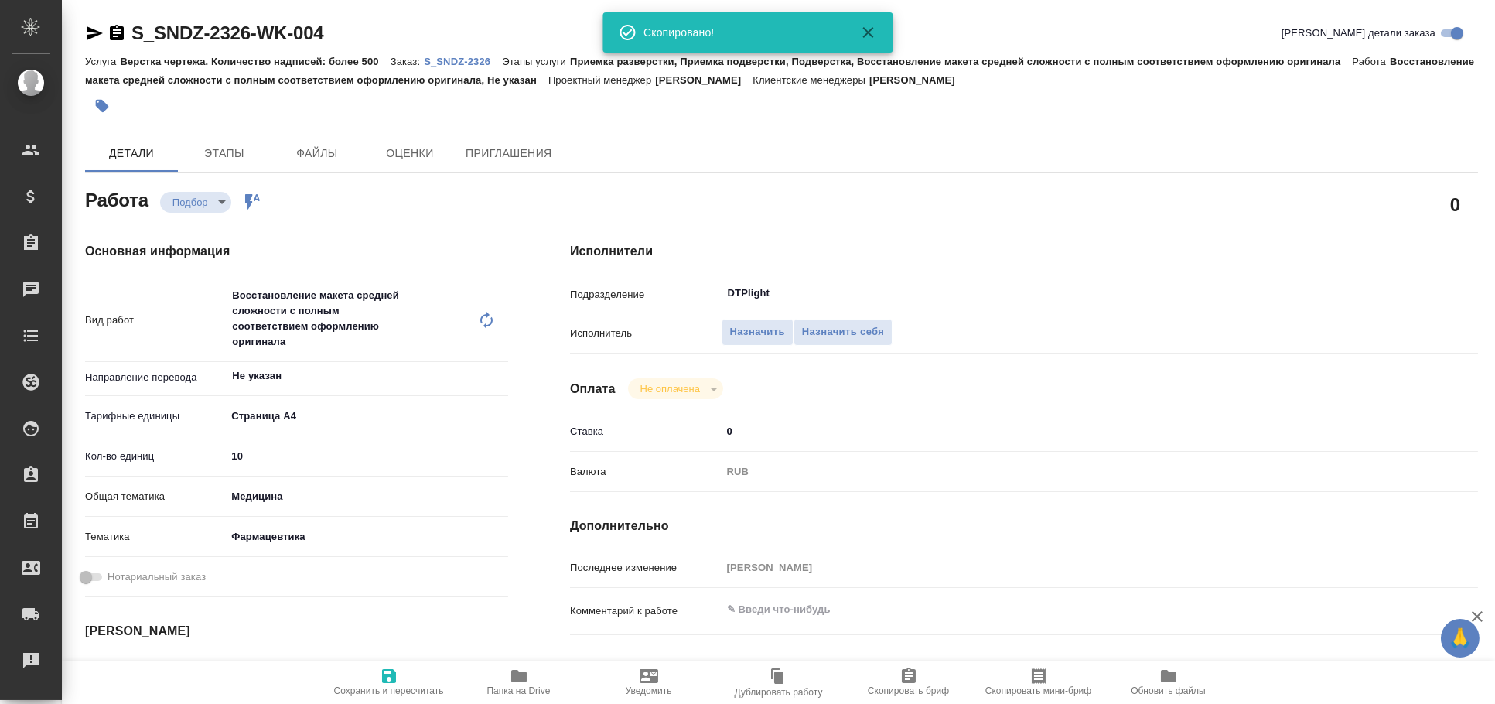
type textarea "x"
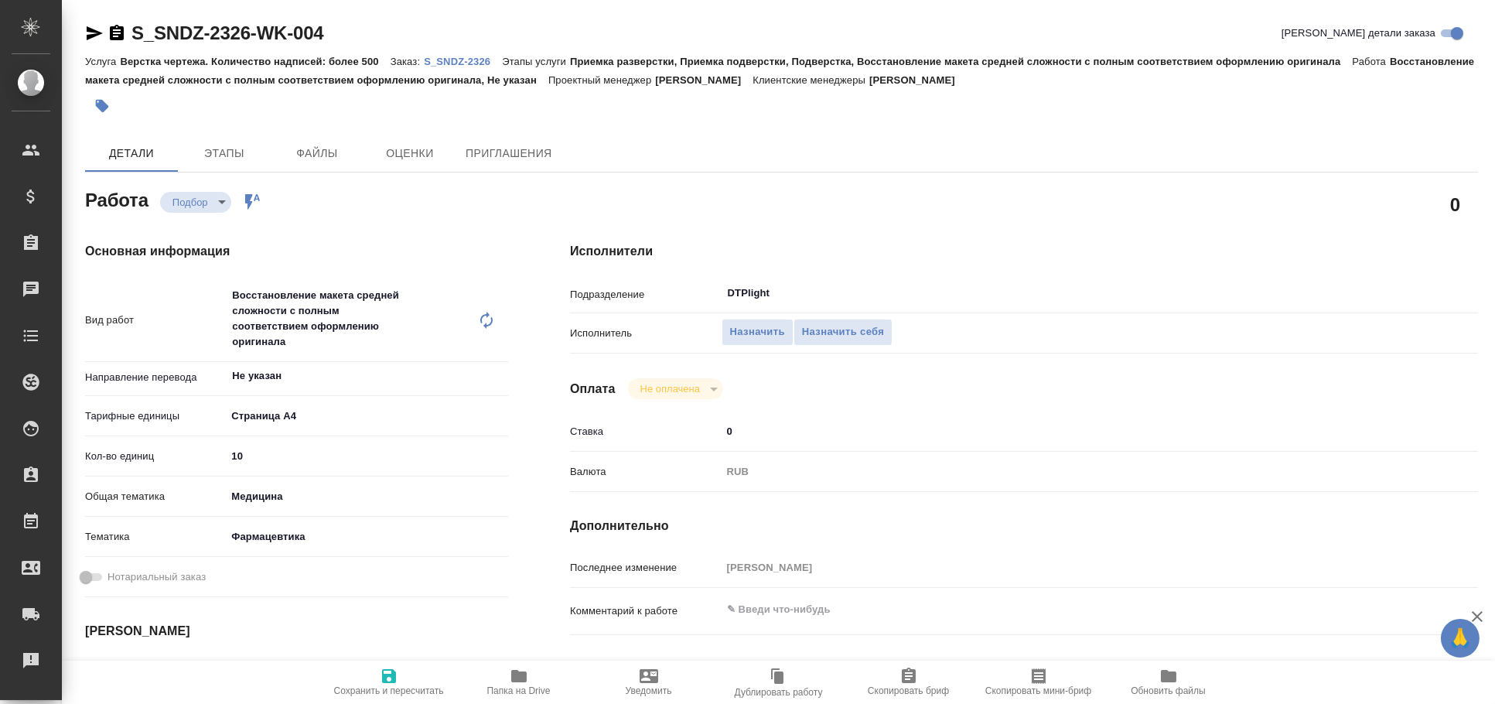
type textarea "x"
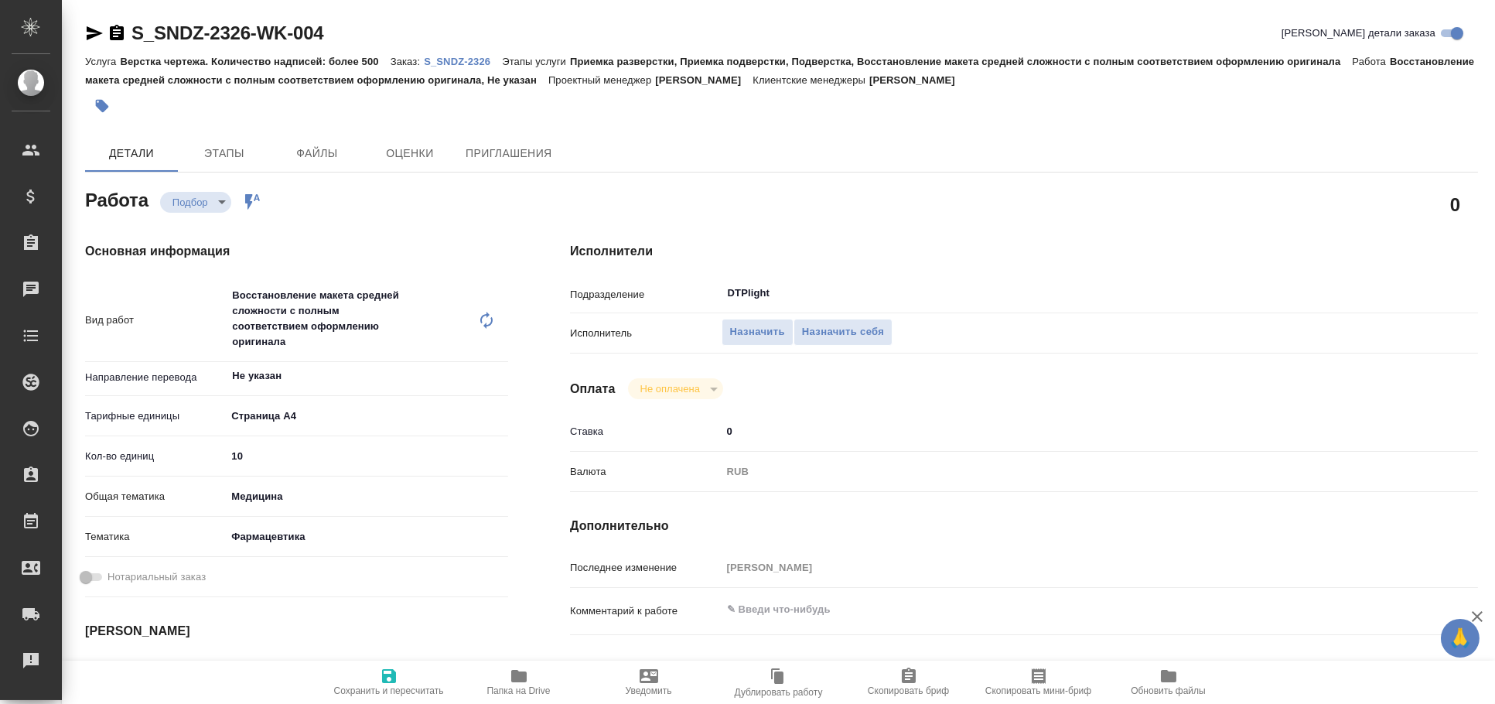
type textarea "x"
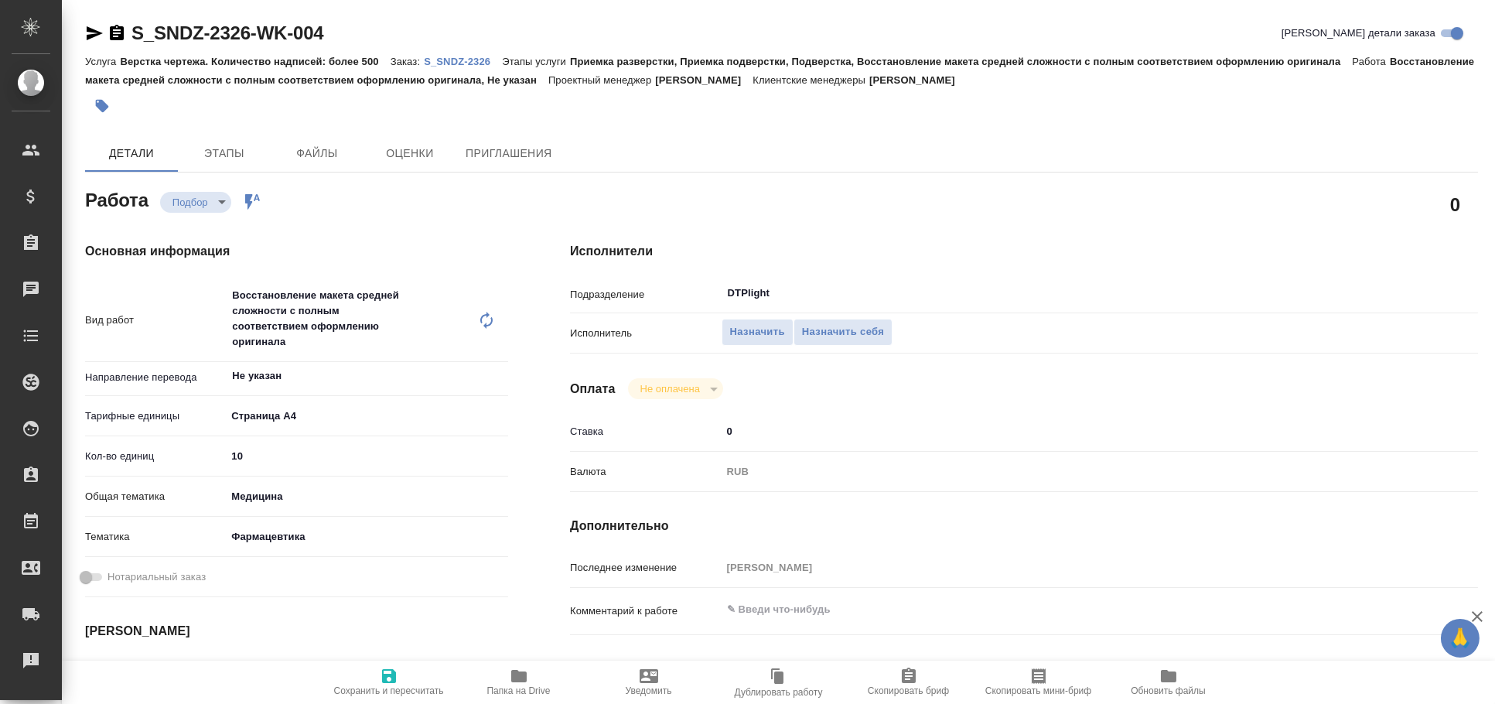
type textarea "x"
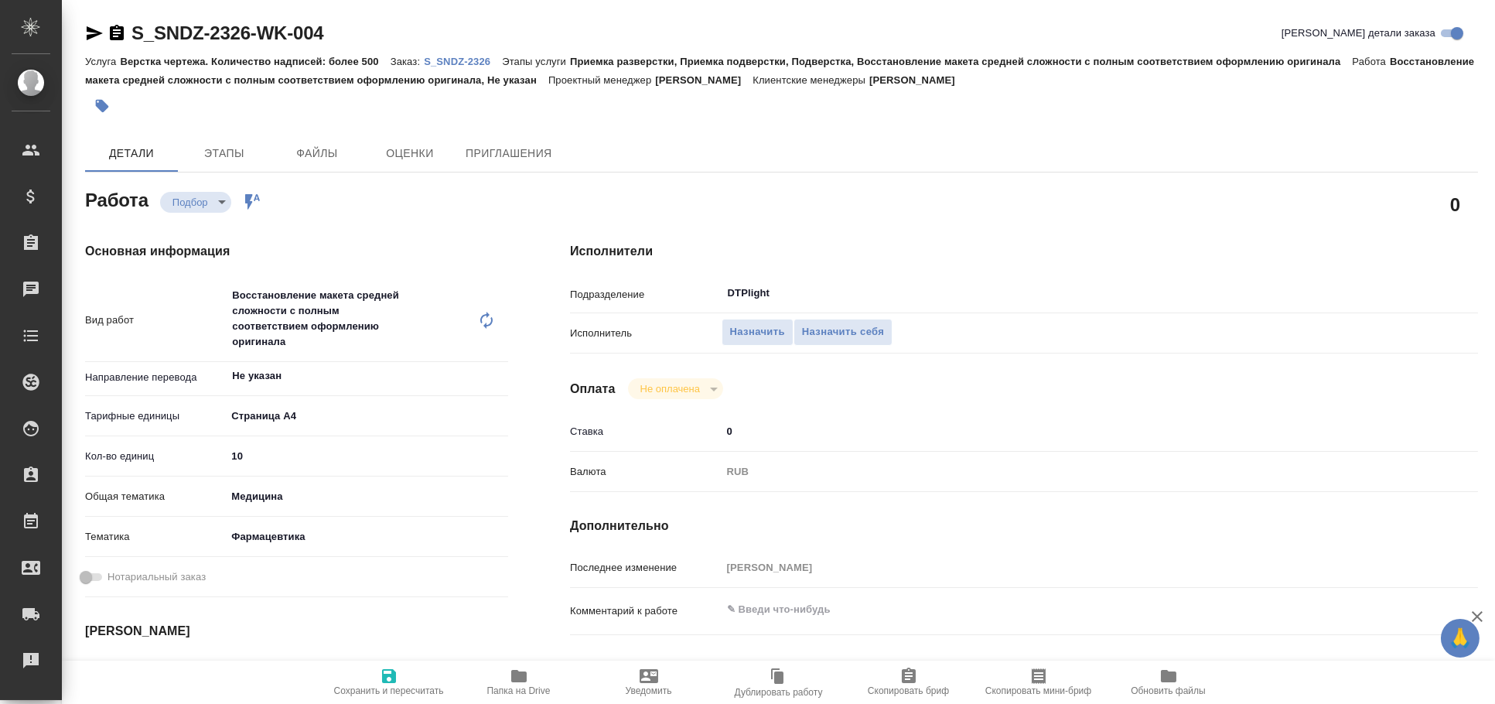
type textarea "x"
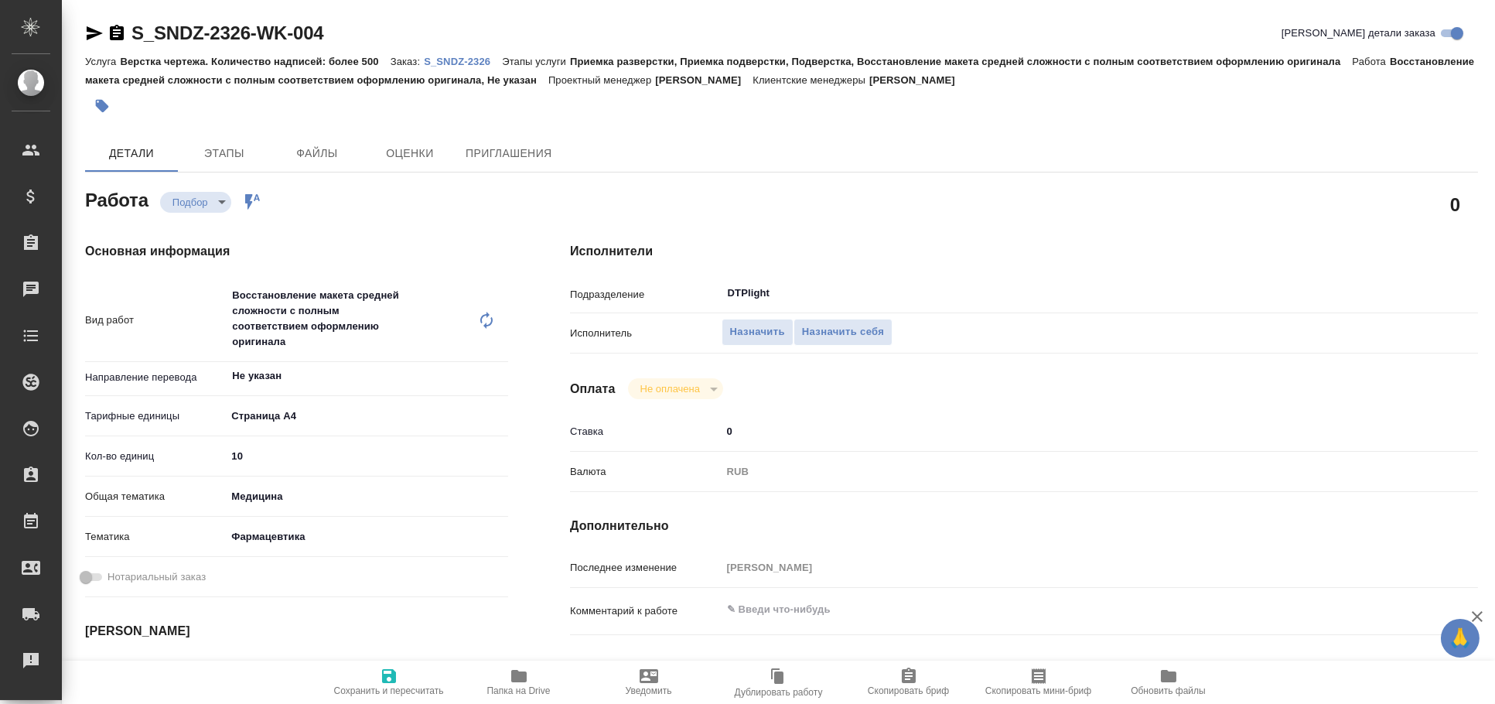
type textarea "x"
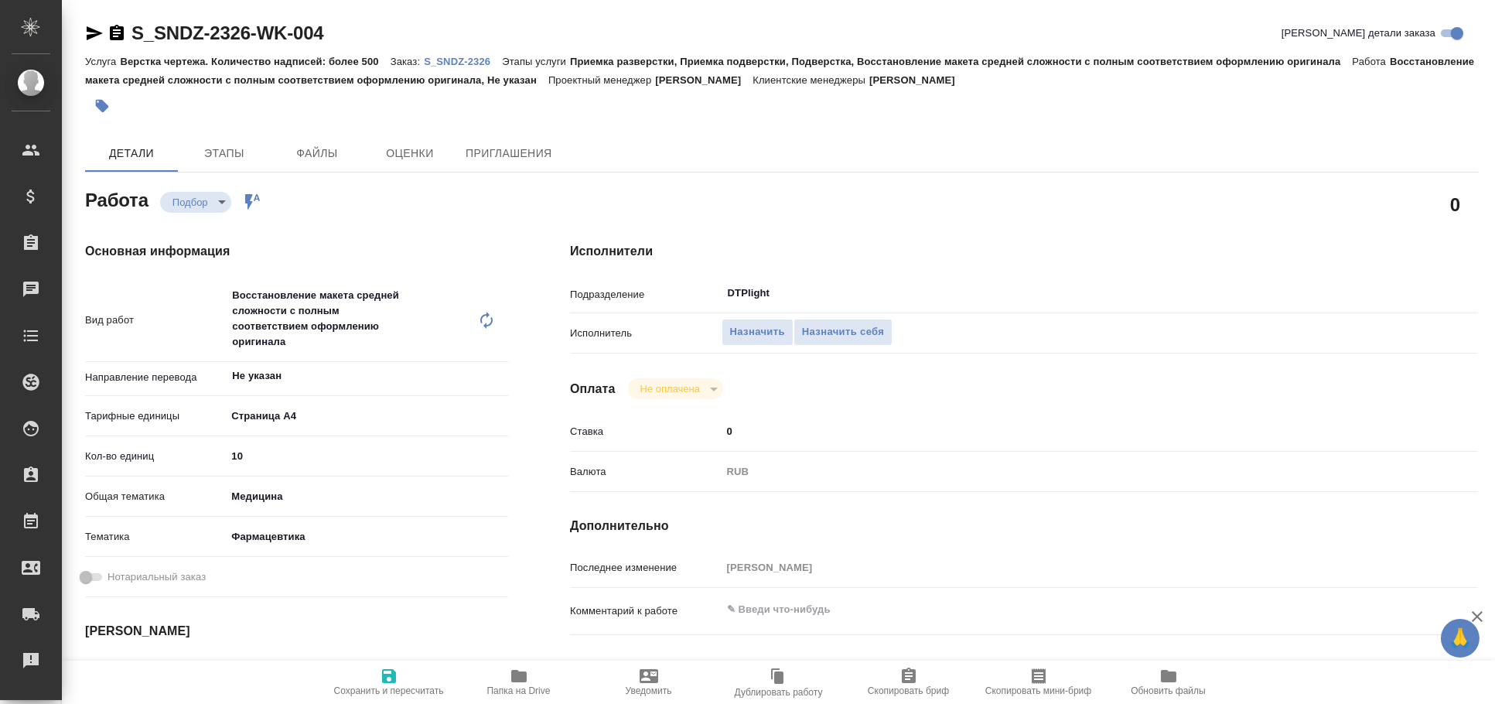
click at [519, 670] on icon "button" at bounding box center [519, 676] width 19 height 19
click at [90, 37] on icon "button" at bounding box center [95, 33] width 16 height 14
click at [92, 33] on icon "button" at bounding box center [94, 33] width 19 height 19
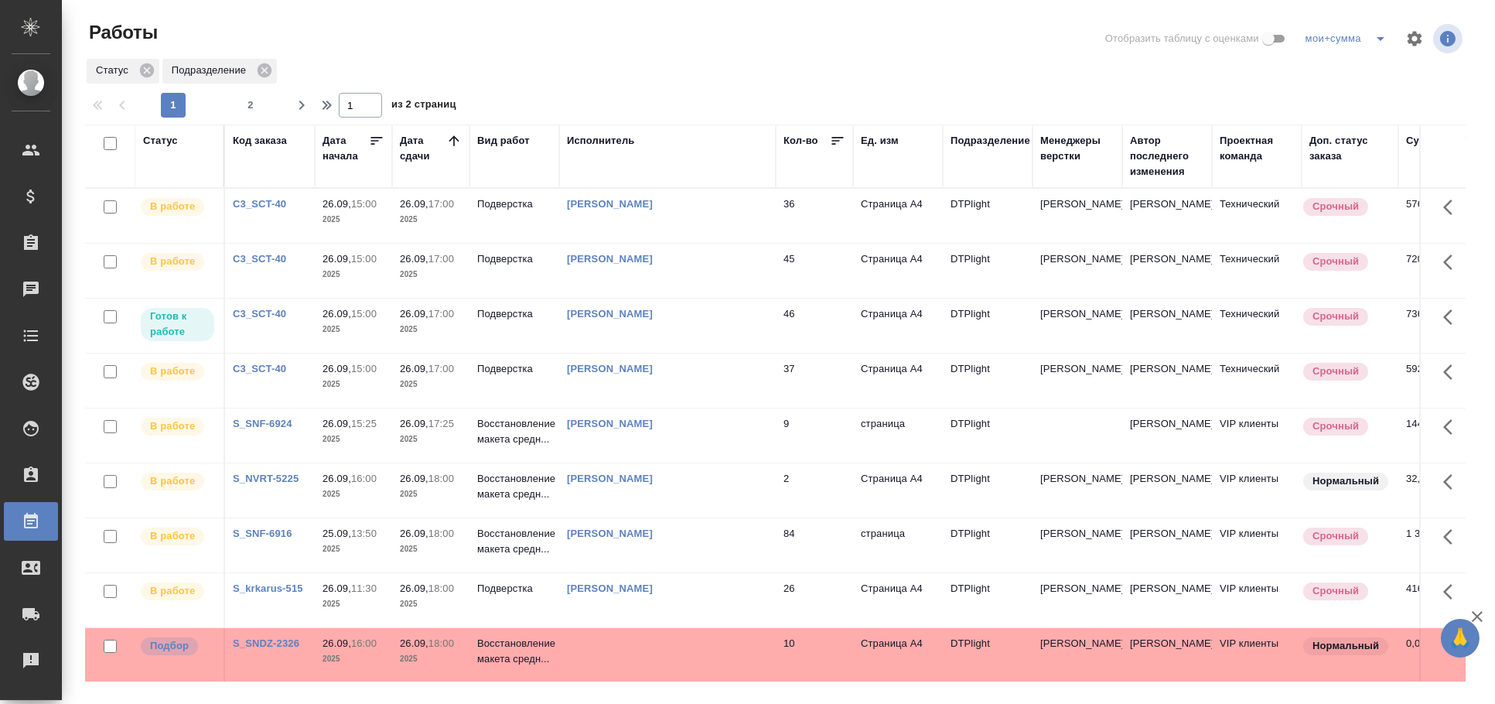
click at [161, 142] on div "Статус" at bounding box center [160, 140] width 35 height 15
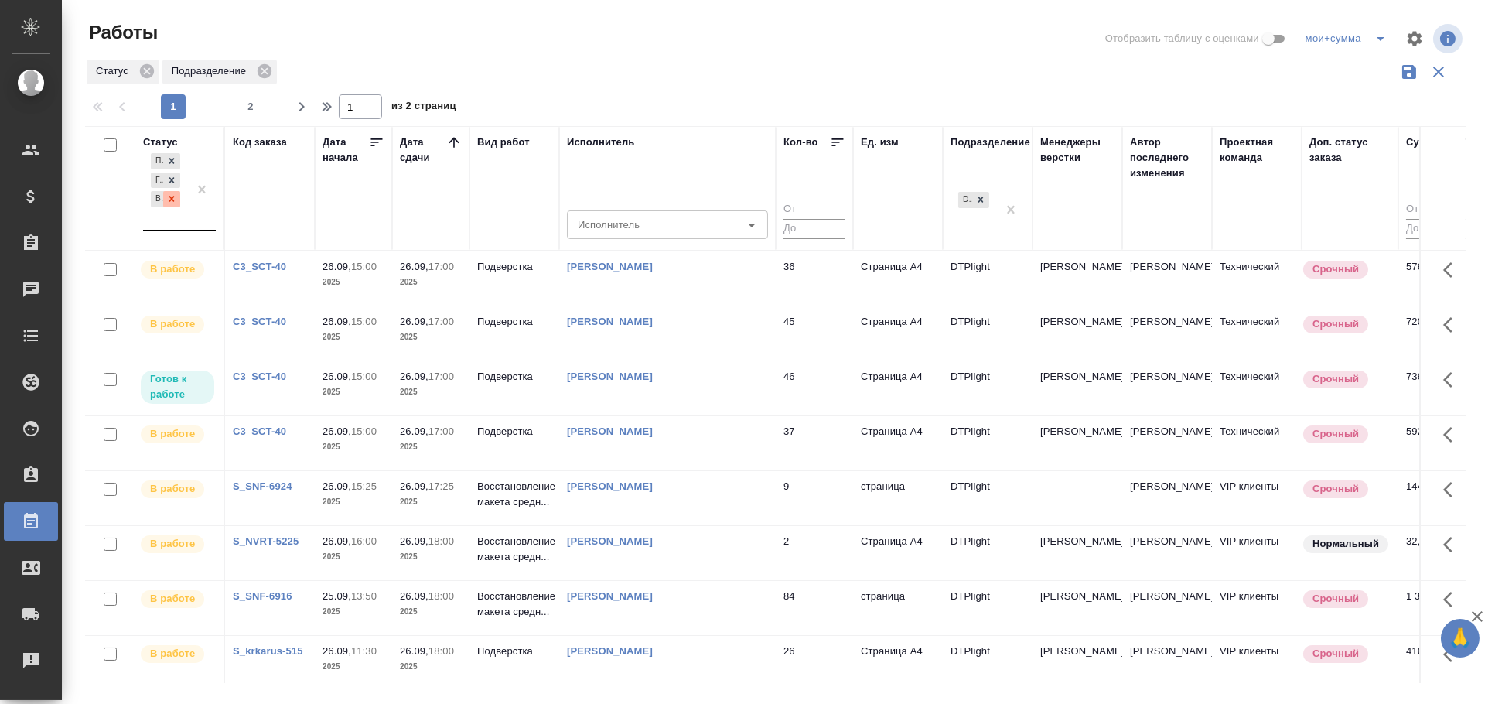
click at [169, 199] on icon at bounding box center [171, 198] width 11 height 11
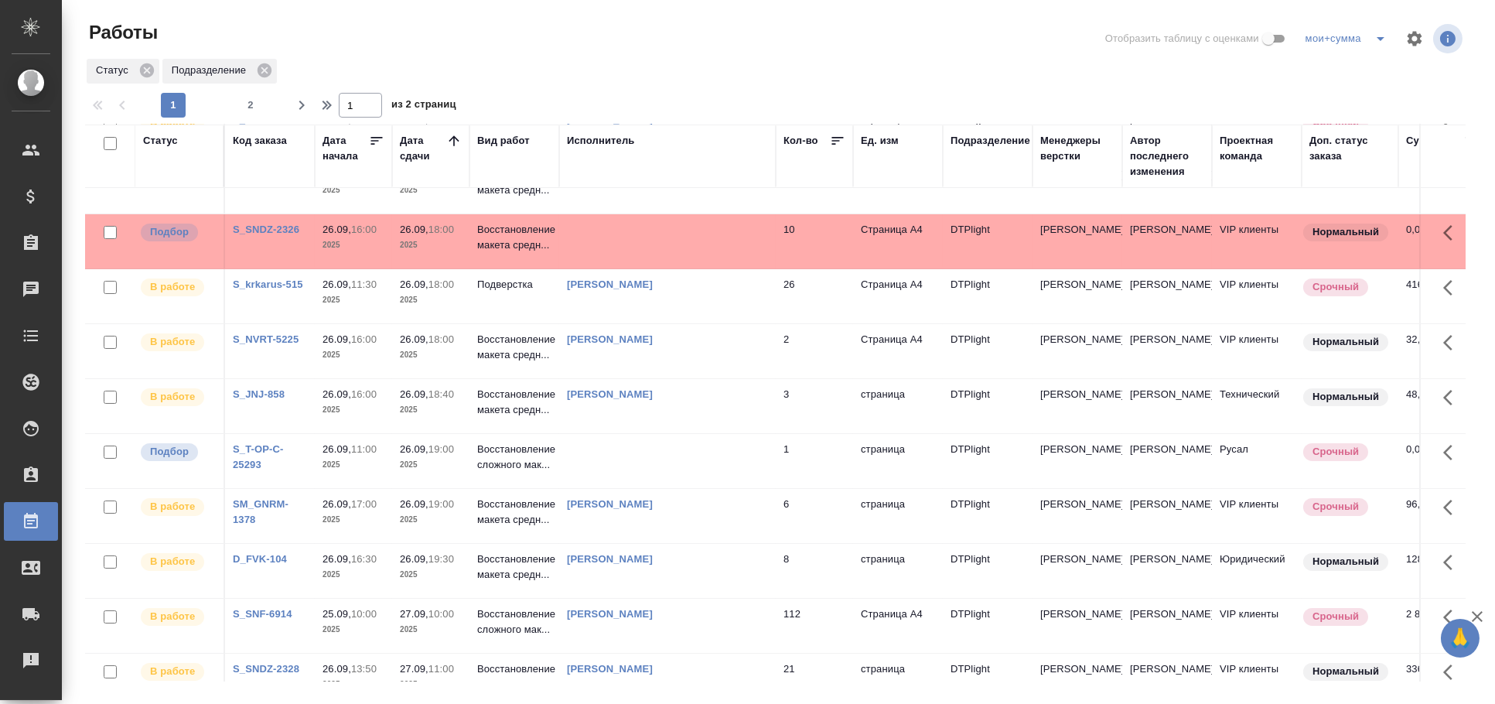
scroll to position [305, 0]
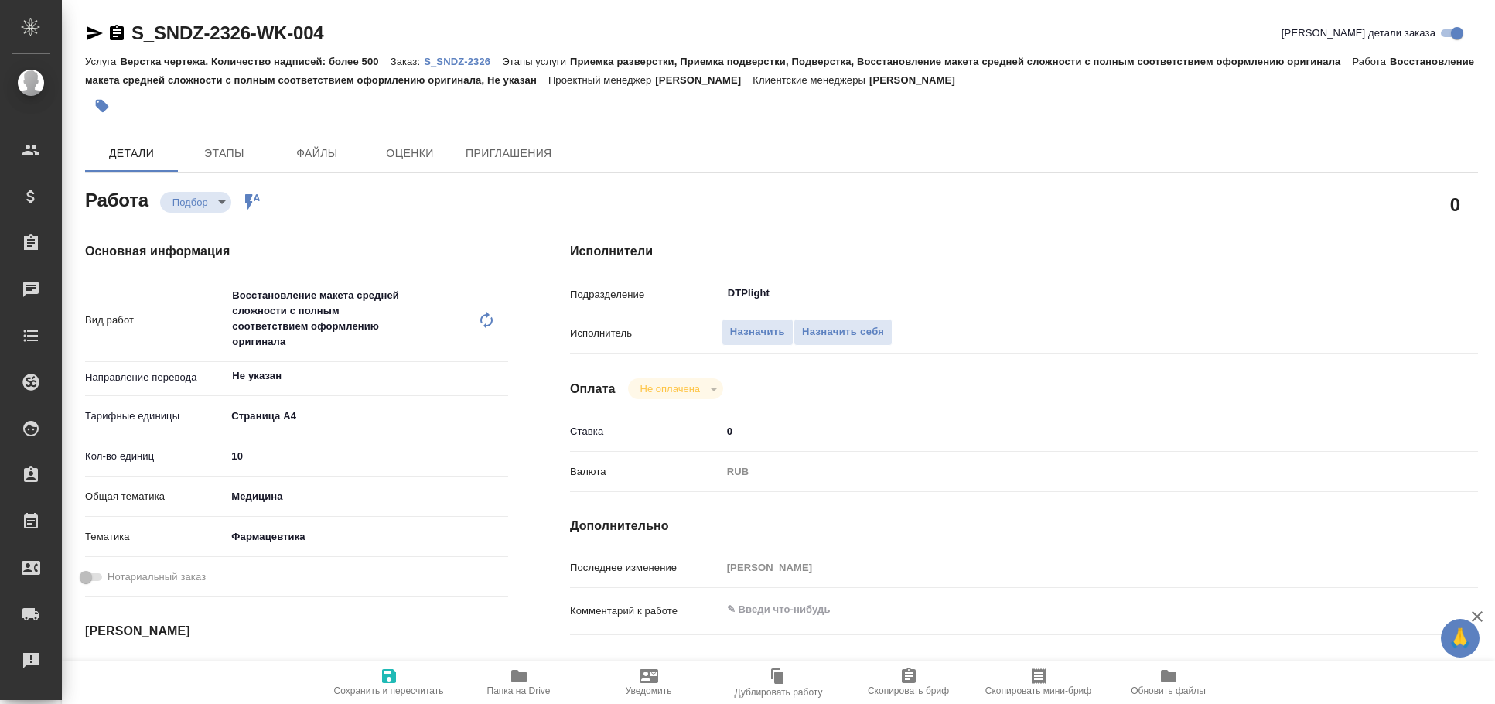
type textarea "x"
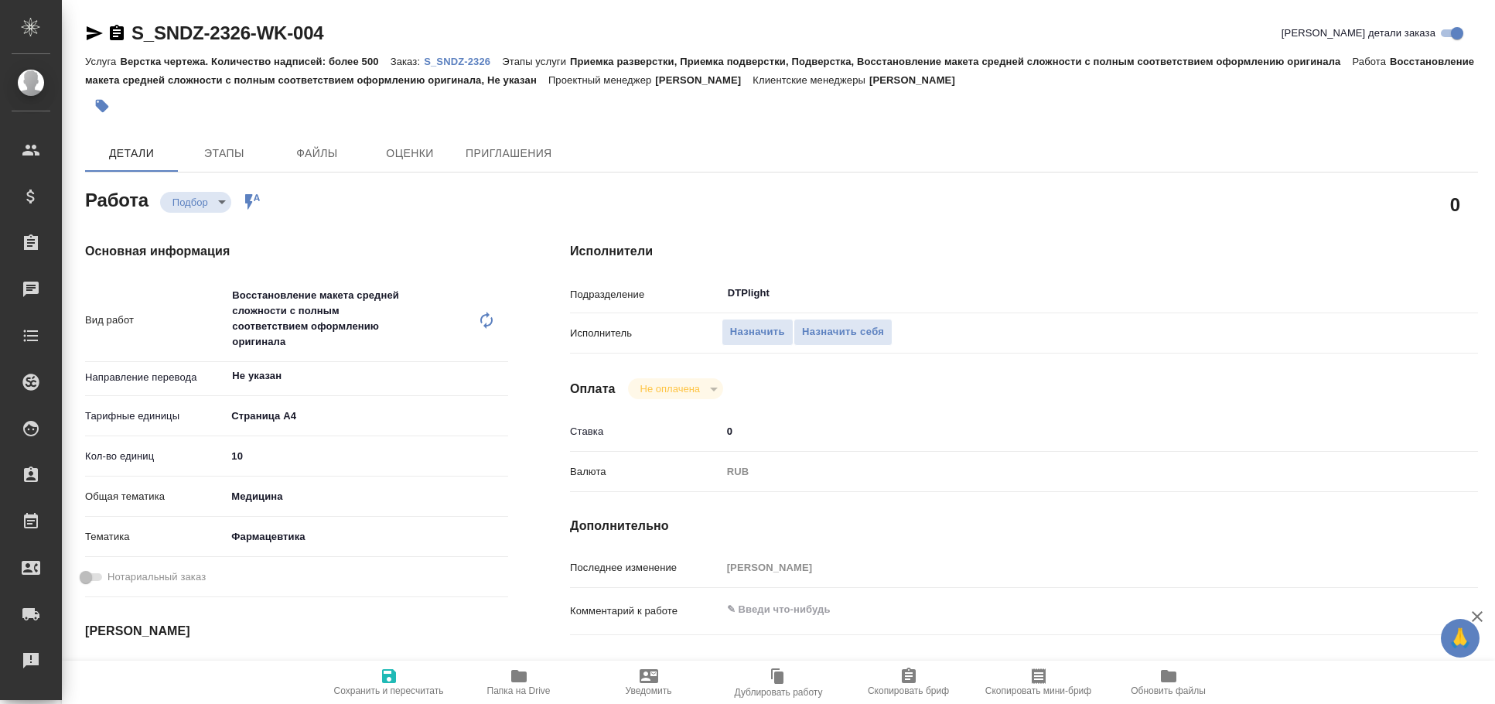
type textarea "x"
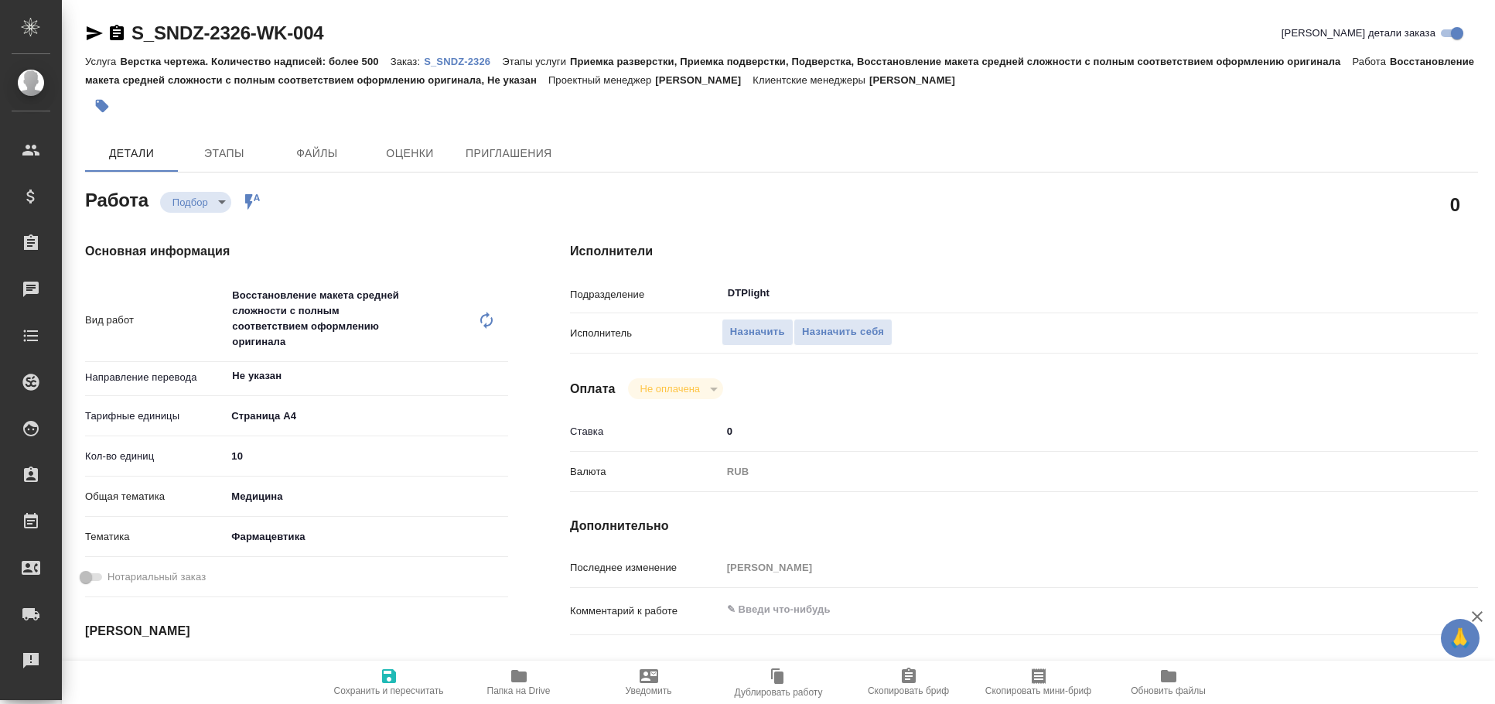
type textarea "x"
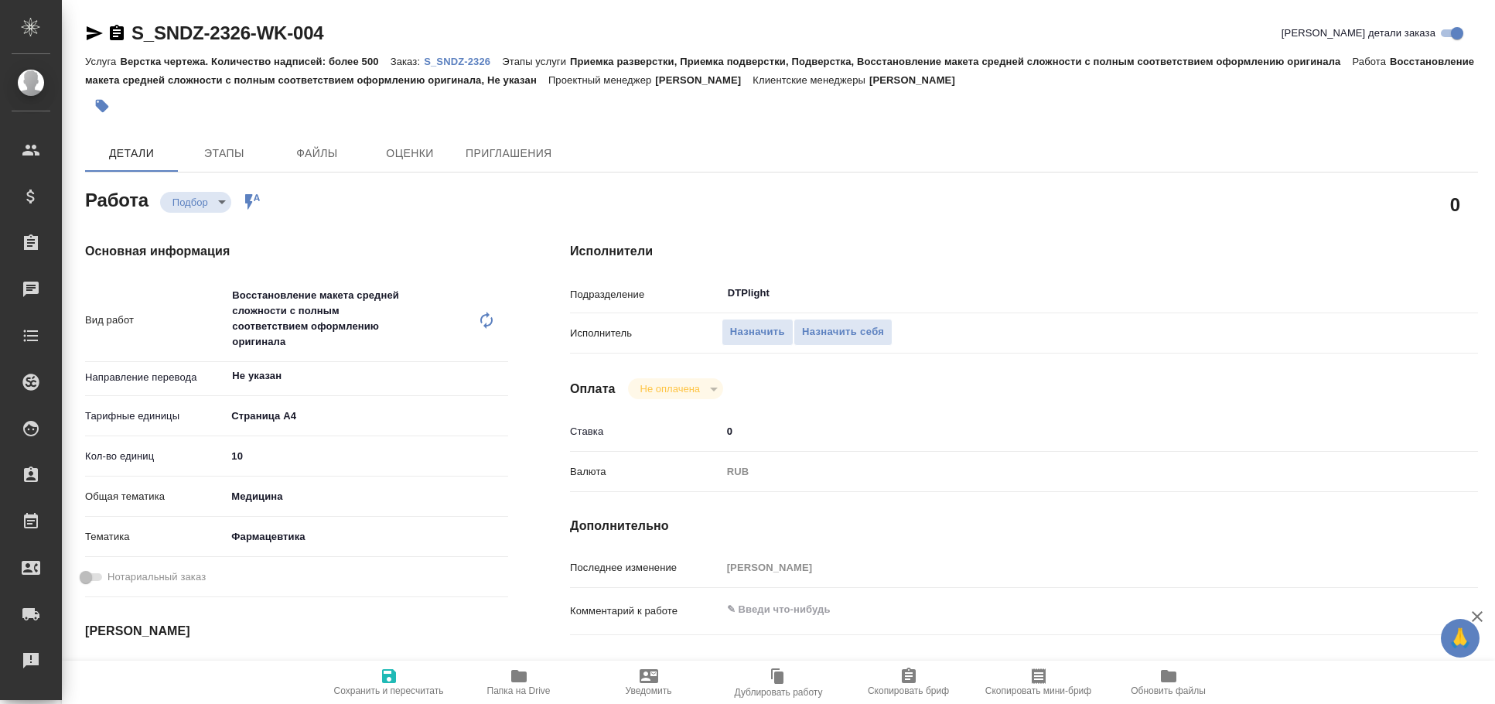
type textarea "x"
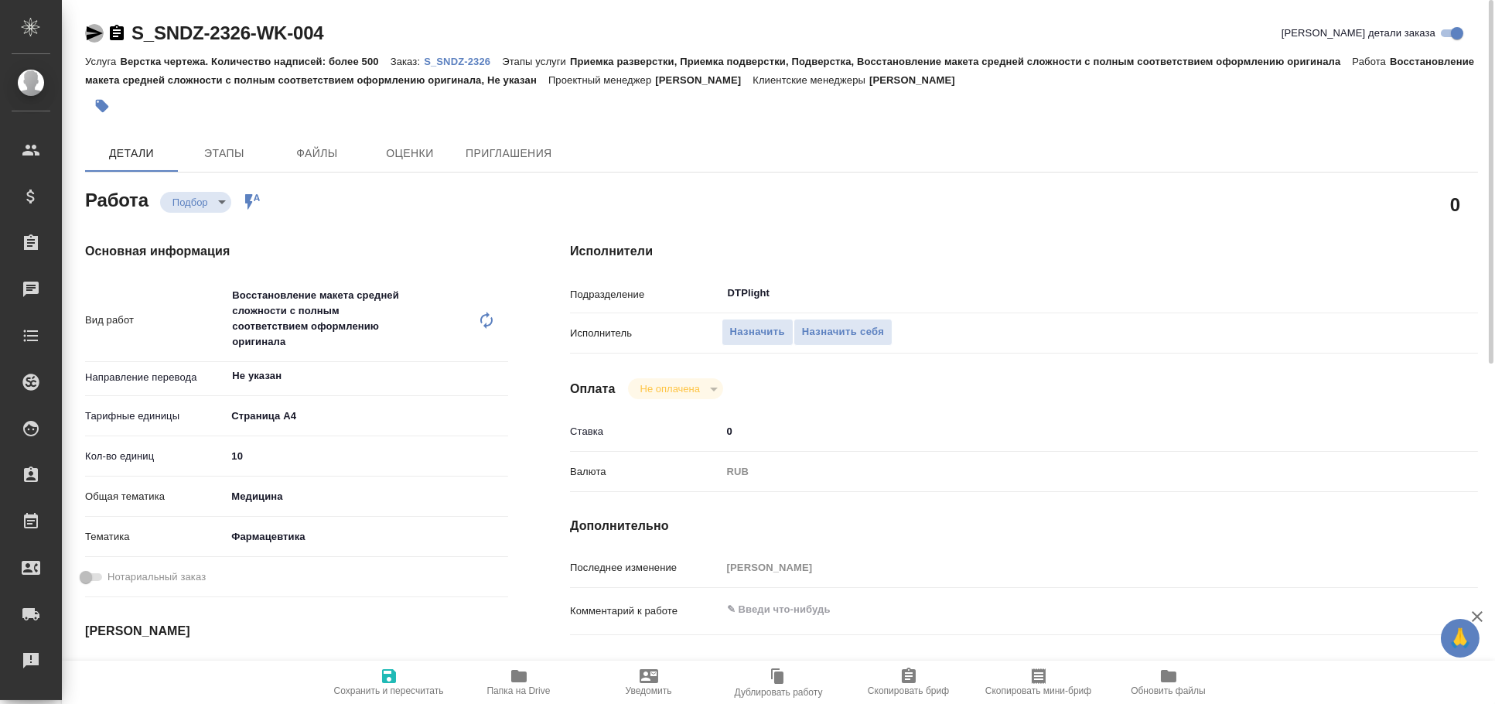
click at [90, 24] on icon "button" at bounding box center [94, 33] width 19 height 19
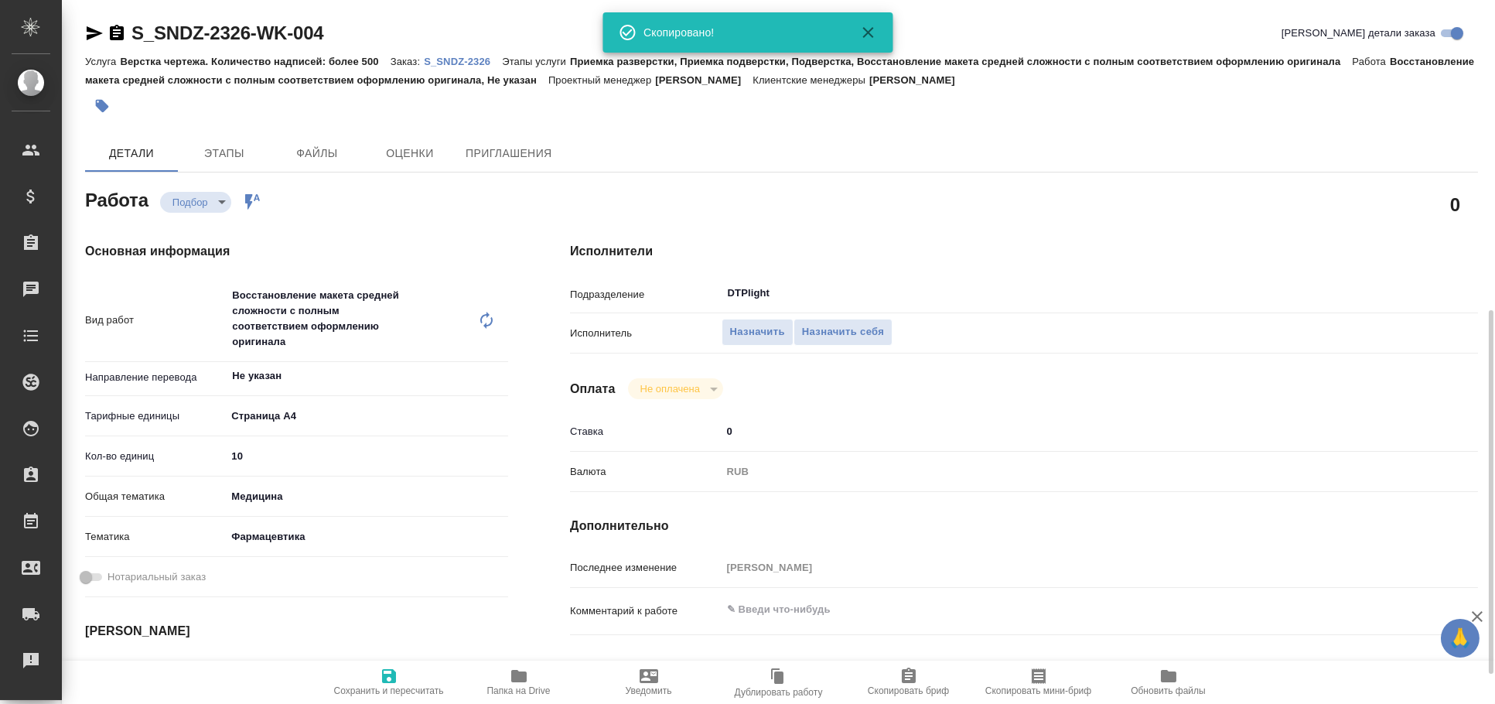
scroll to position [660, 0]
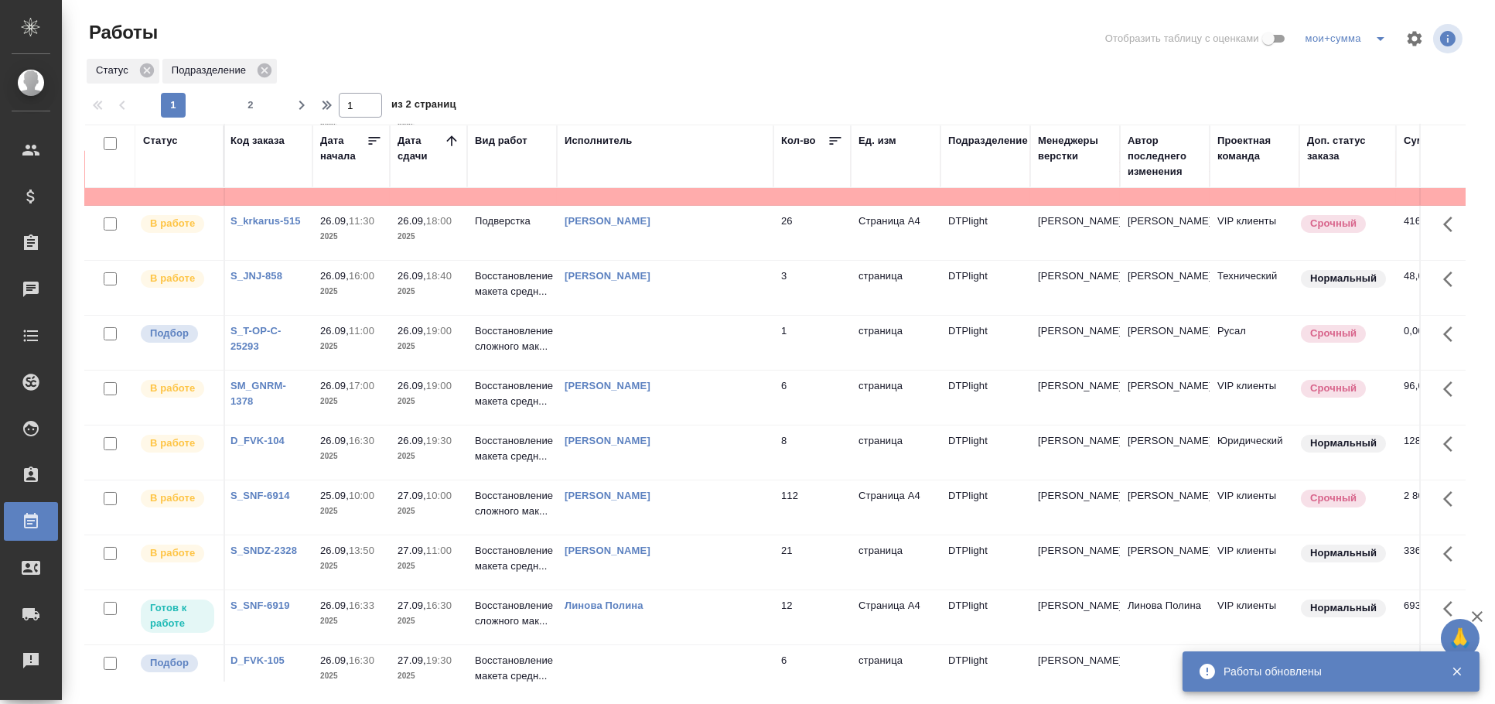
scroll to position [214, 2]
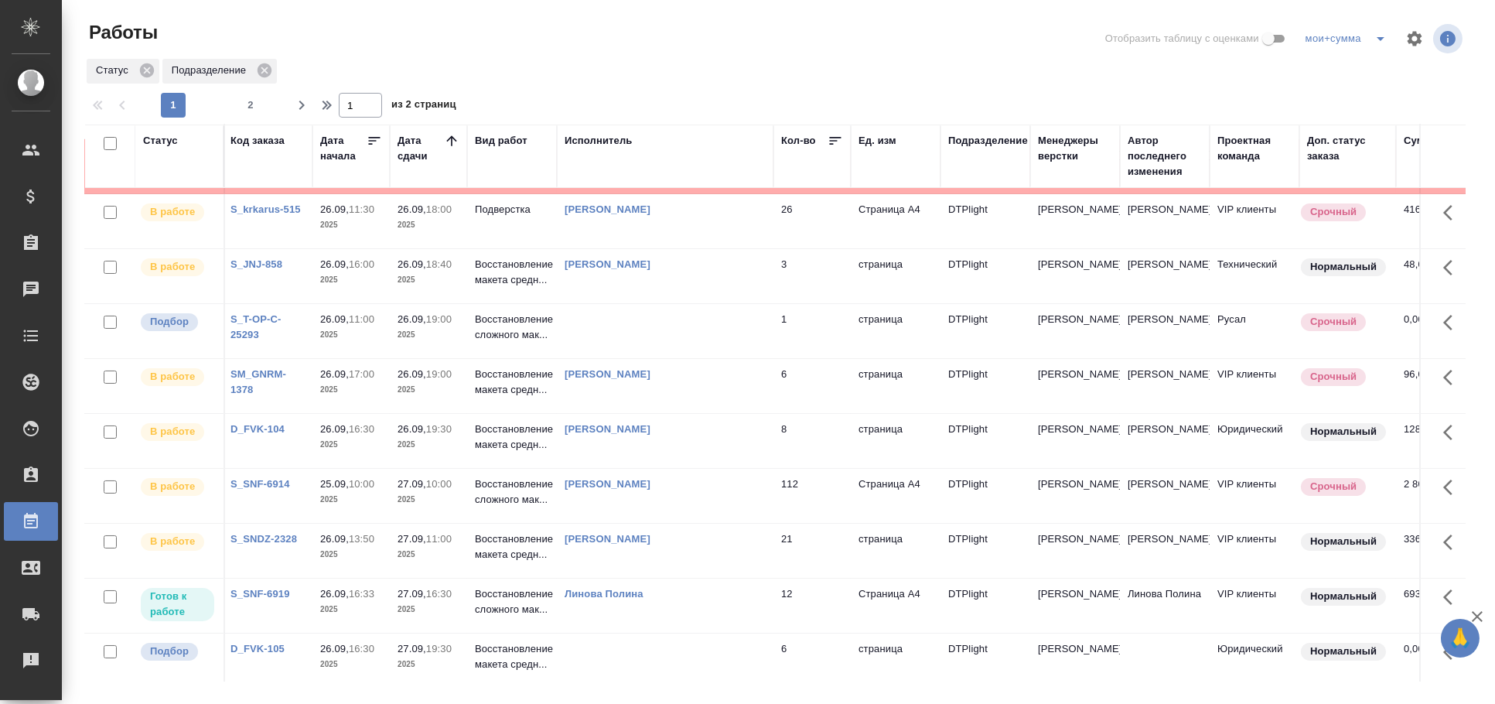
click at [382, 323] on td "26.09, 11:00 2025" at bounding box center [350, 331] width 77 height 54
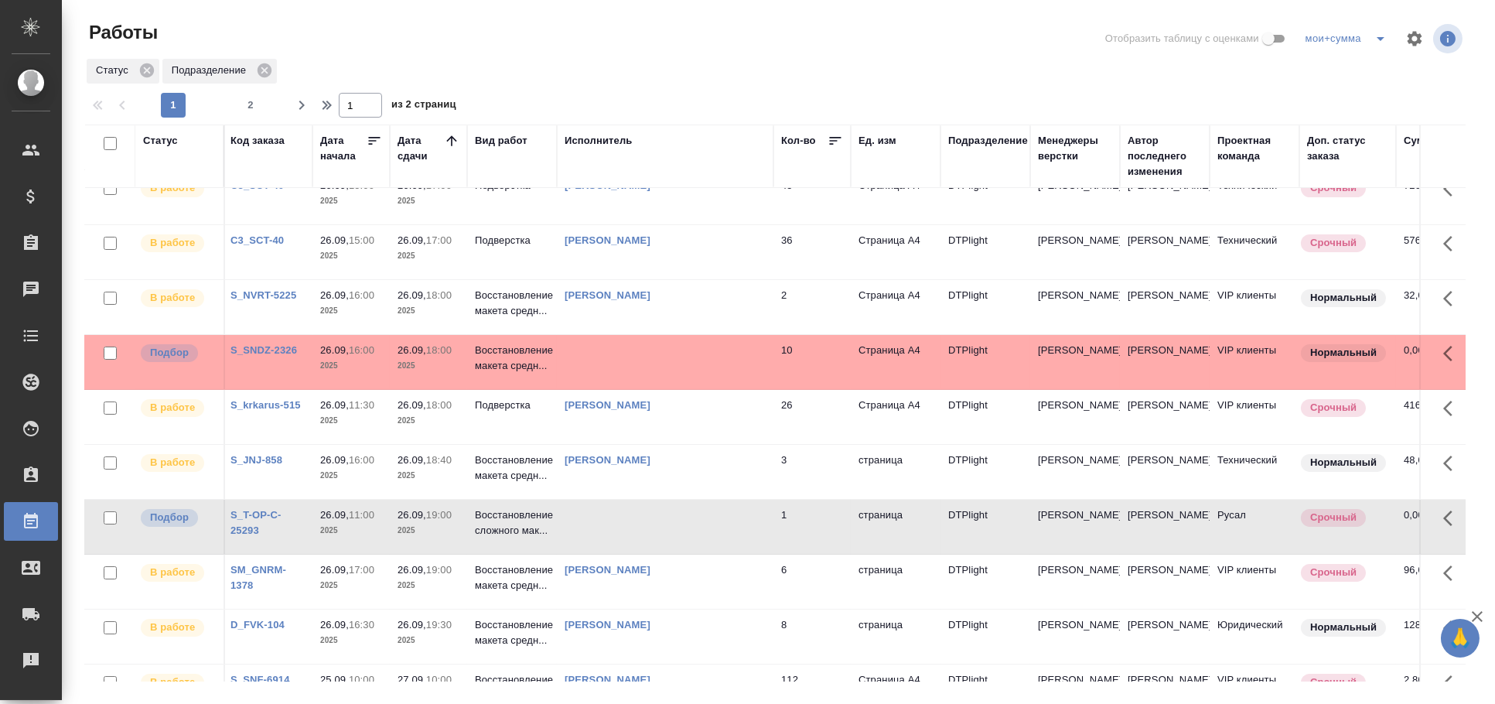
scroll to position [0, 2]
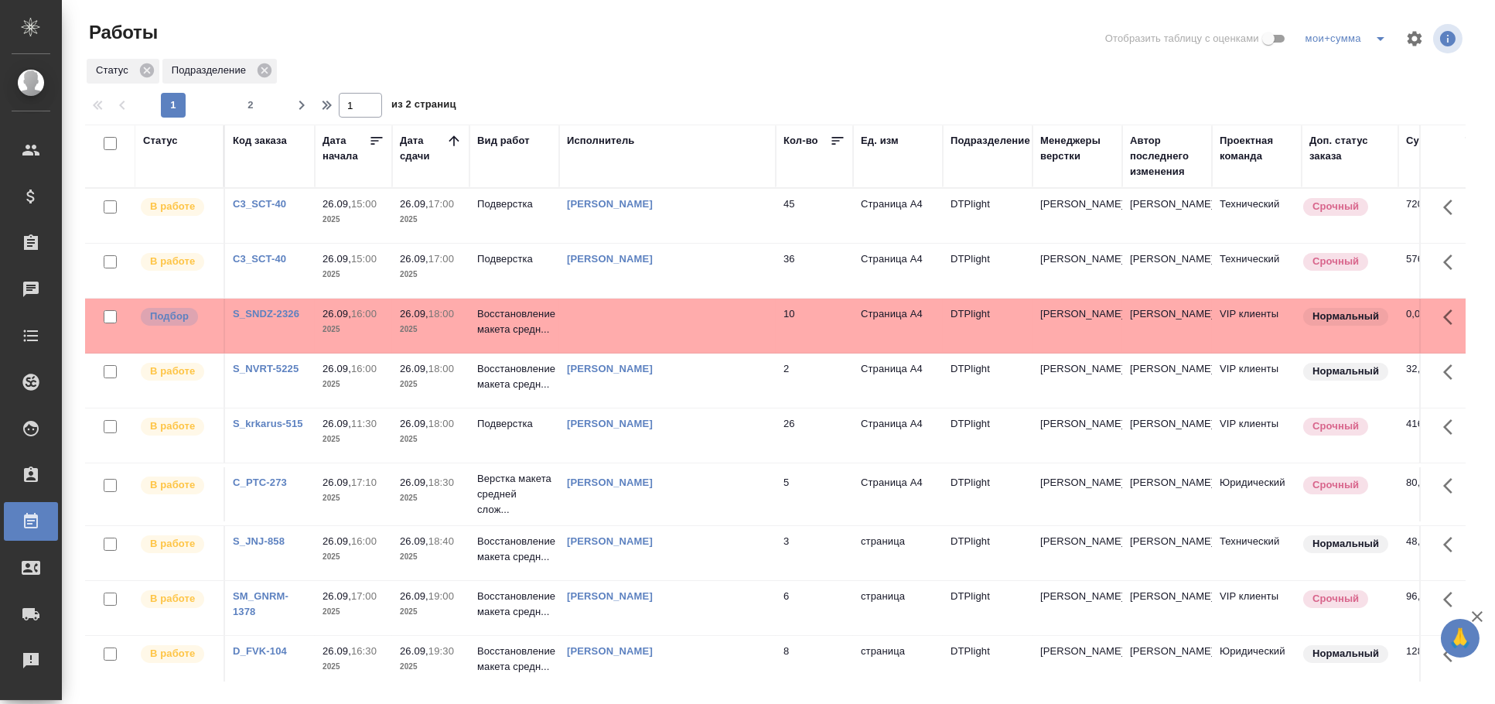
click at [599, 329] on td at bounding box center [667, 326] width 217 height 54
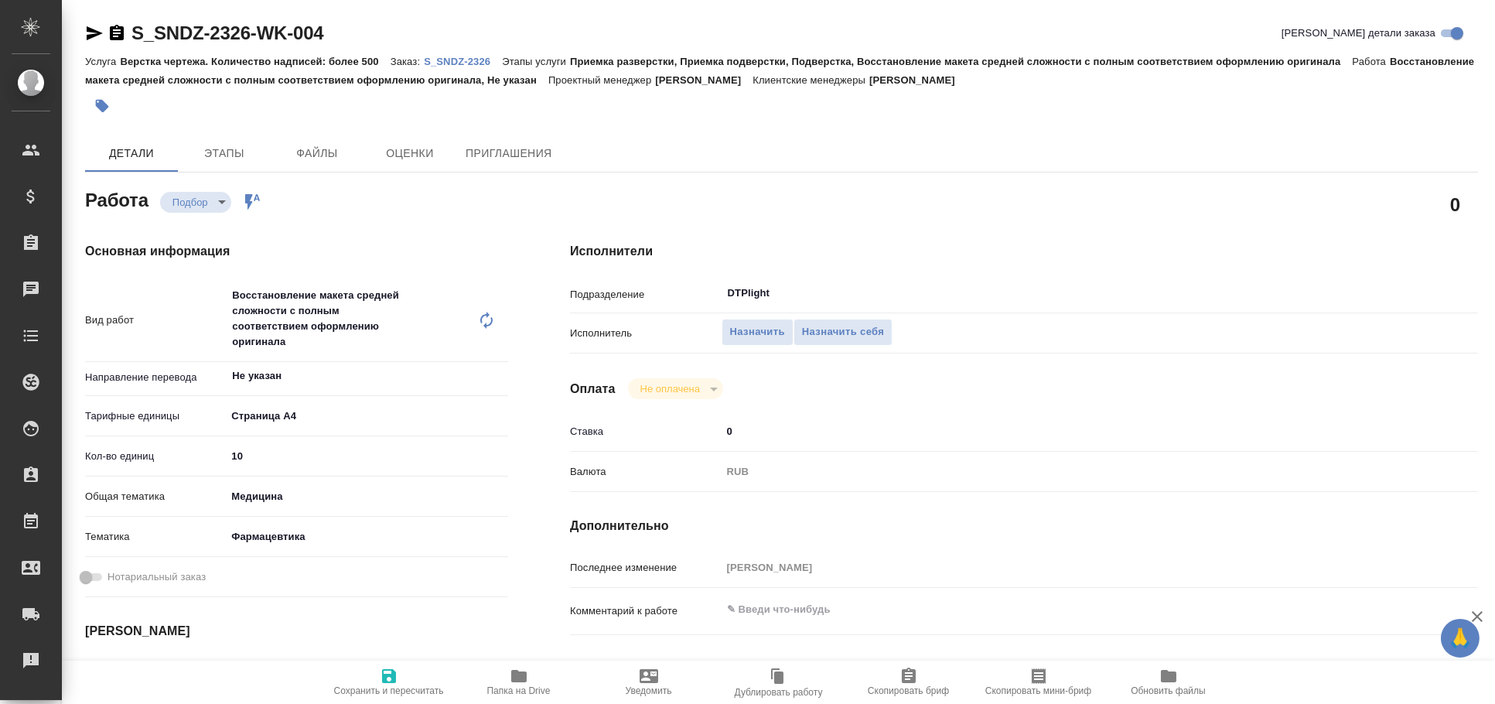
type textarea "x"
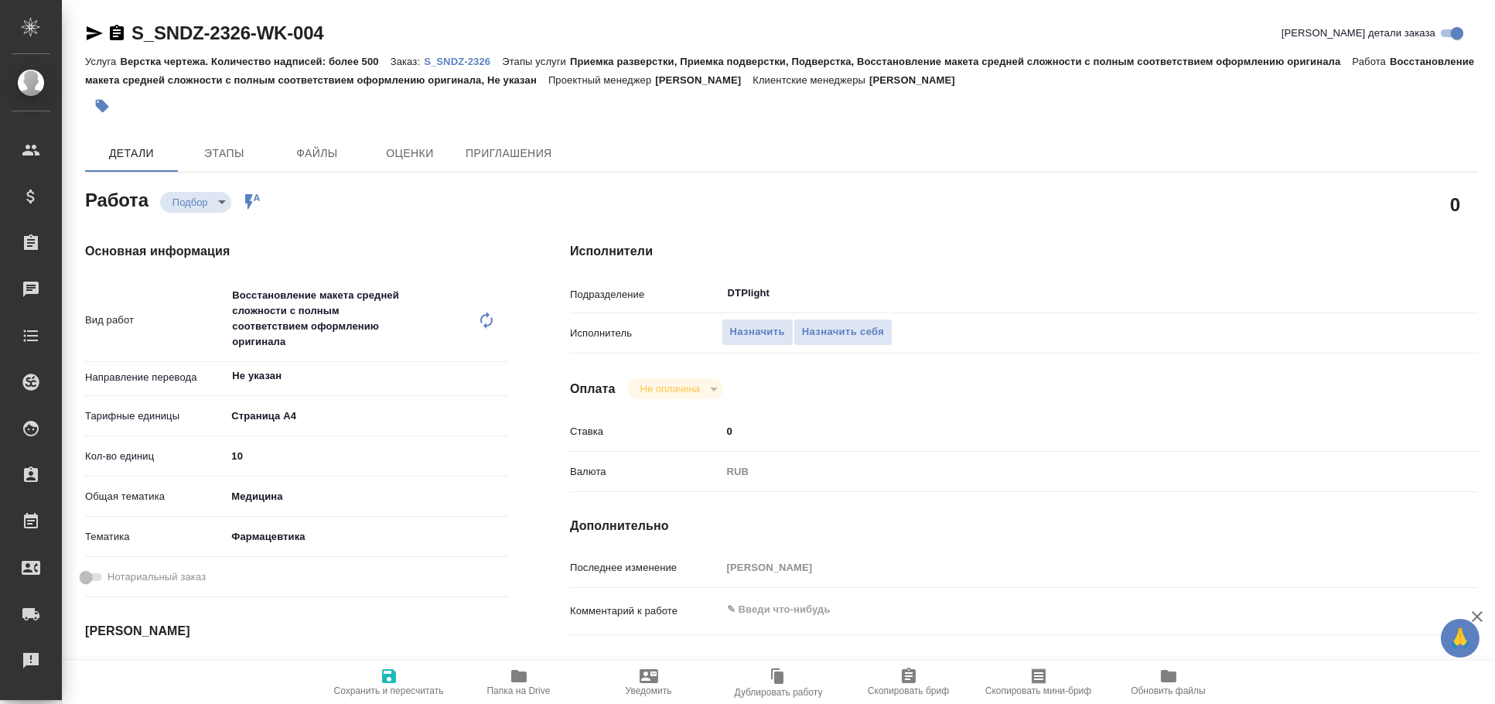
type textarea "x"
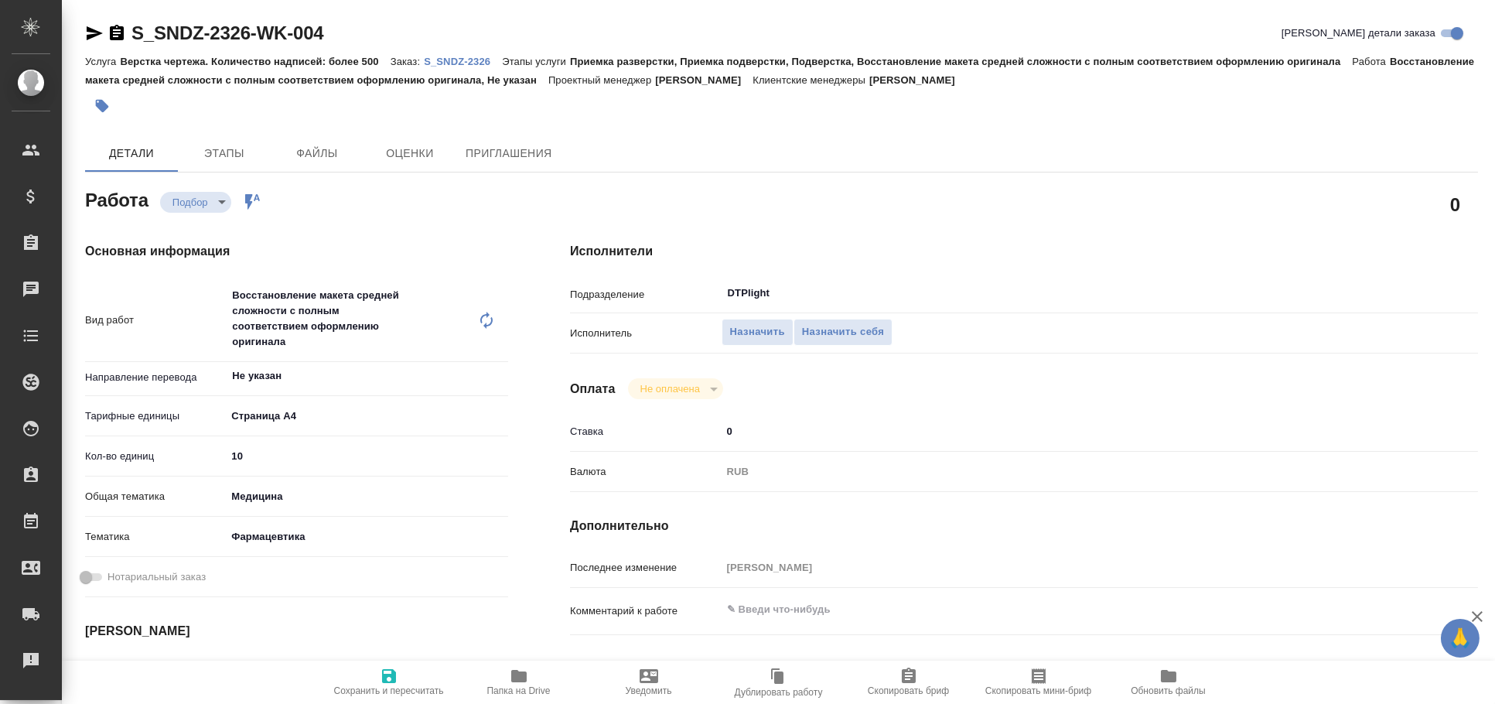
type textarea "x"
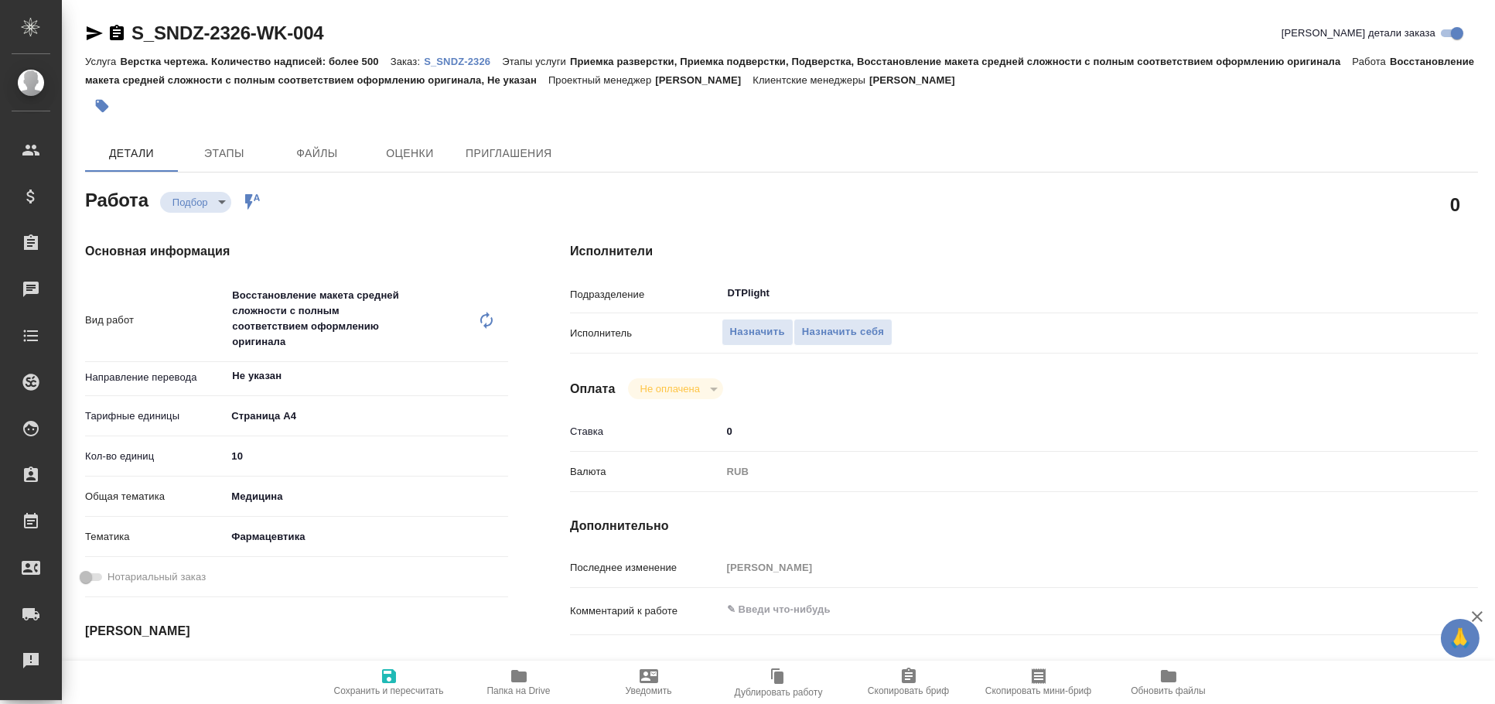
type textarea "x"
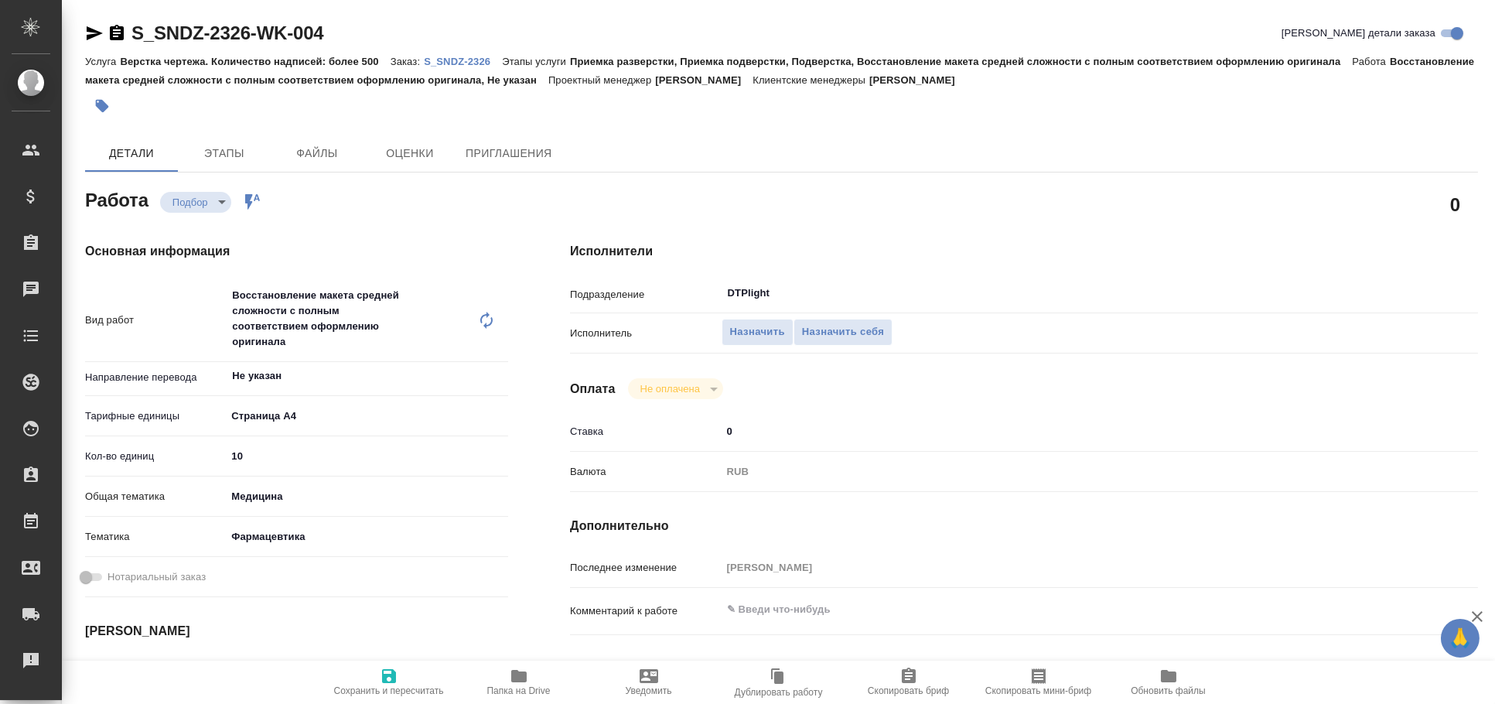
type textarea "x"
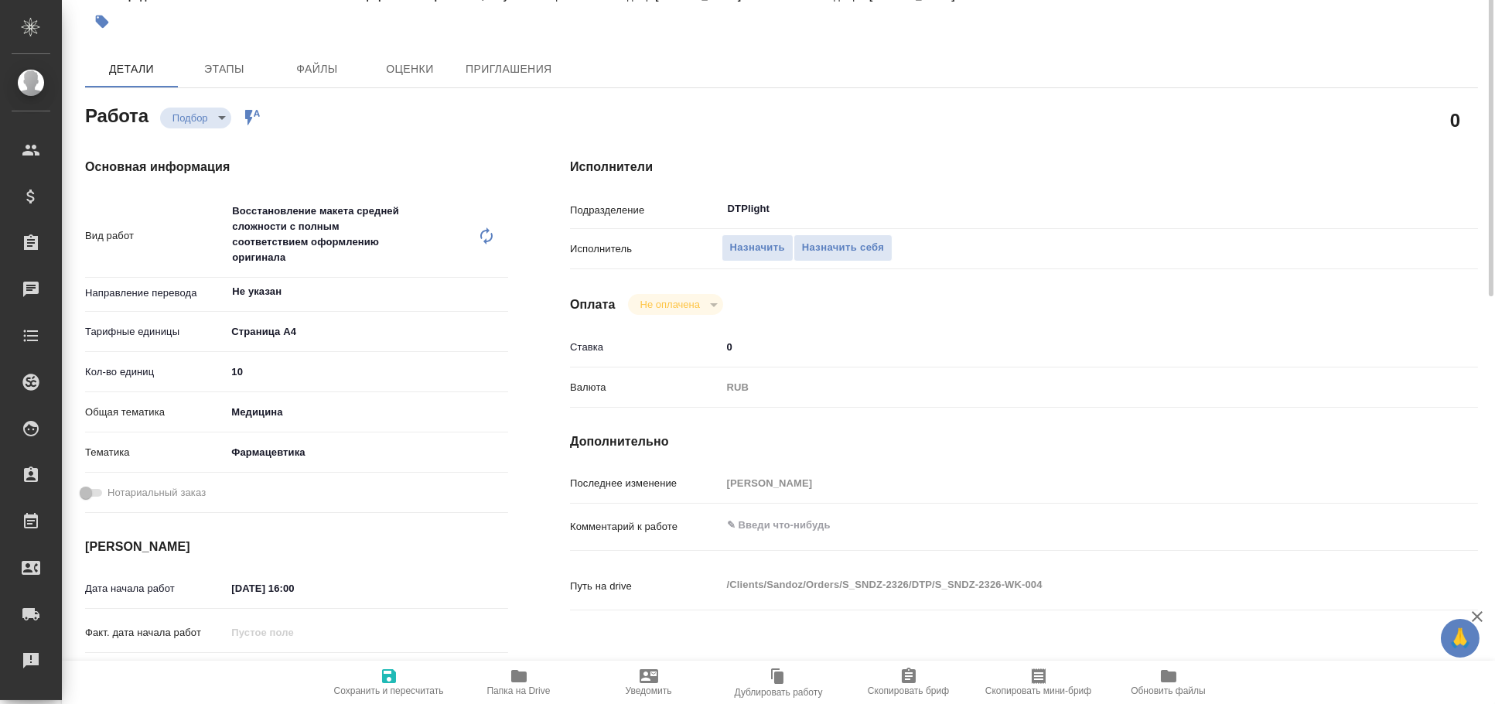
scroll to position [186, 0]
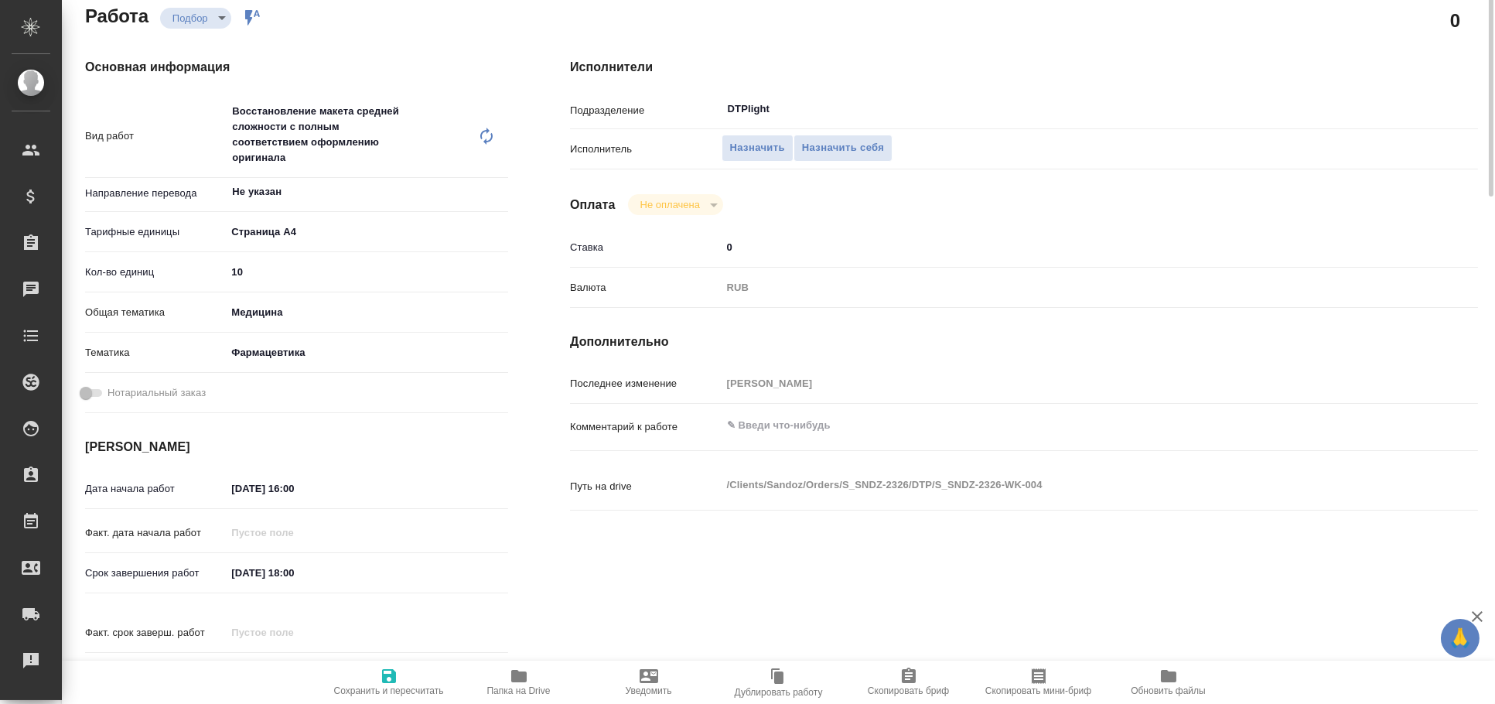
type textarea "x"
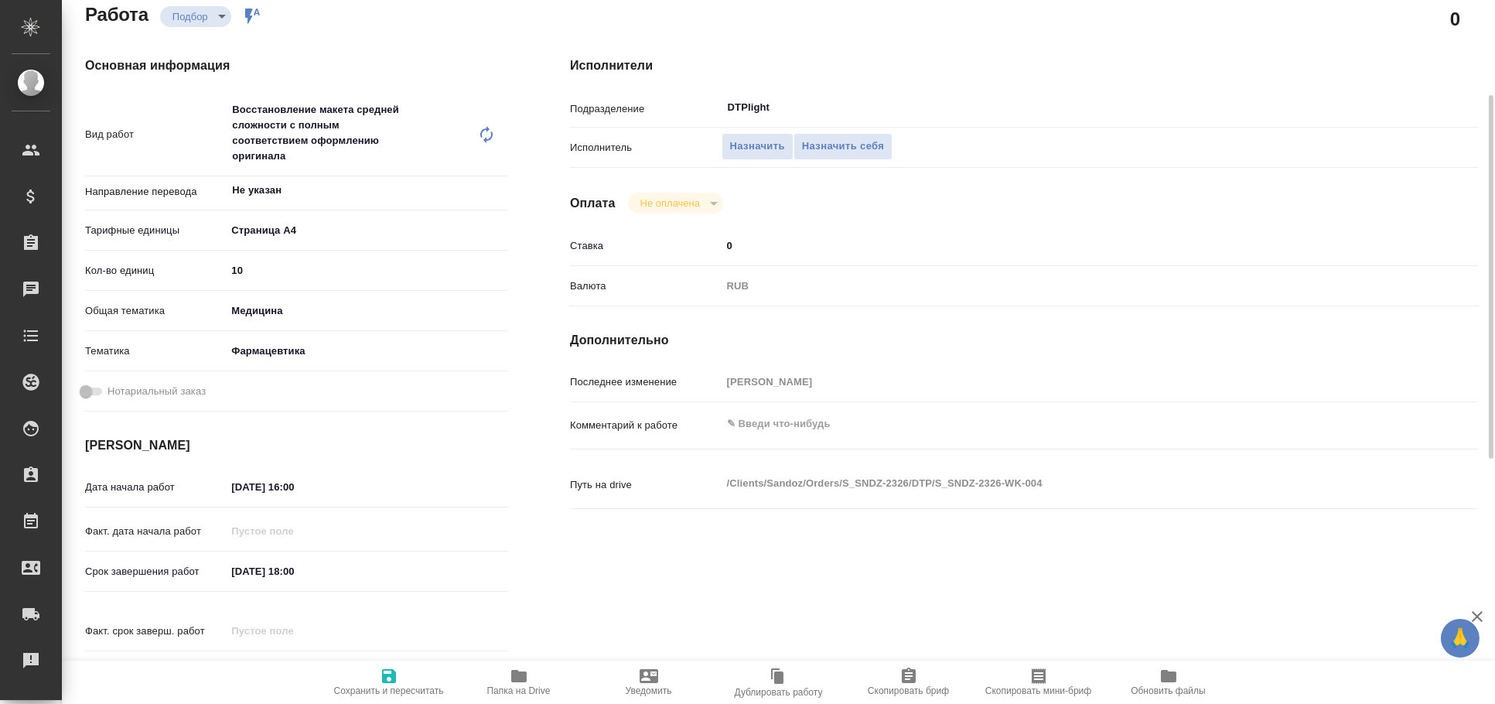
click at [546, 657] on div "Исполнители Подразделение DTPlight ​ Исполнитель Назначить Назначить себя Оплат…" at bounding box center [1024, 379] width 970 height 707
click at [518, 684] on icon "button" at bounding box center [519, 676] width 19 height 19
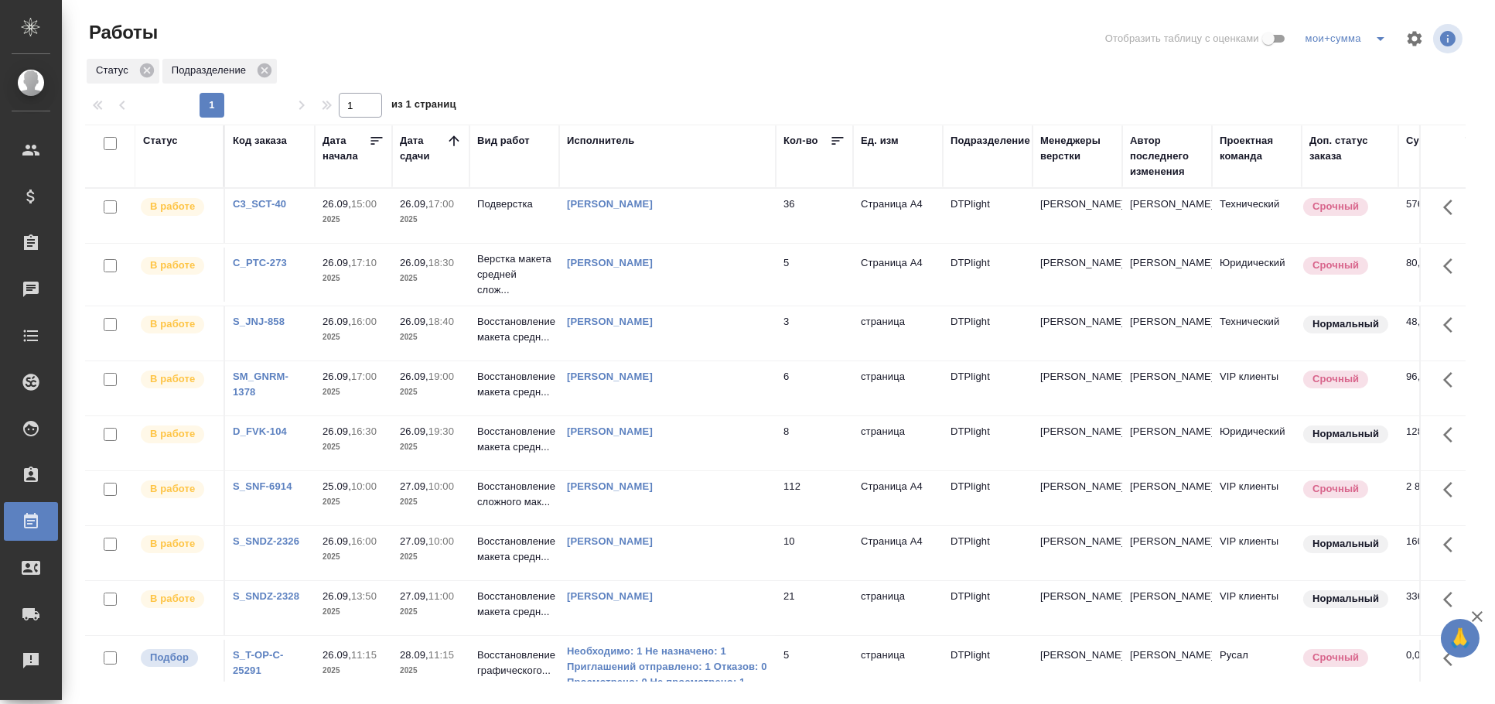
scroll to position [290, 0]
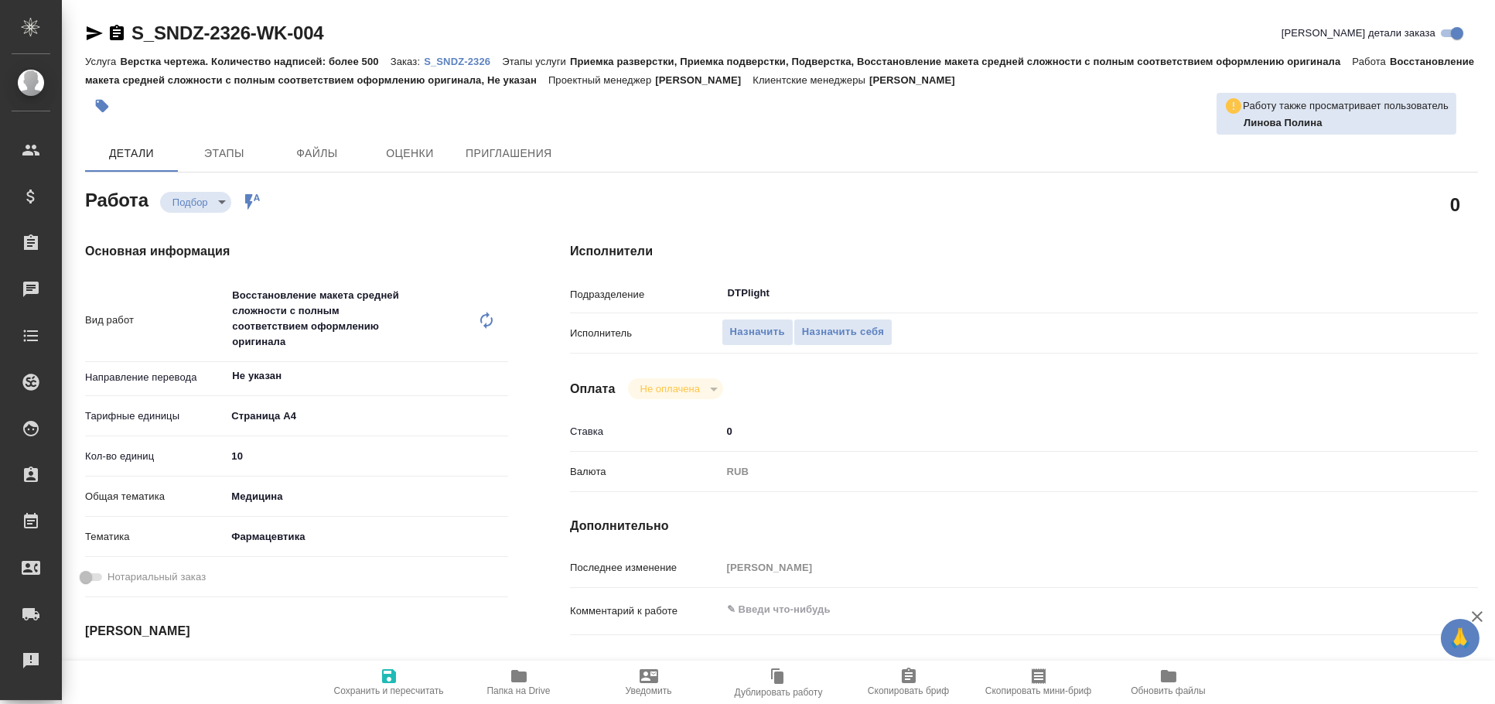
type textarea "x"
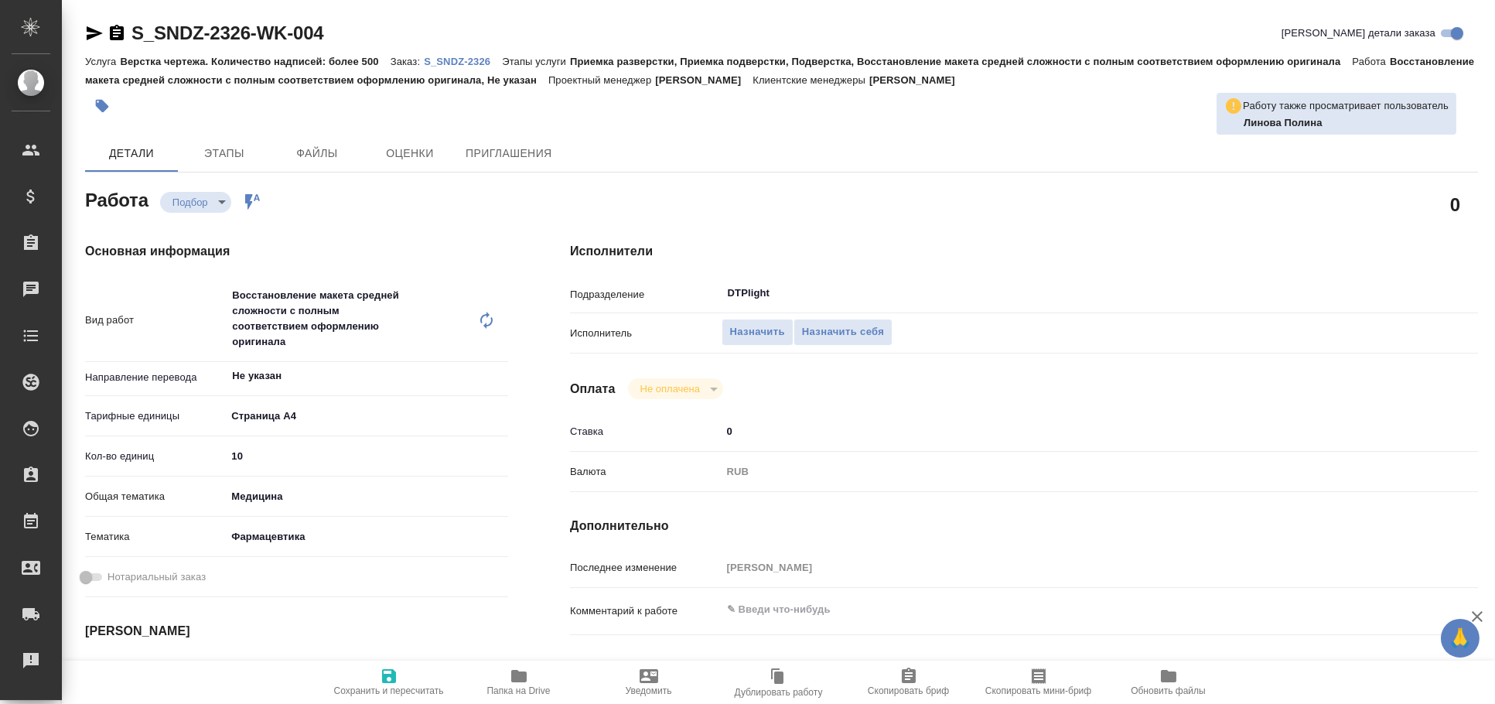
type textarea "x"
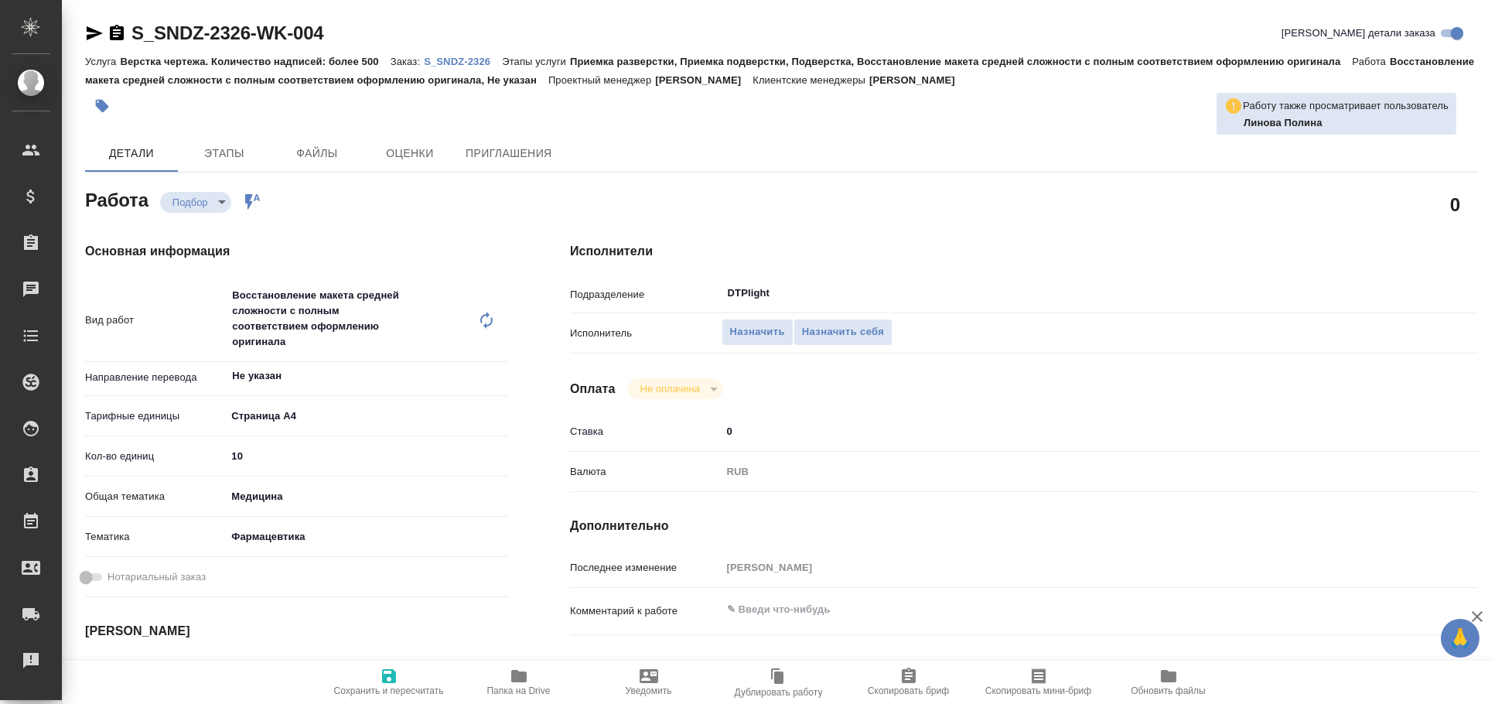
type textarea "x"
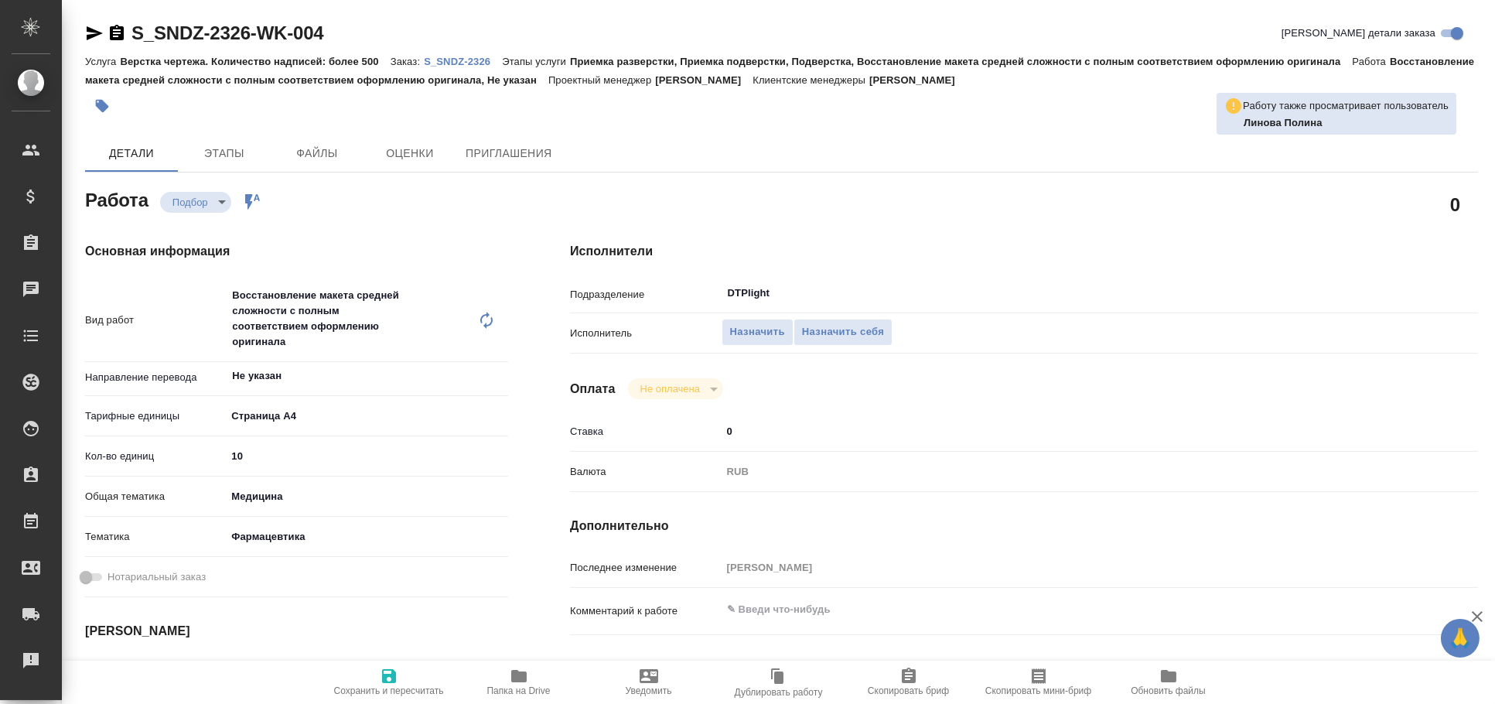
type textarea "x"
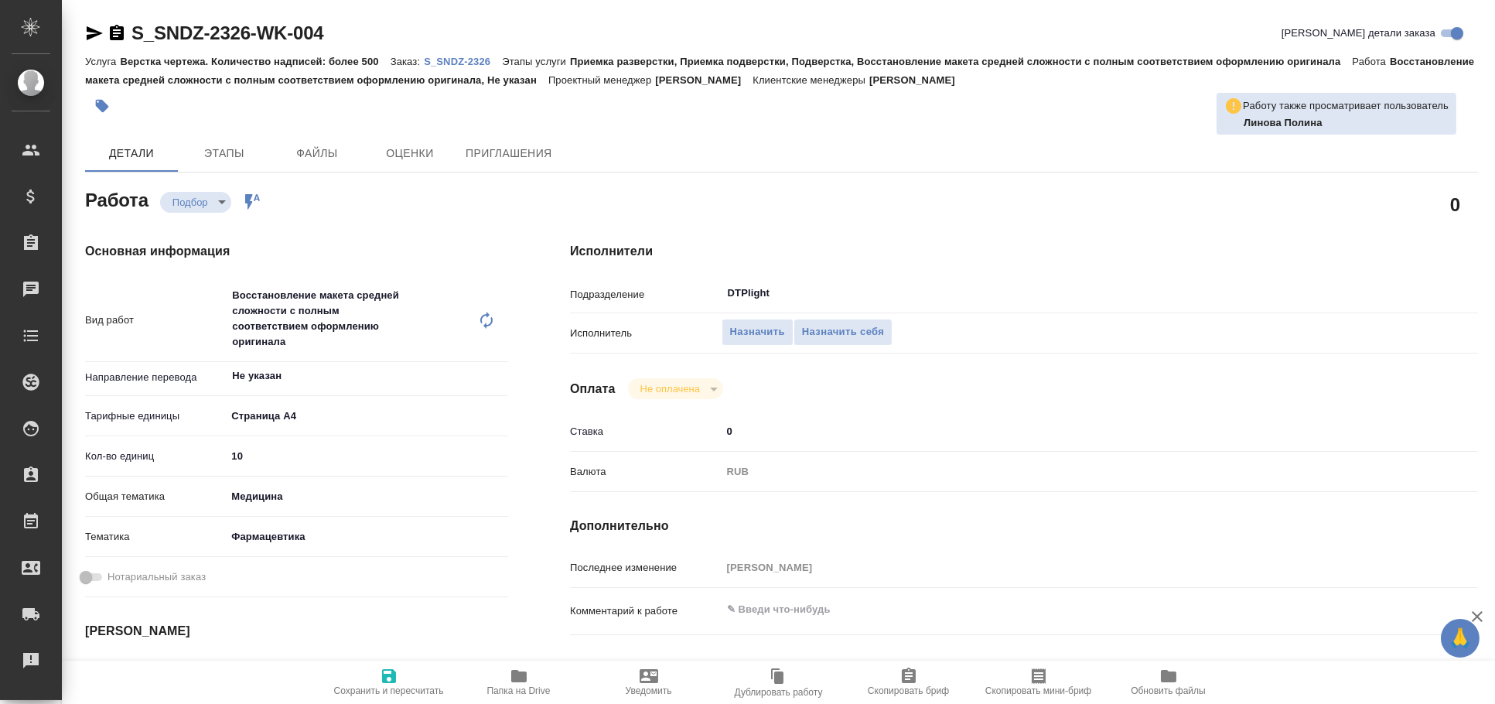
type textarea "x"
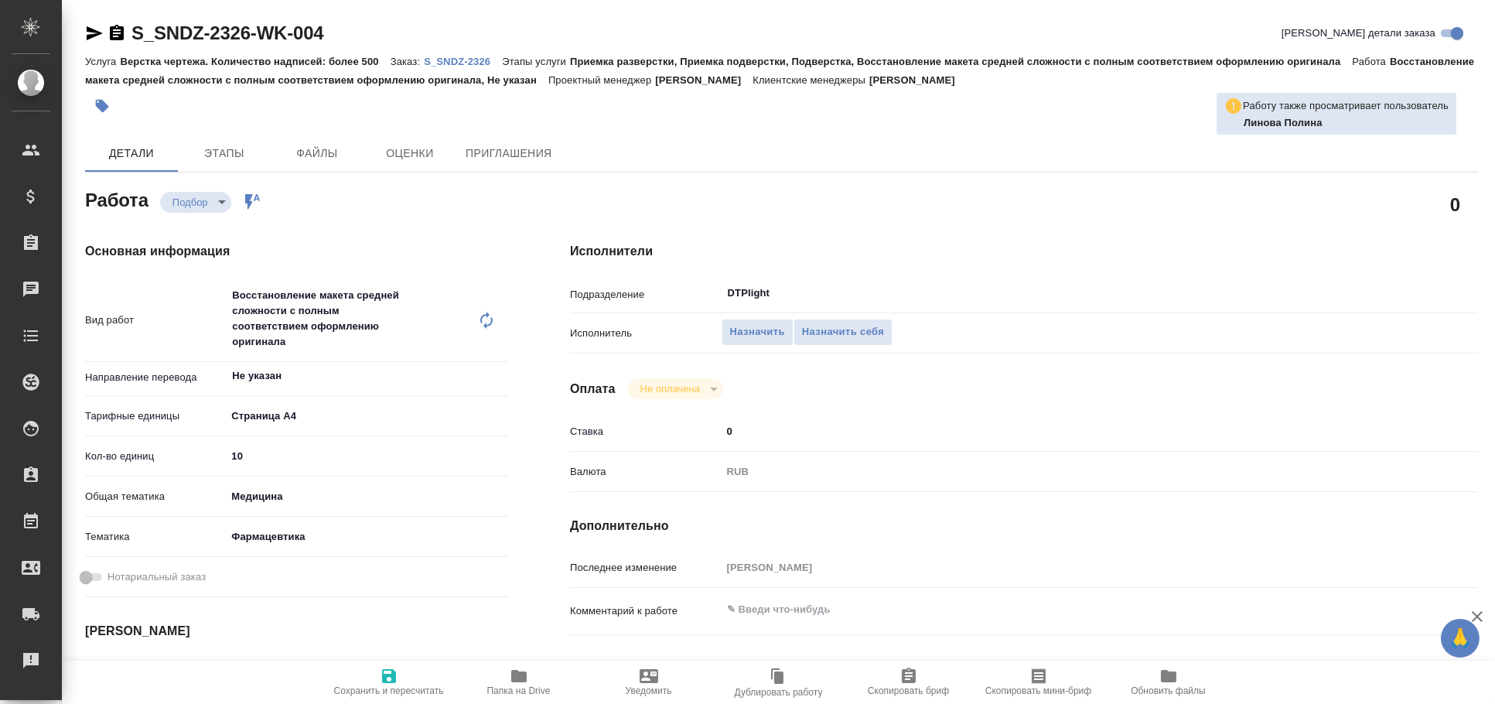
type textarea "x"
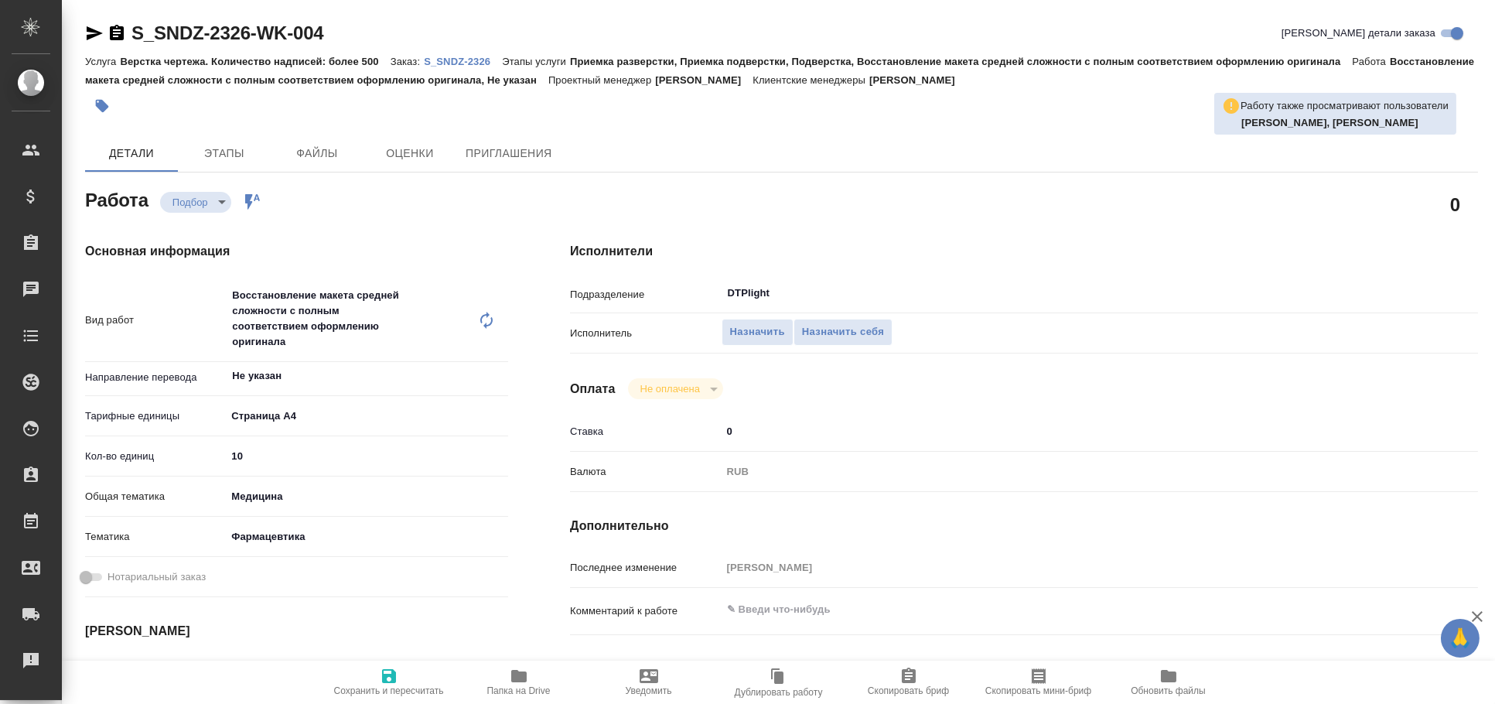
type textarea "x"
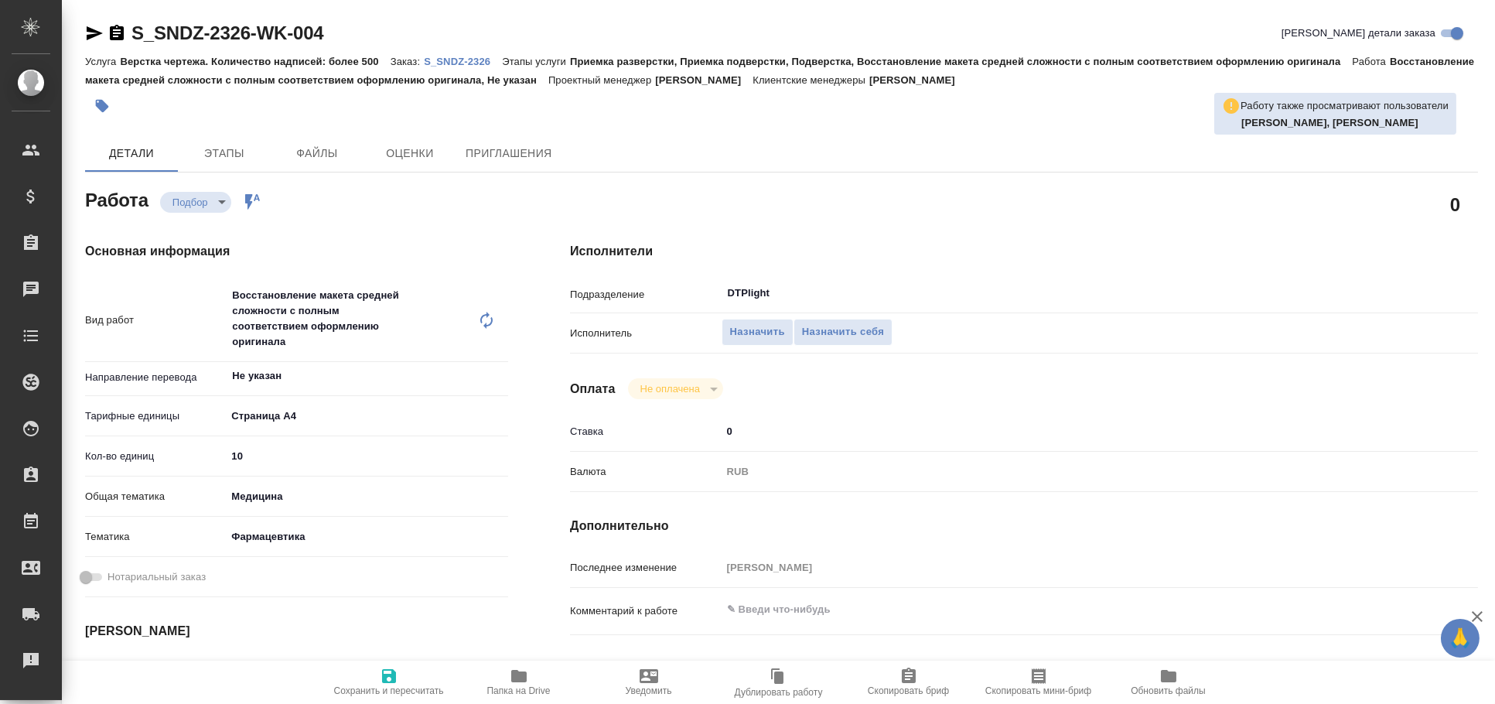
type textarea "x"
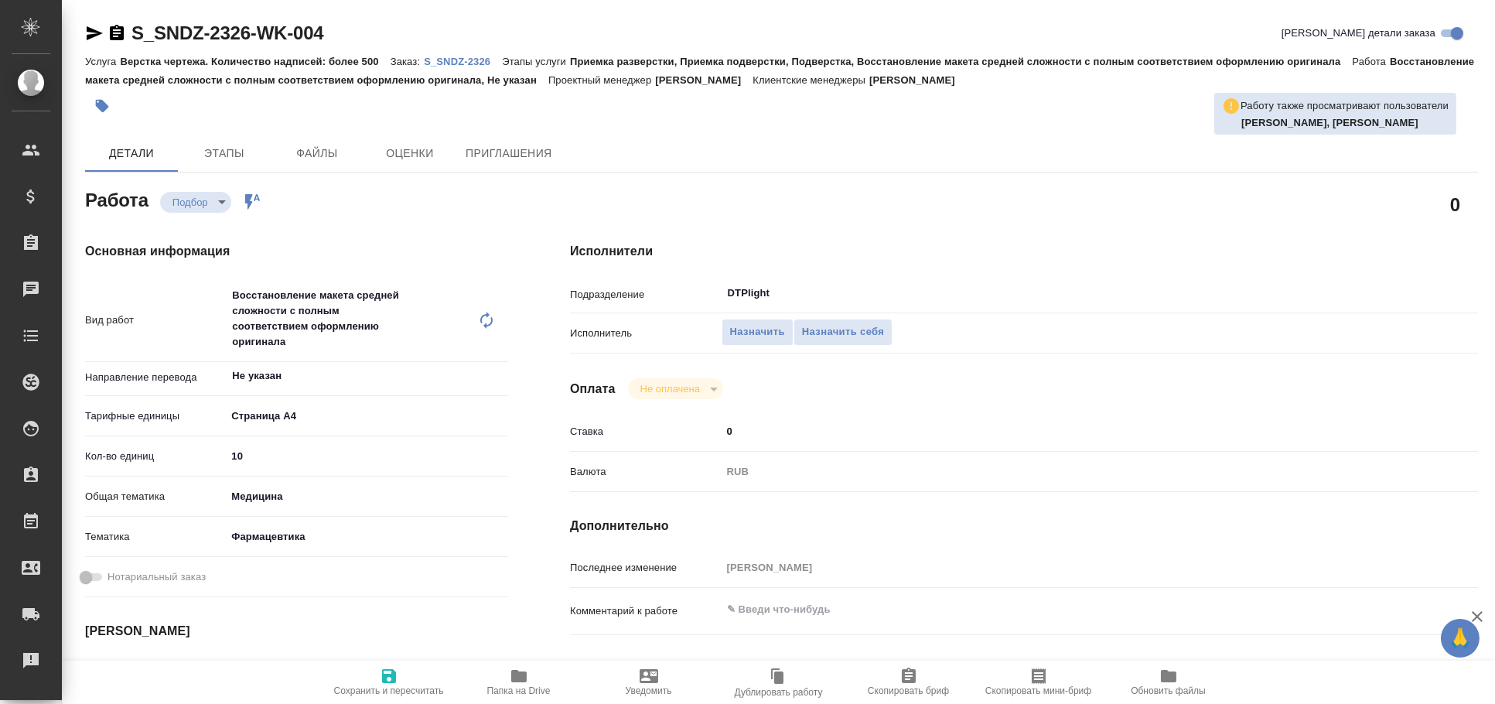
type textarea "x"
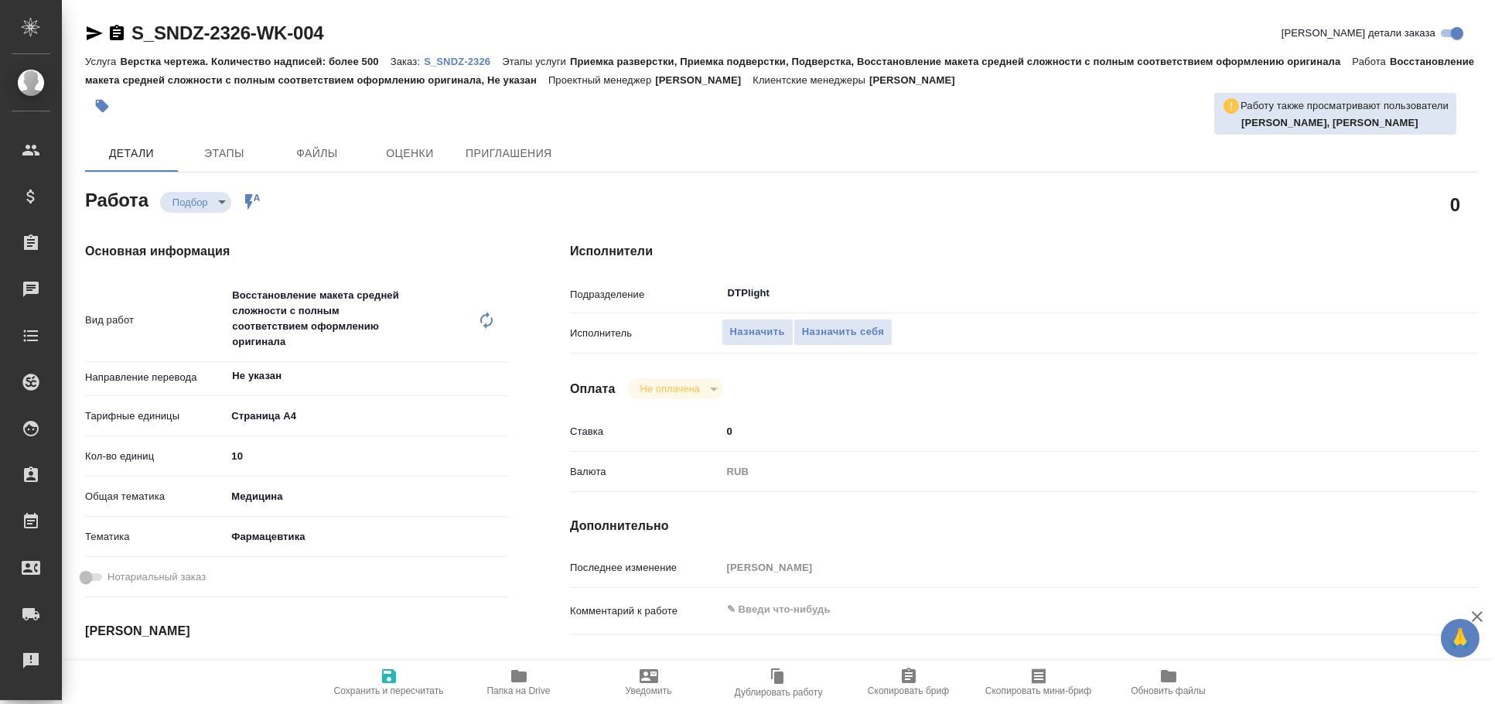
type textarea "x"
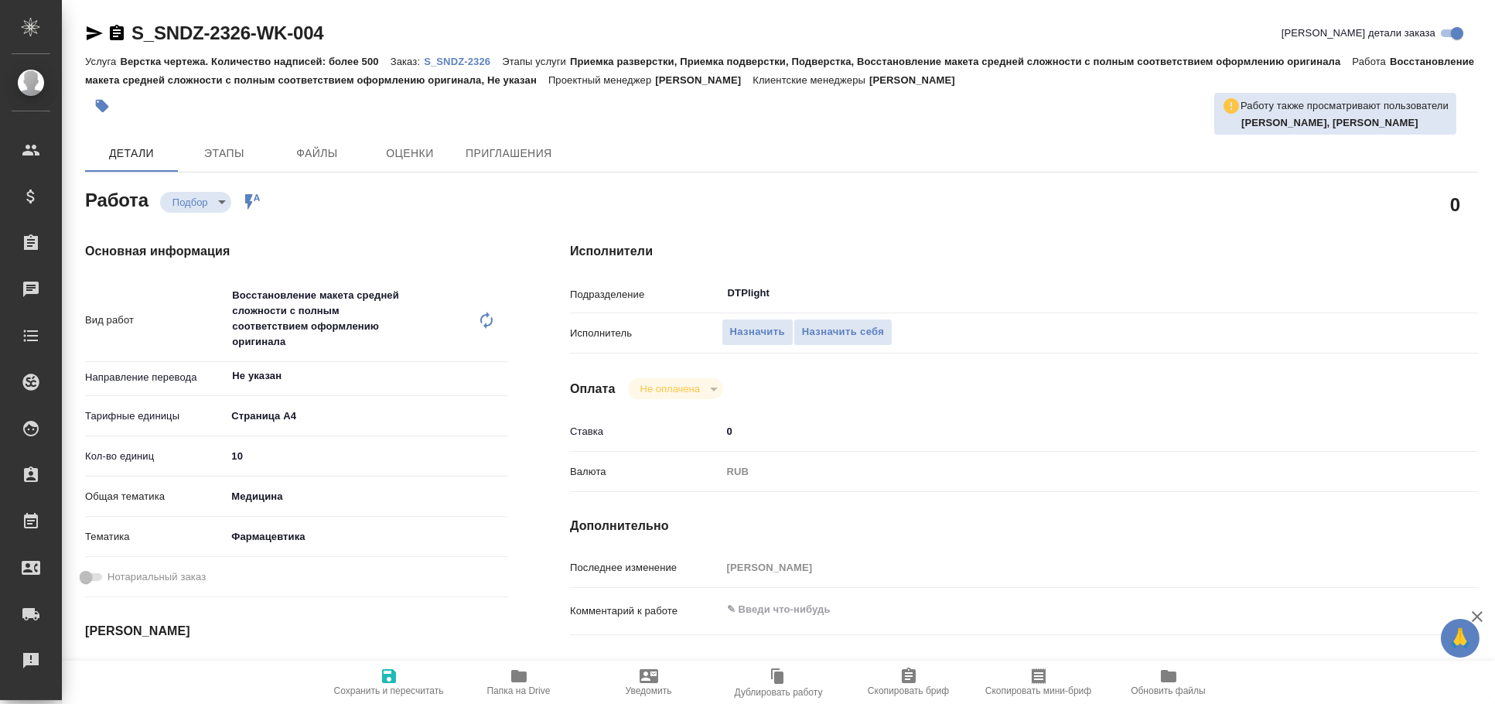
type textarea "x"
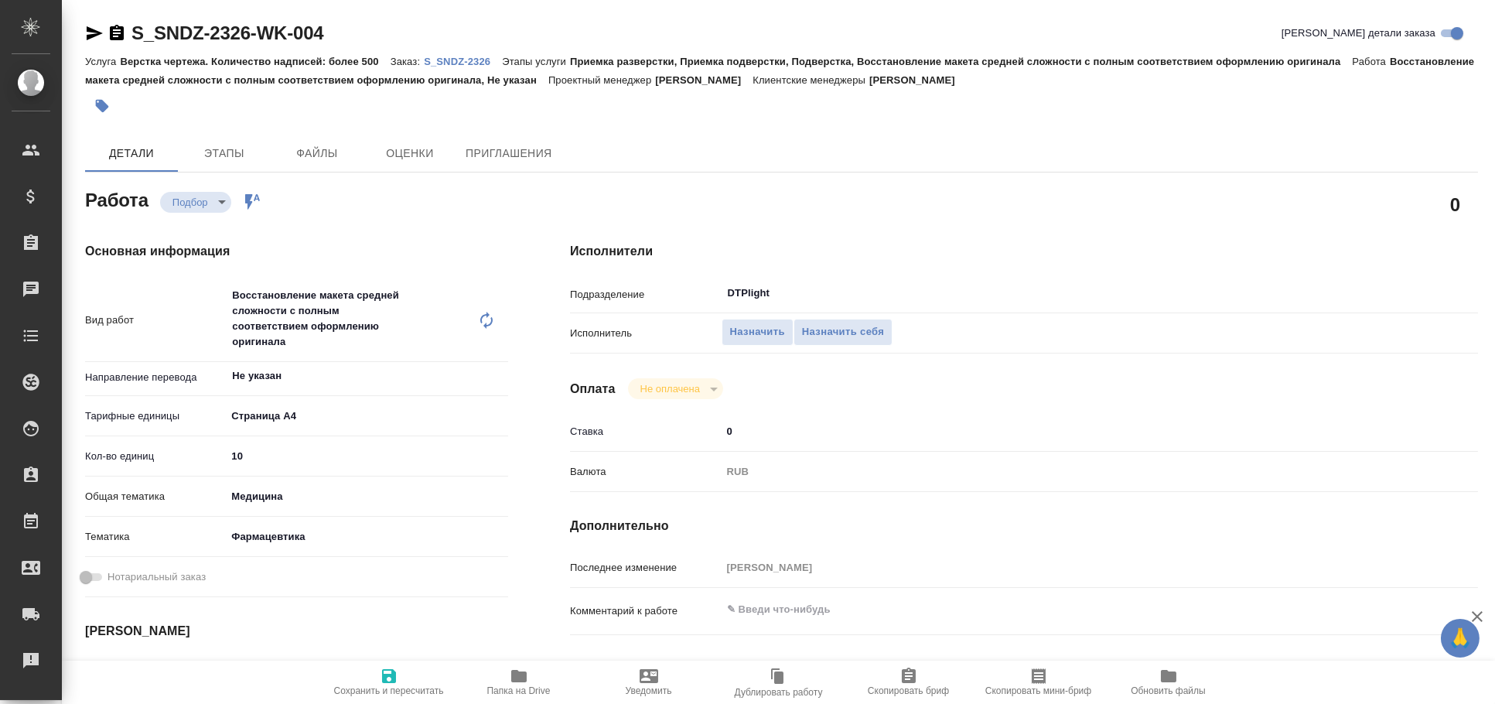
type textarea "x"
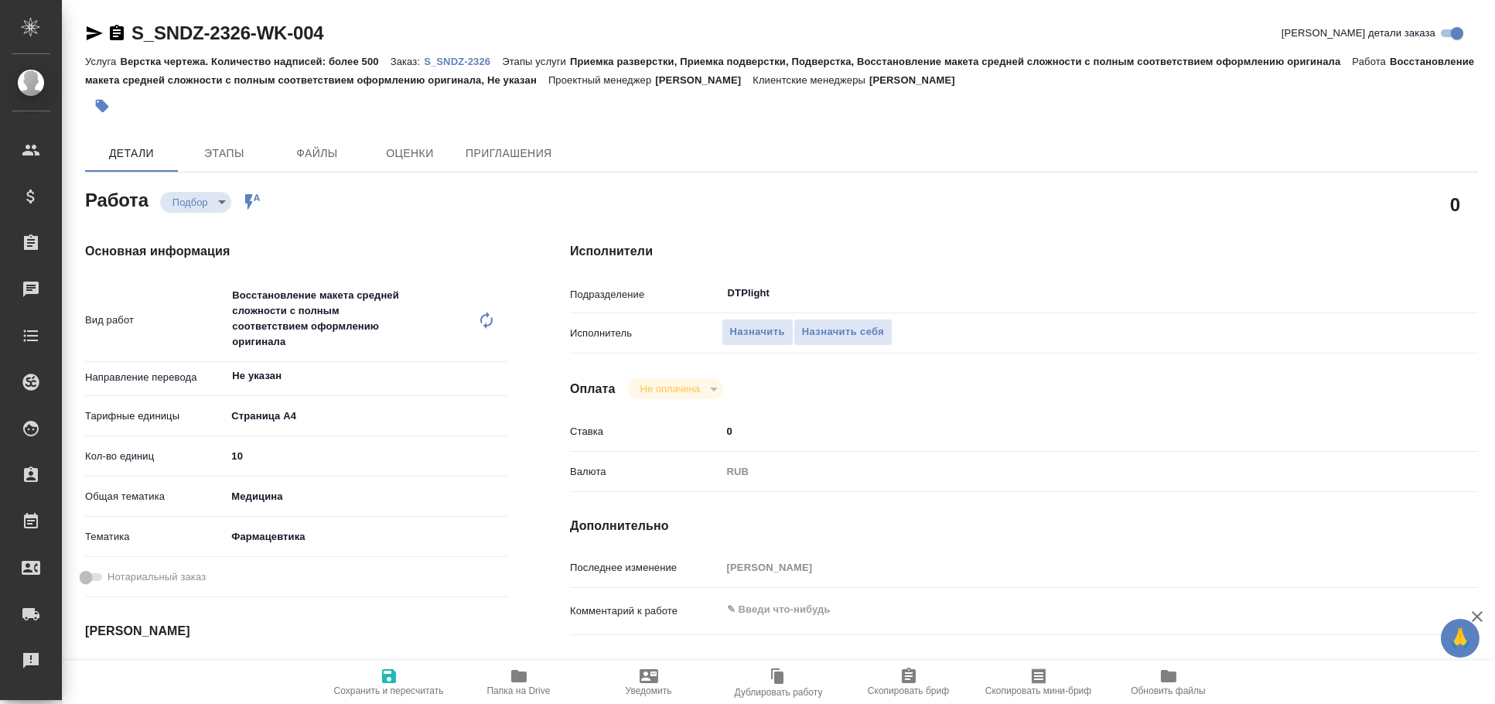
type textarea "x"
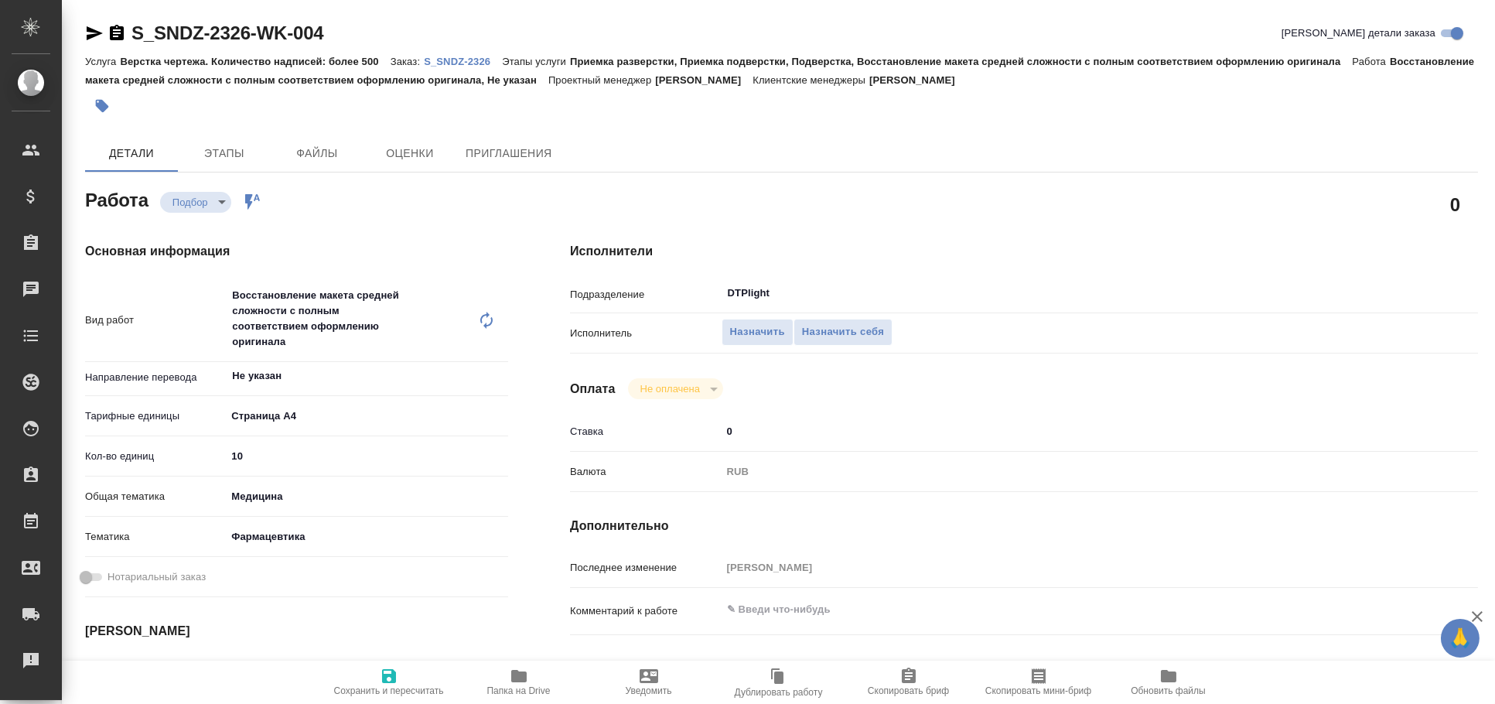
type textarea "x"
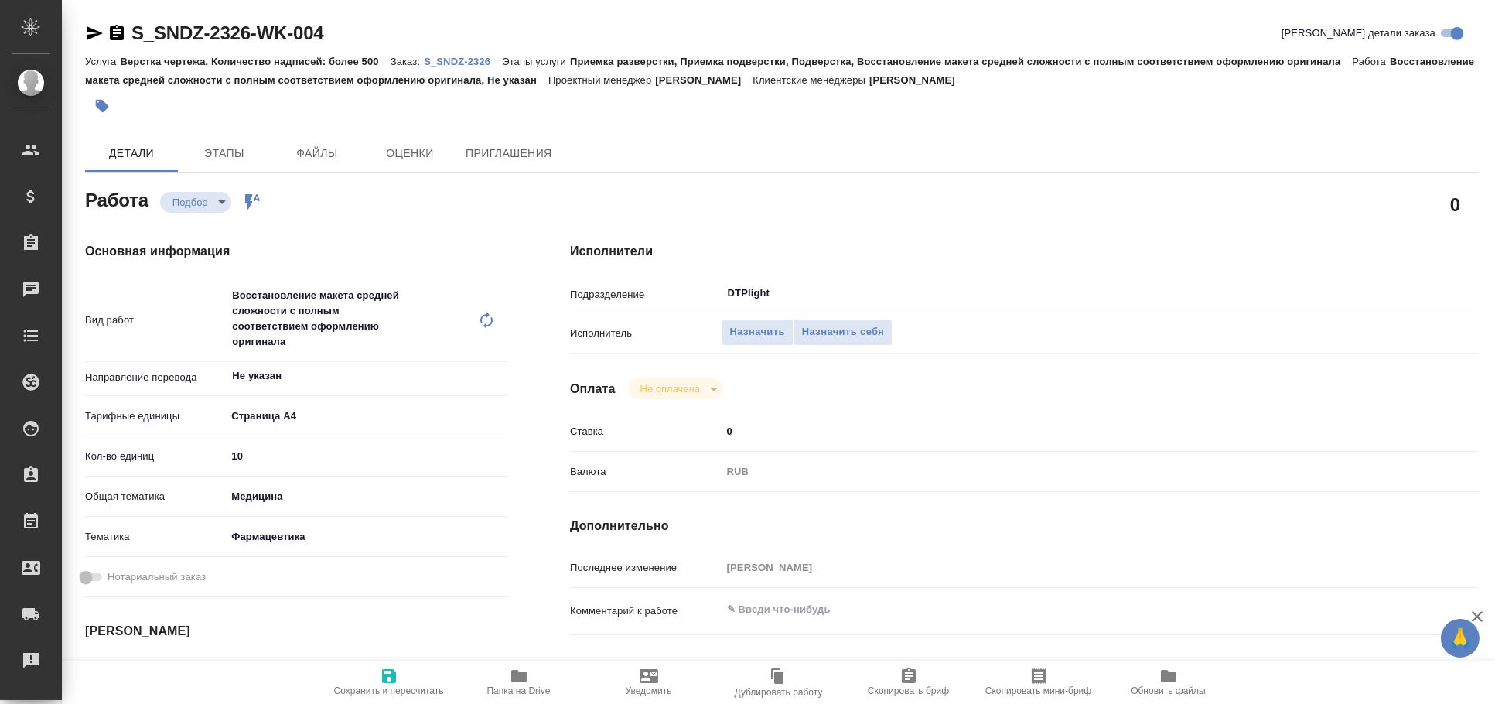
type textarea "x"
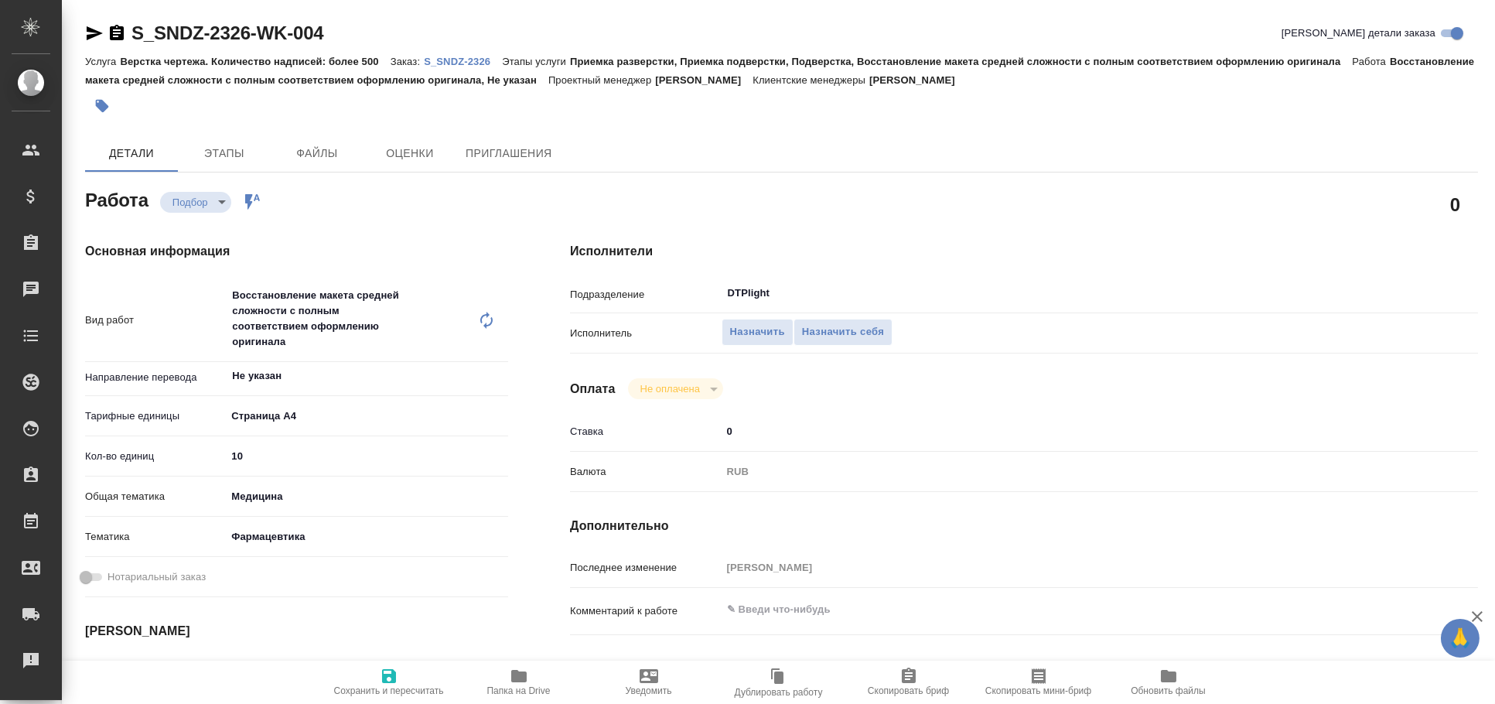
type textarea "x"
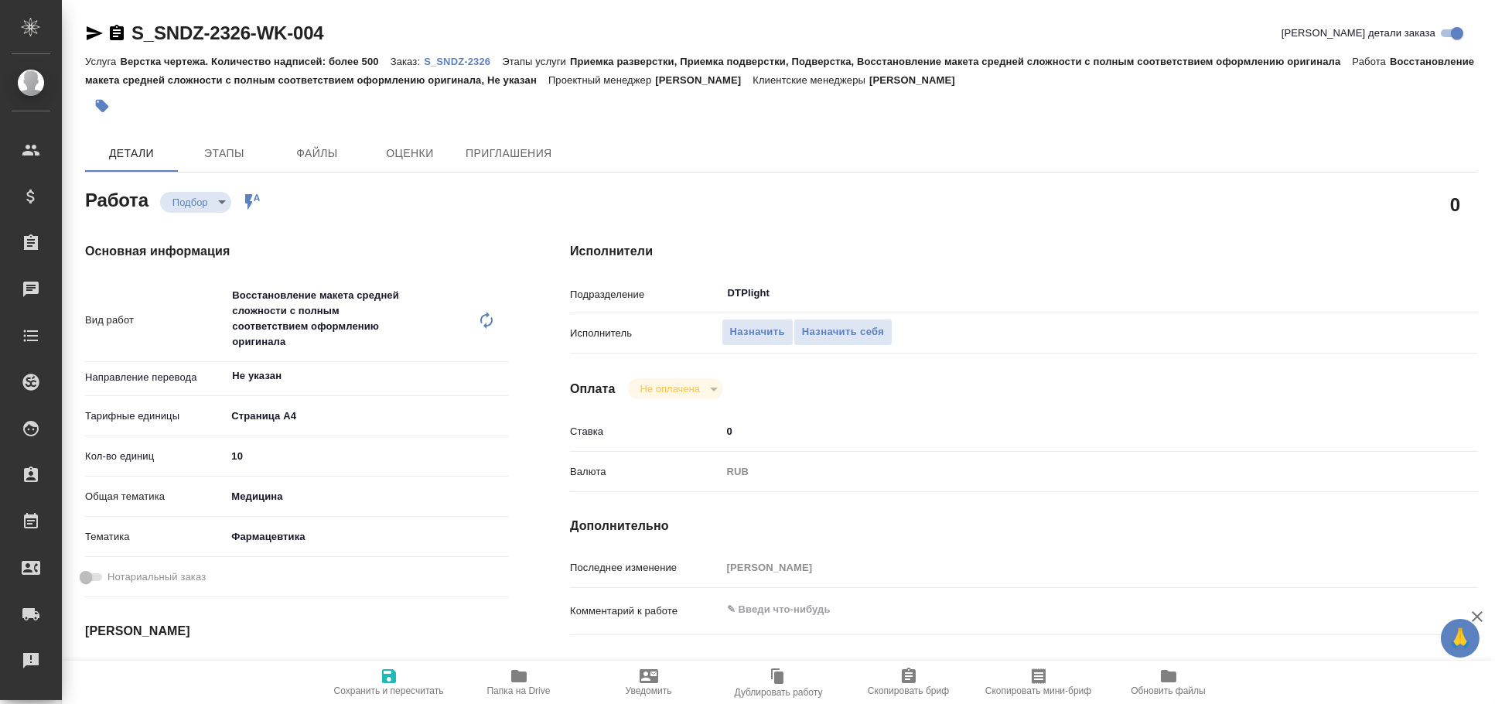
type textarea "x"
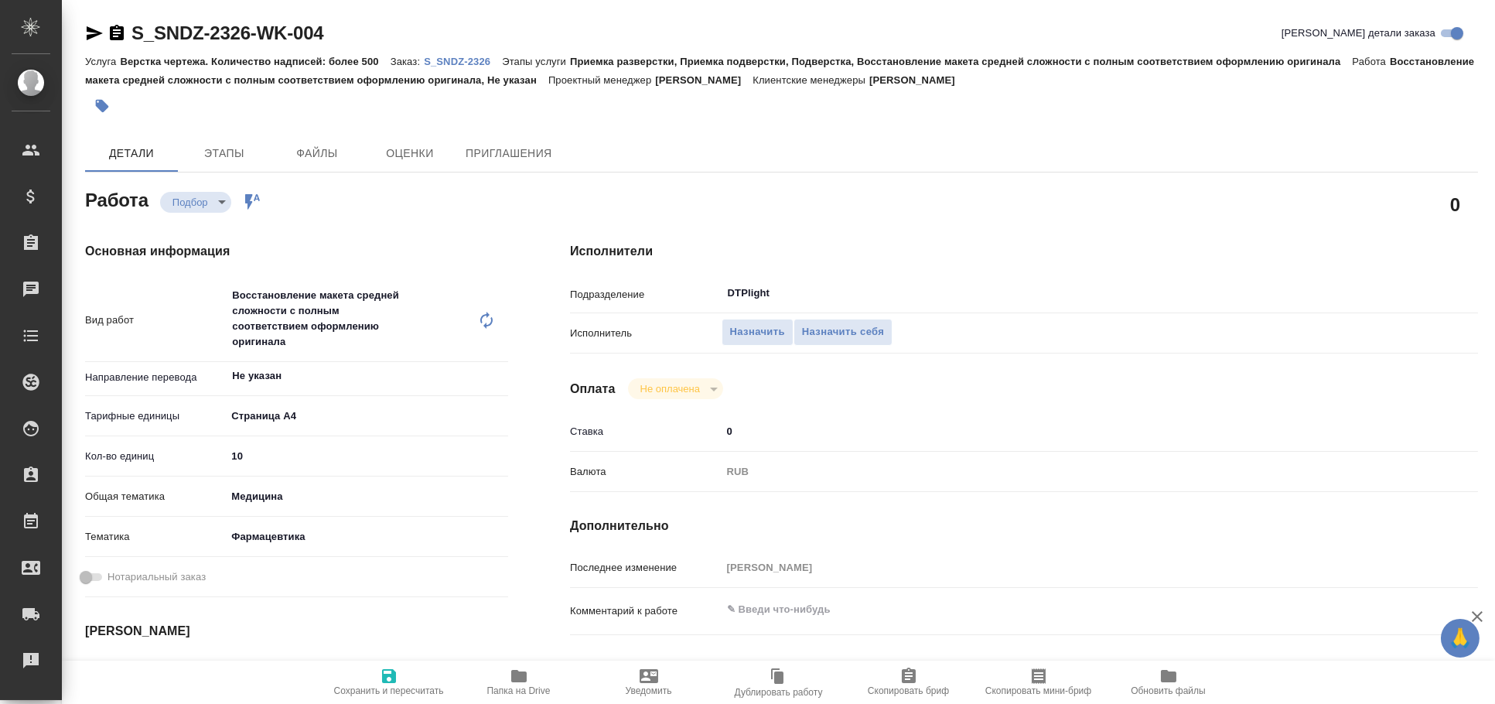
type textarea "x"
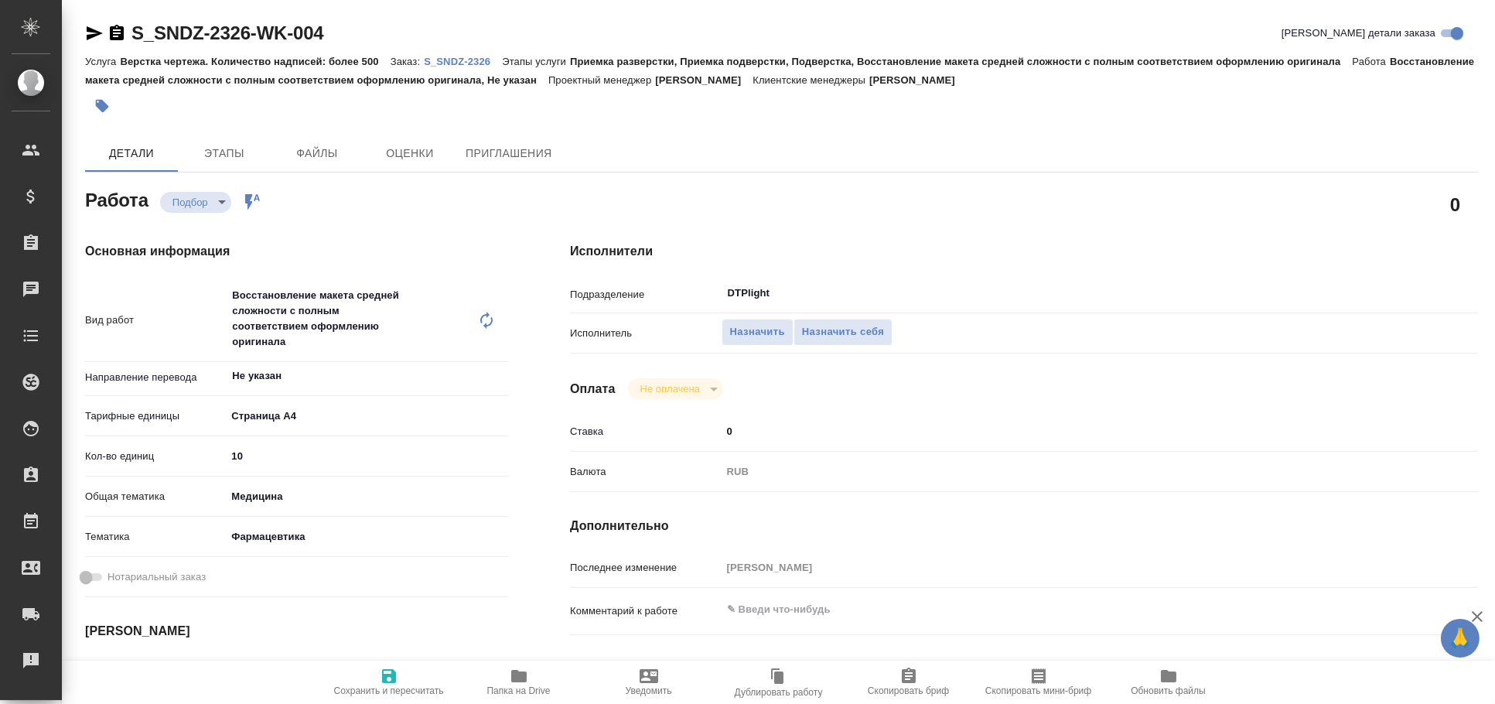
type textarea "x"
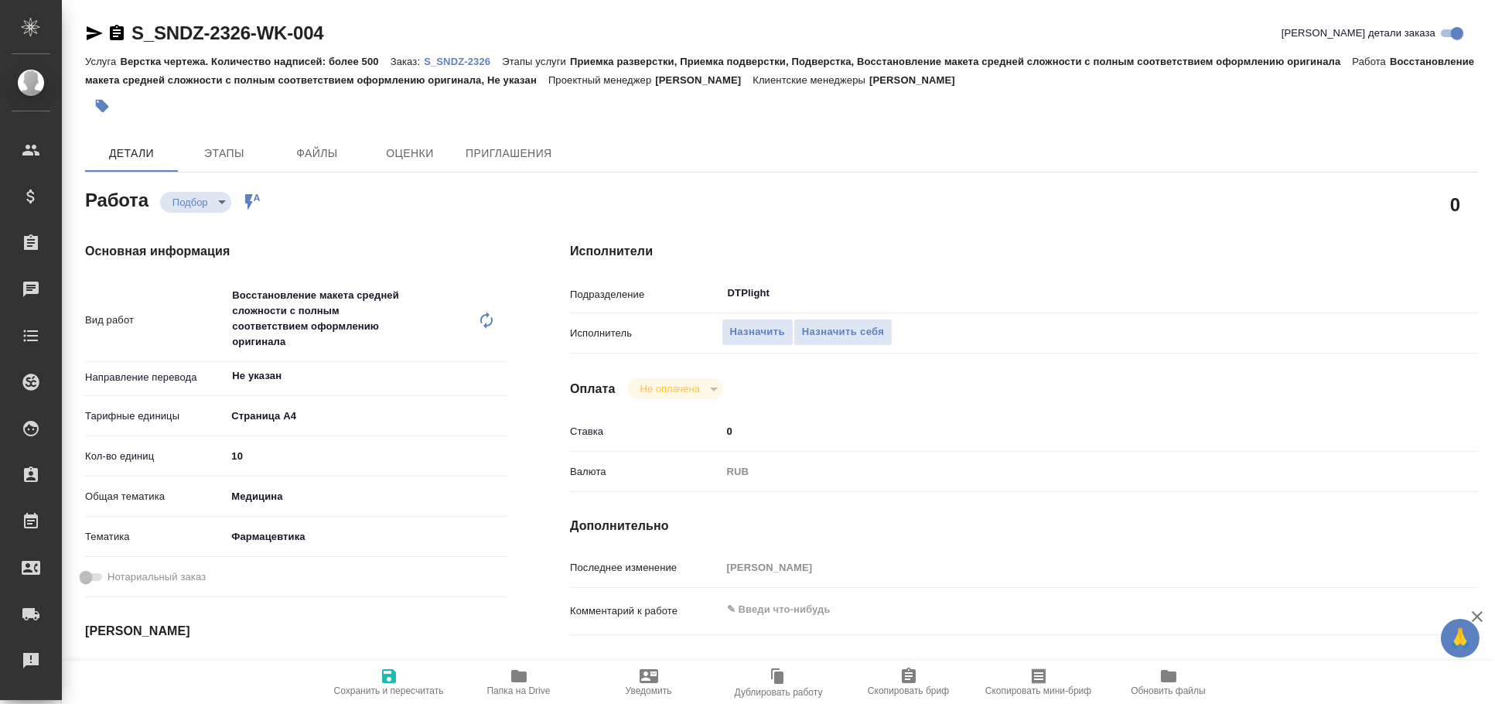
type textarea "x"
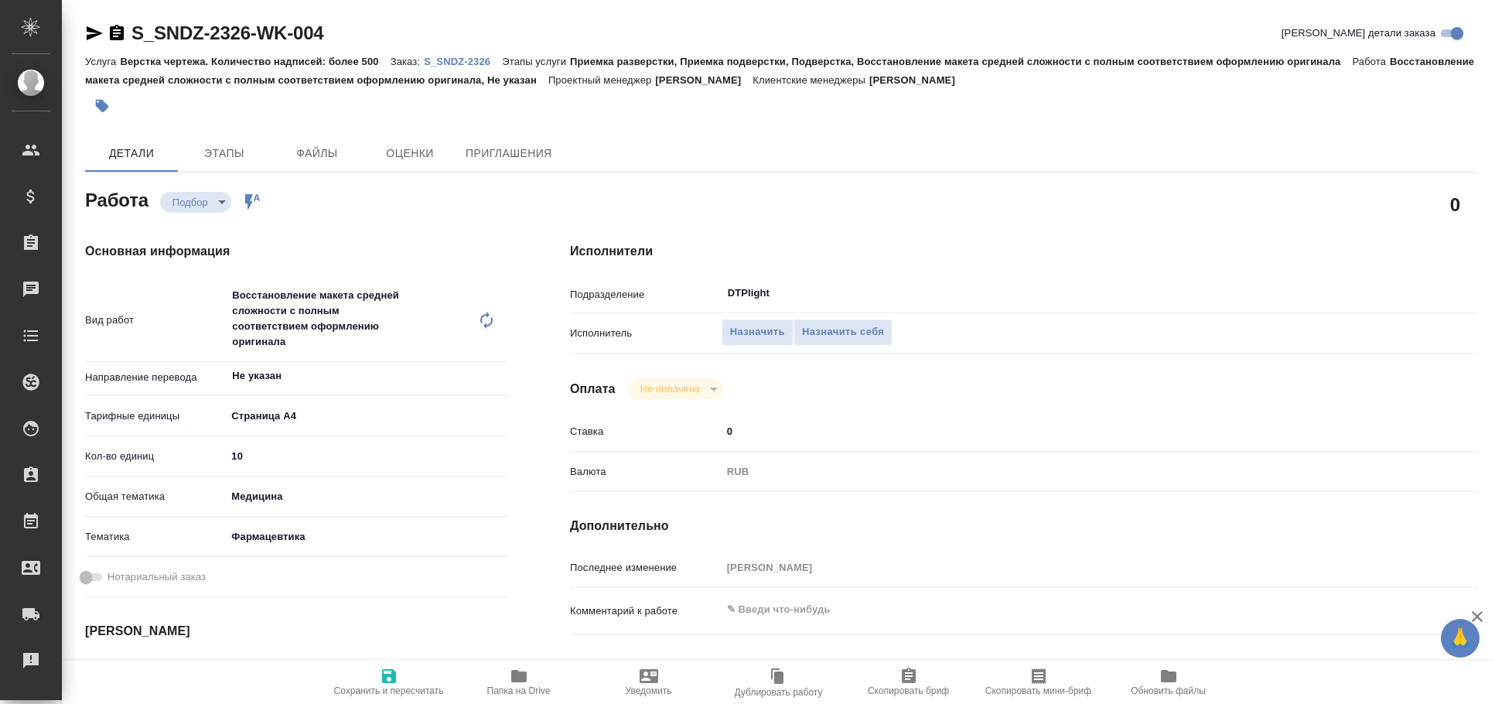
type textarea "x"
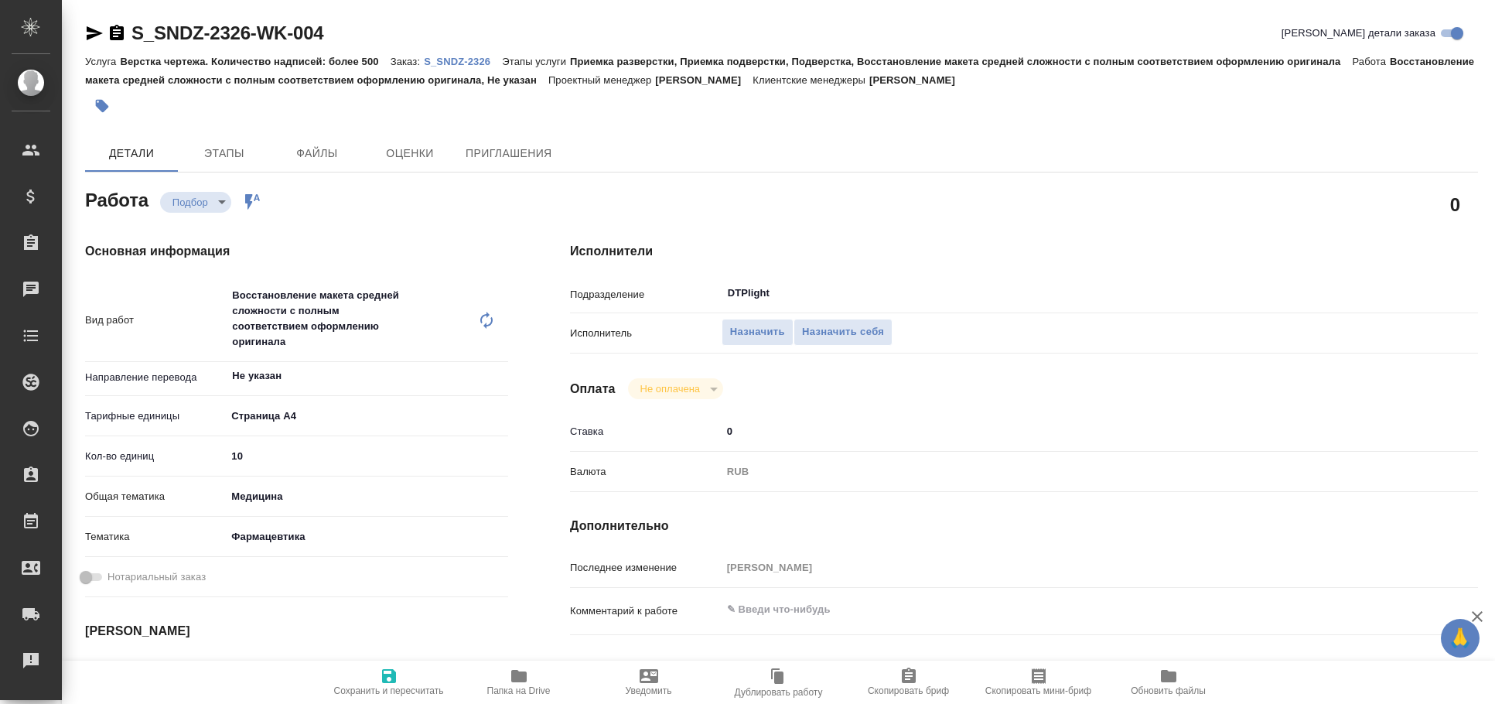
type textarea "x"
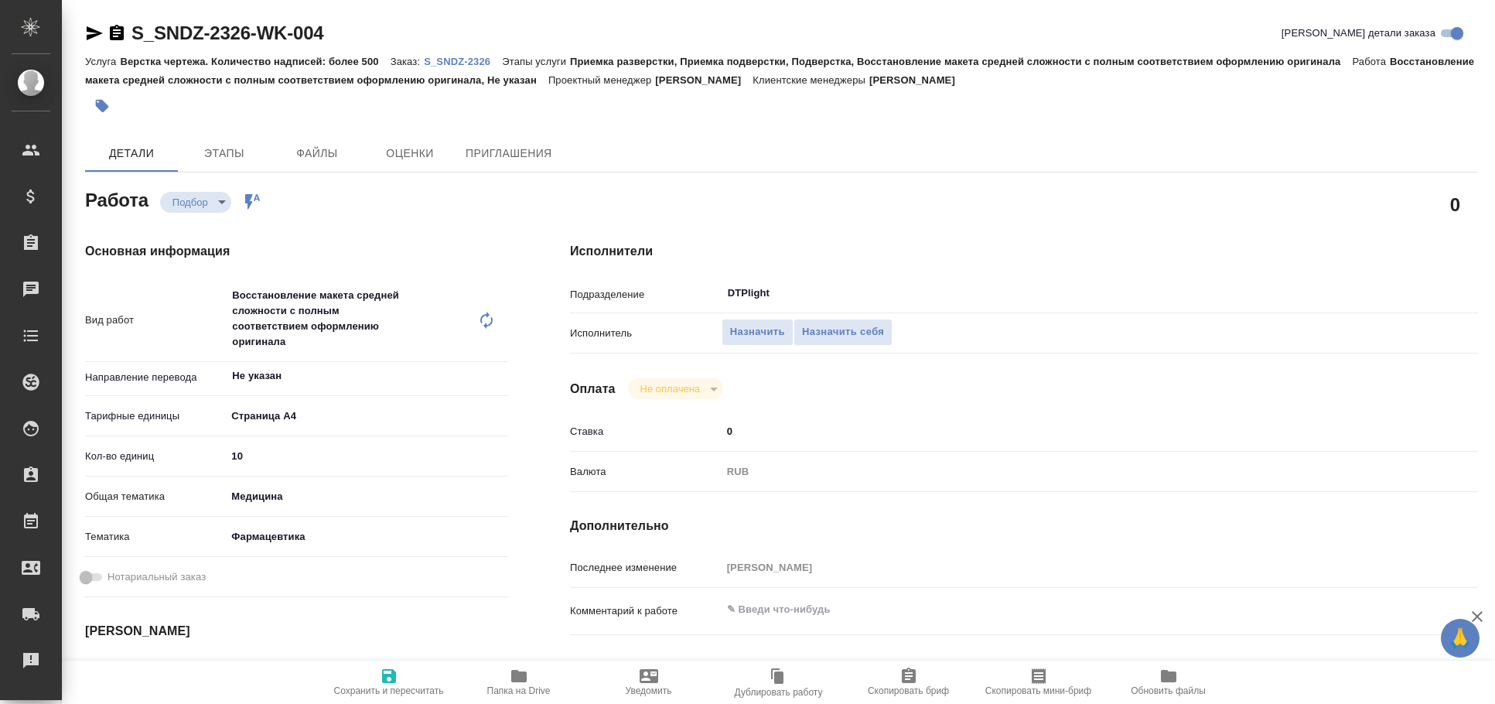
type textarea "x"
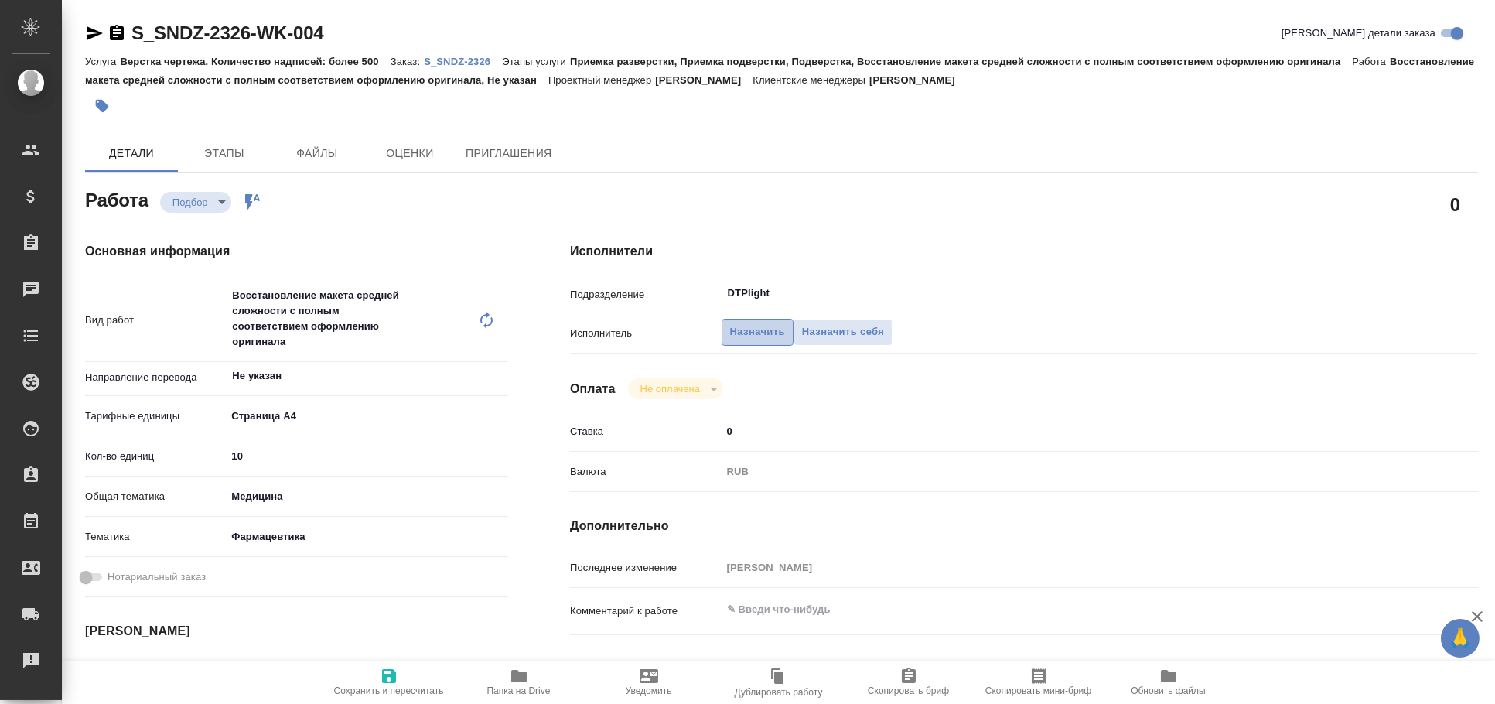
click at [732, 338] on span "Назначить" at bounding box center [757, 332] width 55 height 18
type textarea "x"
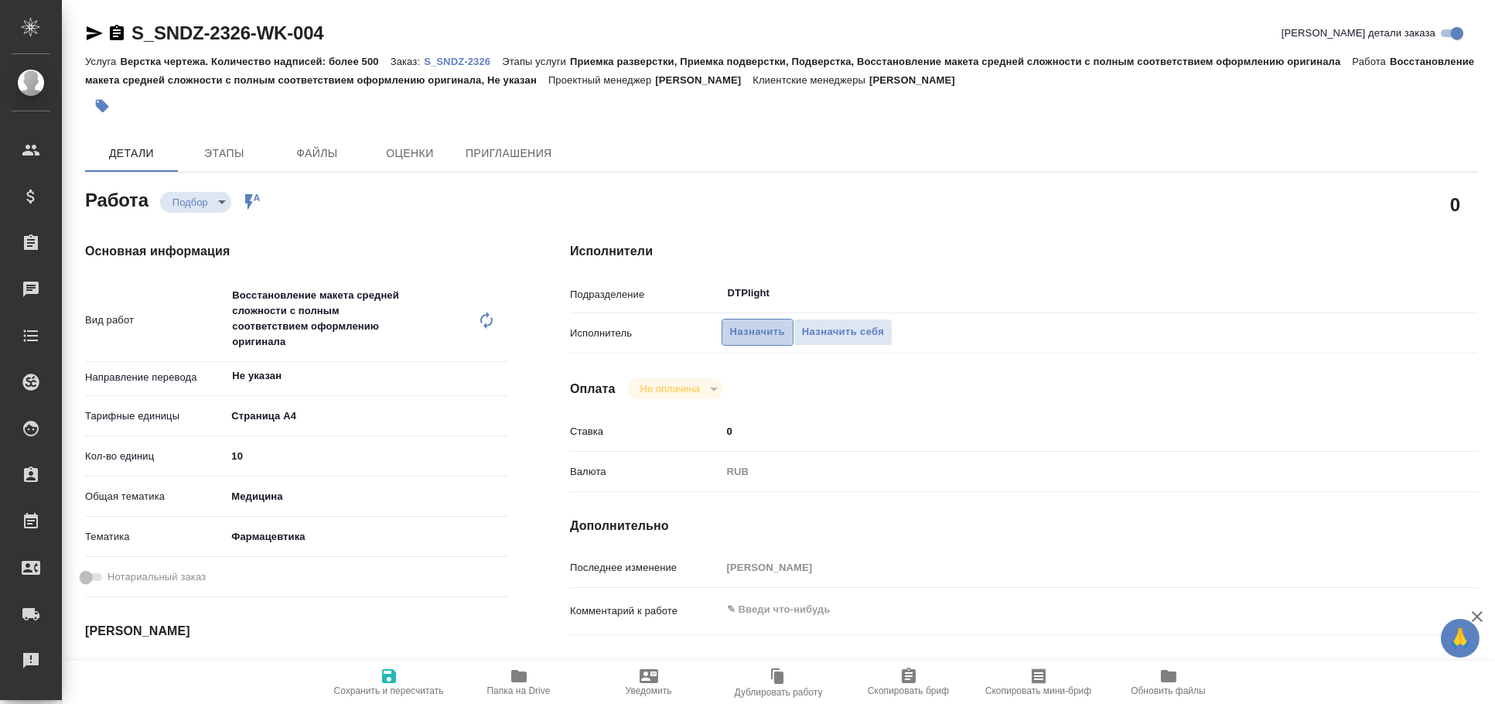
type textarea "x"
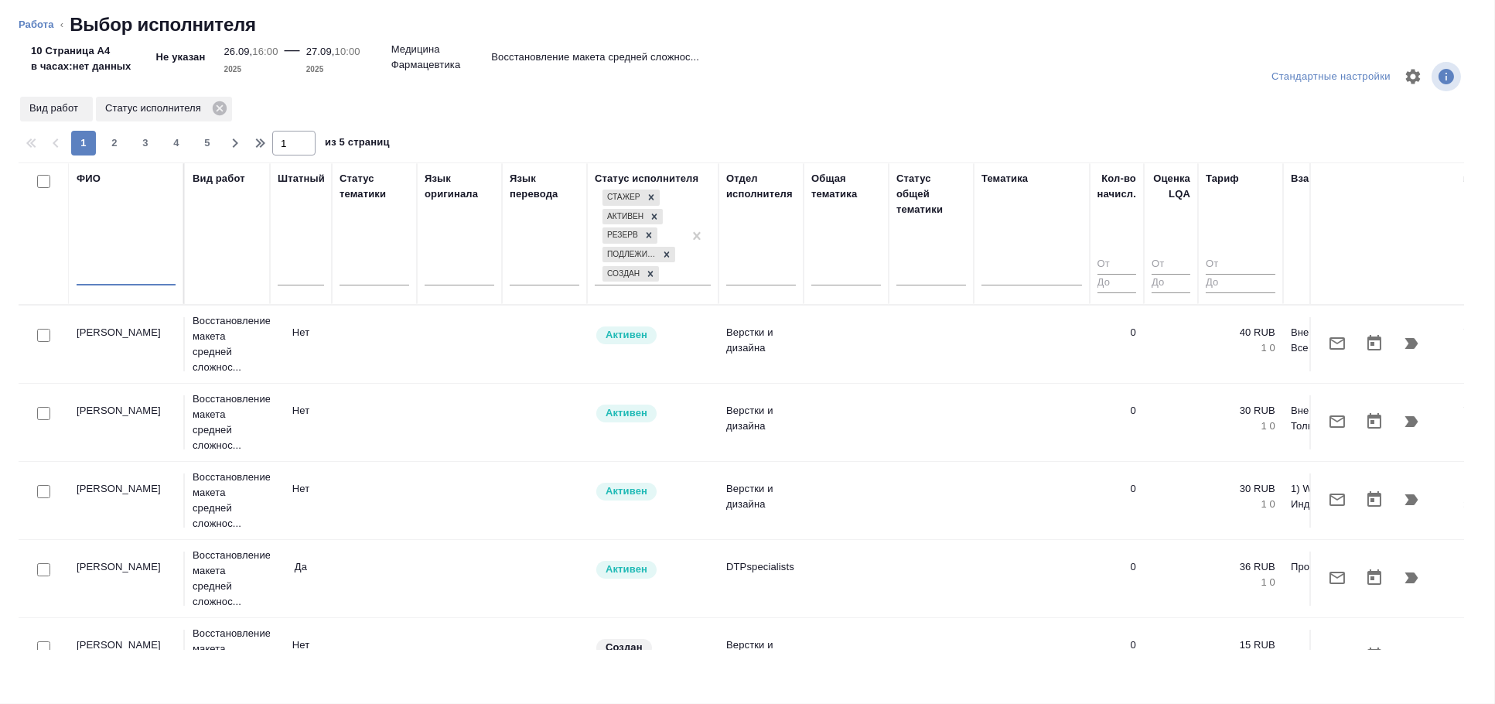
click at [124, 282] on input "text" at bounding box center [126, 275] width 99 height 19
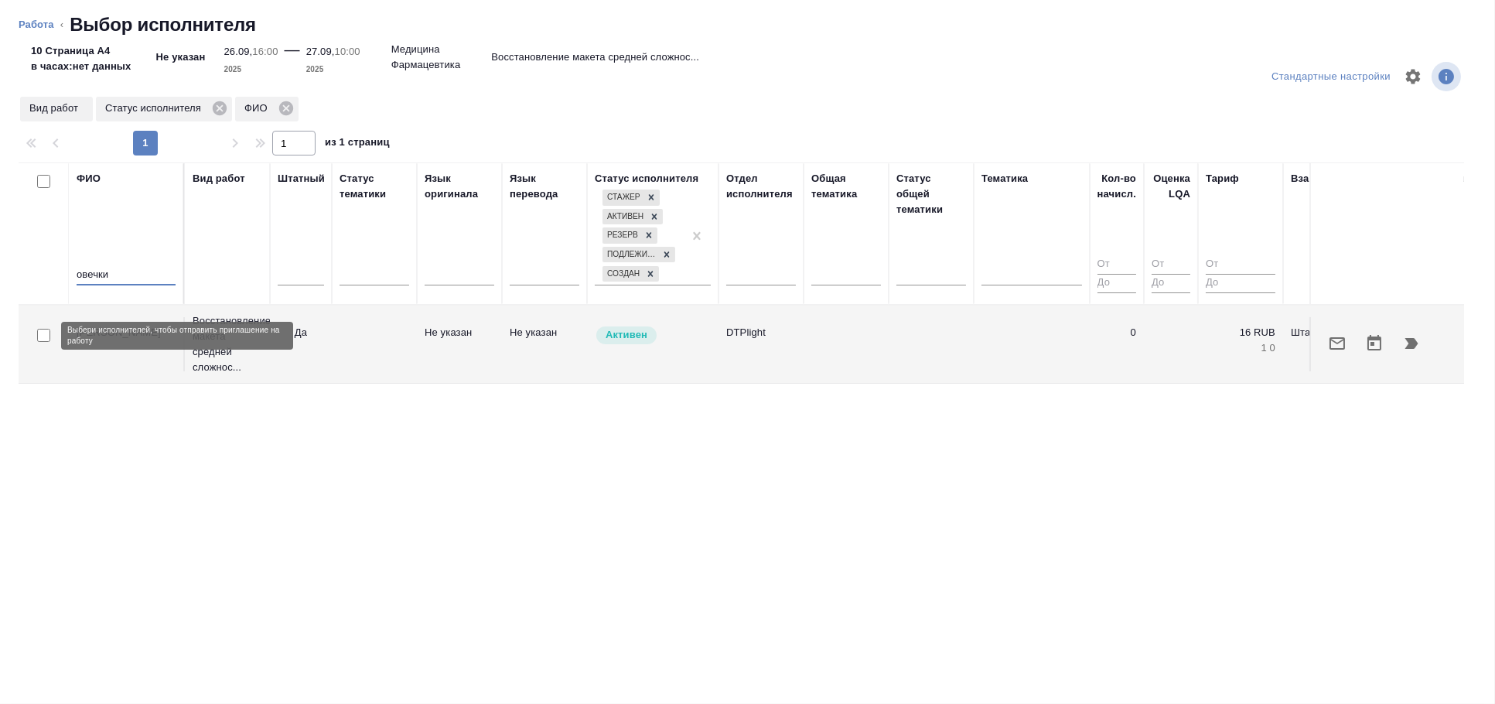
type input "овечки"
click at [45, 334] on input "checkbox" at bounding box center [43, 335] width 13 height 13
checkbox input "true"
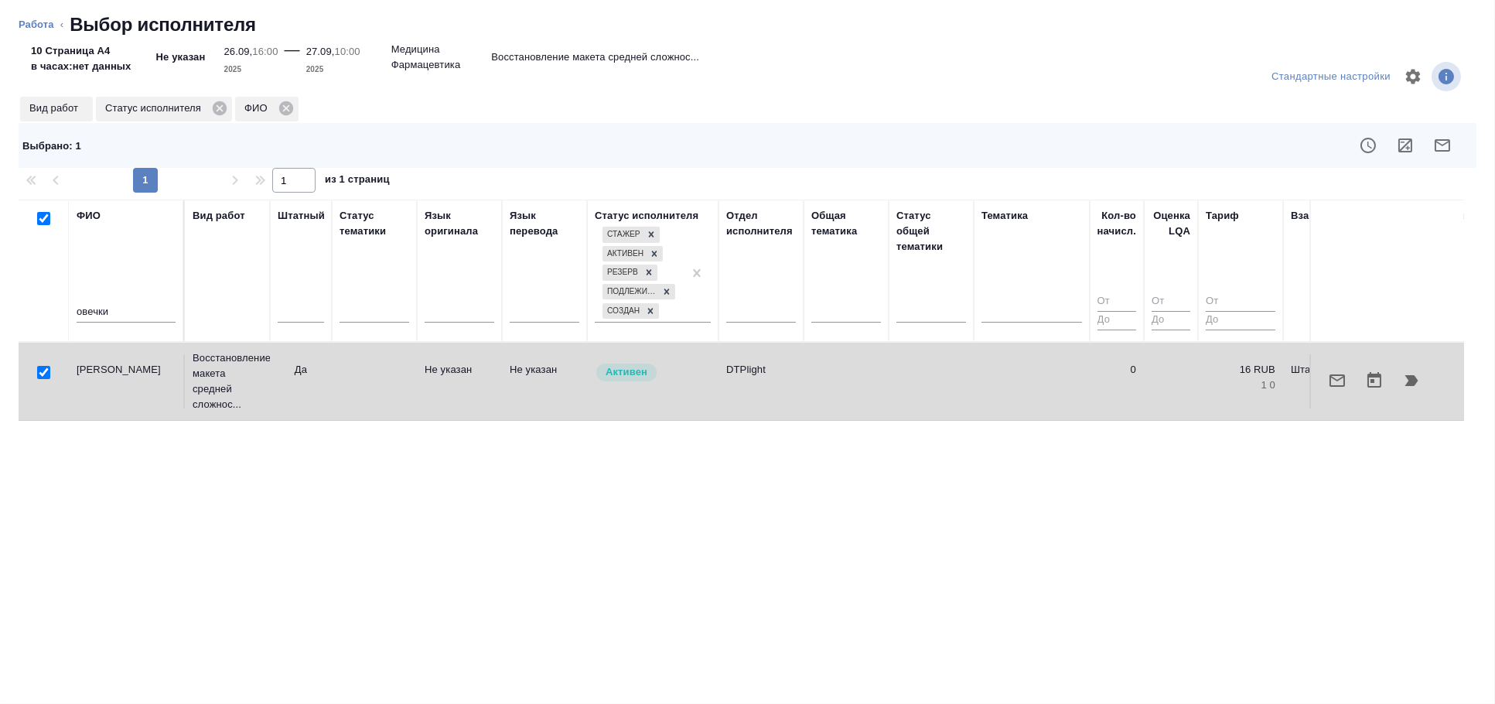
click at [1425, 366] on div at bounding box center [1388, 380] width 138 height 37
click at [1397, 388] on button "button" at bounding box center [1411, 380] width 37 height 37
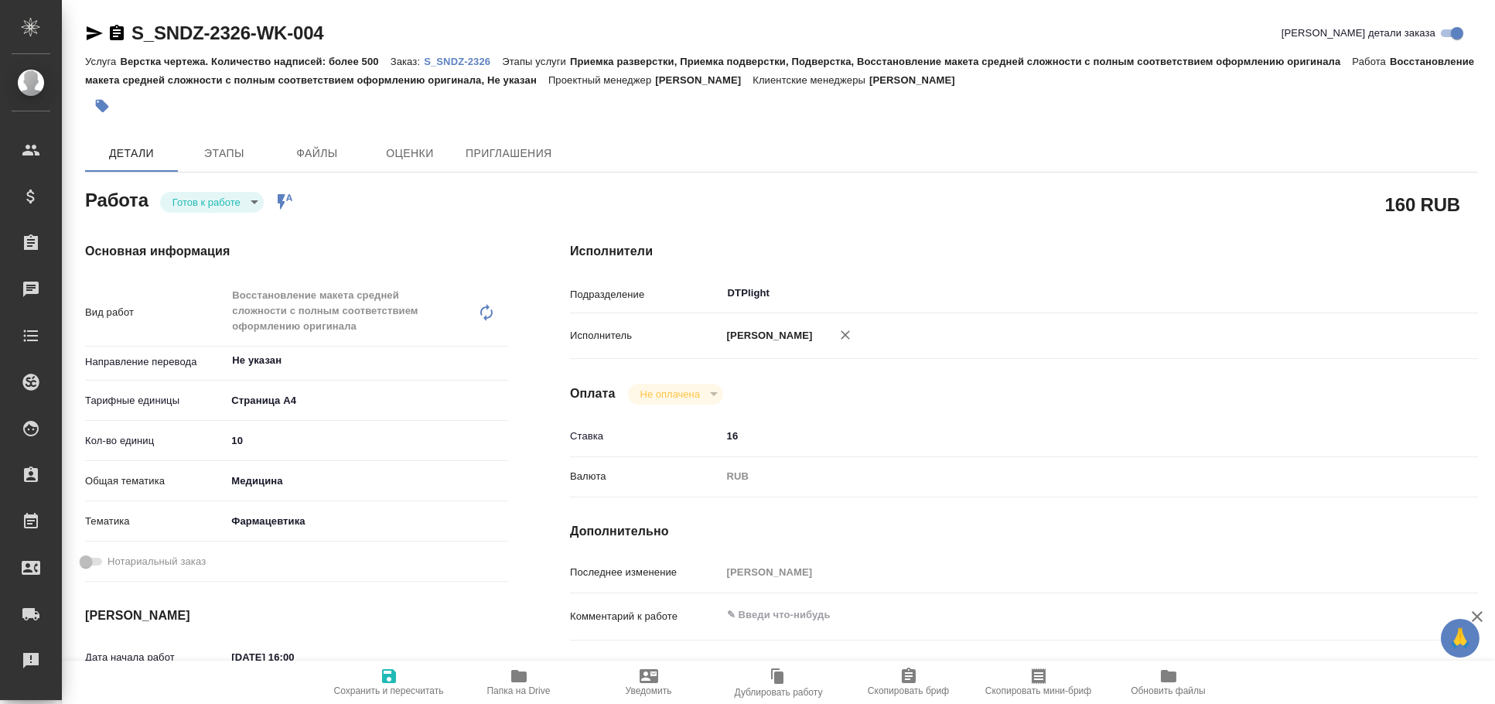
type textarea "x"
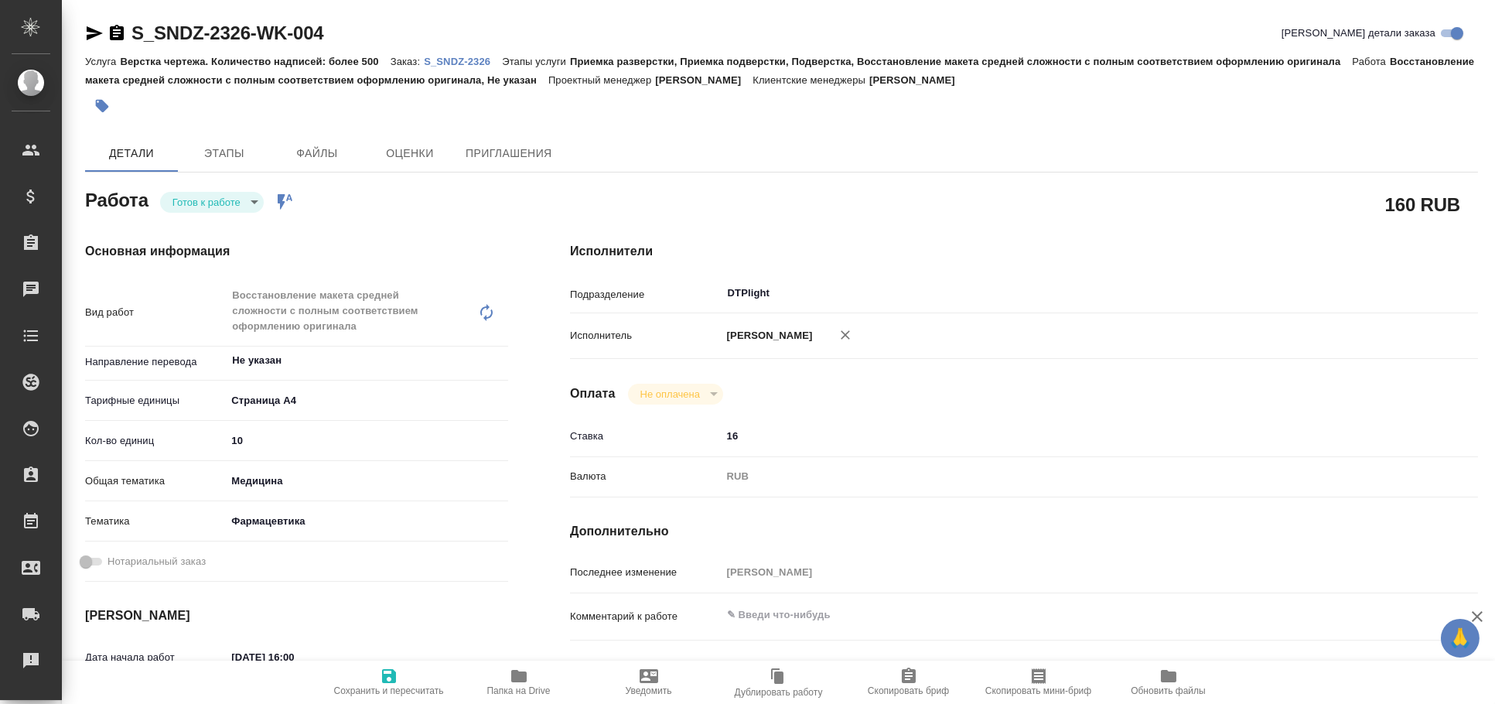
click at [230, 192] on body "🙏 .cls-1 fill:#fff; AWATERA Arkhipova Ekaterina Клиенты Спецификации Заказы Чат…" at bounding box center [747, 352] width 1495 height 704
type textarea "x"
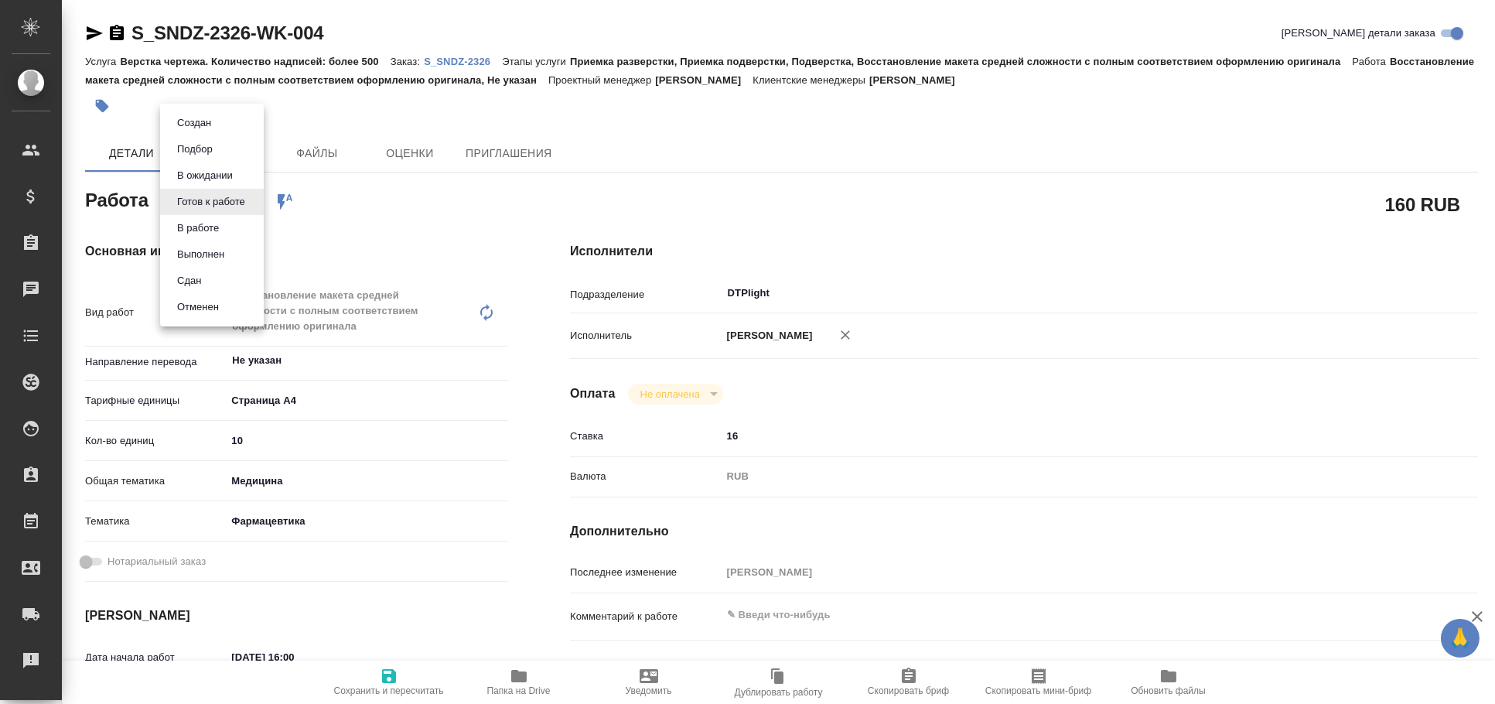
type textarea "x"
click at [225, 243] on li "Выполнен" at bounding box center [212, 254] width 104 height 26
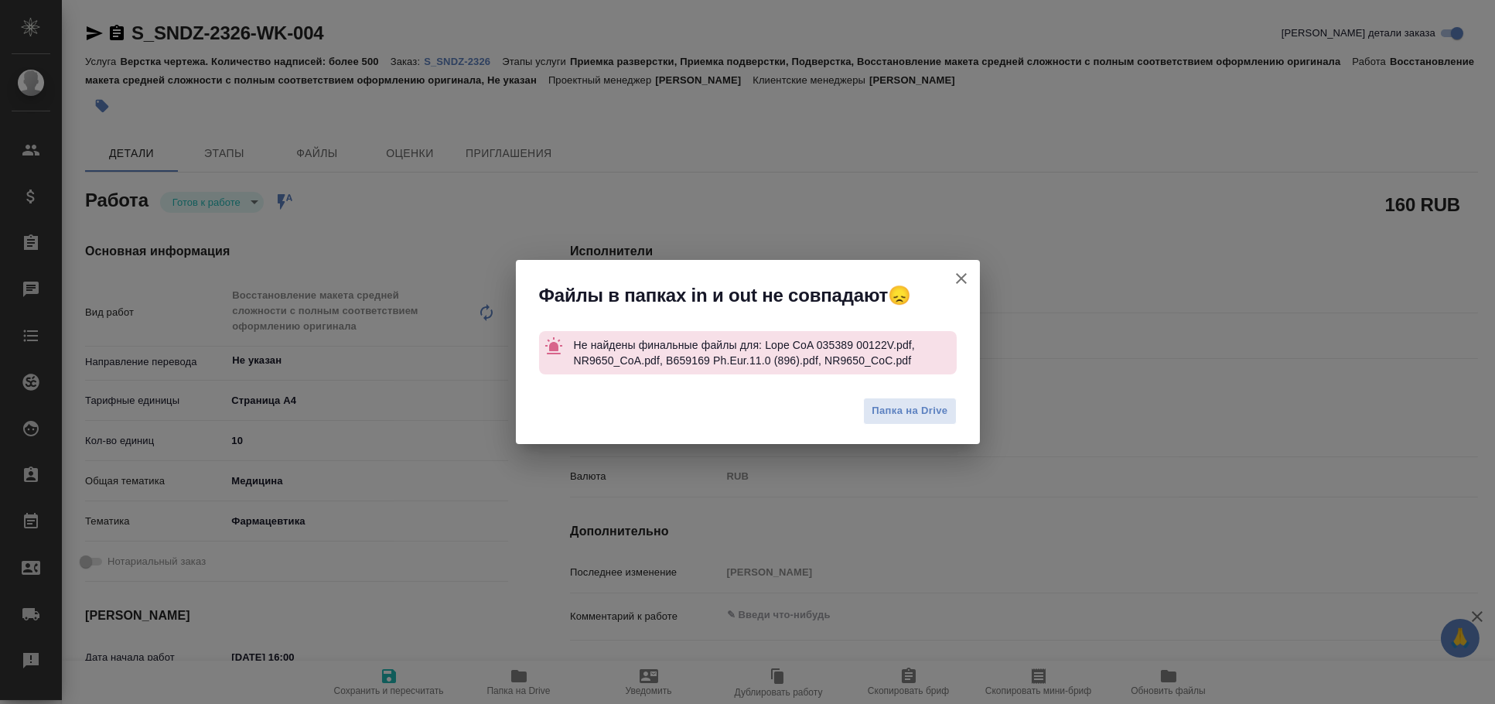
type textarea "x"
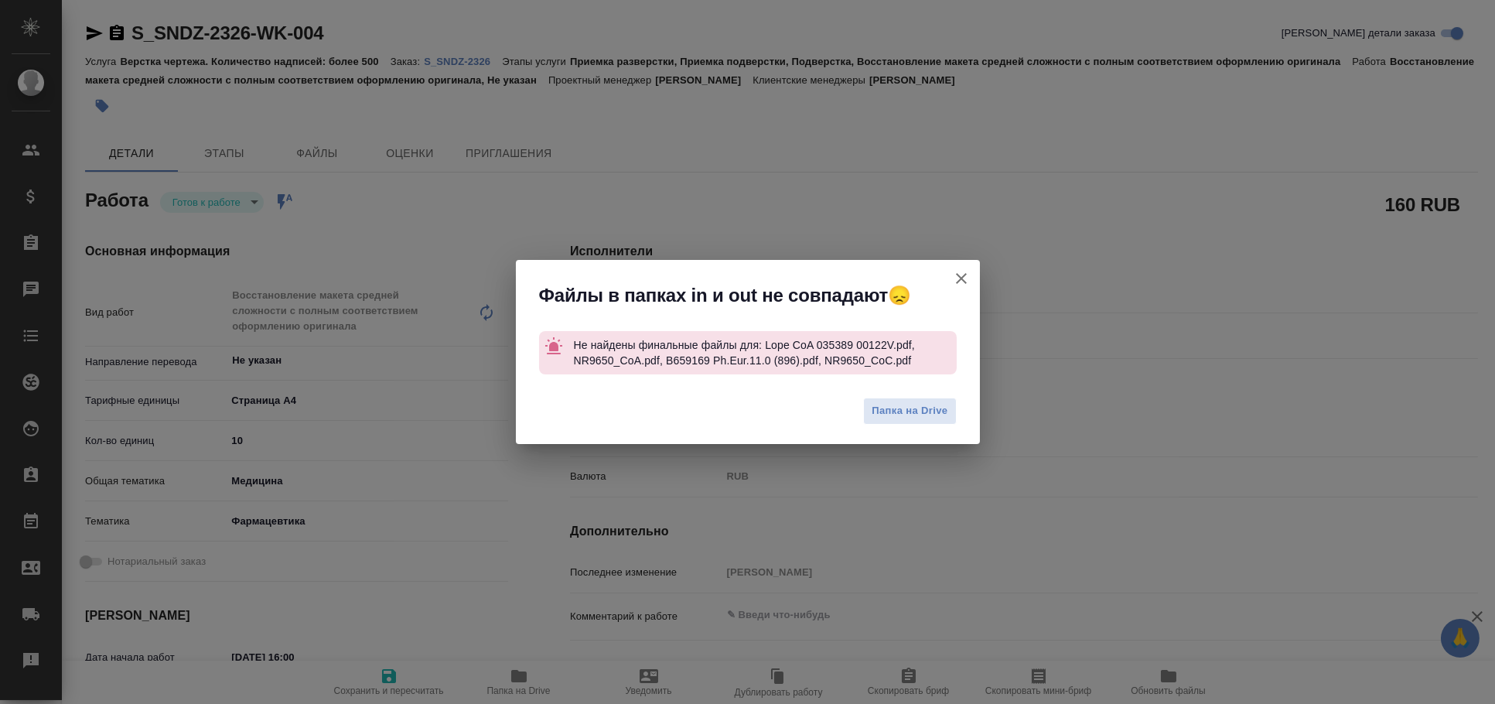
type textarea "x"
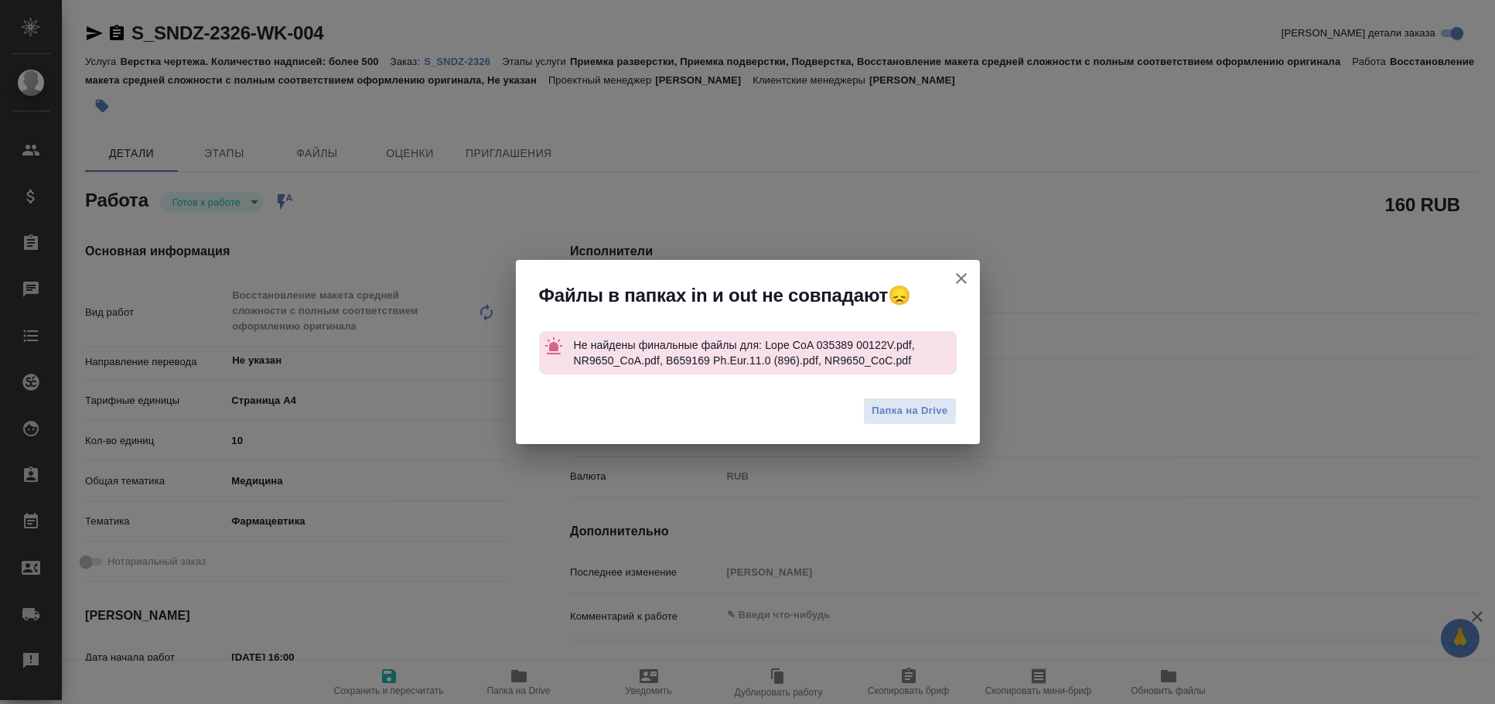
type textarea "x"
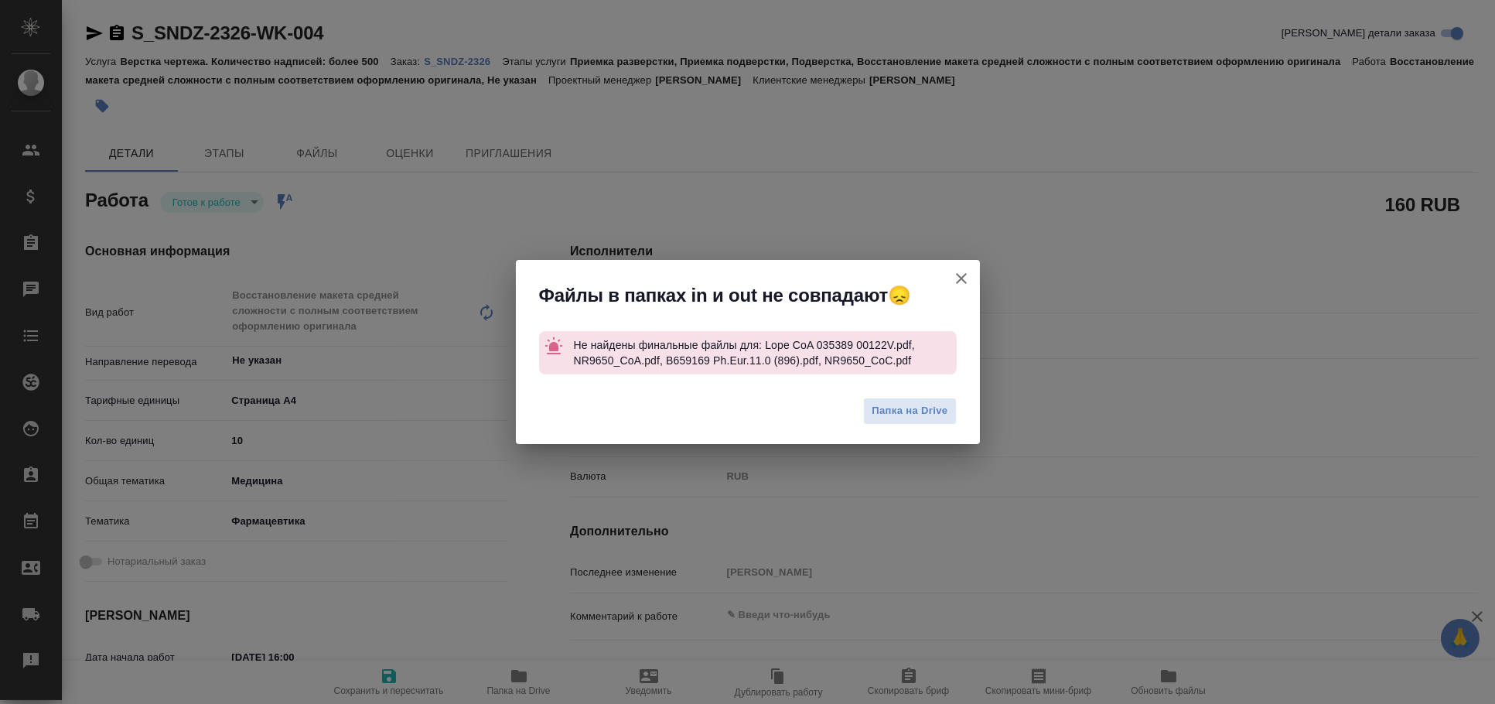
click at [962, 282] on icon "button" at bounding box center [961, 278] width 19 height 19
type textarea "x"
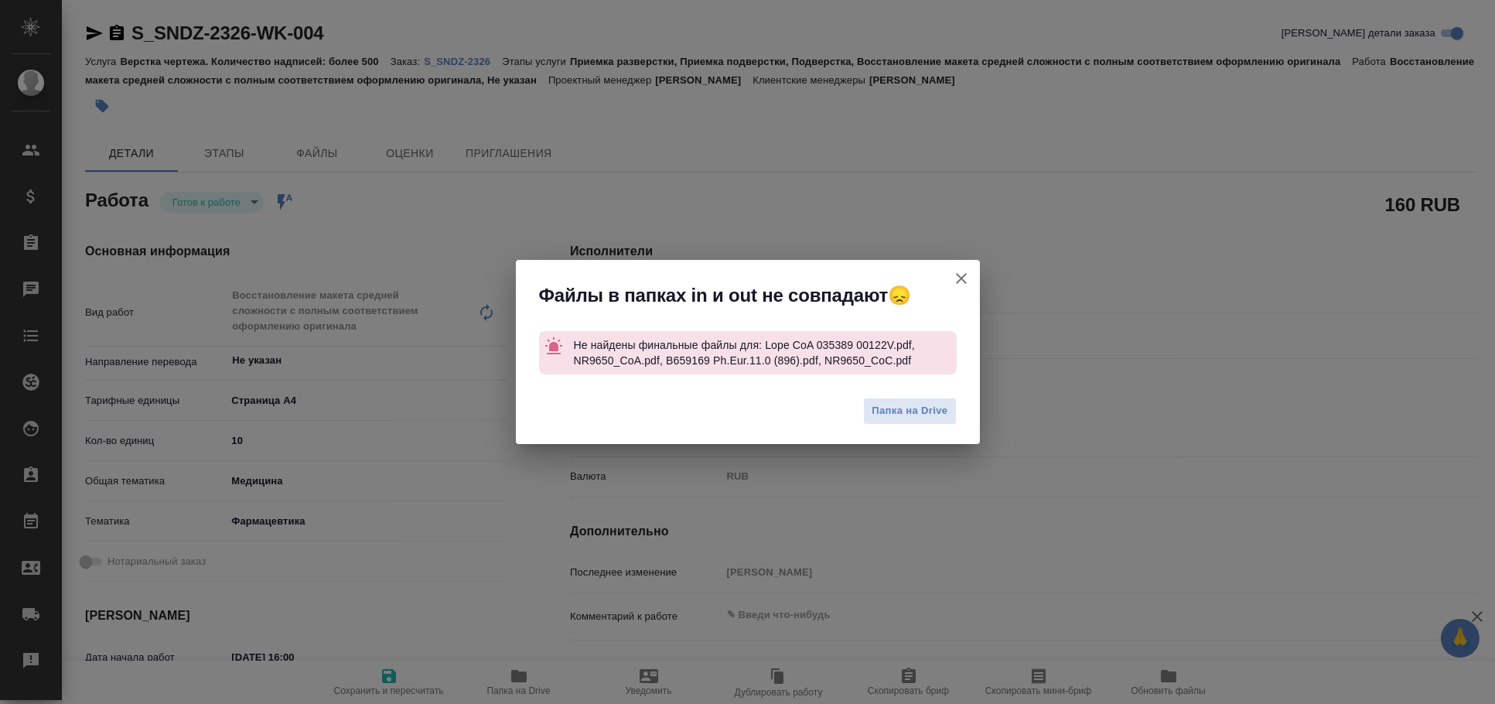
type textarea "x"
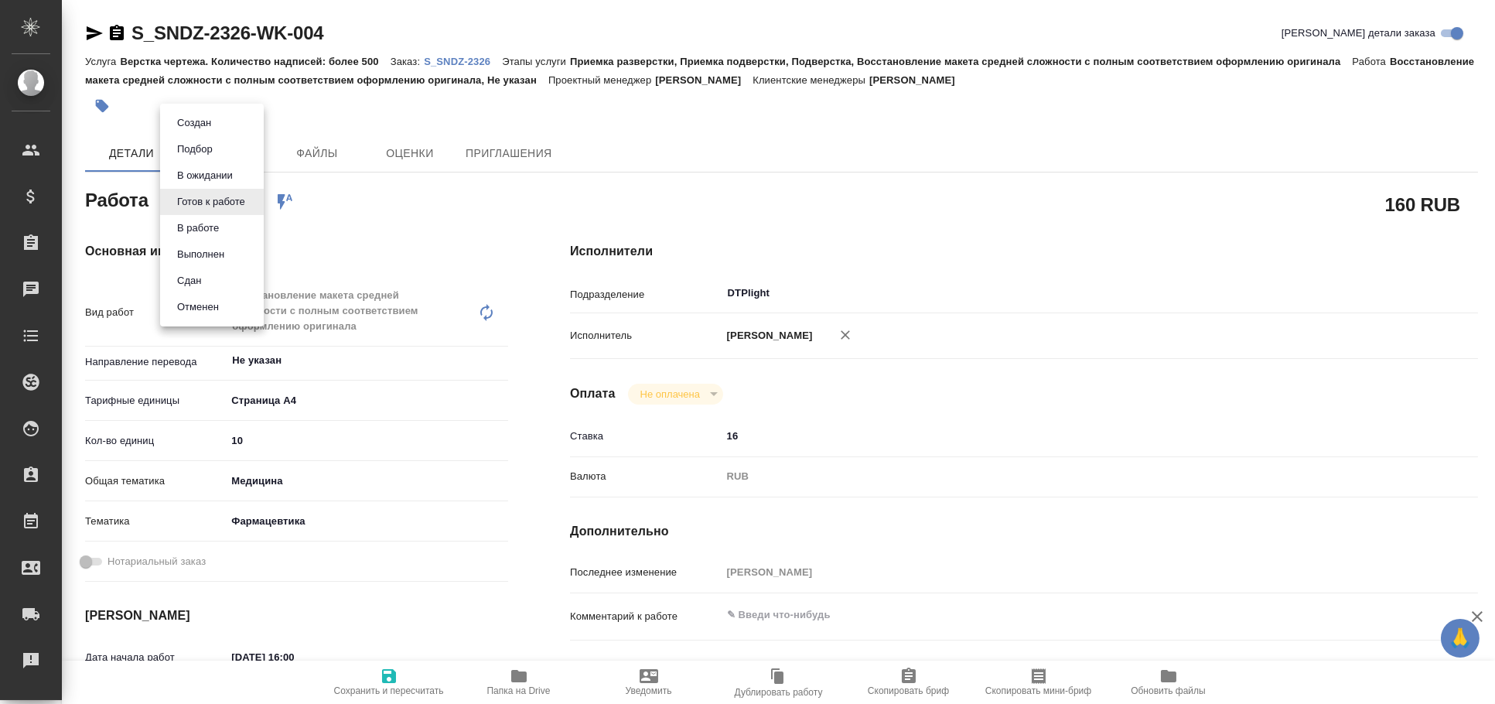
click at [242, 194] on body "🙏 .cls-1 fill:#fff; AWATERA Arkhipova Ekaterina Клиенты Спецификации Заказы 0 Ч…" at bounding box center [747, 352] width 1495 height 704
click at [236, 231] on li "В работе" at bounding box center [212, 228] width 104 height 26
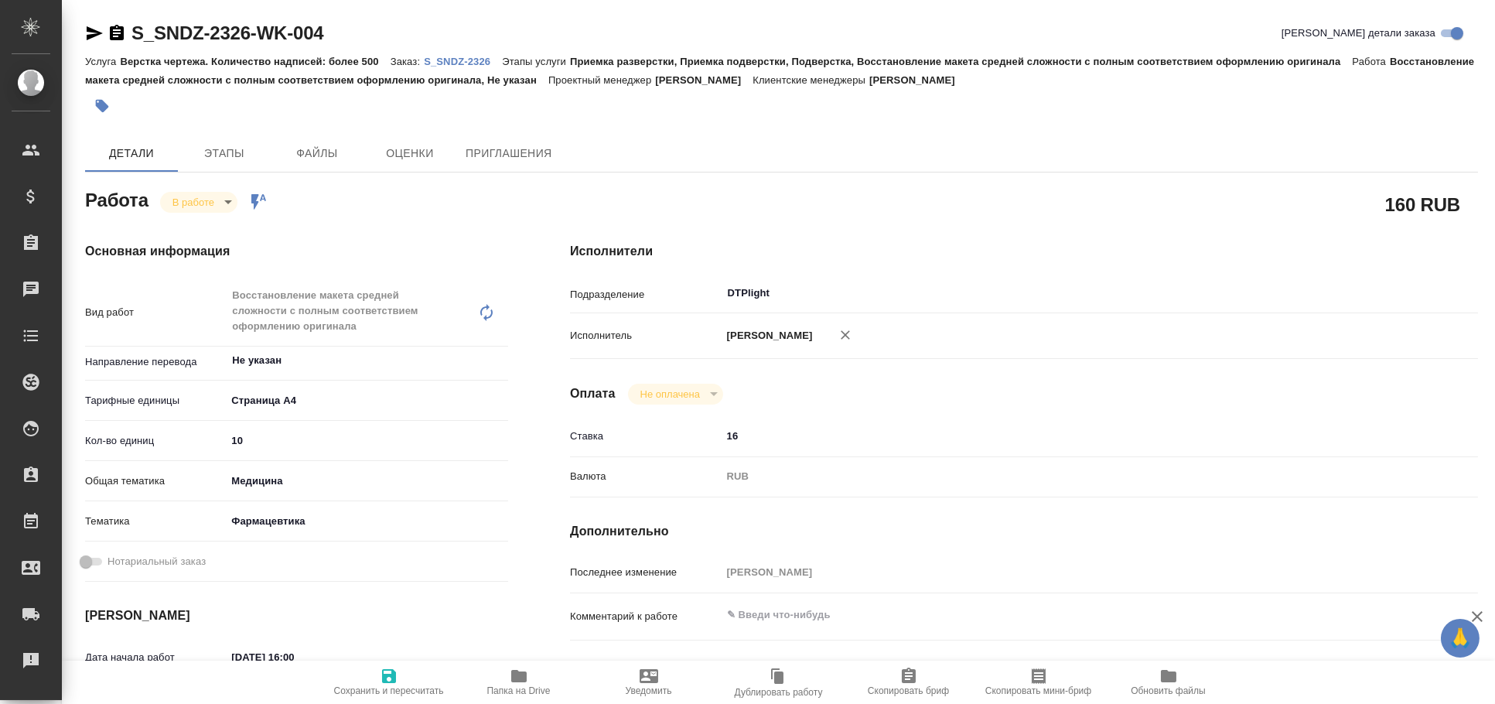
type textarea "x"
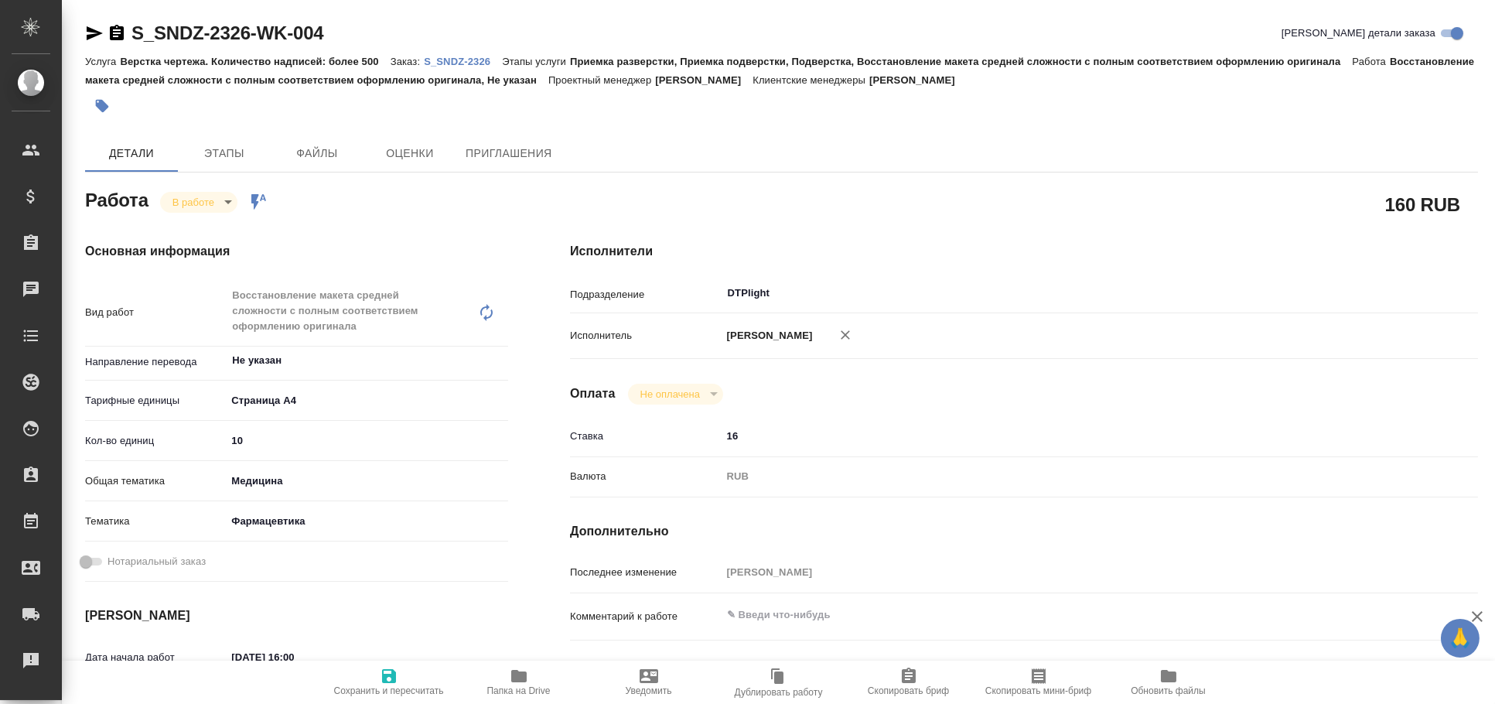
type textarea "x"
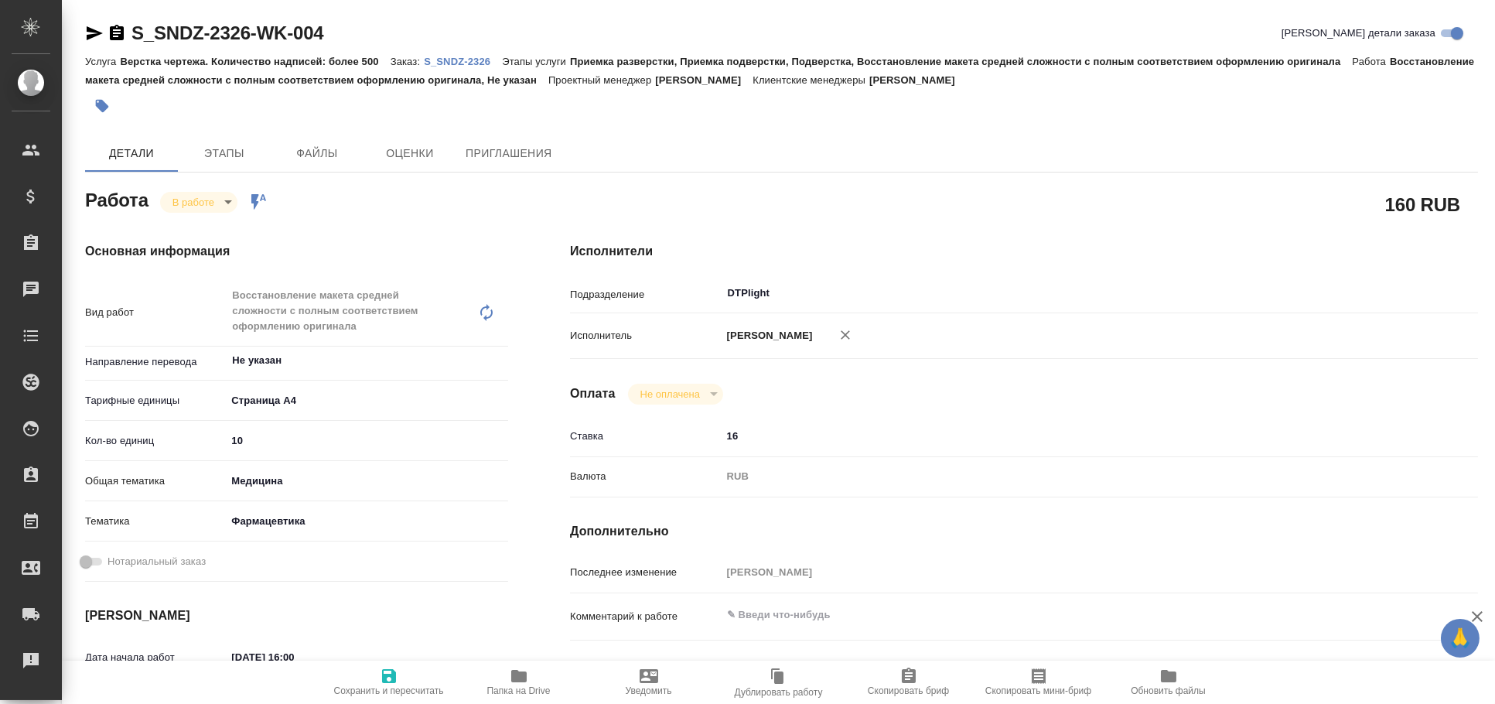
type textarea "x"
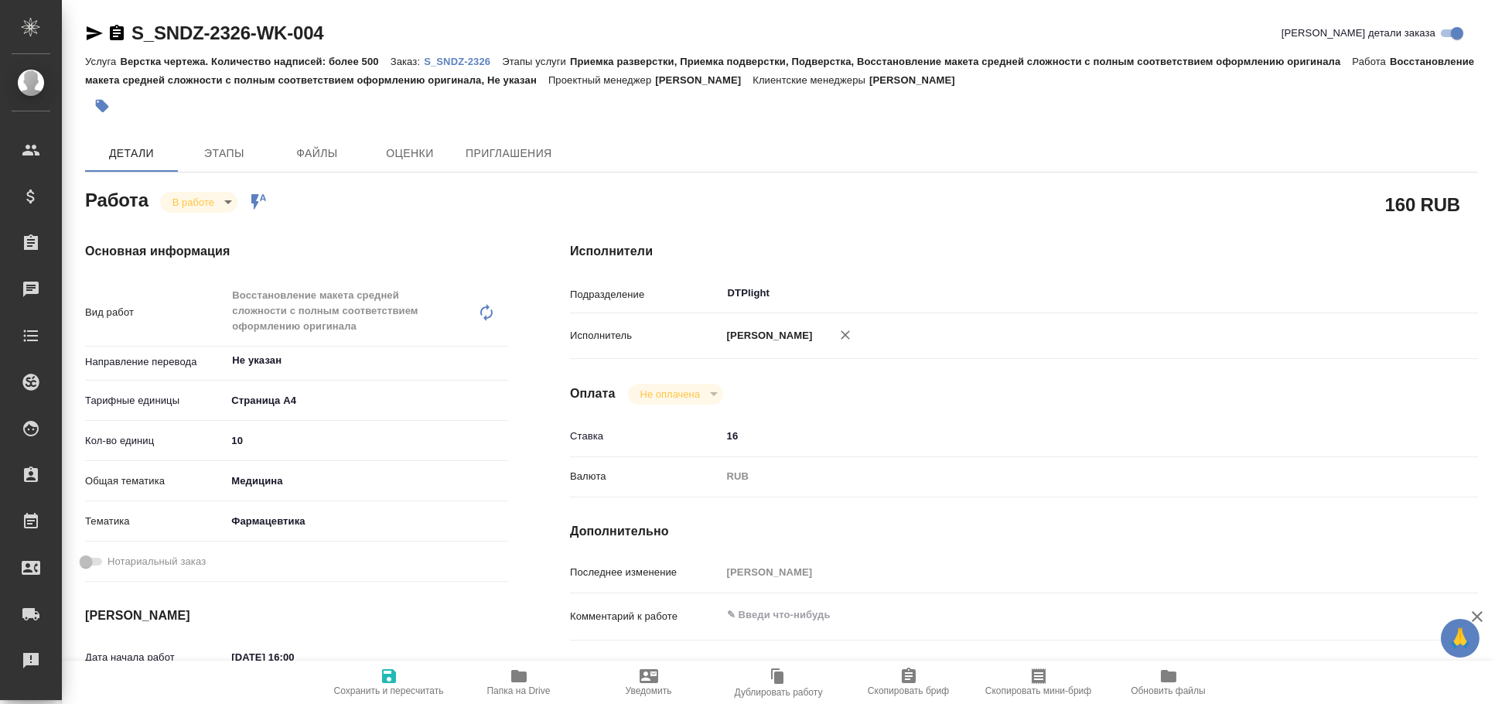
click at [384, 653] on div "26.09.2025 16:00" at bounding box center [367, 657] width 282 height 22
click at [394, 675] on icon "button" at bounding box center [389, 676] width 14 height 14
type textarea "x"
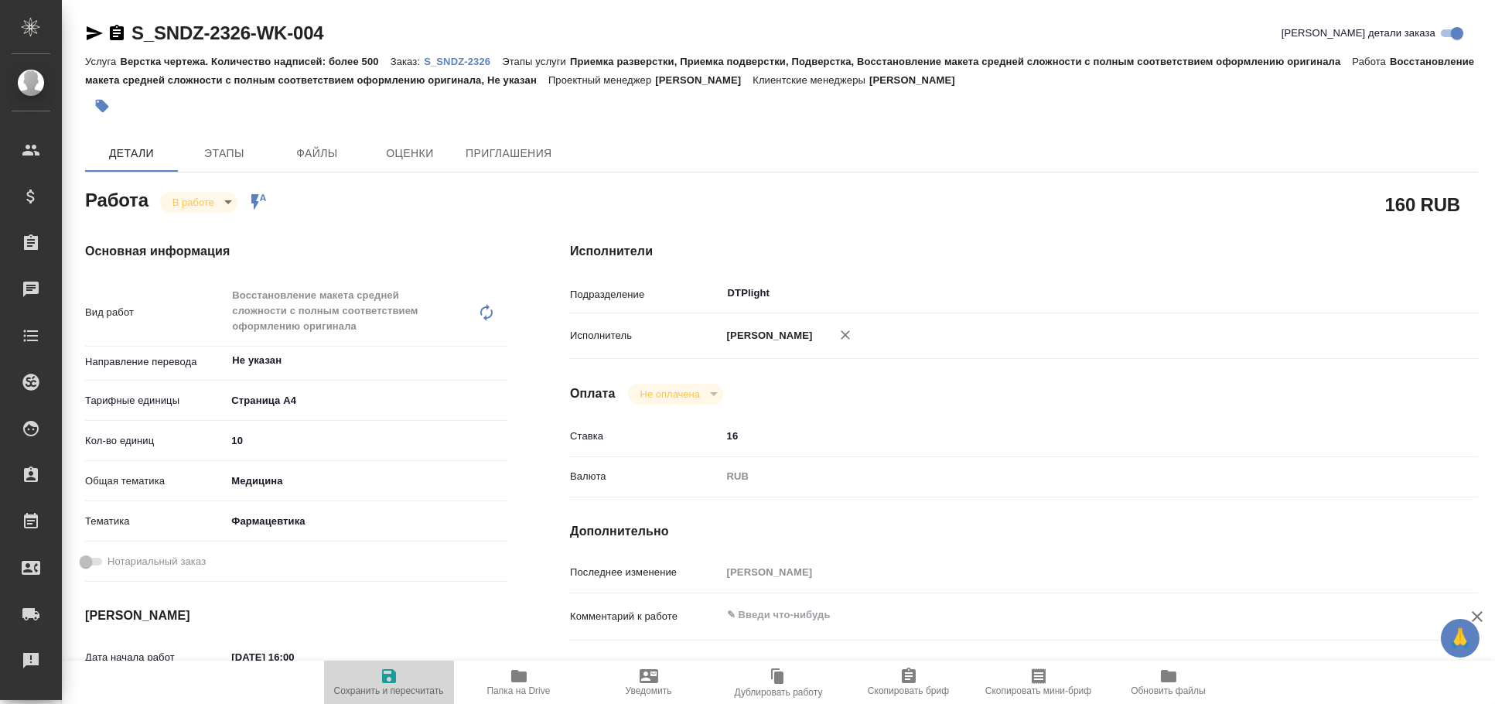
type textarea "x"
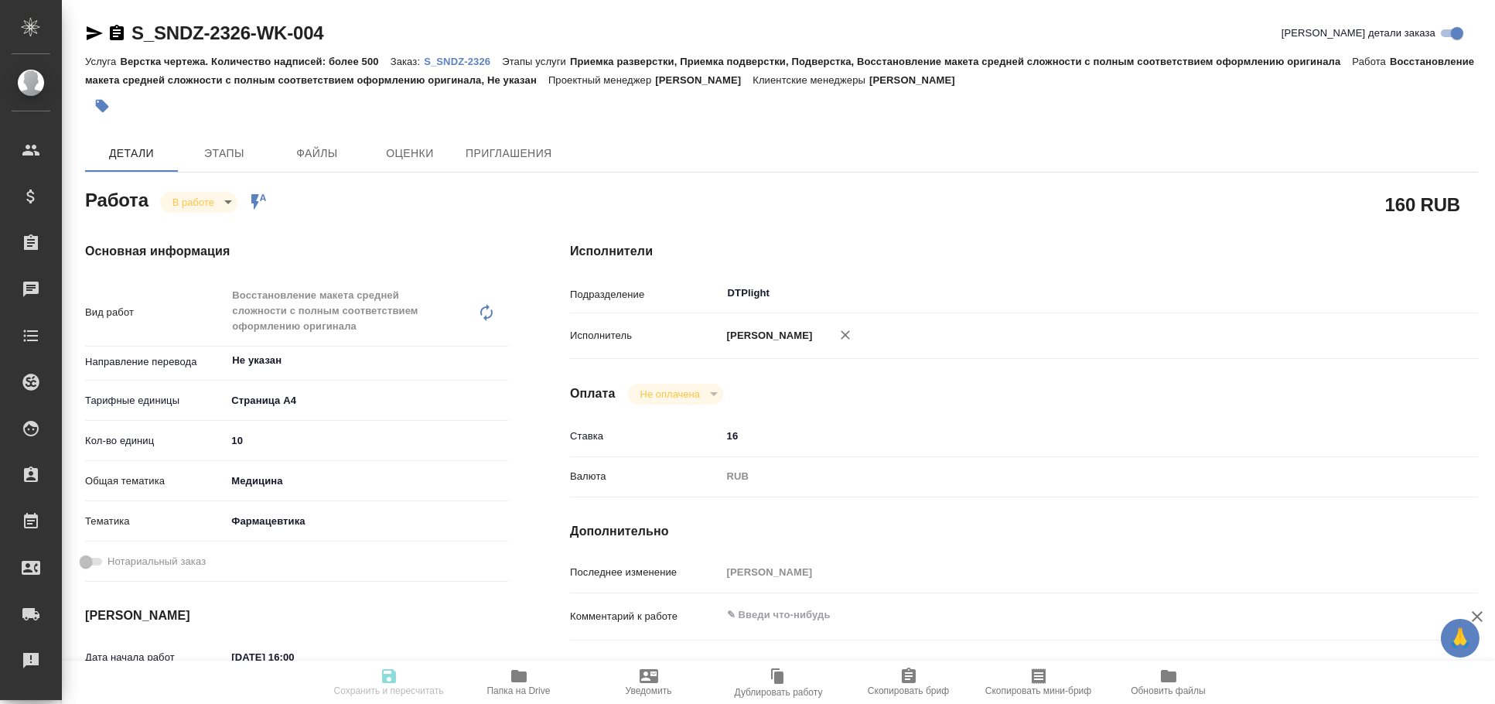
type textarea "x"
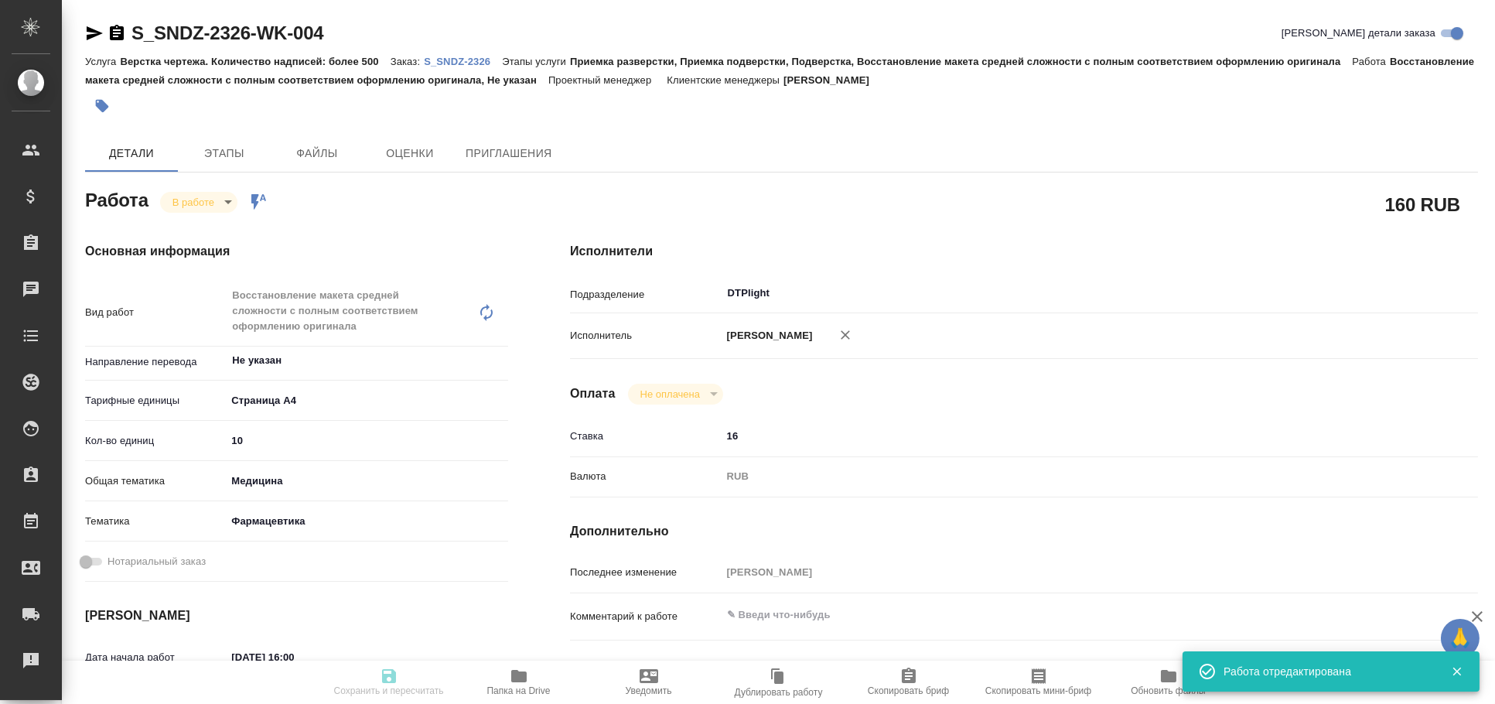
type input "inProgress"
type textarea "Восстановление макета средней сложности с полным соответствием оформлению ориги…"
type textarea "x"
type input "Не указан"
type input "5f036ec4e16dec2d6b59c8ff"
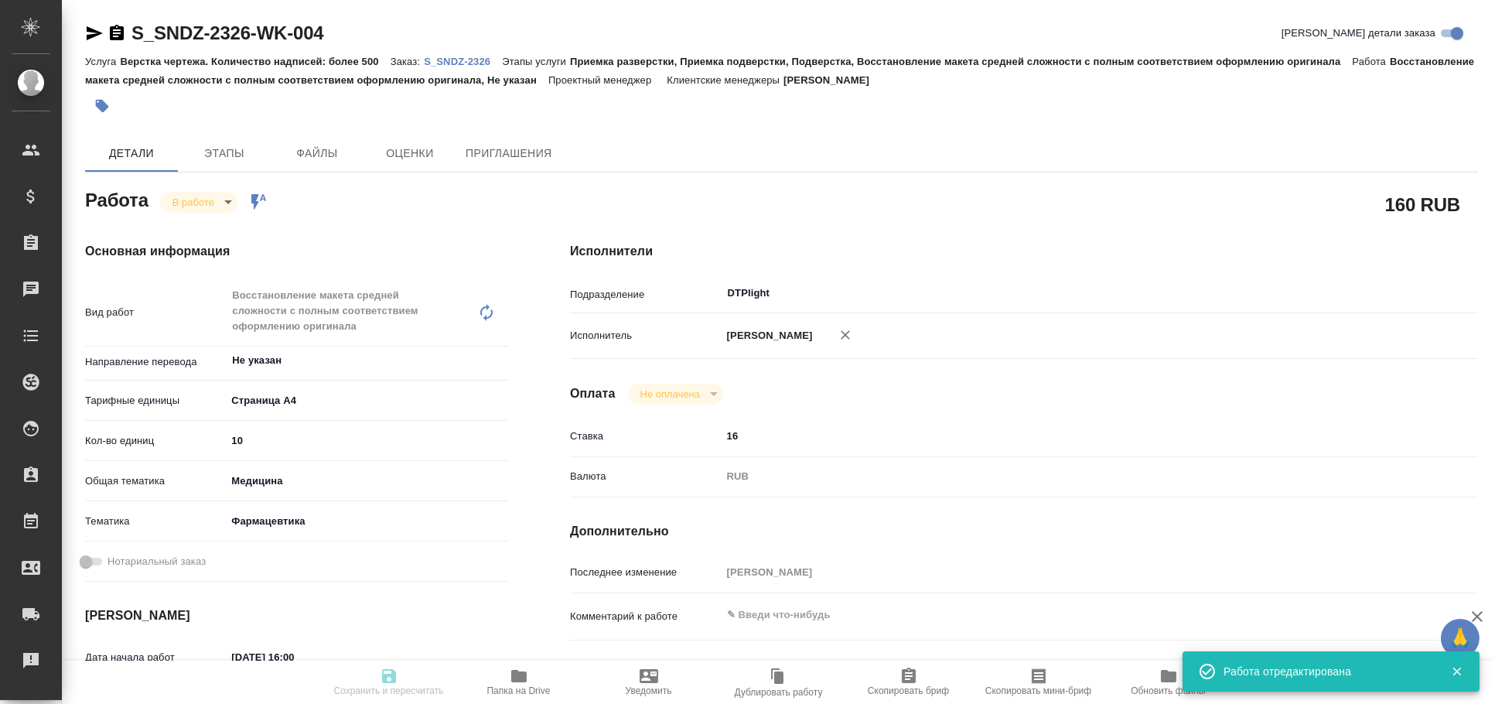
type input "10"
type input "med"
type input "6149832f2b7be24903fd7a82"
type input "26.09.2025 16:00"
type input "26.09.2025 18:00"
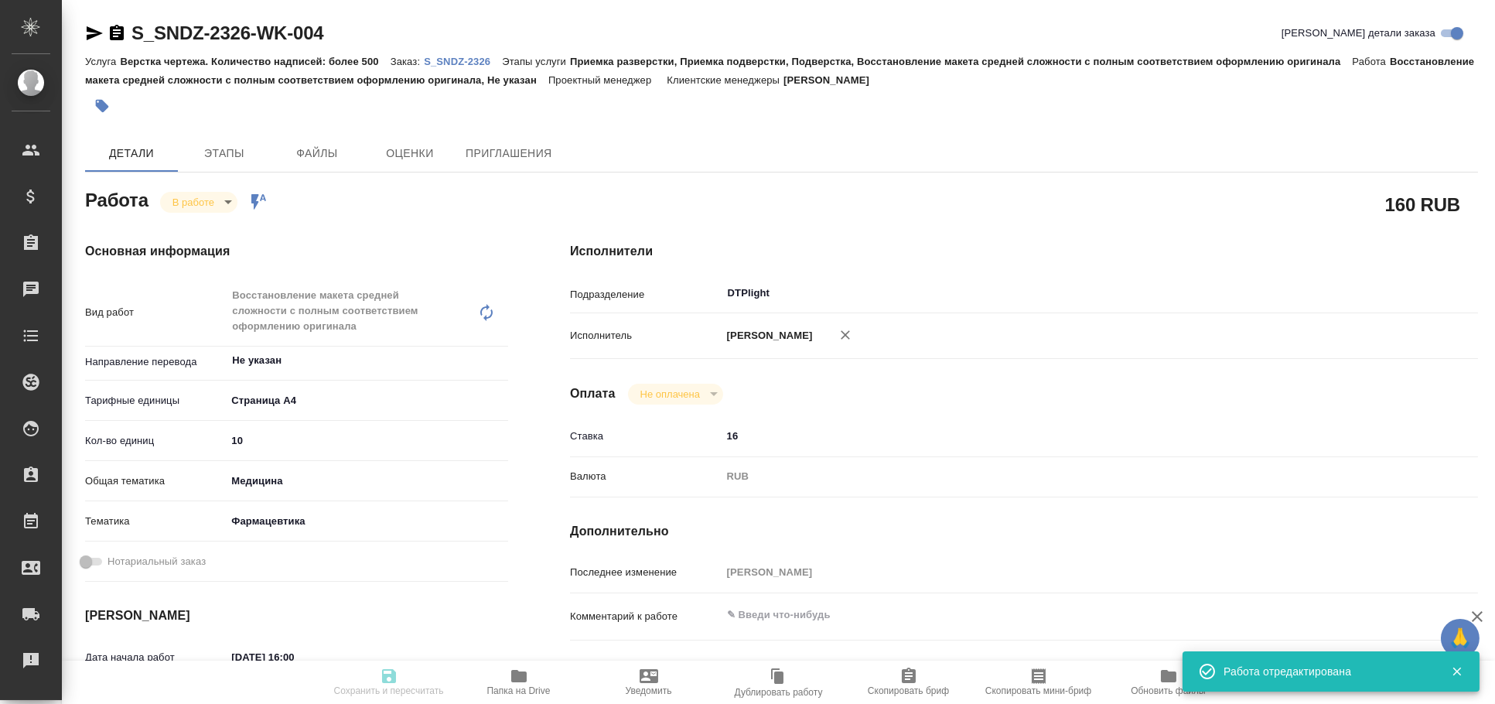
type input "27.09.2025 10:00"
type input "30.09.2025 17:00"
type input "DTPlight"
type input "notPayed"
type input "16"
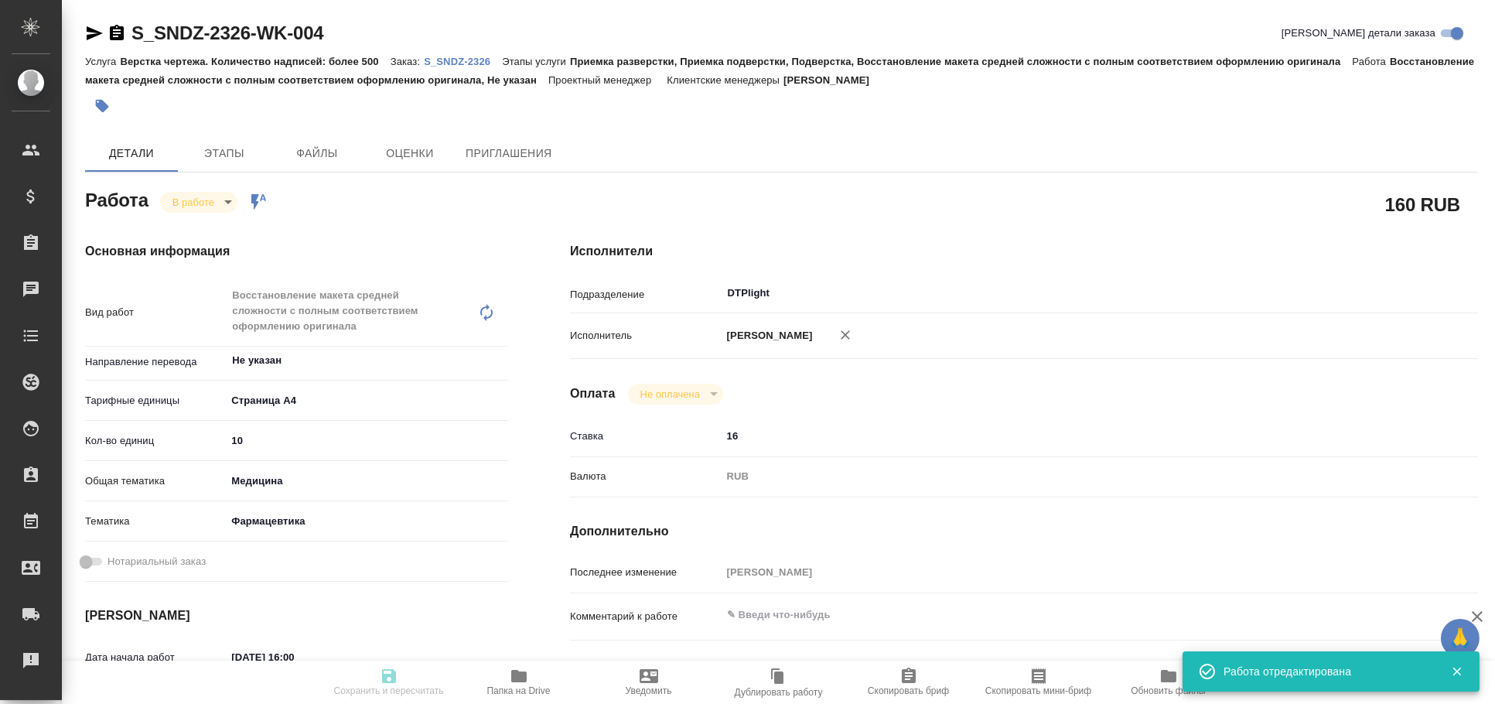
type input "RUB"
type input "[PERSON_NAME]"
type textarea "x"
type textarea "/Clients/Sandoz/Orders/S_SNDZ-2326/DTP/S_SNDZ-2326-WK-004"
type textarea "x"
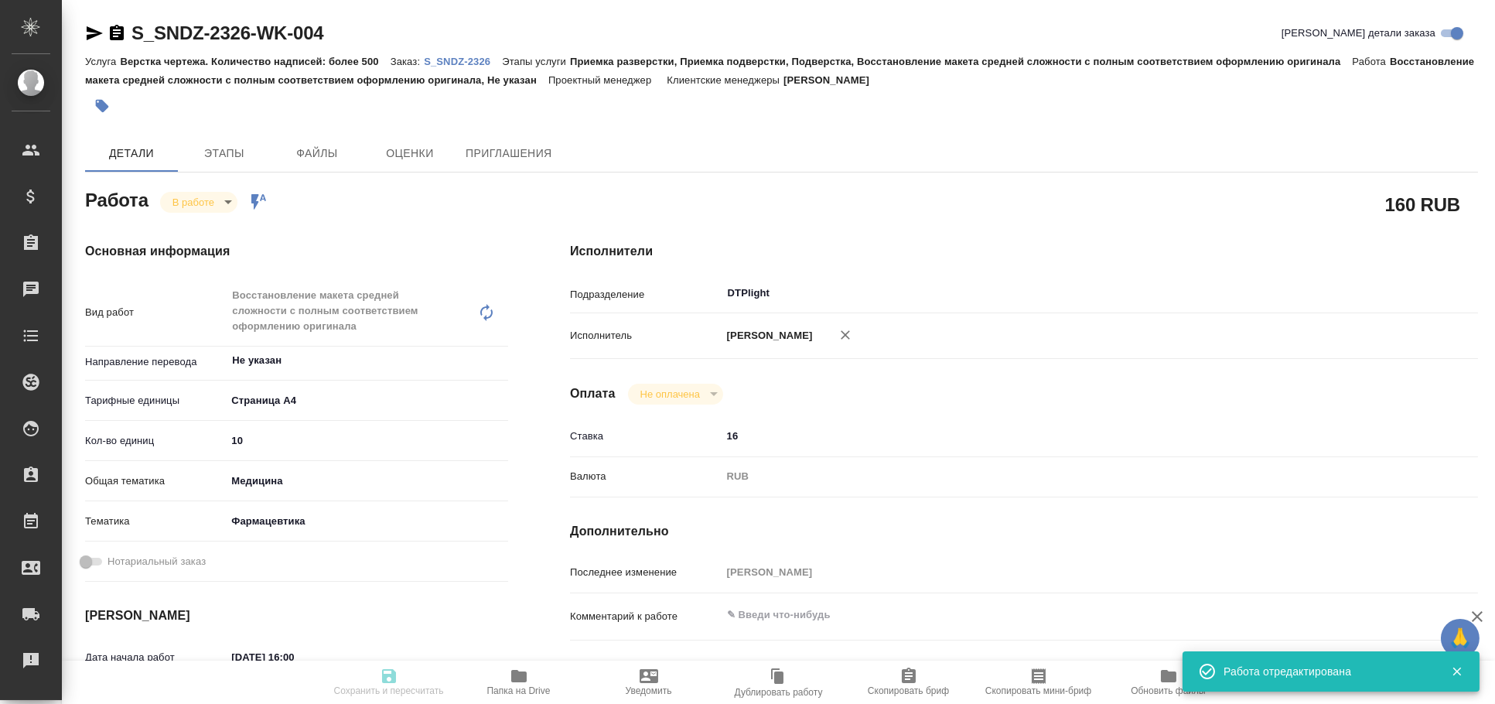
type input "S_SNDZ-2326"
type input "Верстка чертежа. Количество надписей: более 500"
type input "Приемка разверстки, Приемка подверстки, Подверстка, Восстановление макета средн…"
type input "Кабаргина Анна"
type input "[PERSON_NAME]"
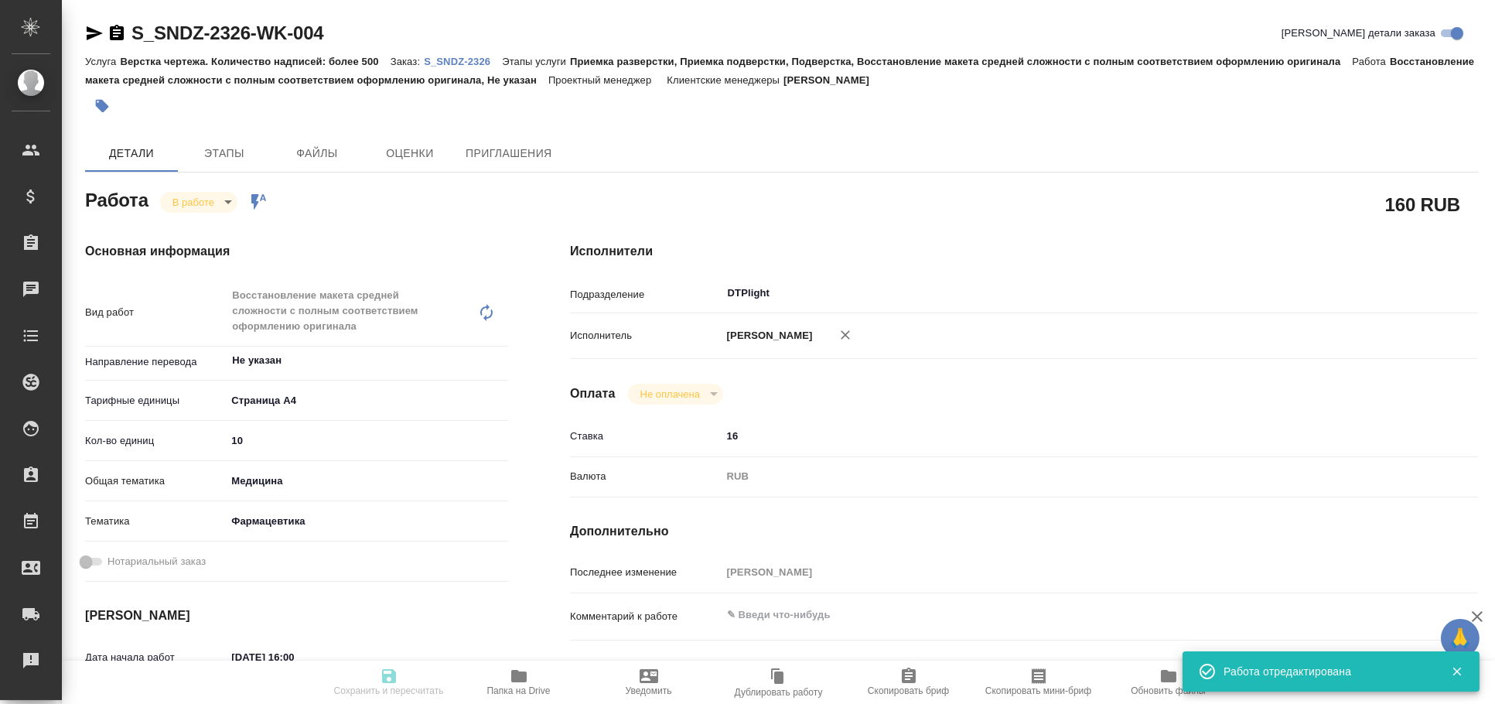
type input "/Clients/Sandoz/Orders/S_SNDZ-2326"
type textarea "x"
type textarea "Прошу взять в перевод на русский язык документы, приложенные к письму. Сроки по…"
type textarea "x"
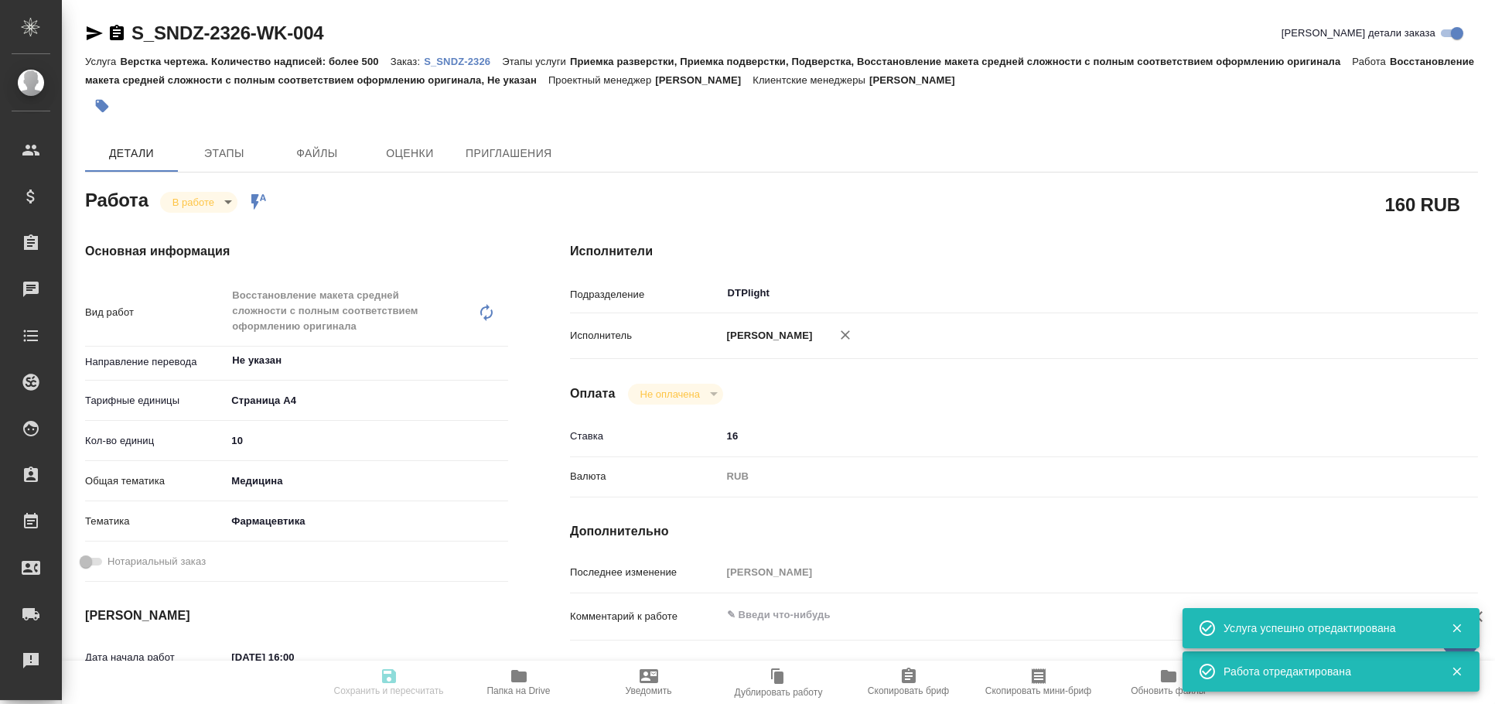
type textarea "x"
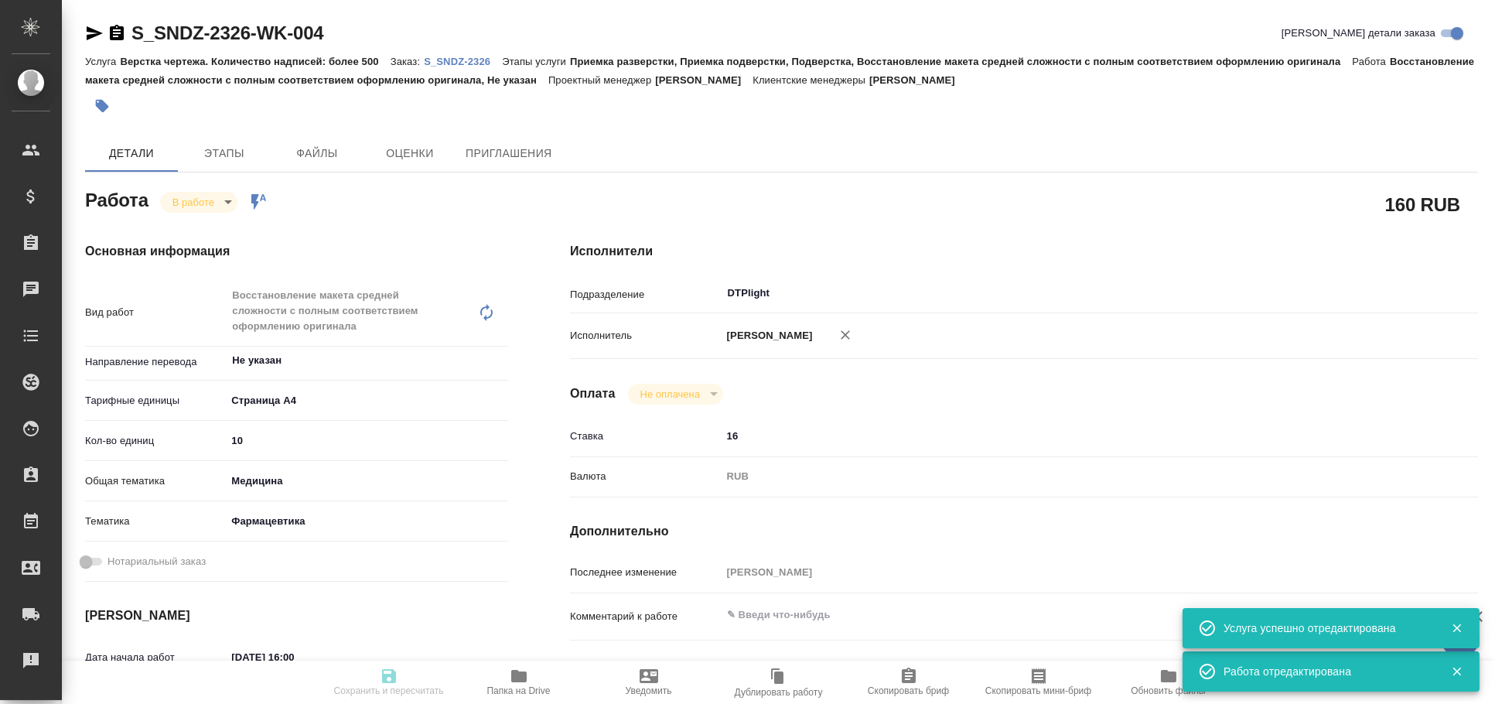
type textarea "x"
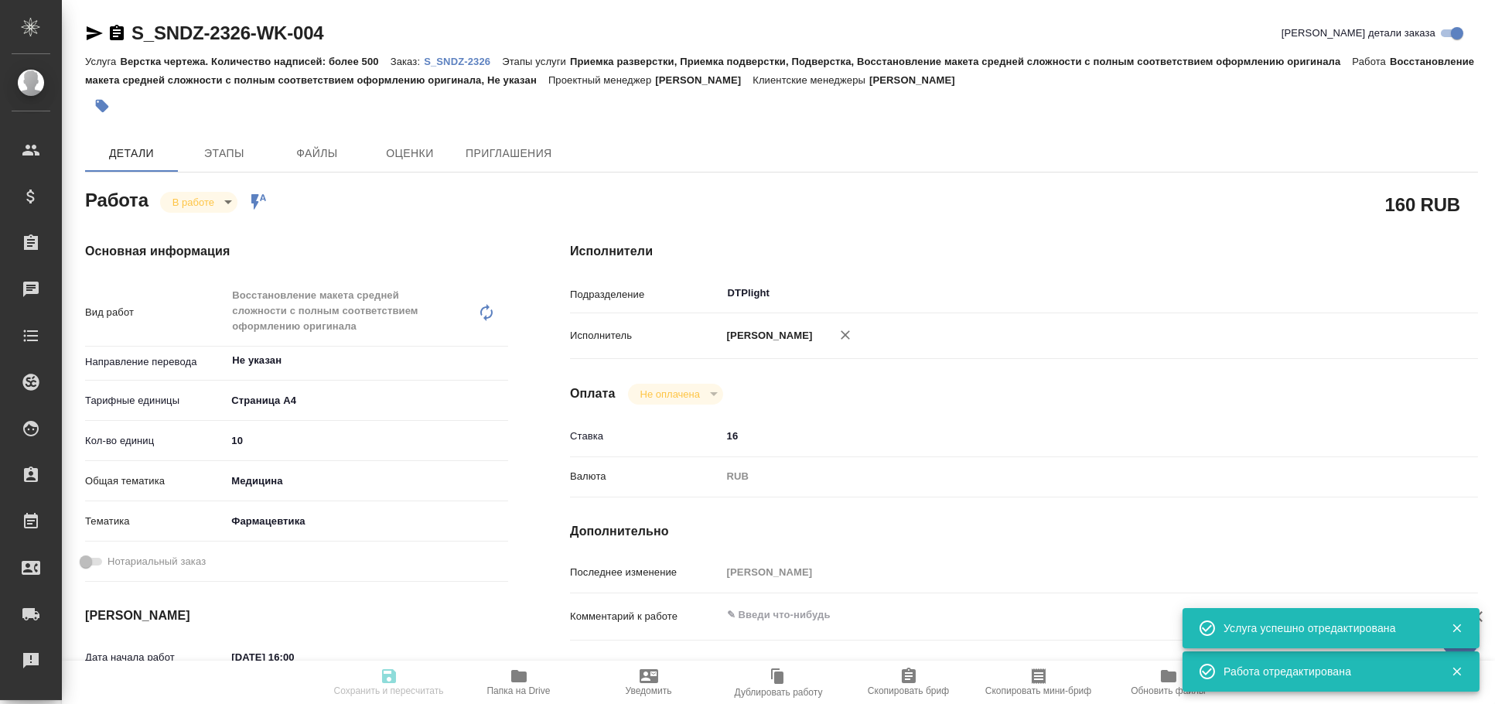
type textarea "x"
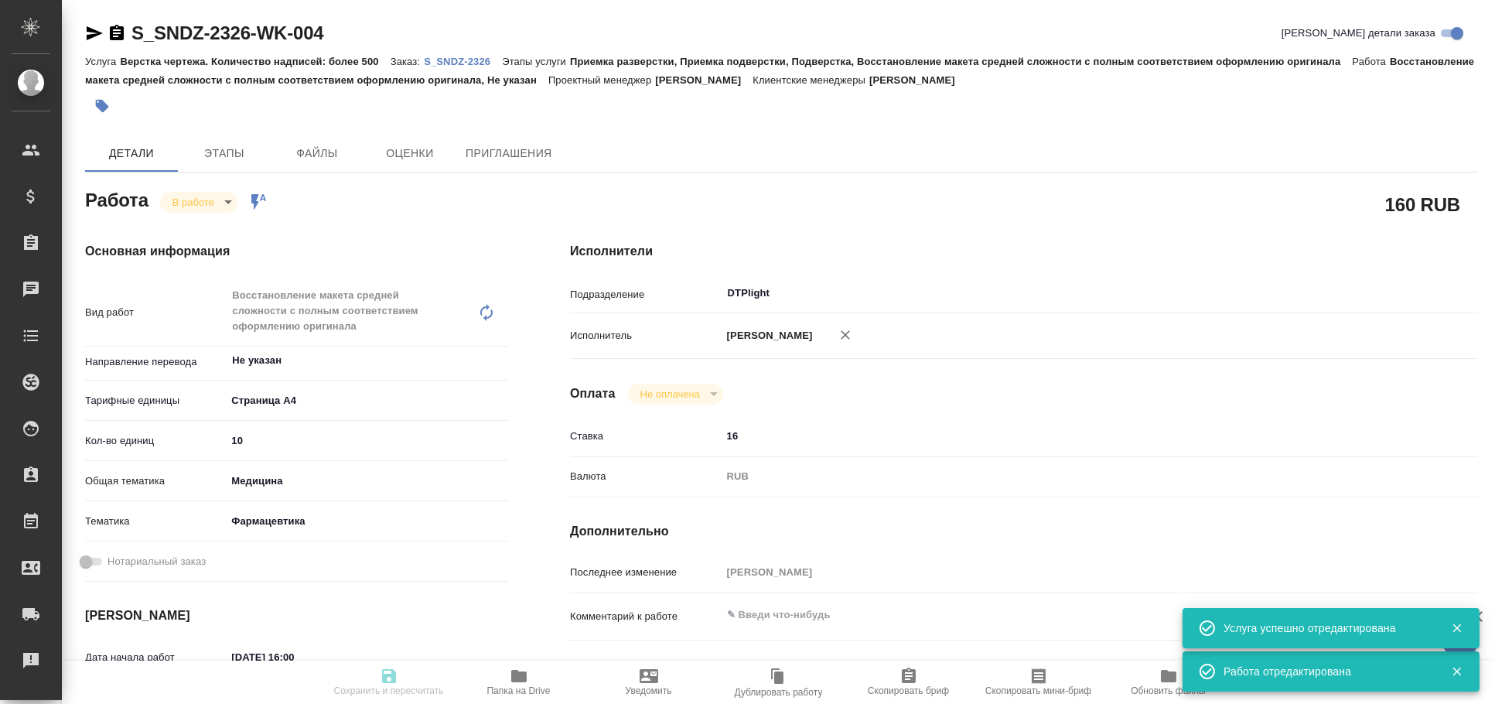
type textarea "x"
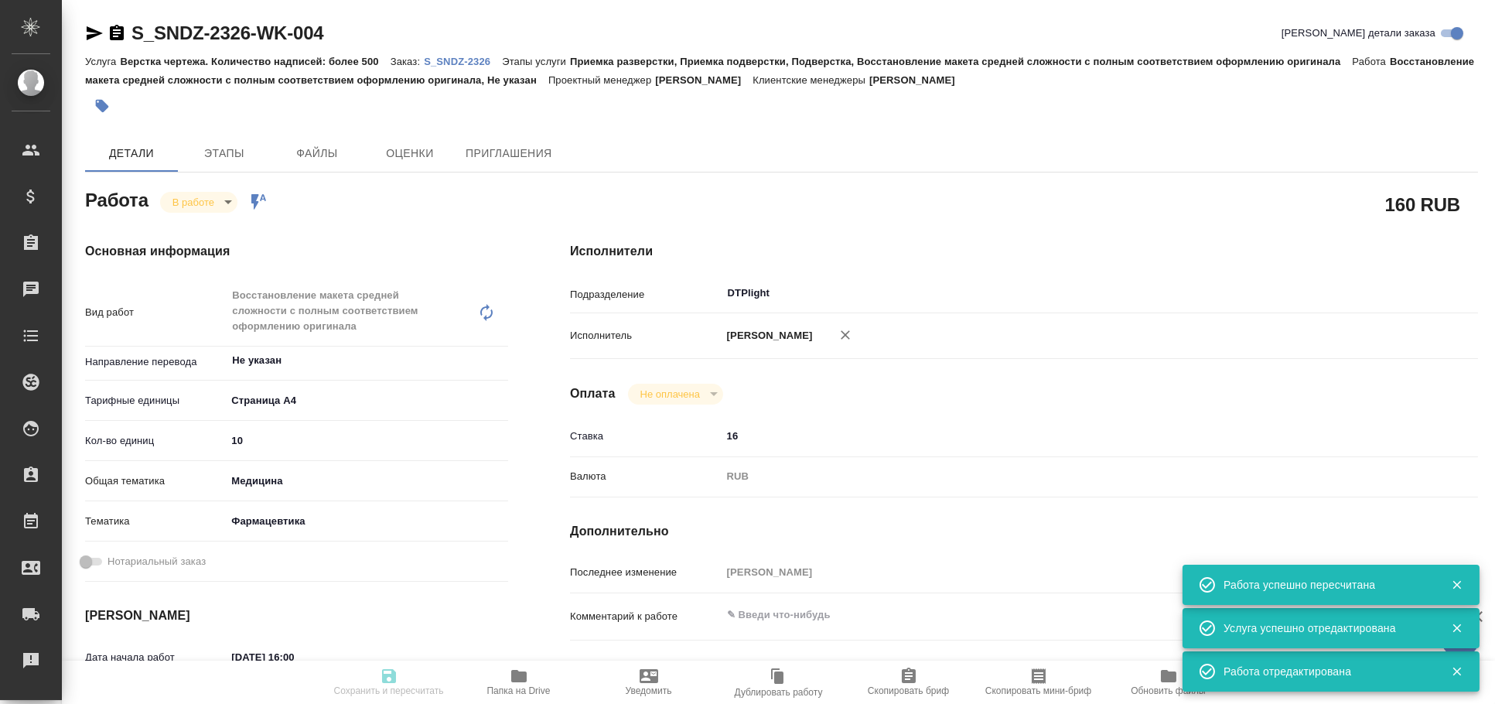
type input "inProgress"
type textarea "Восстановление макета средней сложности с полным соответствием оформлению ориги…"
type textarea "x"
type input "Не указан"
type input "5f036ec4e16dec2d6b59c8ff"
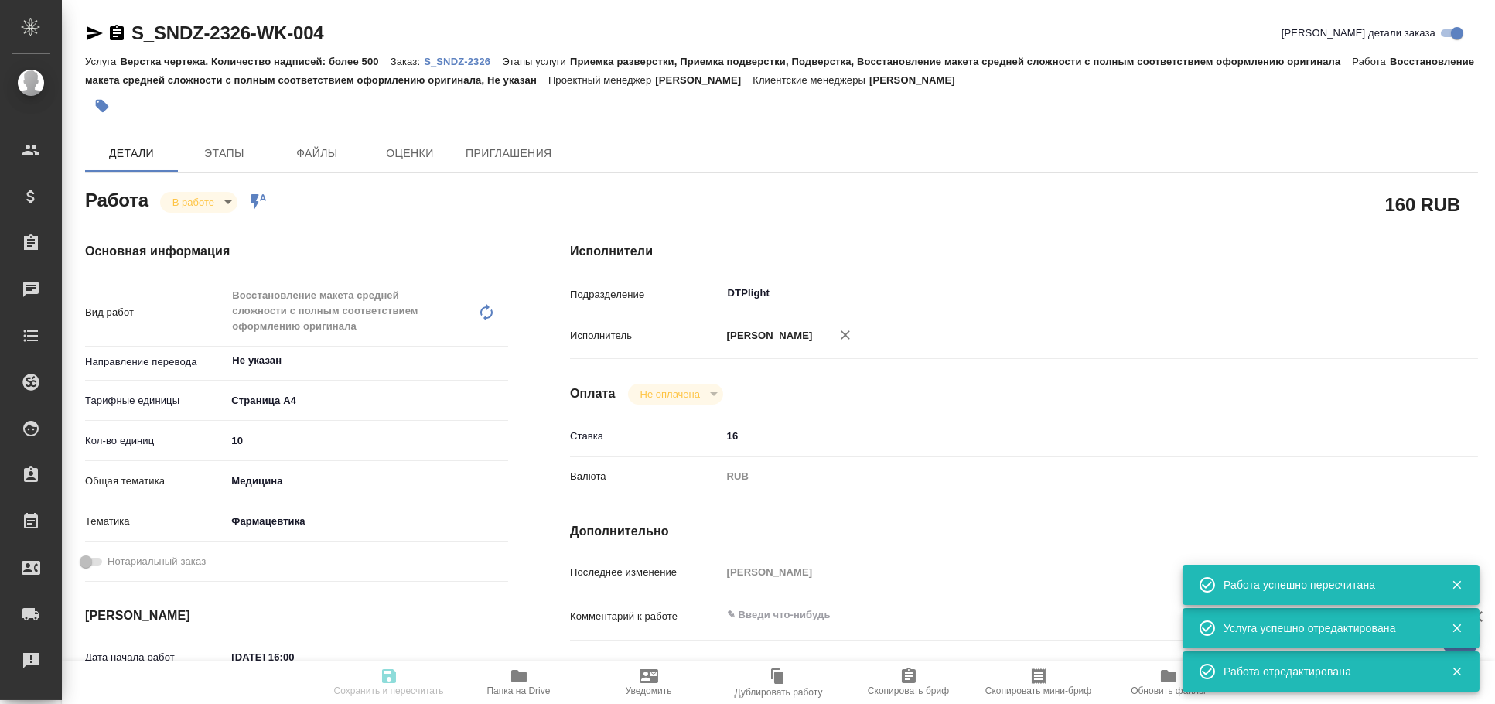
type input "10"
type input "med"
type input "6149832f2b7be24903fd7a82"
type input "26.09.2025 16:00"
type input "26.09.2025 18:00"
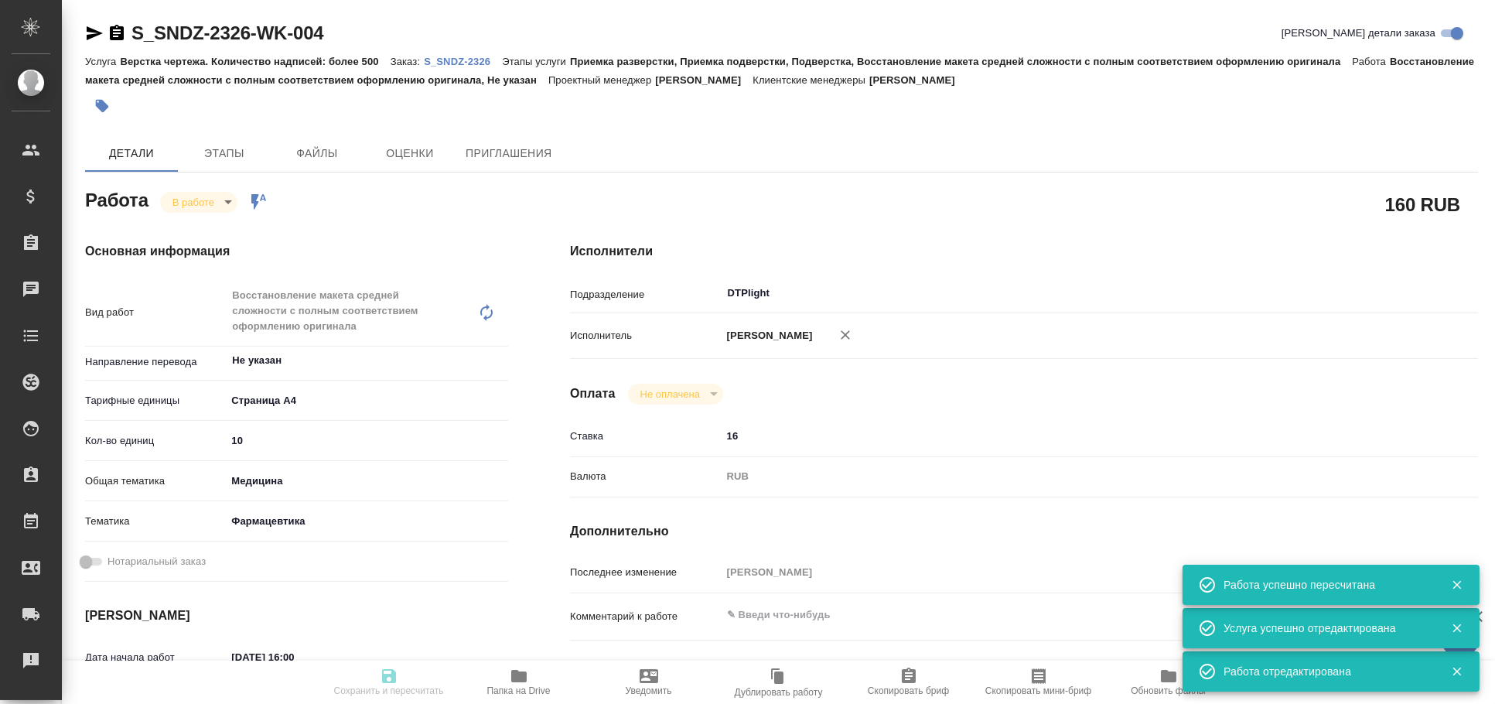
type input "27.09.2025 10:00"
type input "30.09.2025 17:00"
type input "DTPlight"
type input "notPayed"
type input "16"
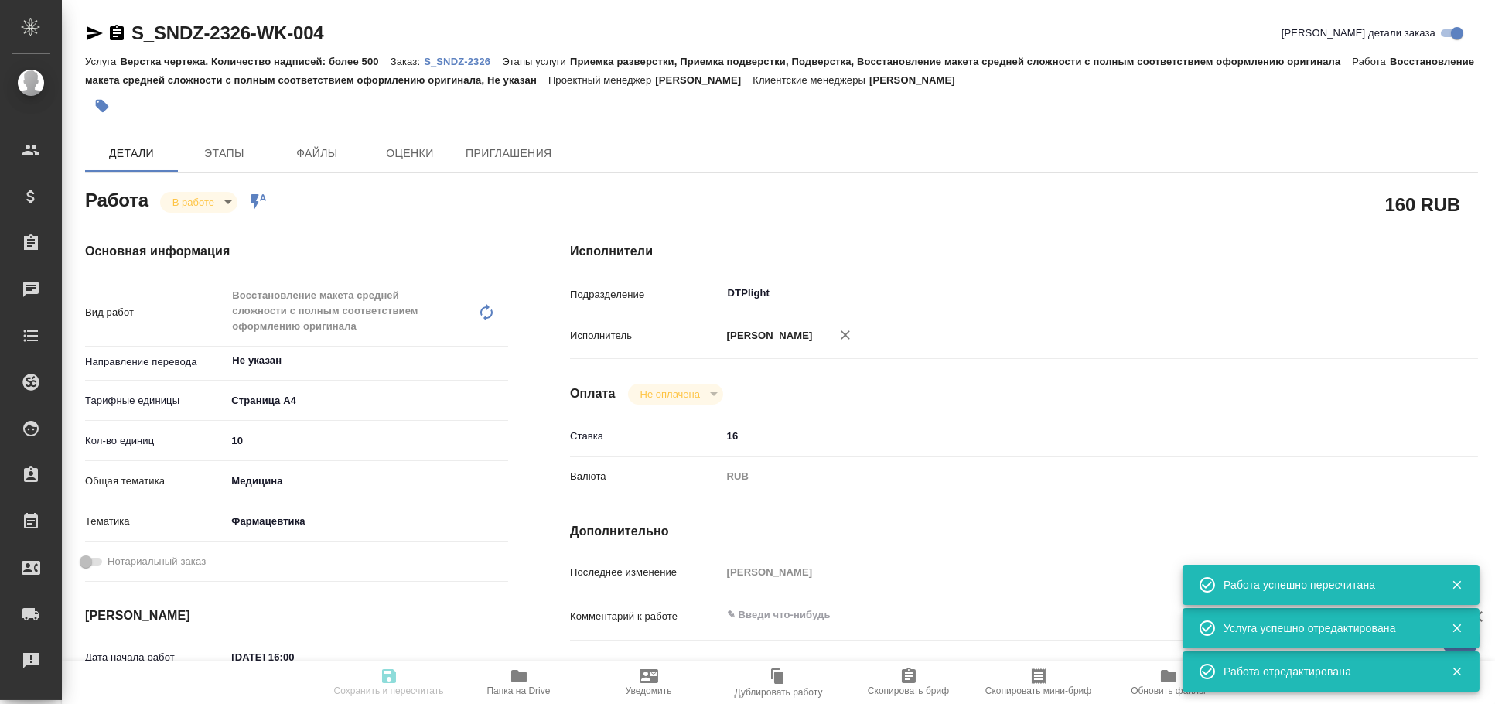
type input "RUB"
type input "[PERSON_NAME]"
type textarea "x"
type textarea "/Clients/Sandoz/Orders/S_SNDZ-2326/DTP/S_SNDZ-2326-WK-004"
type textarea "x"
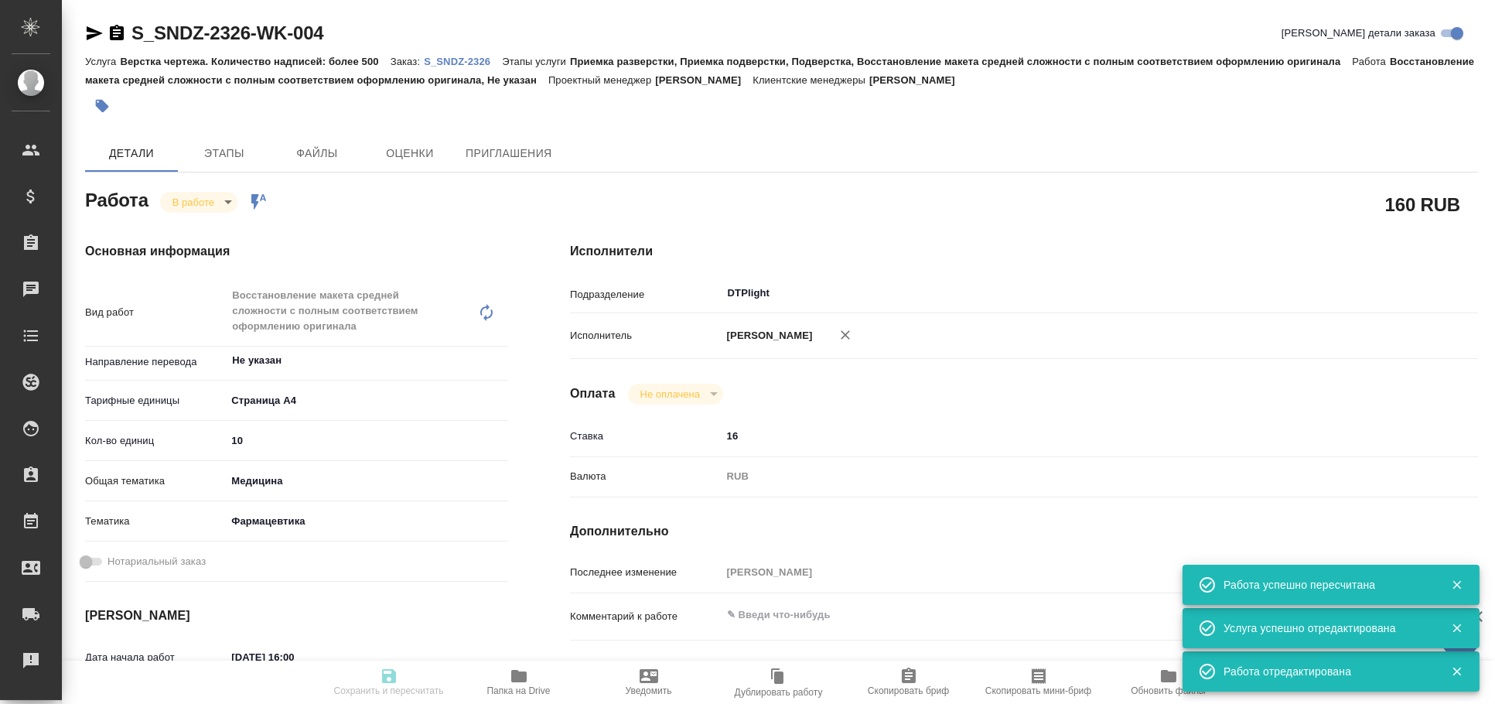
type input "S_SNDZ-2326"
type input "Верстка чертежа. Количество надписей: более 500"
type input "Приемка разверстки, Приемка подверстки, Подверстка, Восстановление макета средн…"
type input "Кабаргина Анна"
type input "[PERSON_NAME]"
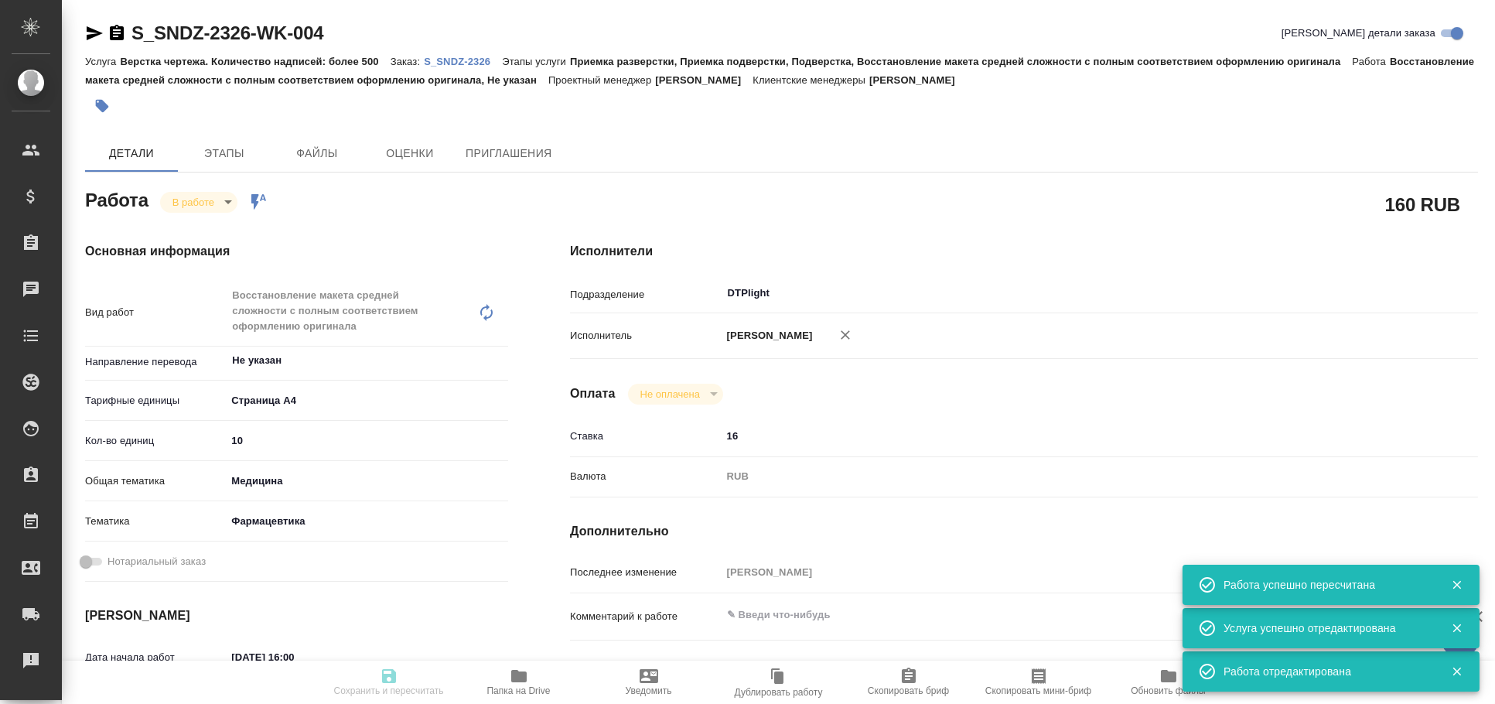
type input "/Clients/Sandoz/Orders/S_SNDZ-2326"
type textarea "x"
type textarea "Прошу взять в перевод на русский язык документы, приложенные к письму. Сроки по…"
type textarea "x"
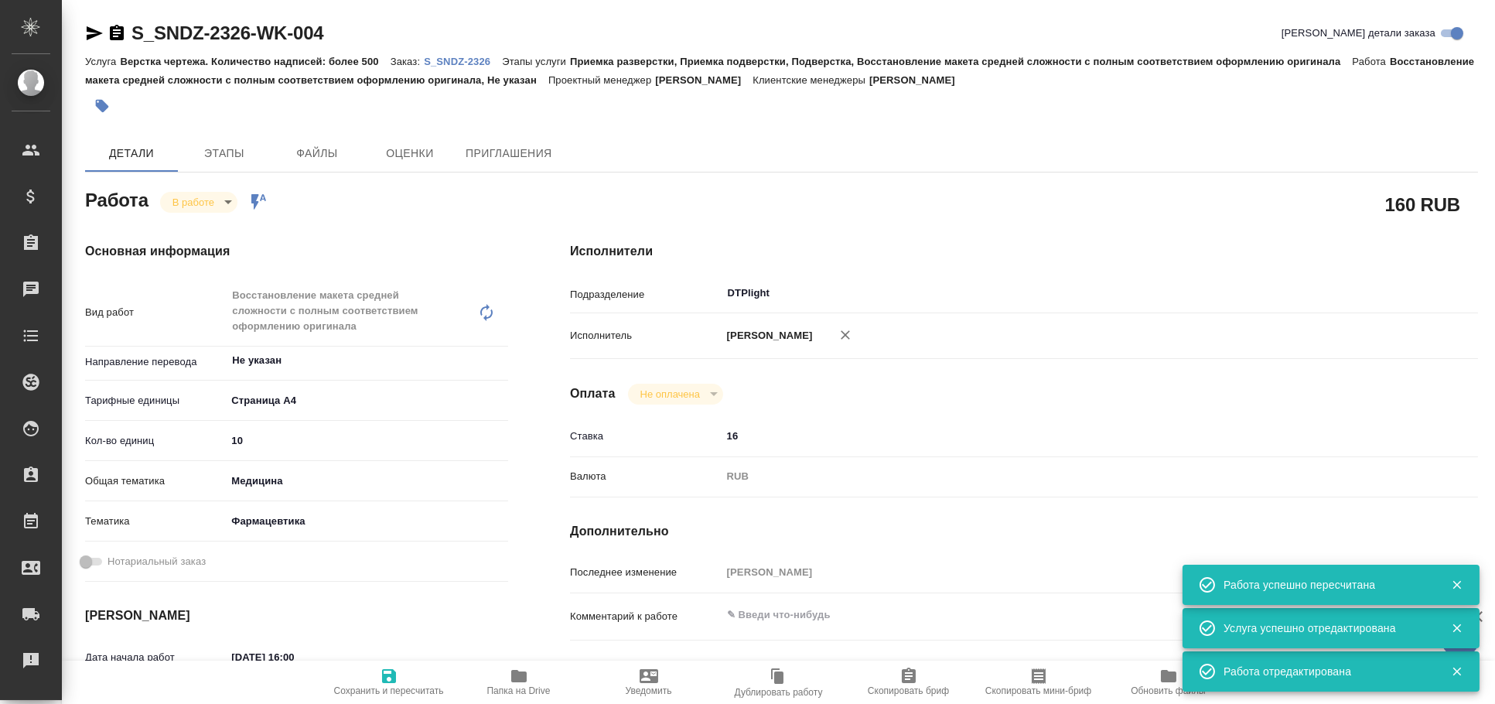
type textarea "x"
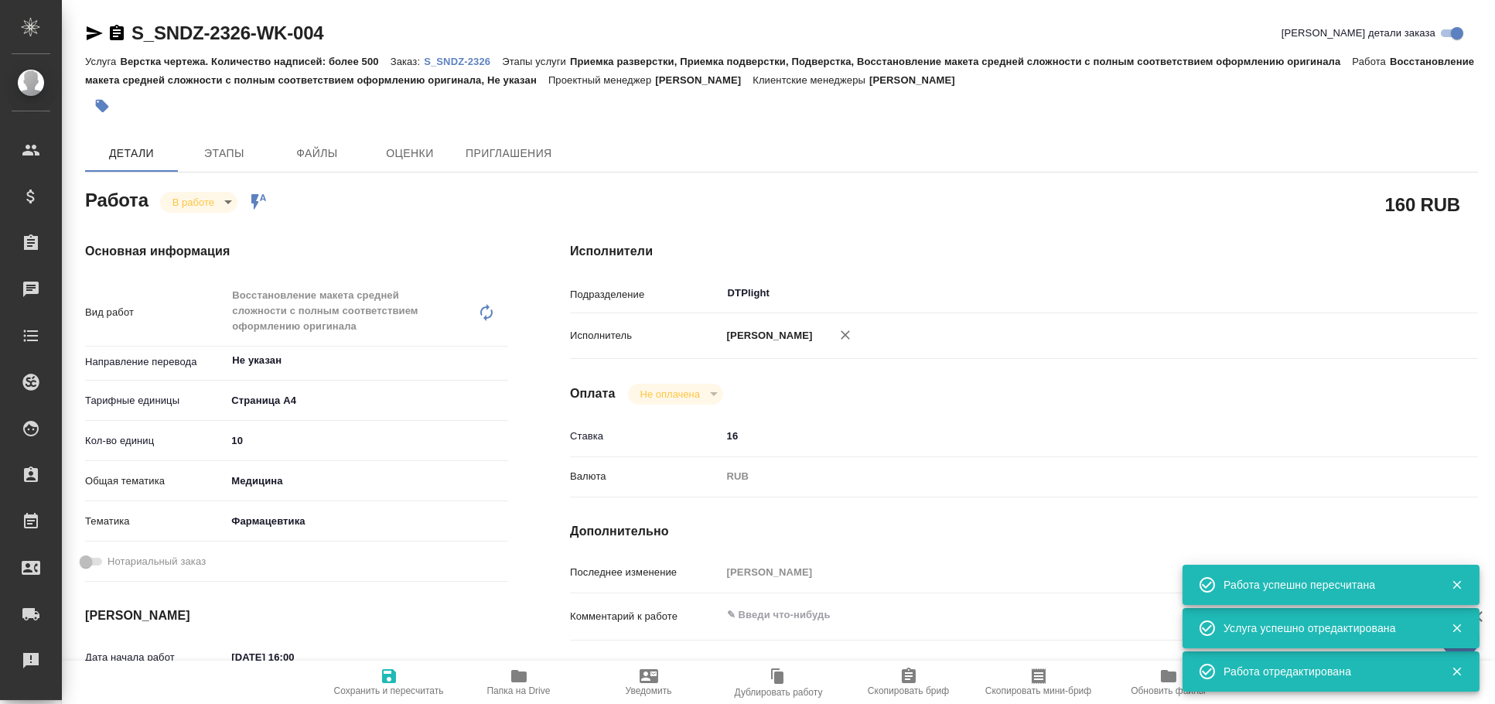
type textarea "x"
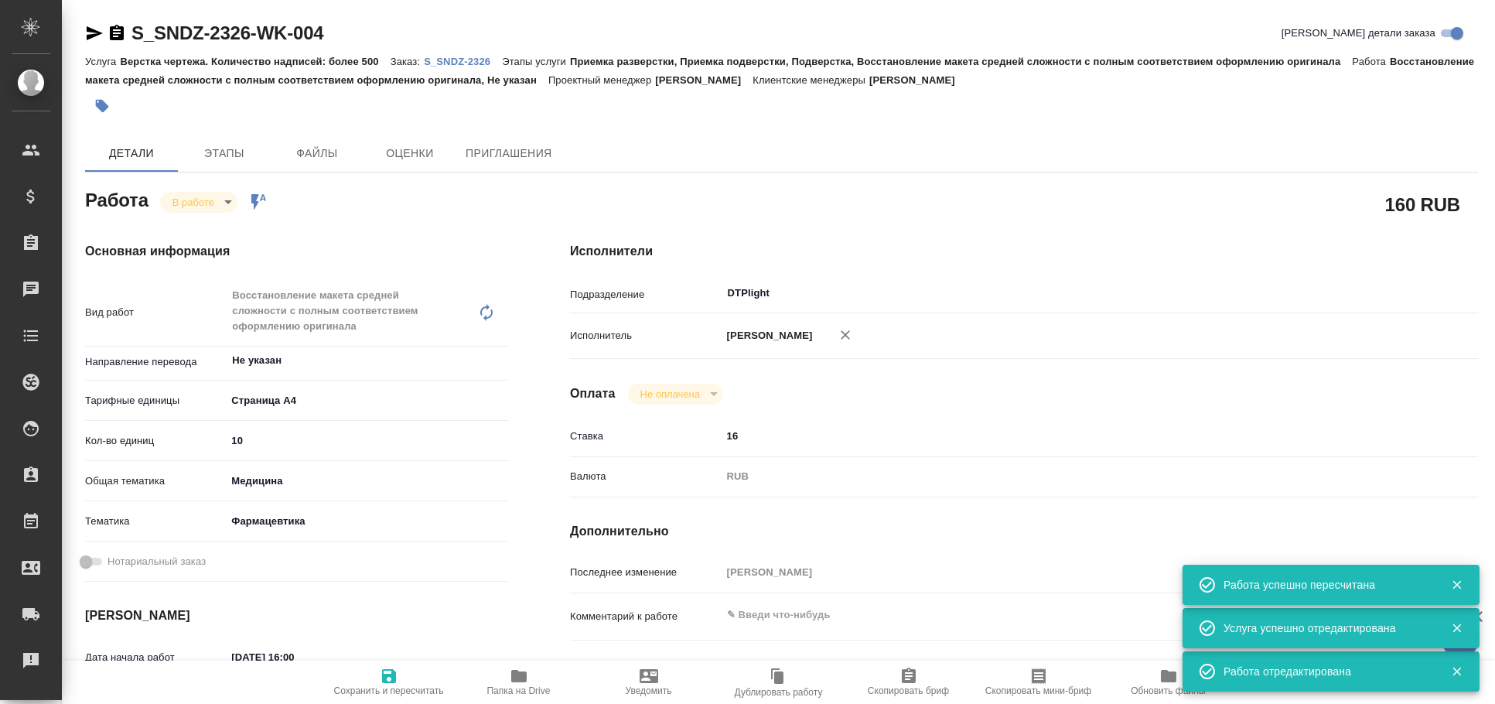
type textarea "x"
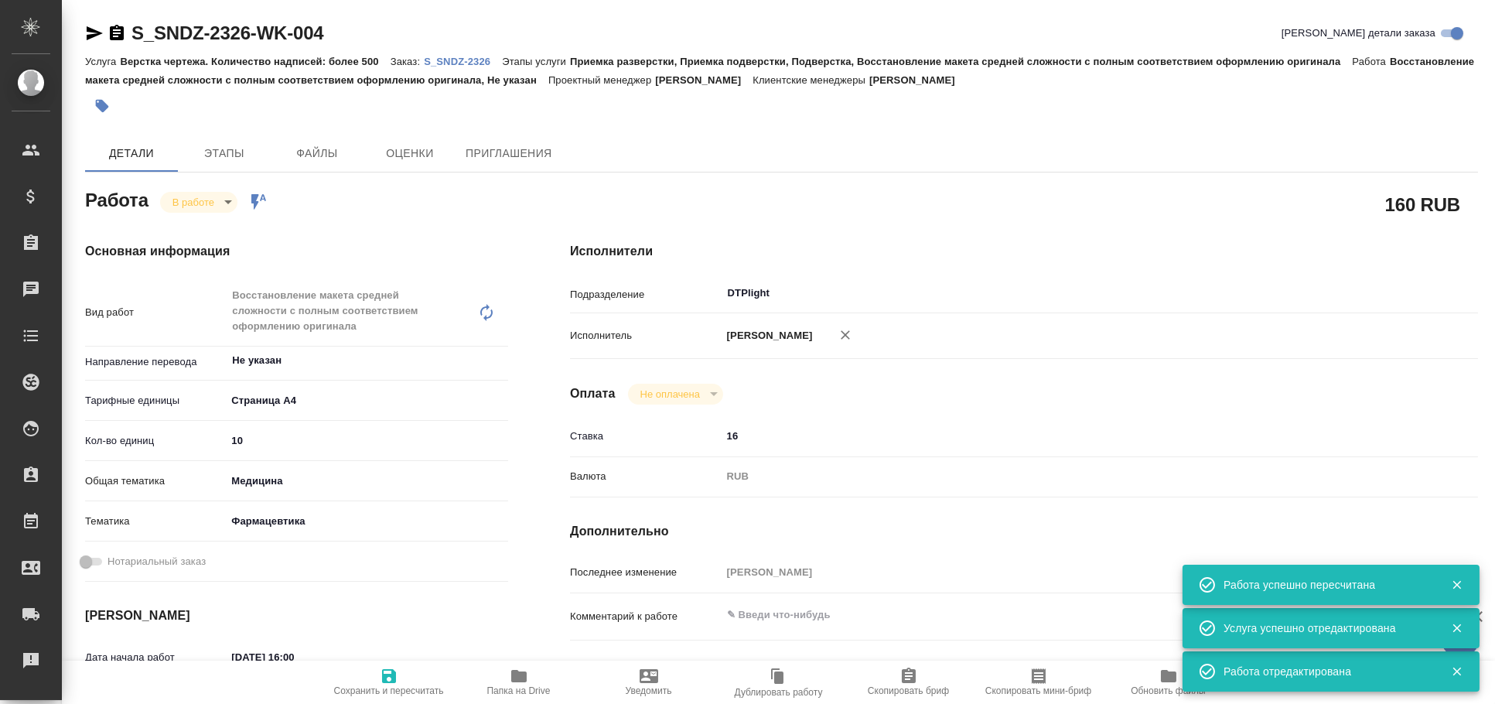
type textarea "x"
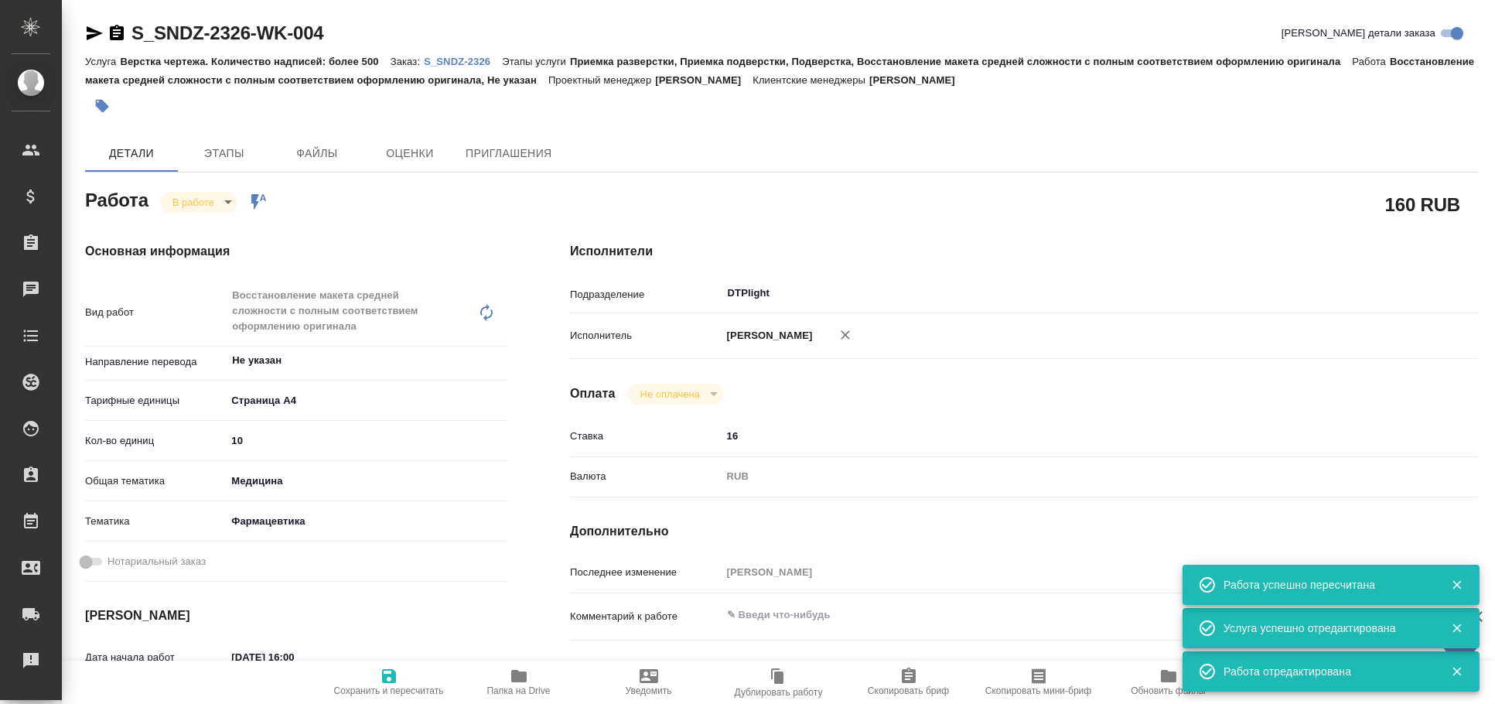
type textarea "x"
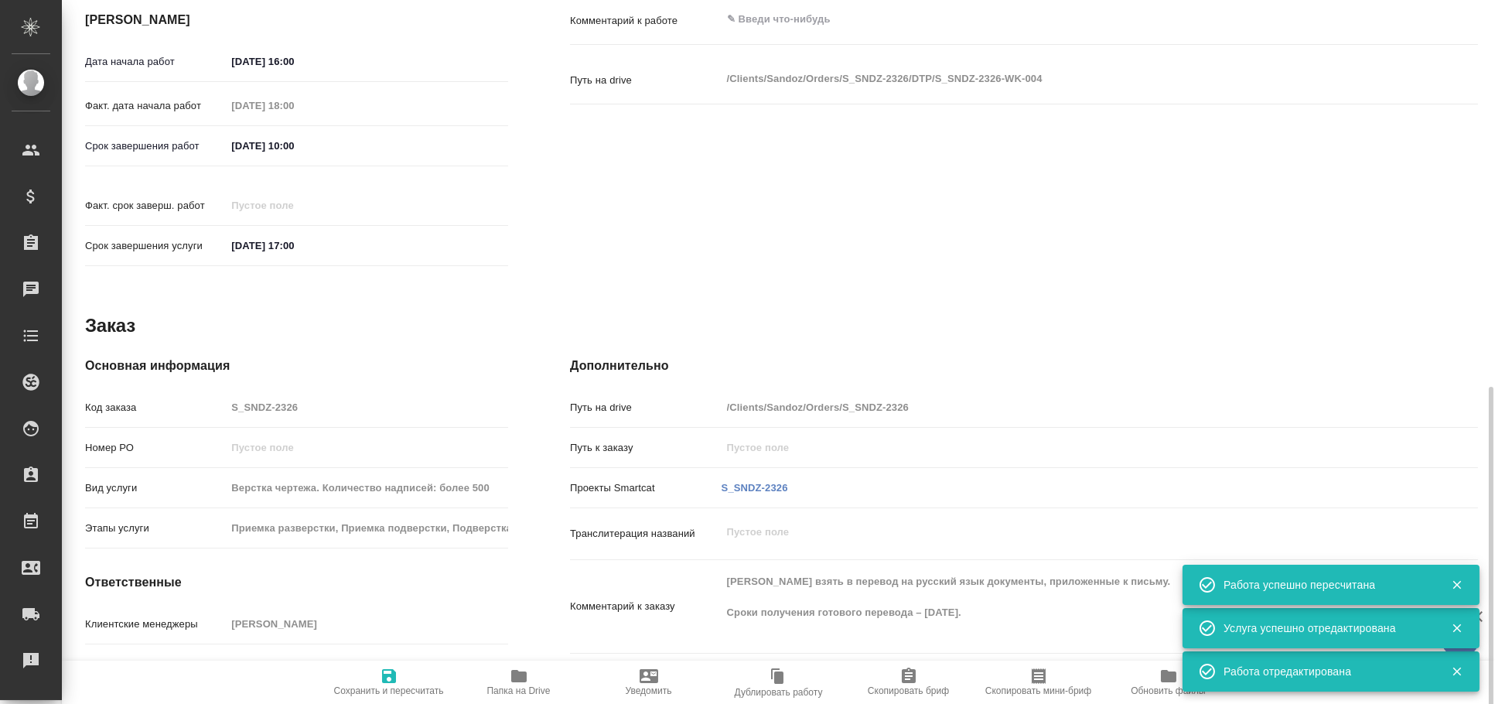
scroll to position [645, 0]
